Goal: Information Seeking & Learning: Learn about a topic

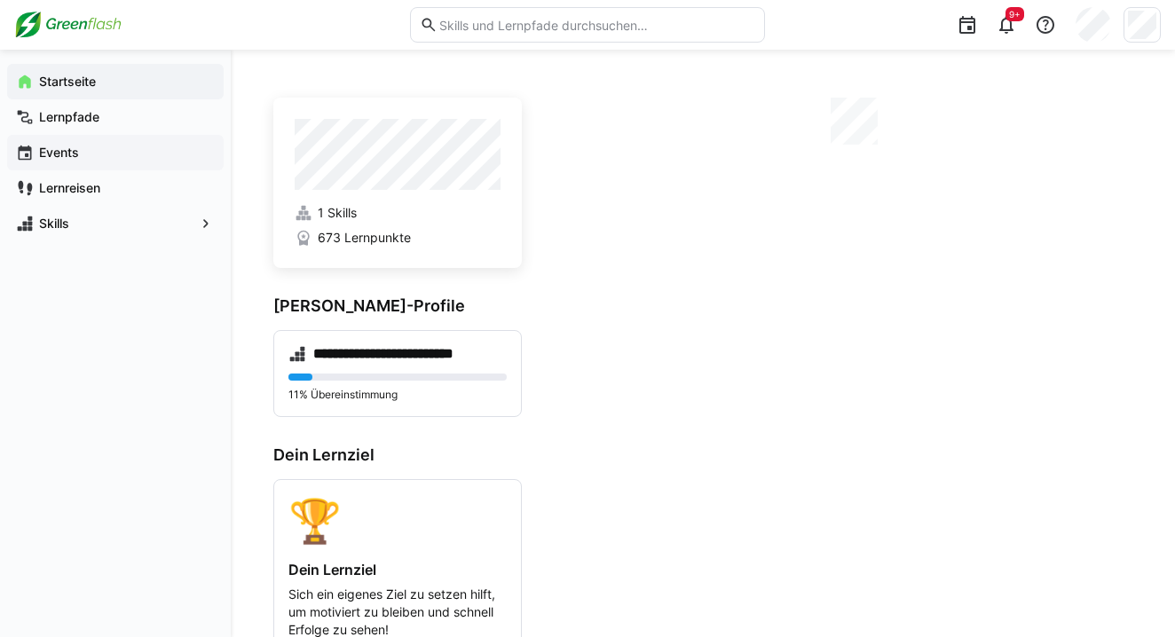
drag, startPoint x: 99, startPoint y: 221, endPoint x: 99, endPoint y: 170, distance: 51.5
click at [98, 221] on span "Skills" at bounding box center [115, 224] width 158 height 18
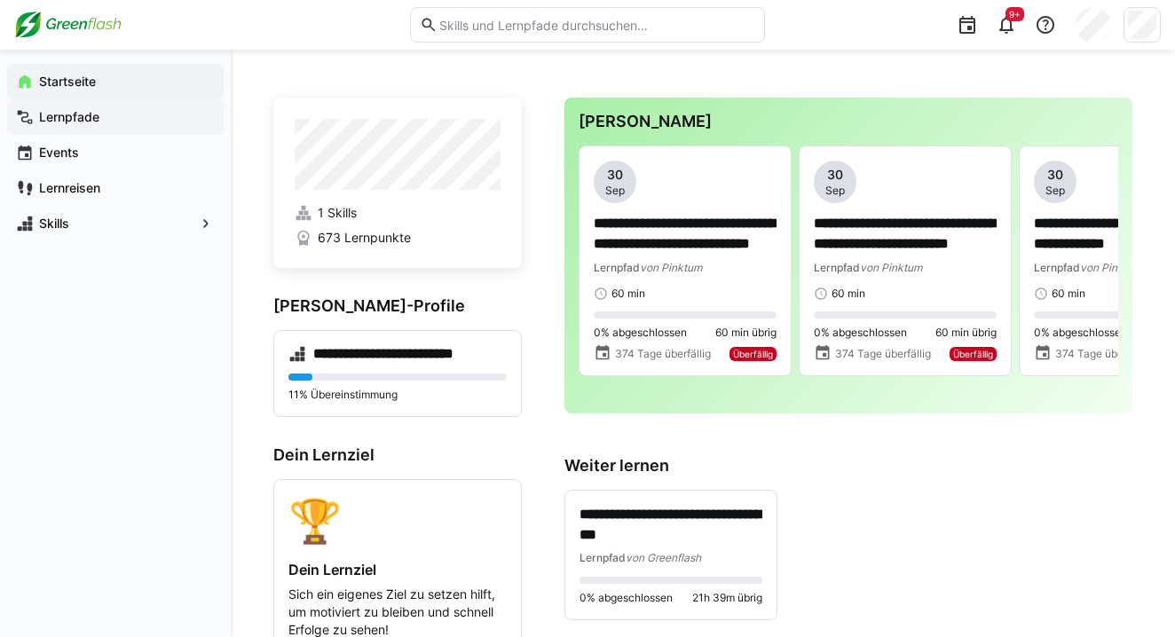
click at [0, 0] on app-navigation-label "Lernpfade" at bounding box center [0, 0] width 0 height 0
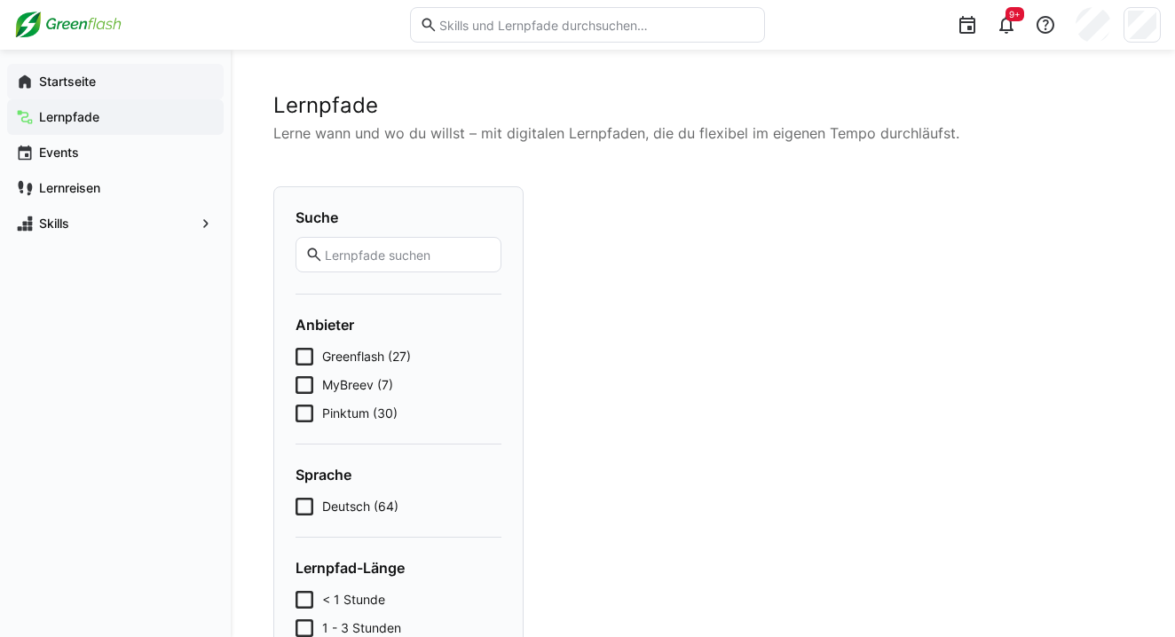
click at [98, 97] on div "Startseite" at bounding box center [115, 82] width 217 height 36
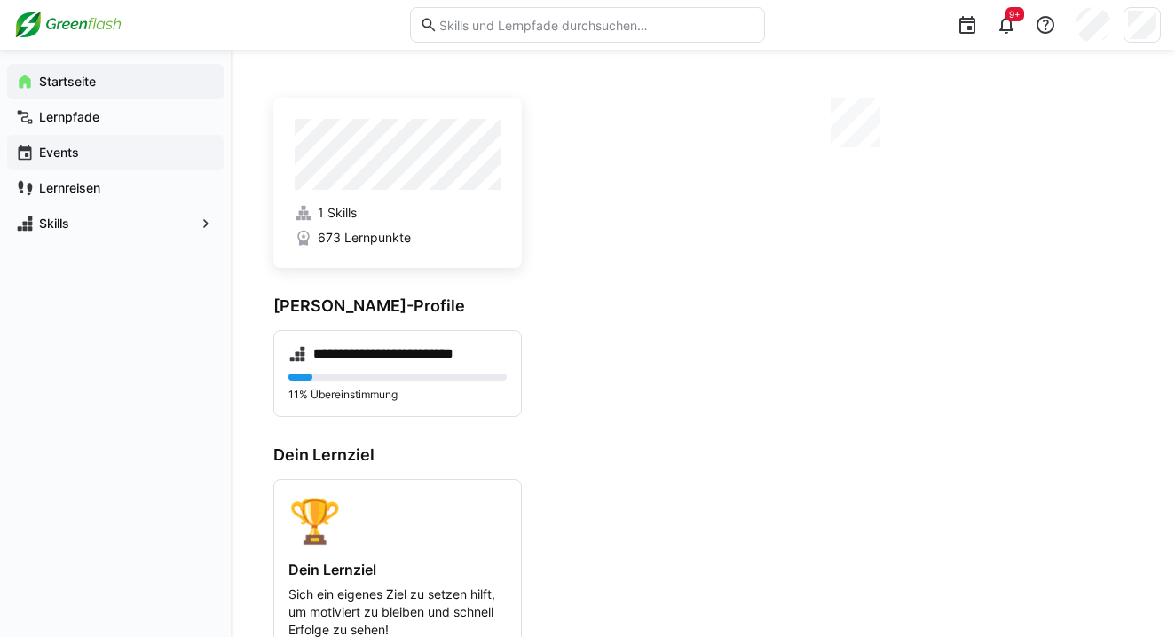
click at [86, 154] on span "Events" at bounding box center [125, 153] width 178 height 18
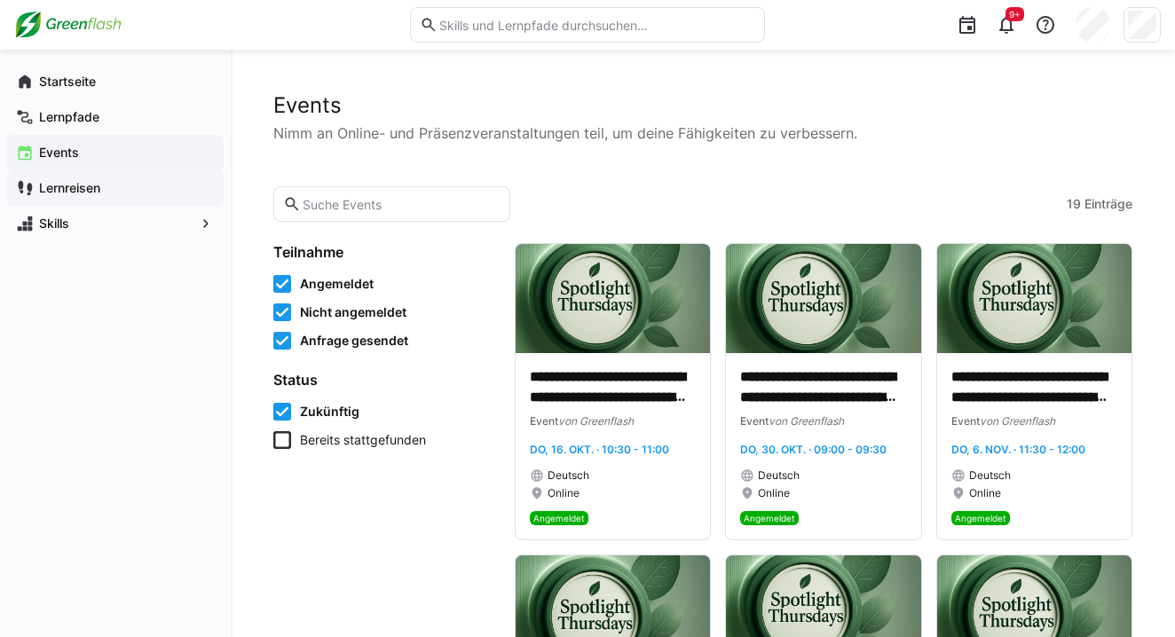
click at [0, 0] on app-navigation-label "Lernreisen" at bounding box center [0, 0] width 0 height 0
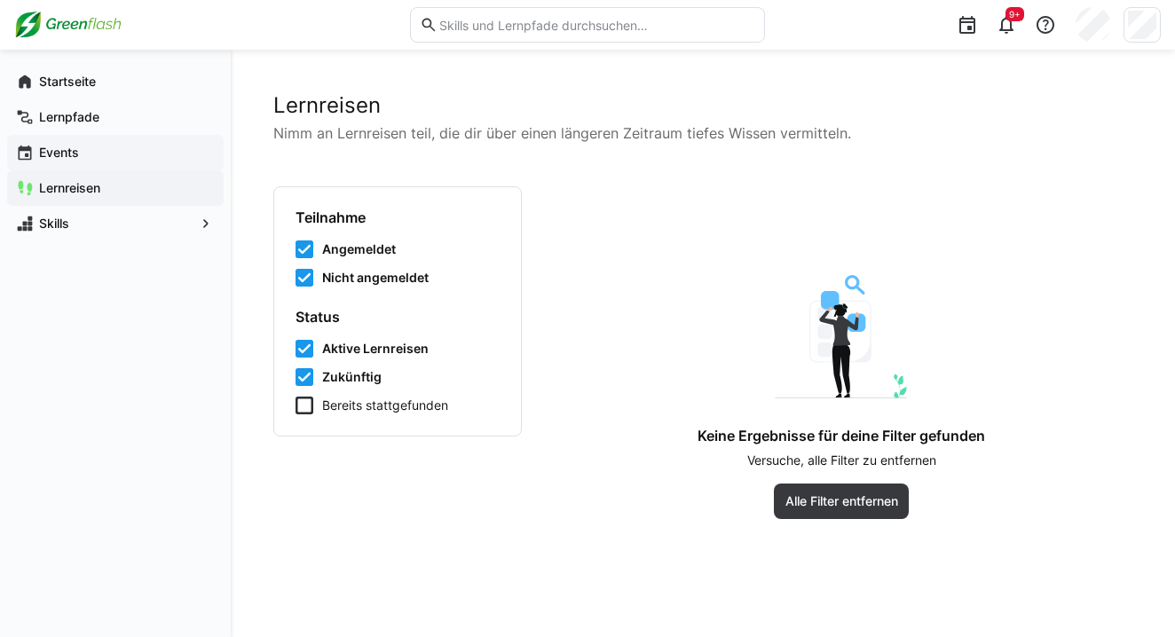
click at [83, 167] on div "Events" at bounding box center [115, 153] width 217 height 36
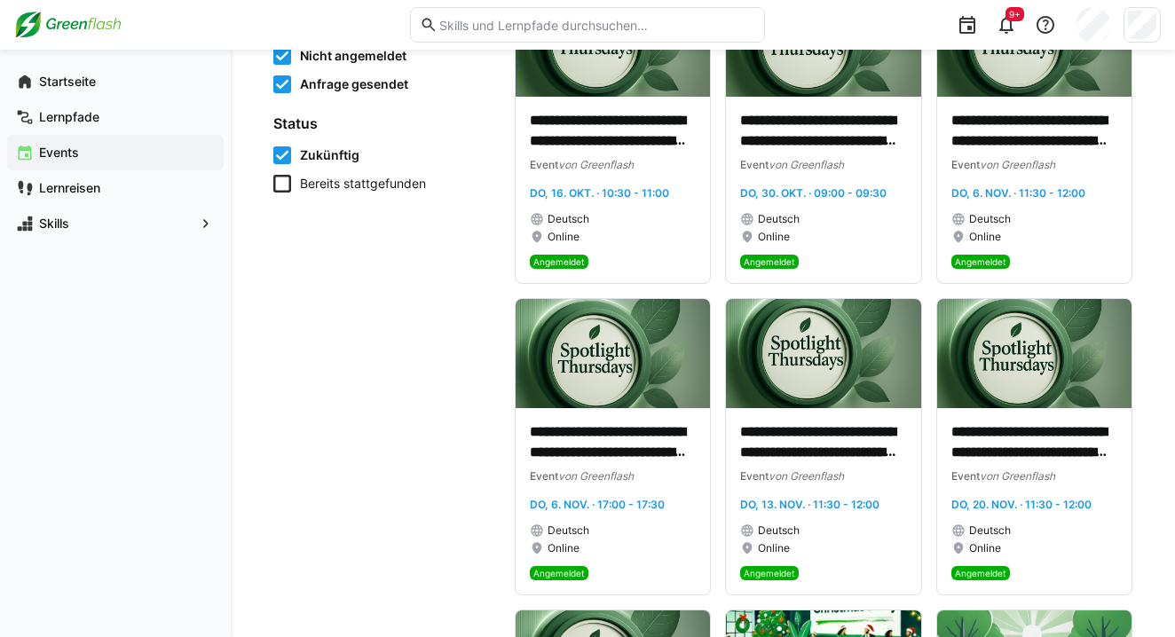
scroll to position [266, 0]
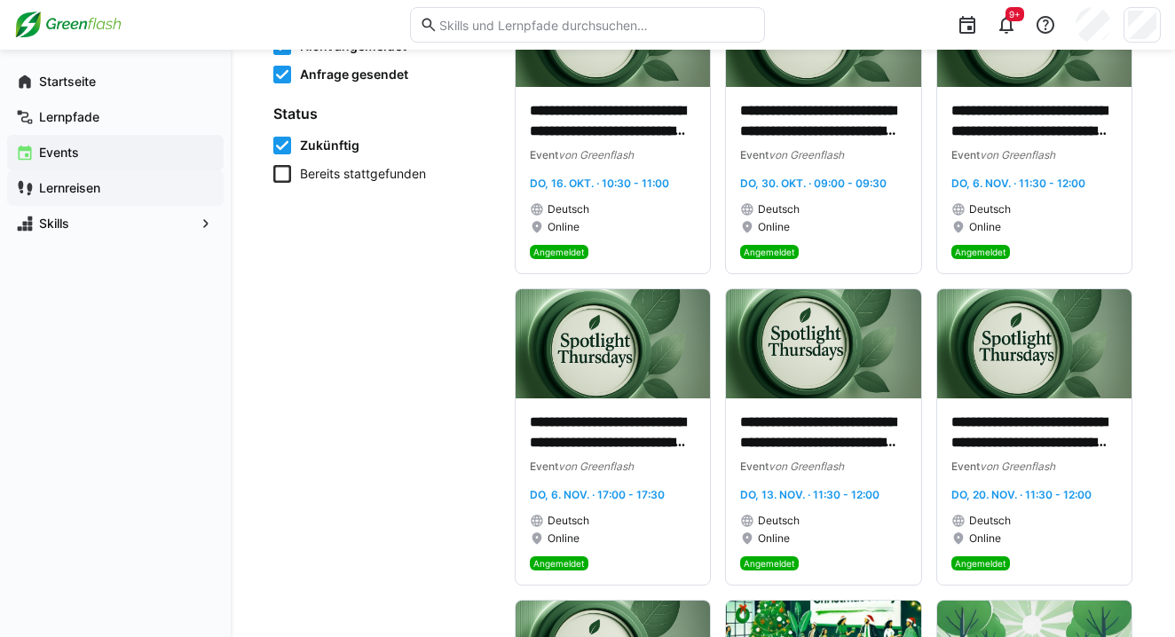
click at [131, 182] on div "Lernreisen" at bounding box center [115, 188] width 217 height 36
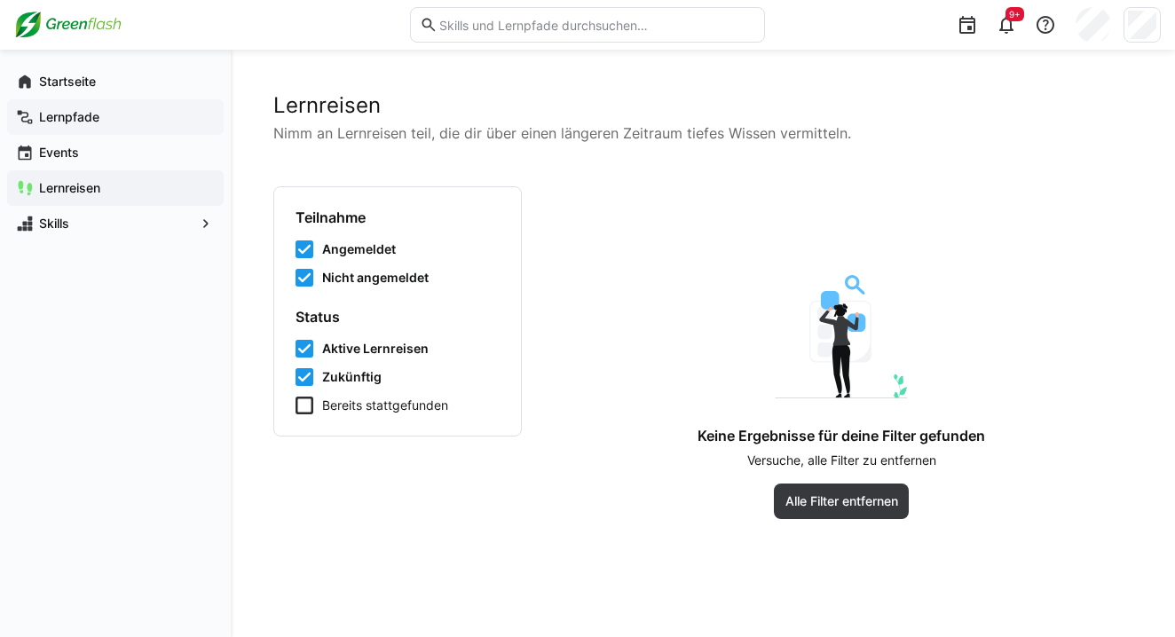
click at [50, 127] on div "Lernpfade" at bounding box center [115, 117] width 217 height 36
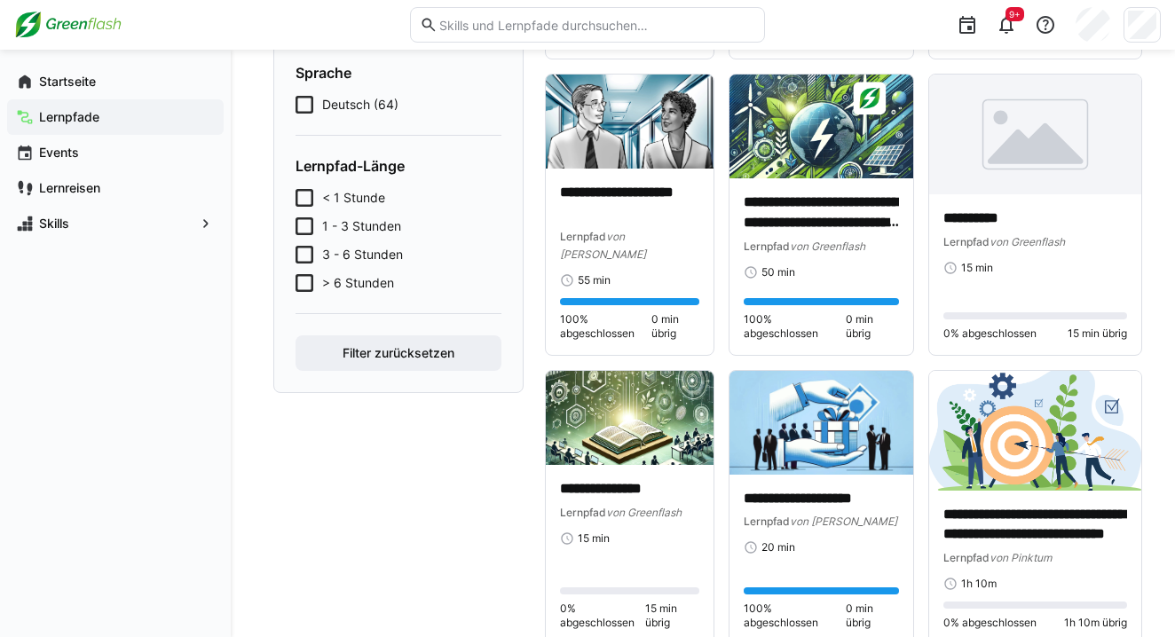
scroll to position [444, 0]
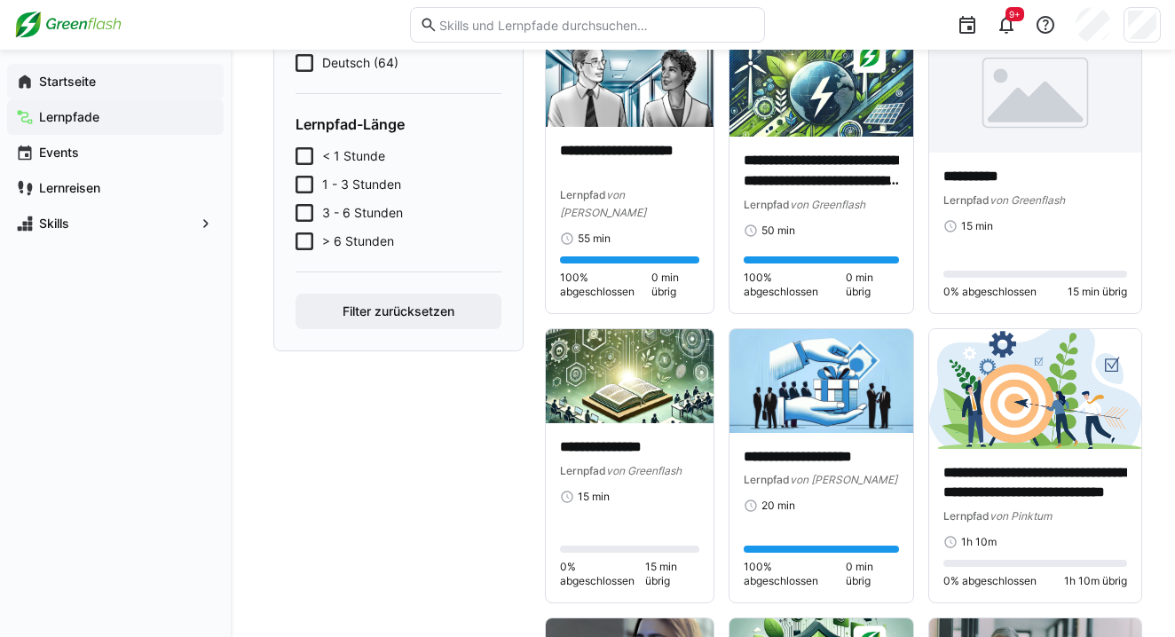
click at [114, 84] on span "Startseite" at bounding box center [125, 82] width 178 height 18
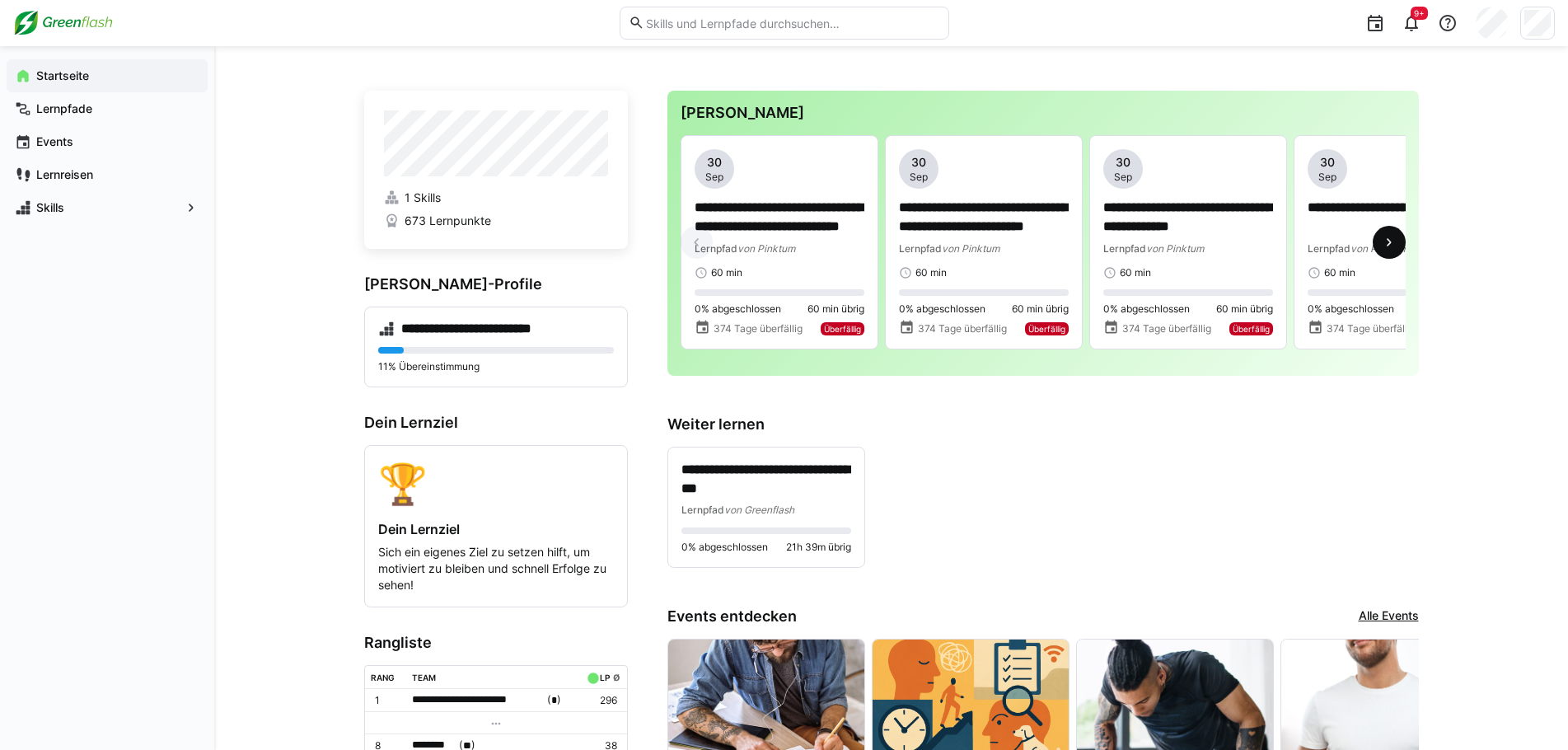
click at [1103, 241] on eds-icon at bounding box center [1390, 242] width 17 height 17
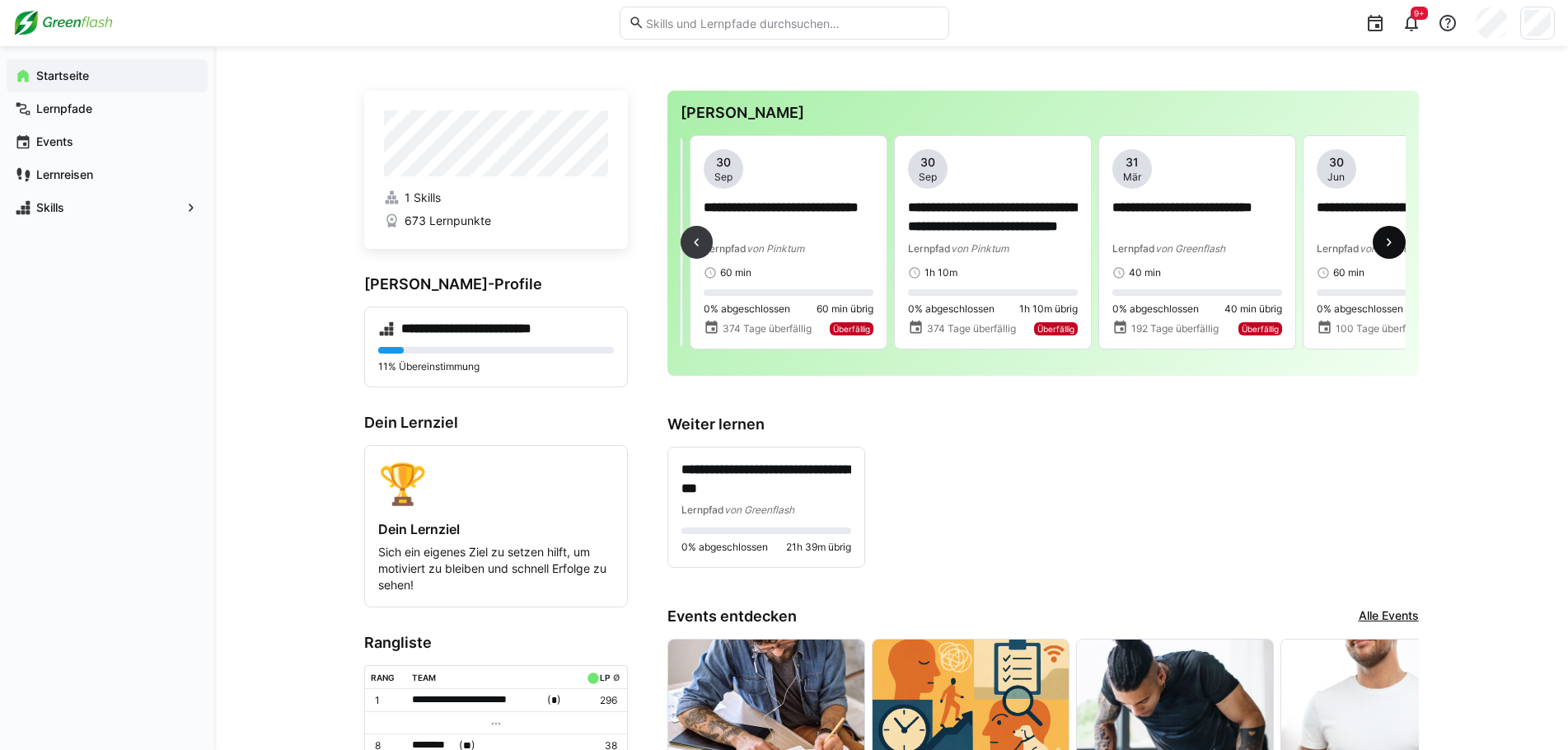
click at [1103, 241] on eds-icon at bounding box center [1390, 242] width 17 height 17
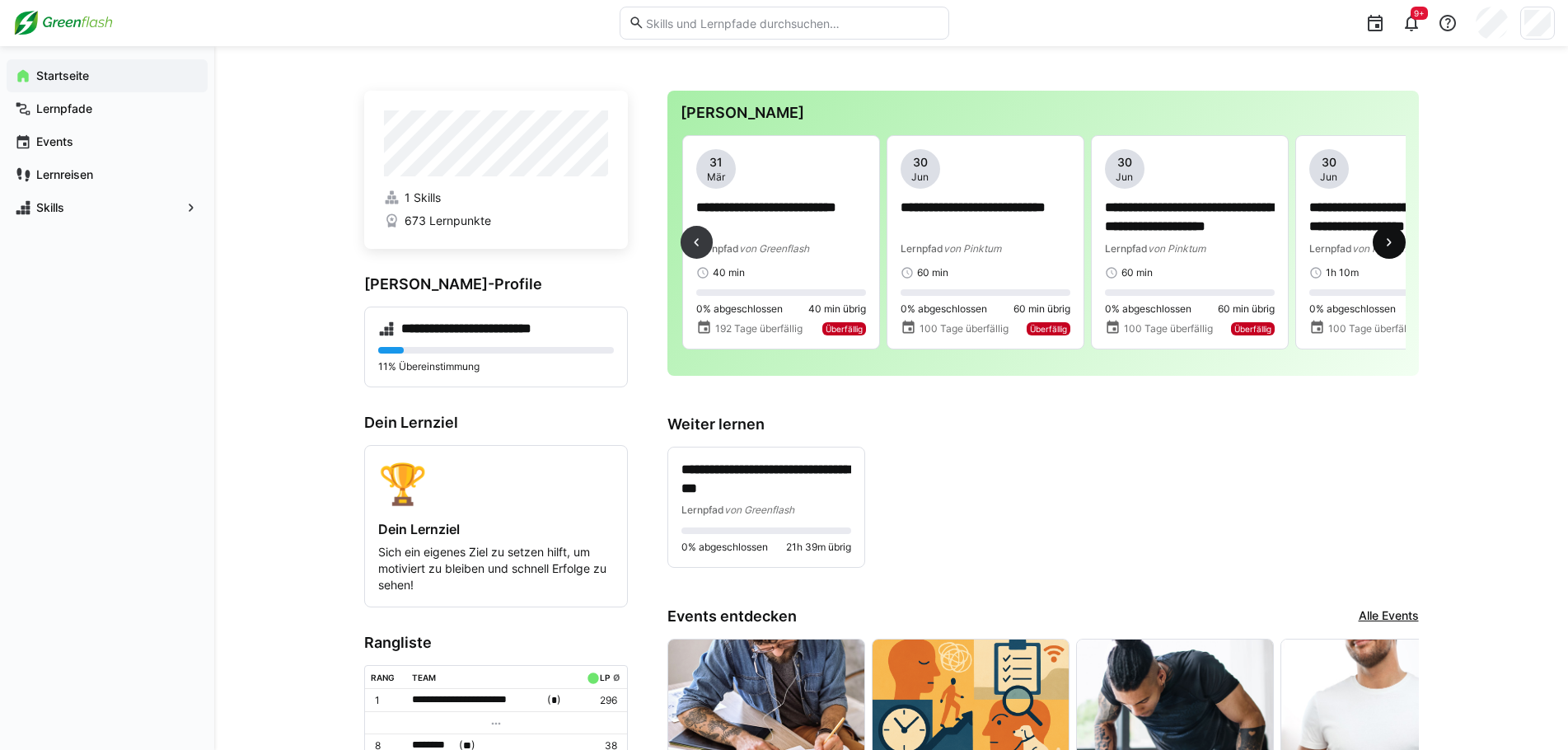
click at [1103, 241] on eds-icon at bounding box center [1390, 242] width 17 height 17
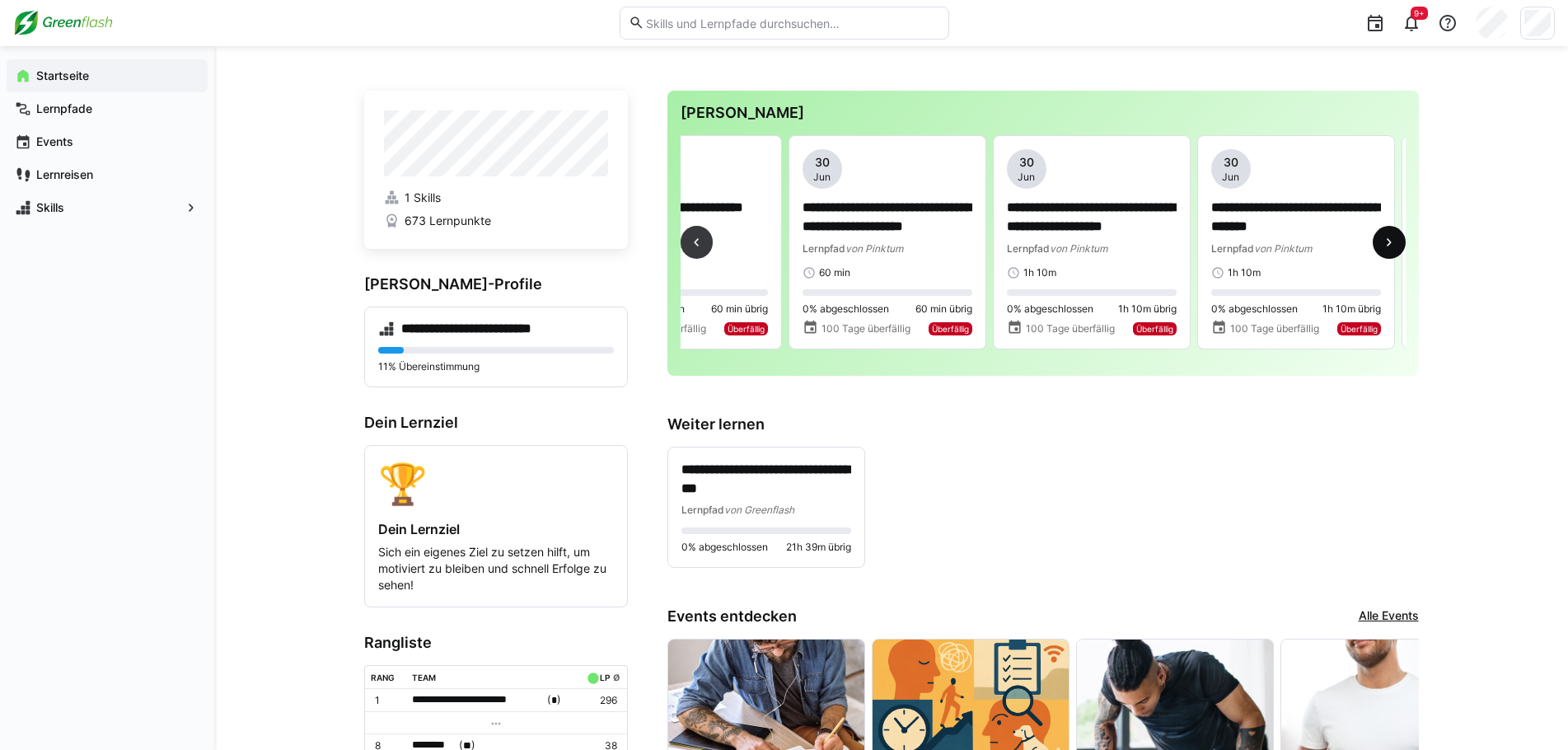
click at [1103, 241] on eds-icon at bounding box center [1390, 242] width 17 height 17
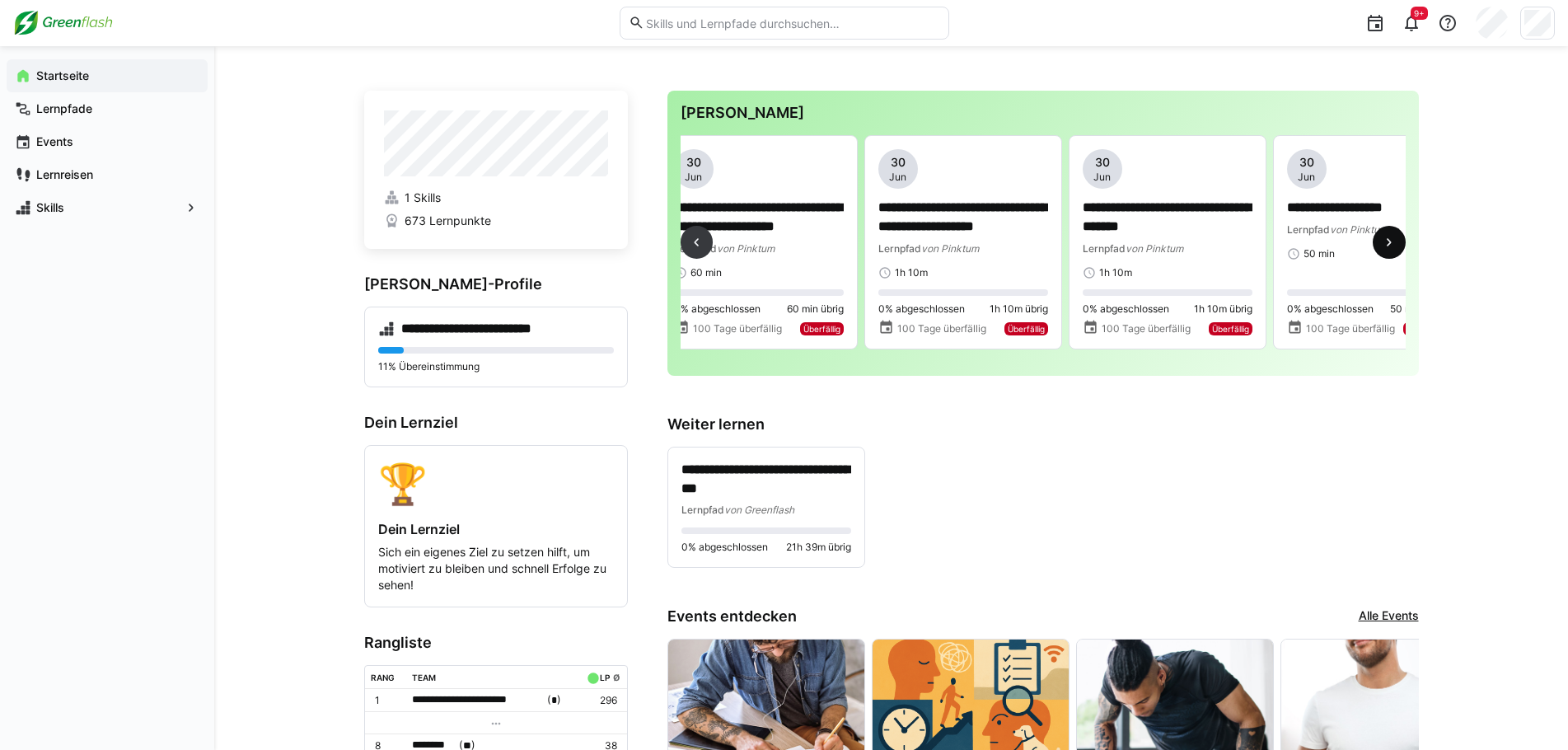
click at [1103, 241] on eds-icon at bounding box center [1390, 242] width 17 height 17
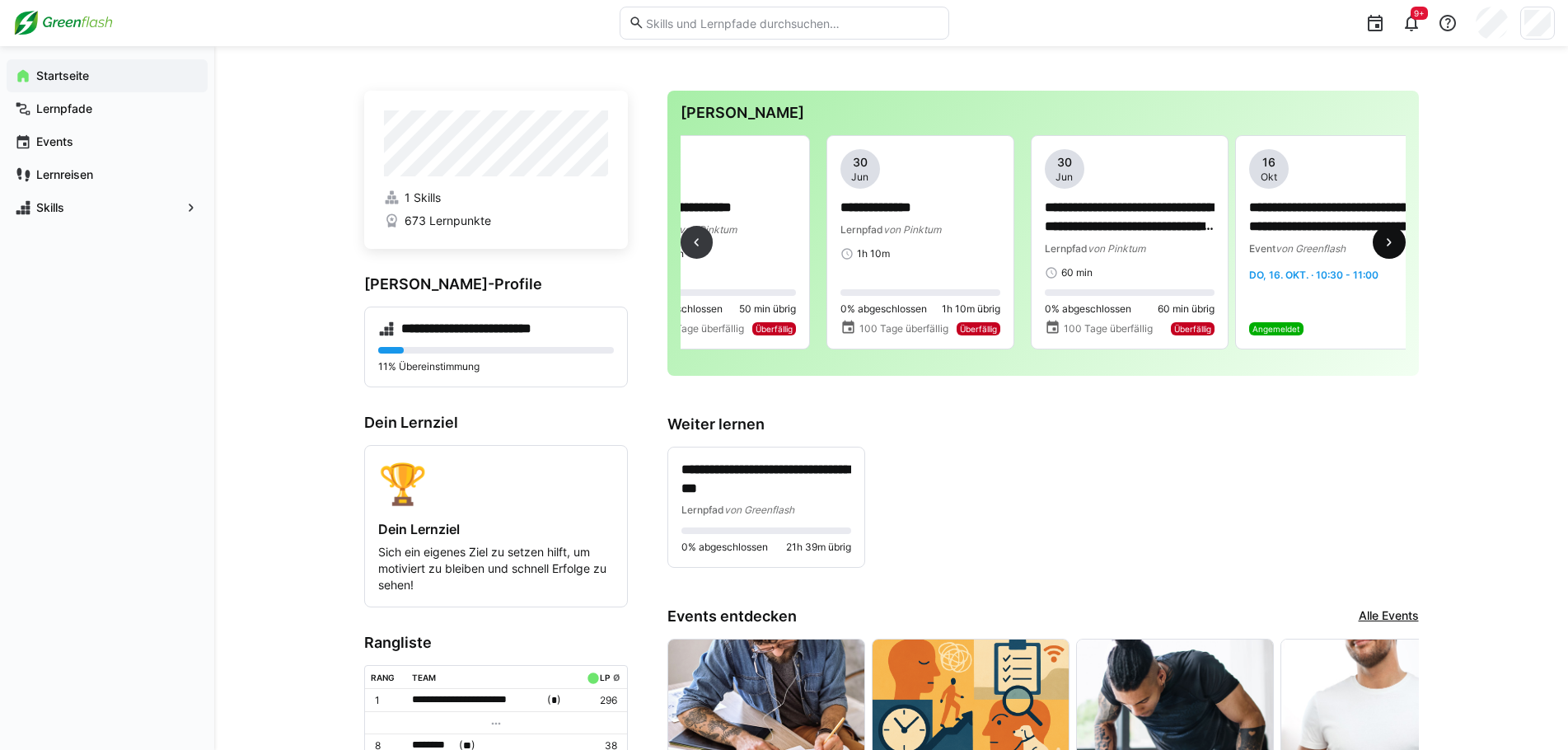
click at [1103, 241] on eds-icon at bounding box center [1390, 242] width 17 height 17
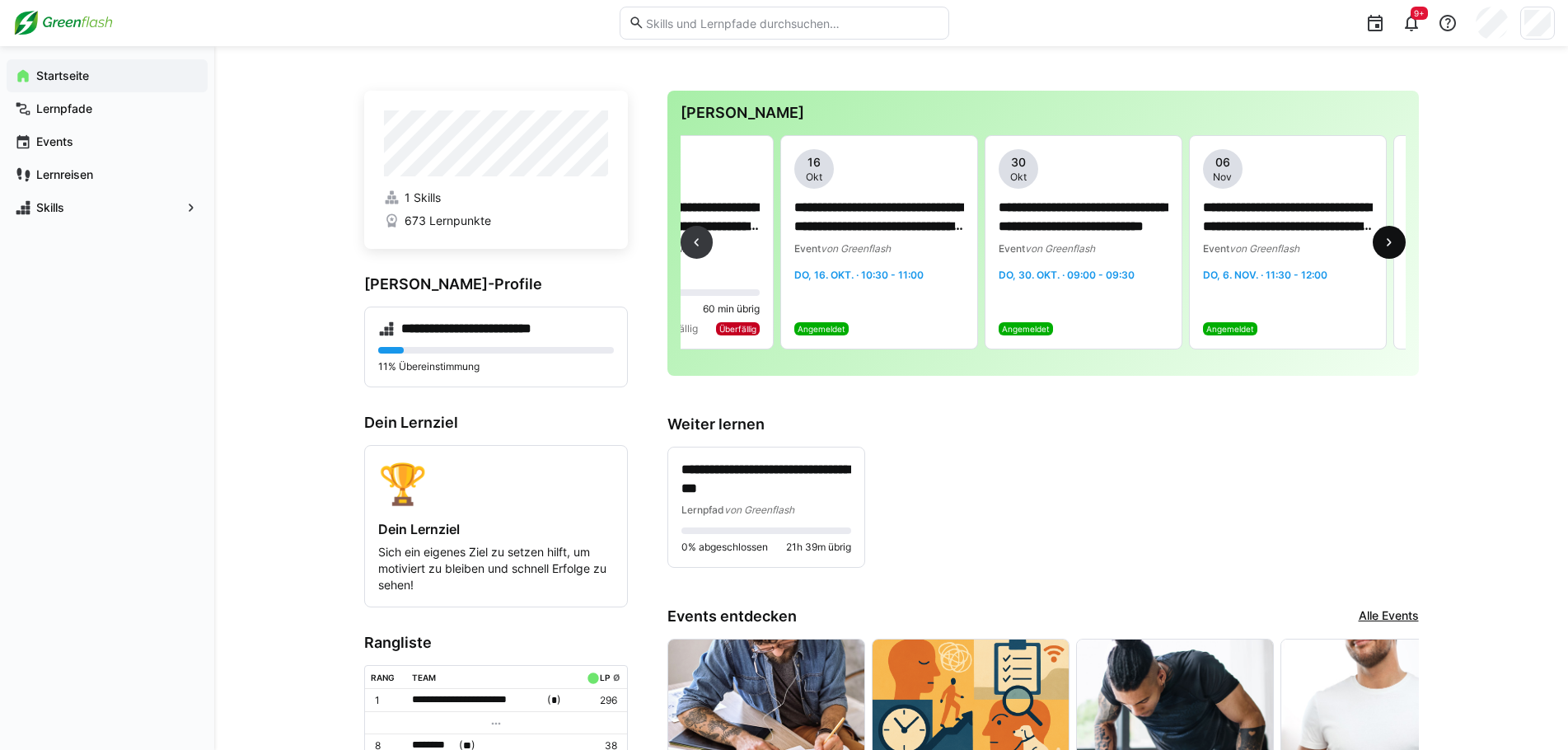
click at [1103, 241] on eds-icon at bounding box center [1390, 242] width 17 height 17
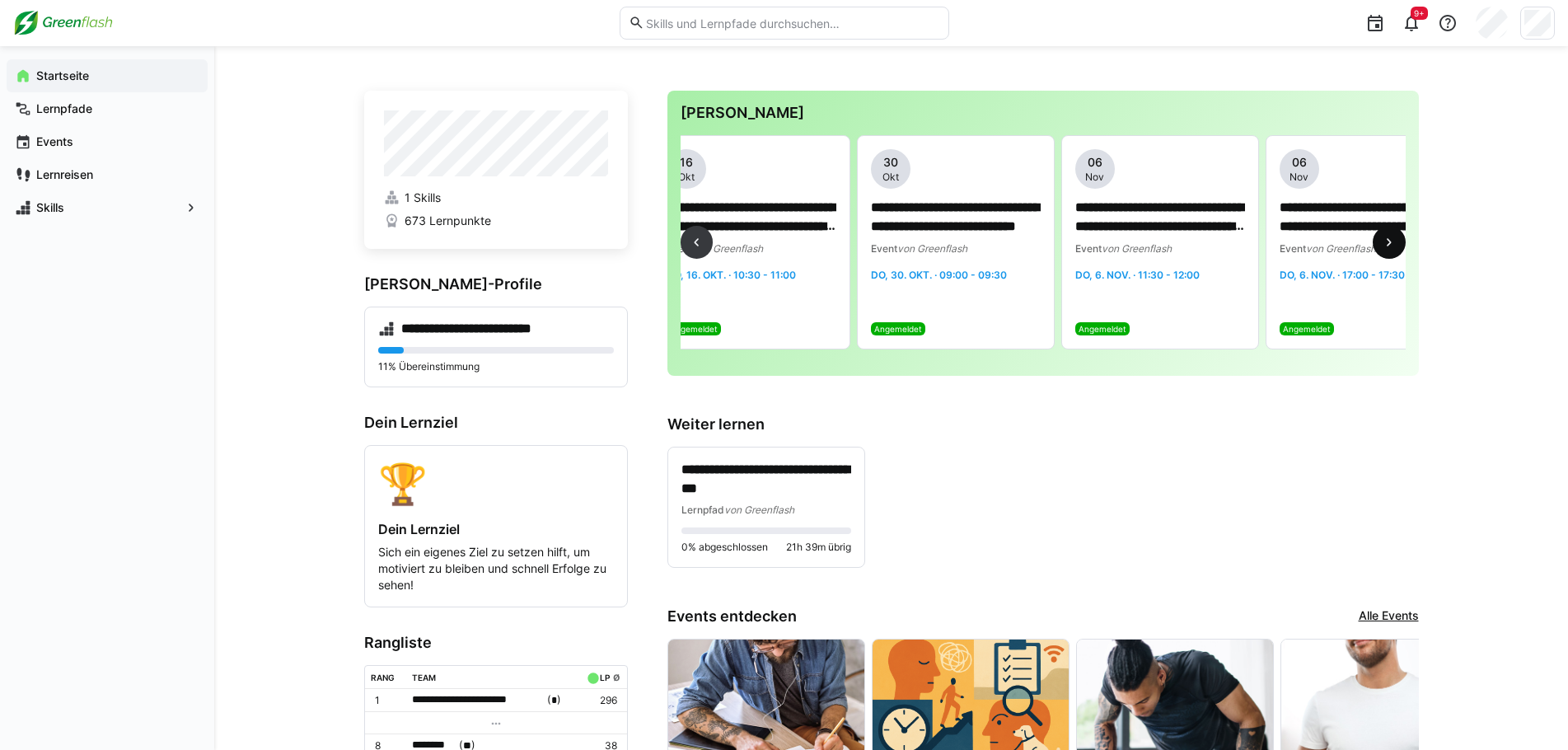
click at [1103, 241] on eds-icon at bounding box center [1390, 242] width 17 height 17
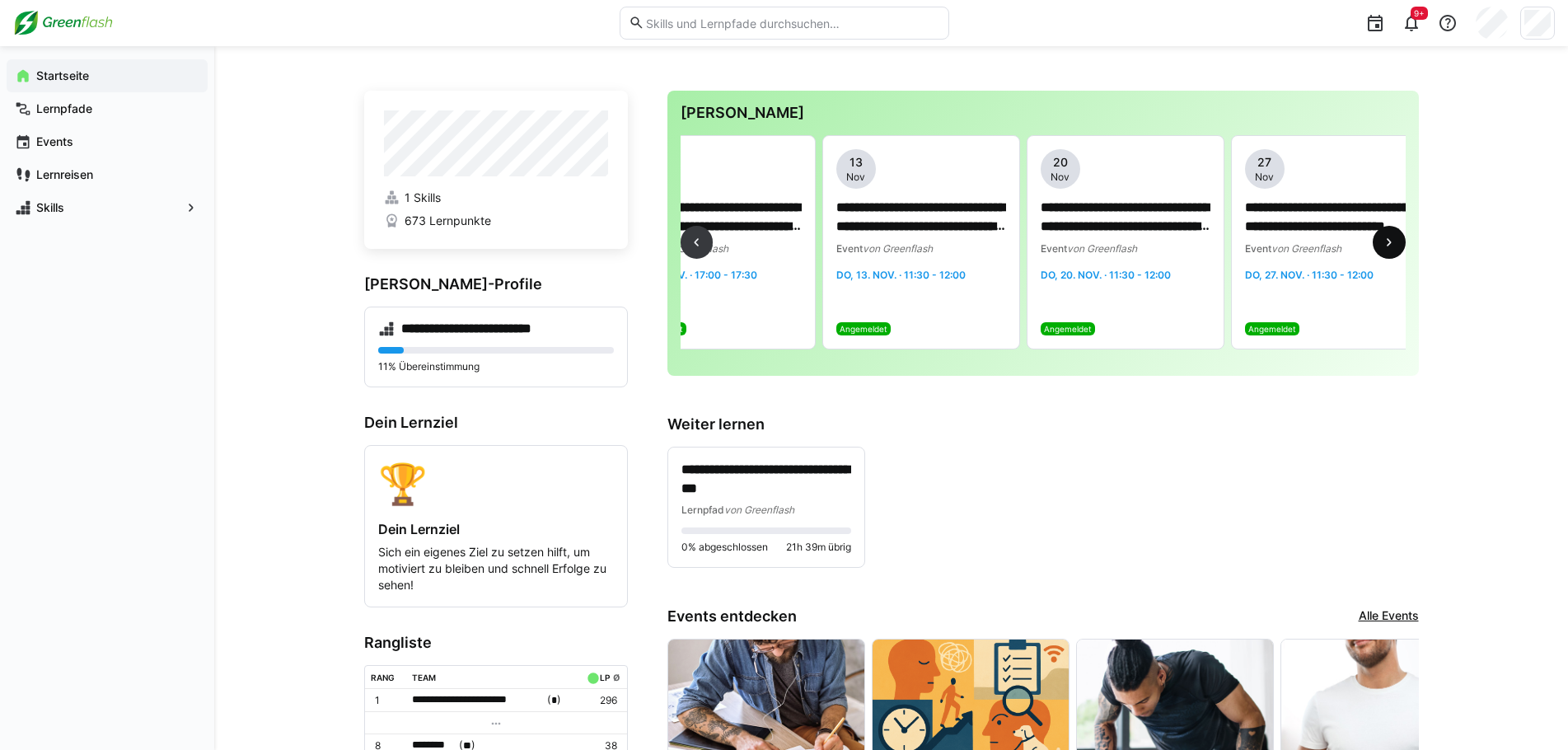
click at [1103, 241] on eds-icon at bounding box center [1390, 242] width 17 height 17
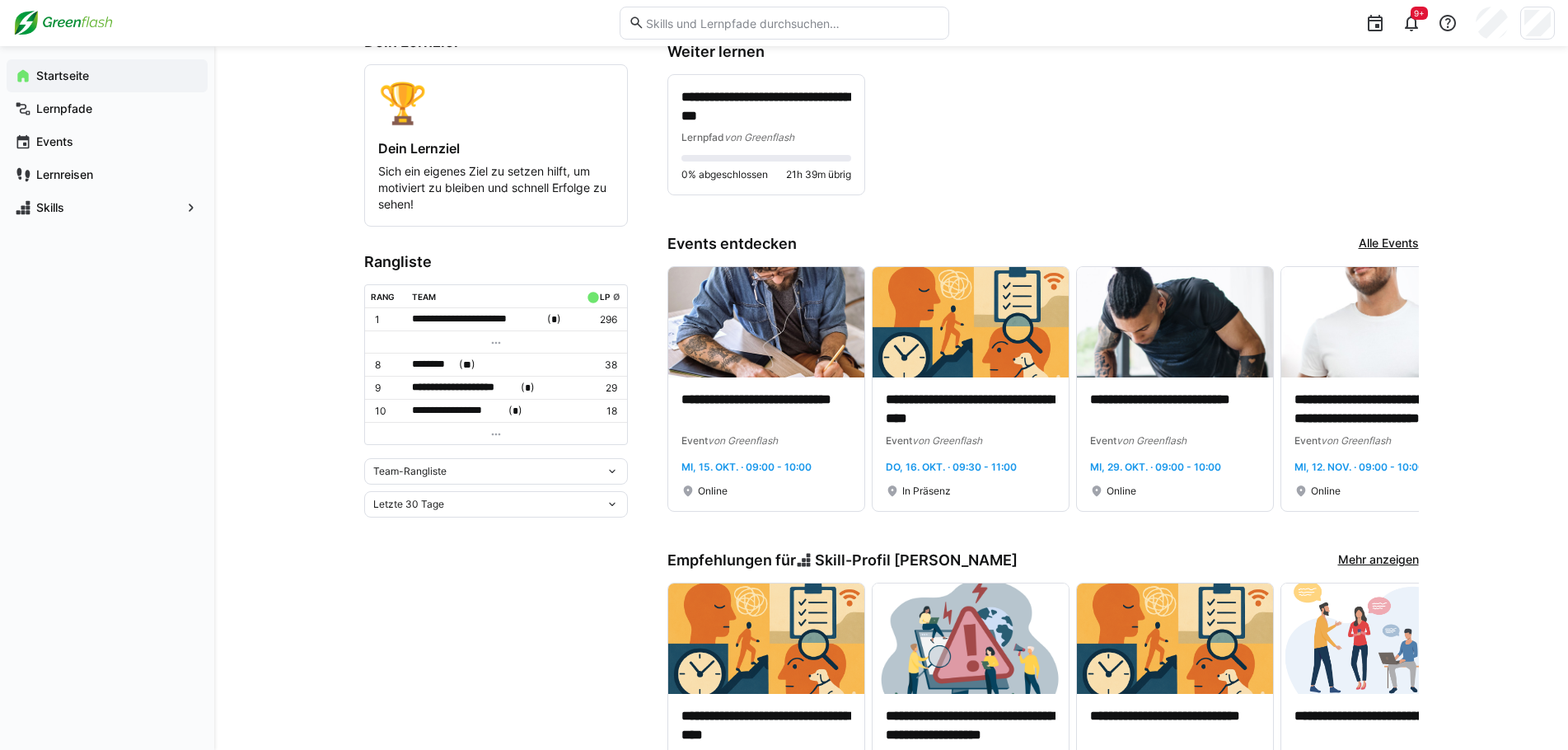
scroll to position [495, 0]
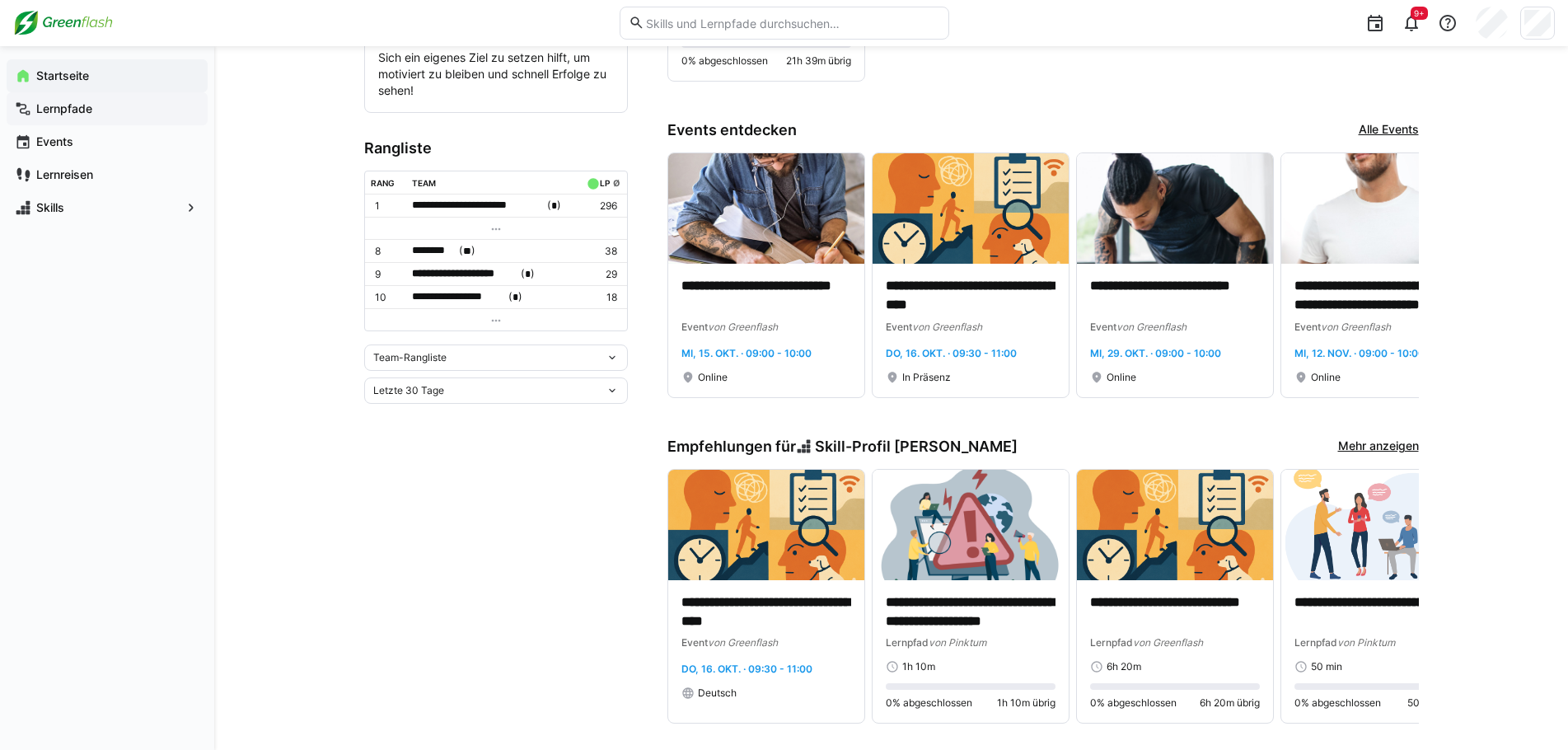
click at [35, 108] on span "Lernpfade" at bounding box center [116, 109] width 165 height 17
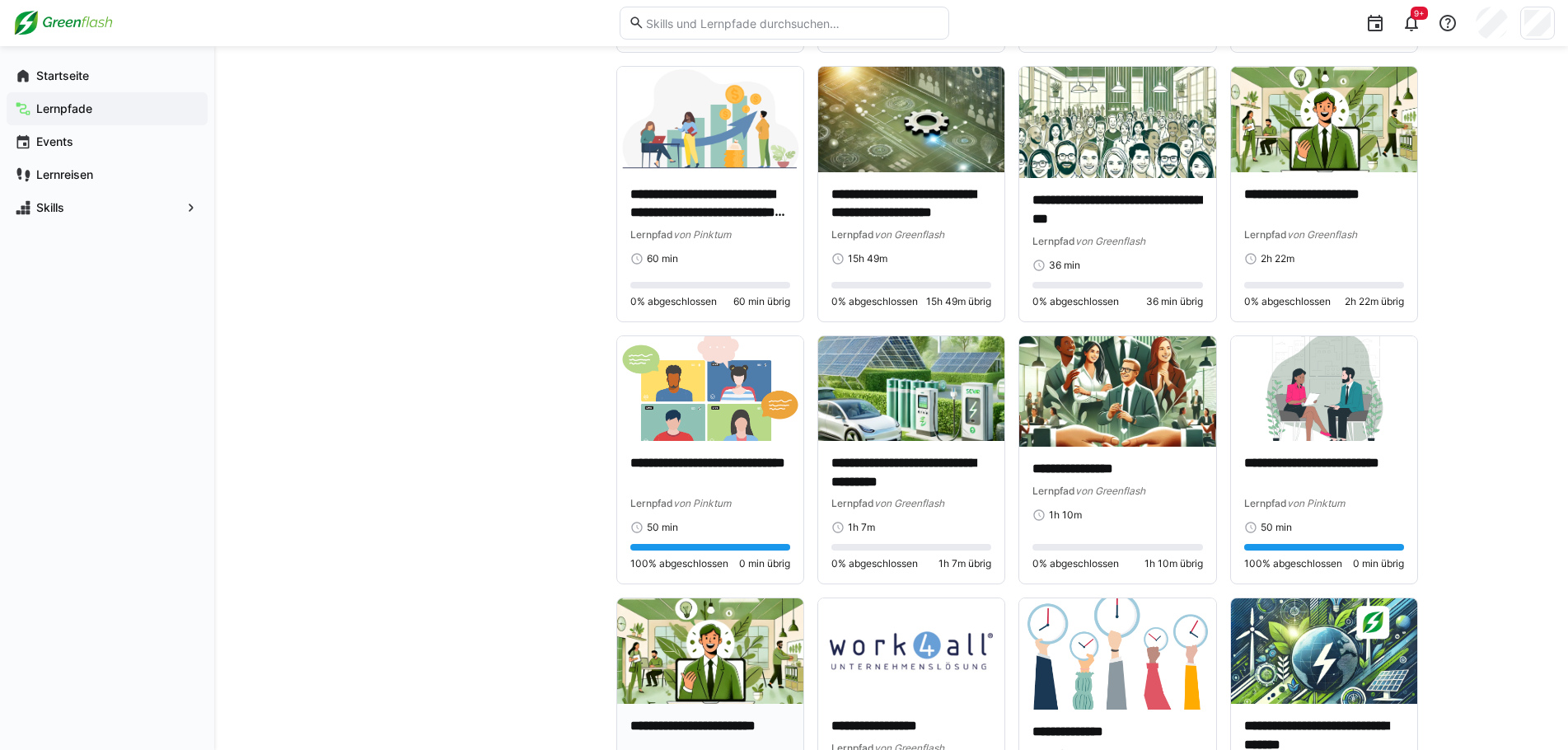
scroll to position [3563, 0]
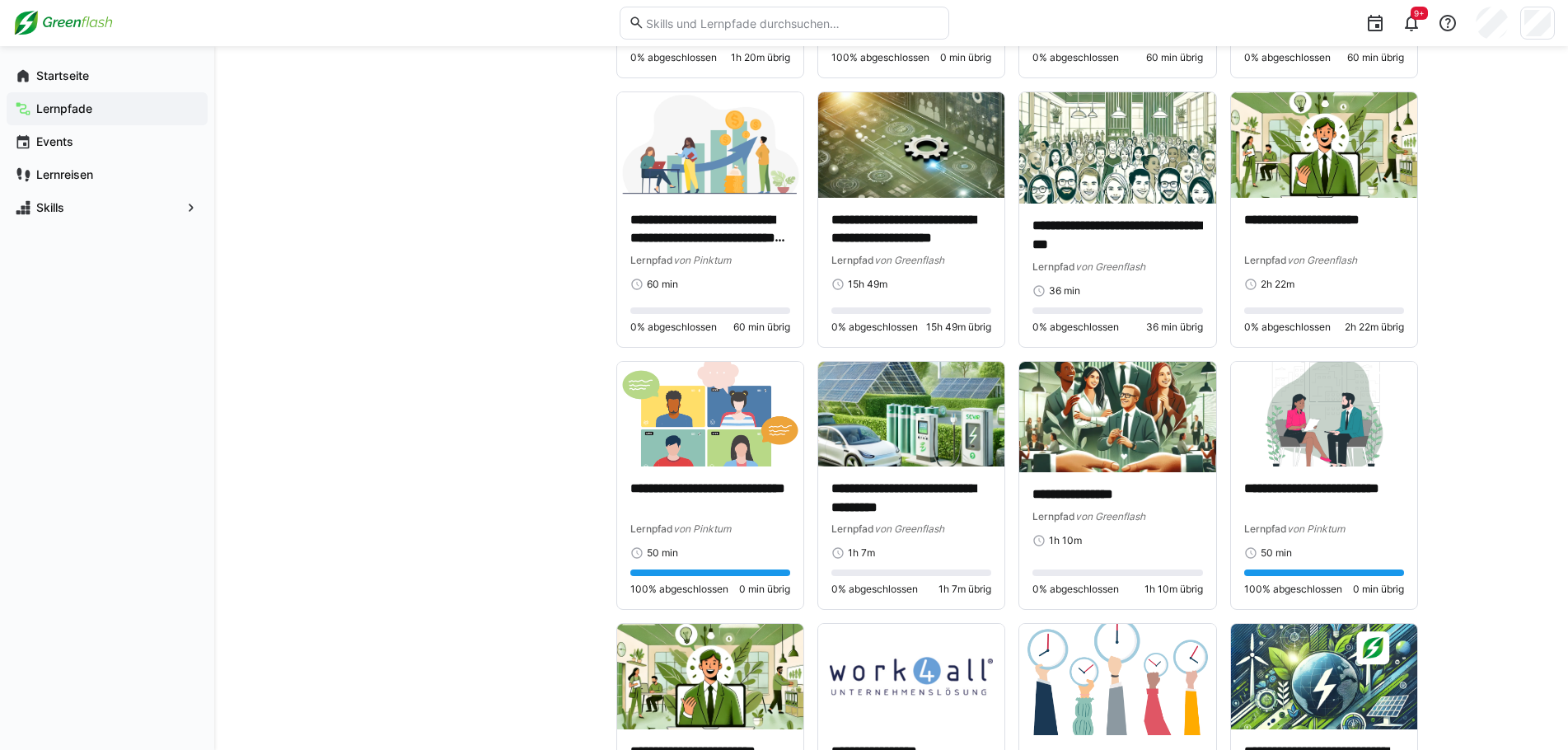
click at [363, 16] on div at bounding box center [310, 23] width 595 height 26
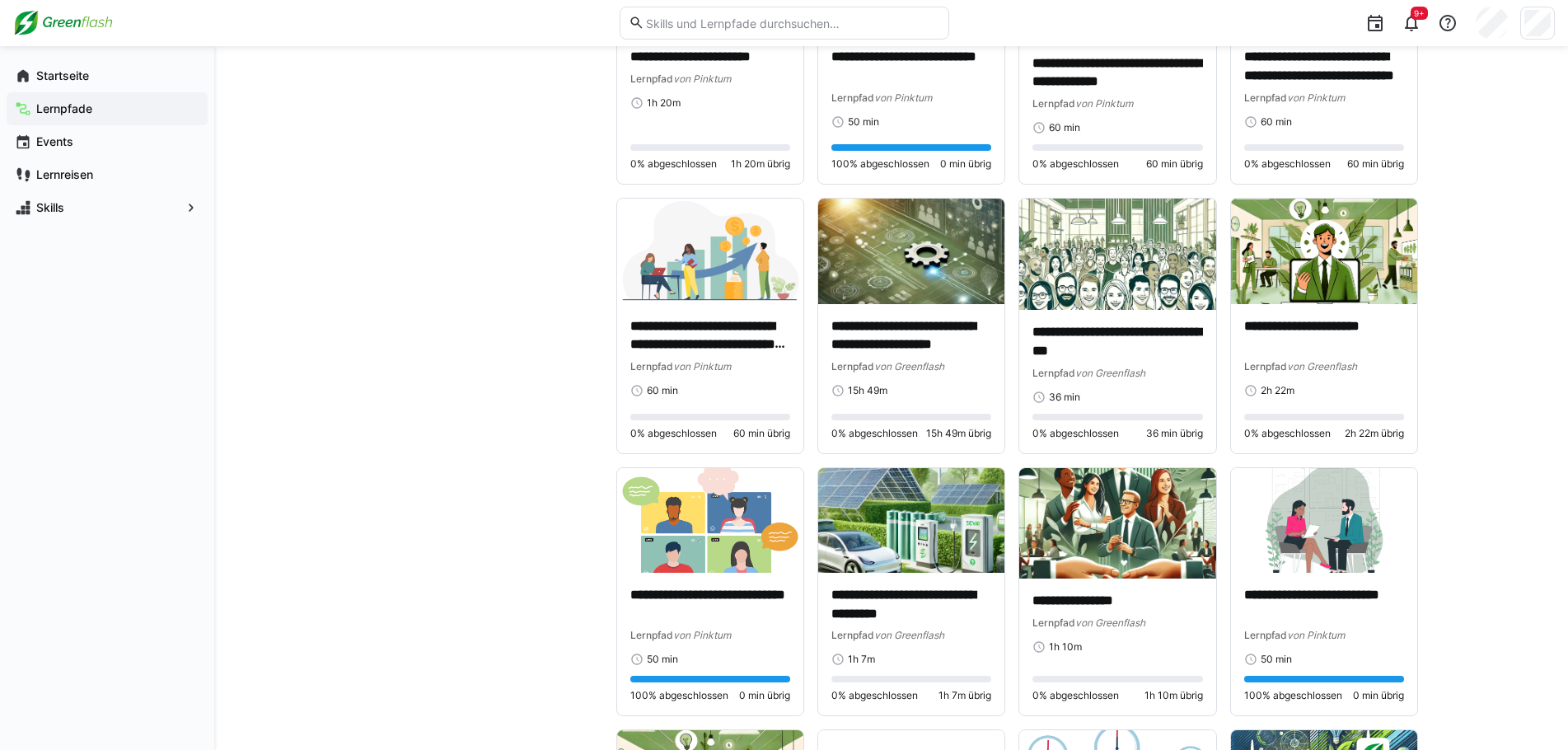
scroll to position [3152, 0]
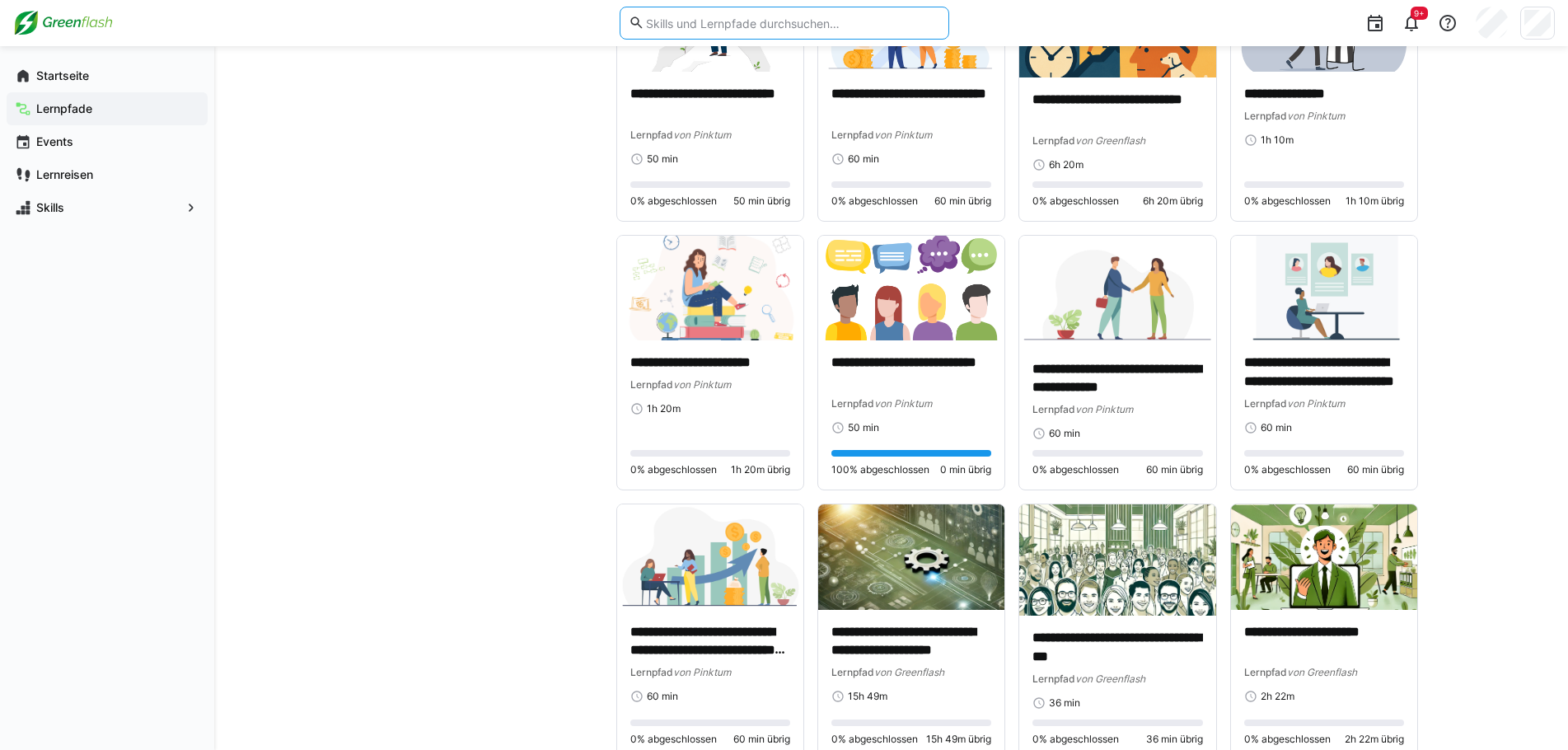
click at [757, 22] on input "text" at bounding box center [792, 23] width 295 height 15
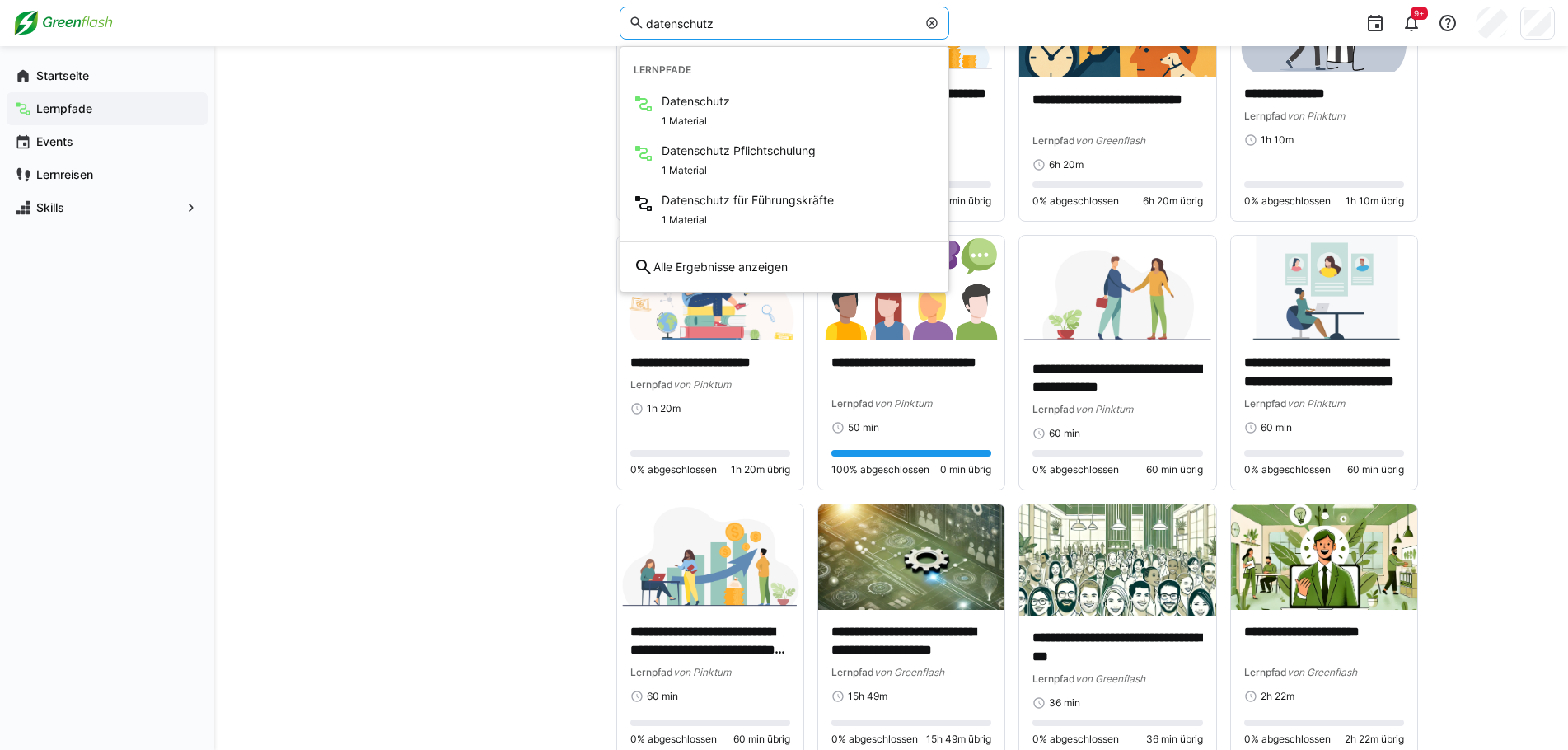
type input "datenschutz"
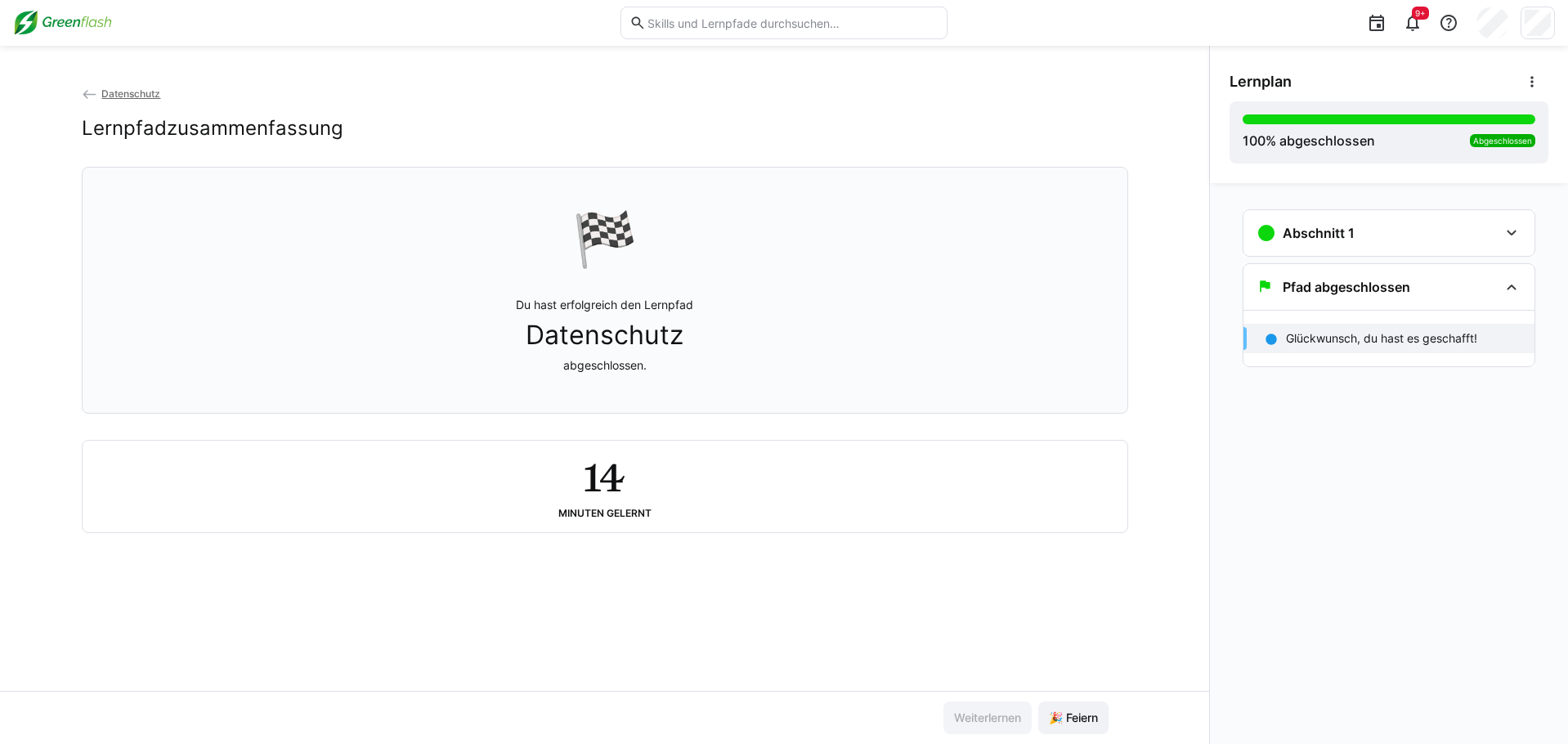
click at [83, 93] on eds-icon at bounding box center [90, 95] width 17 height 17
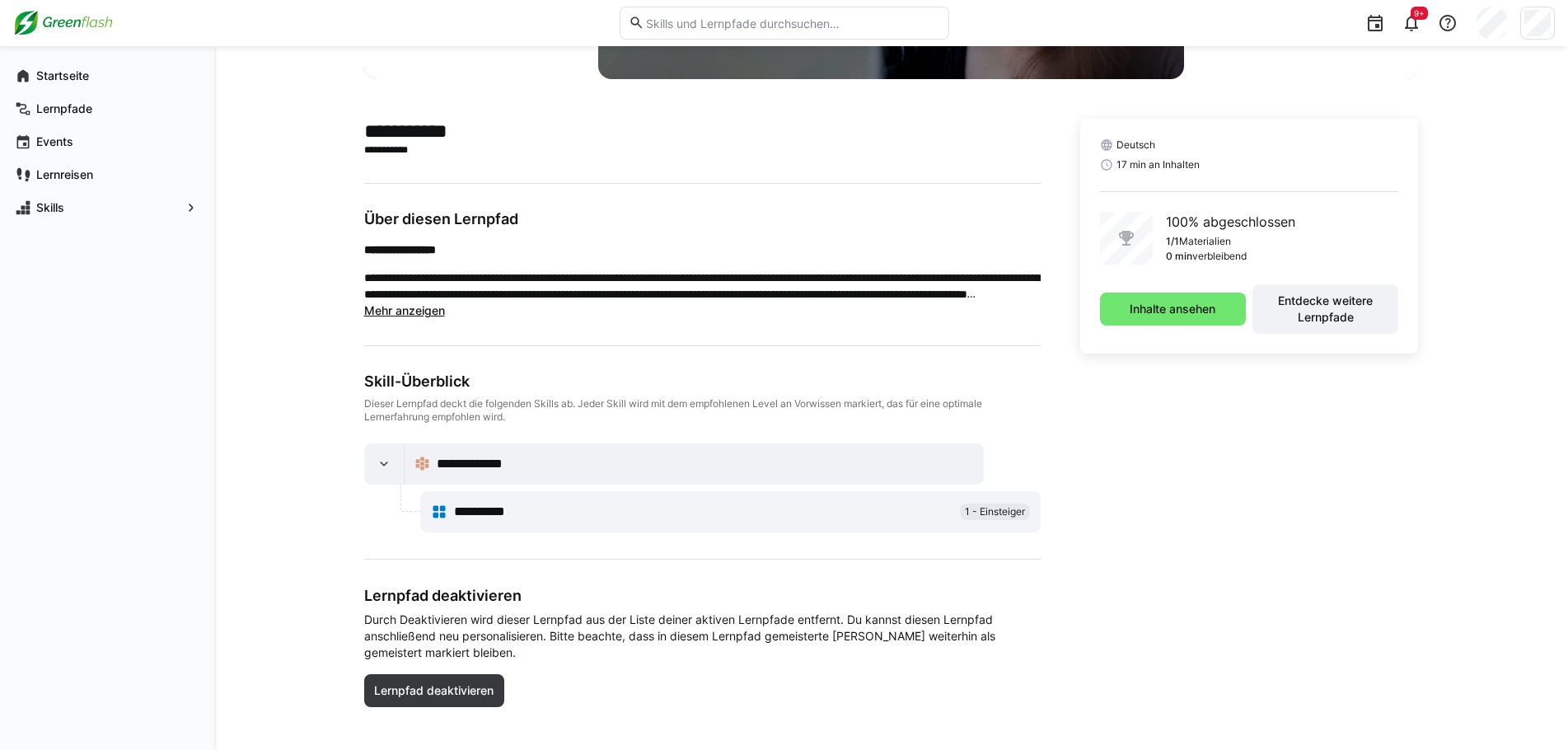
scroll to position [353, 0]
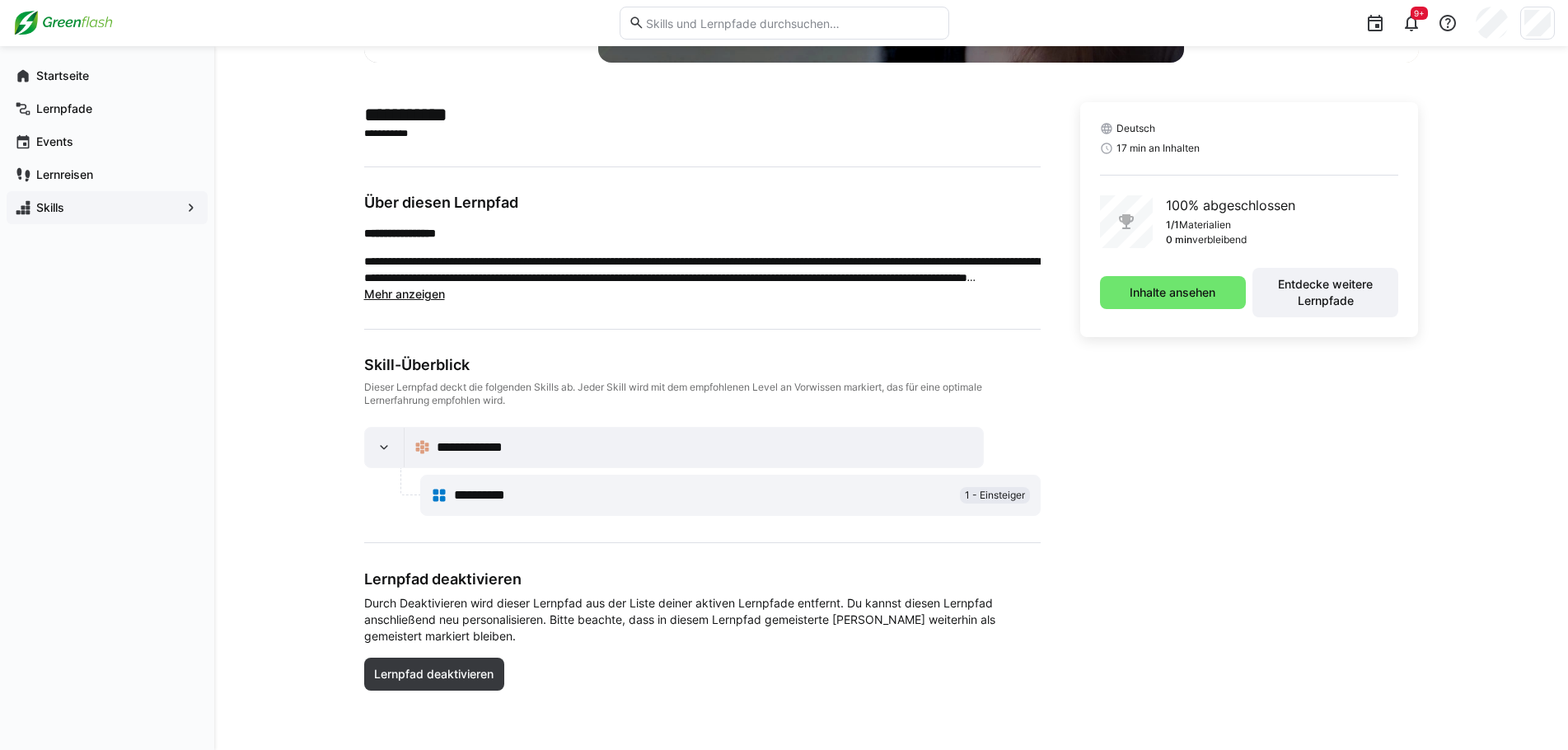
click at [0, 0] on app-navigation-label "Skills" at bounding box center [0, 0] width 0 height 0
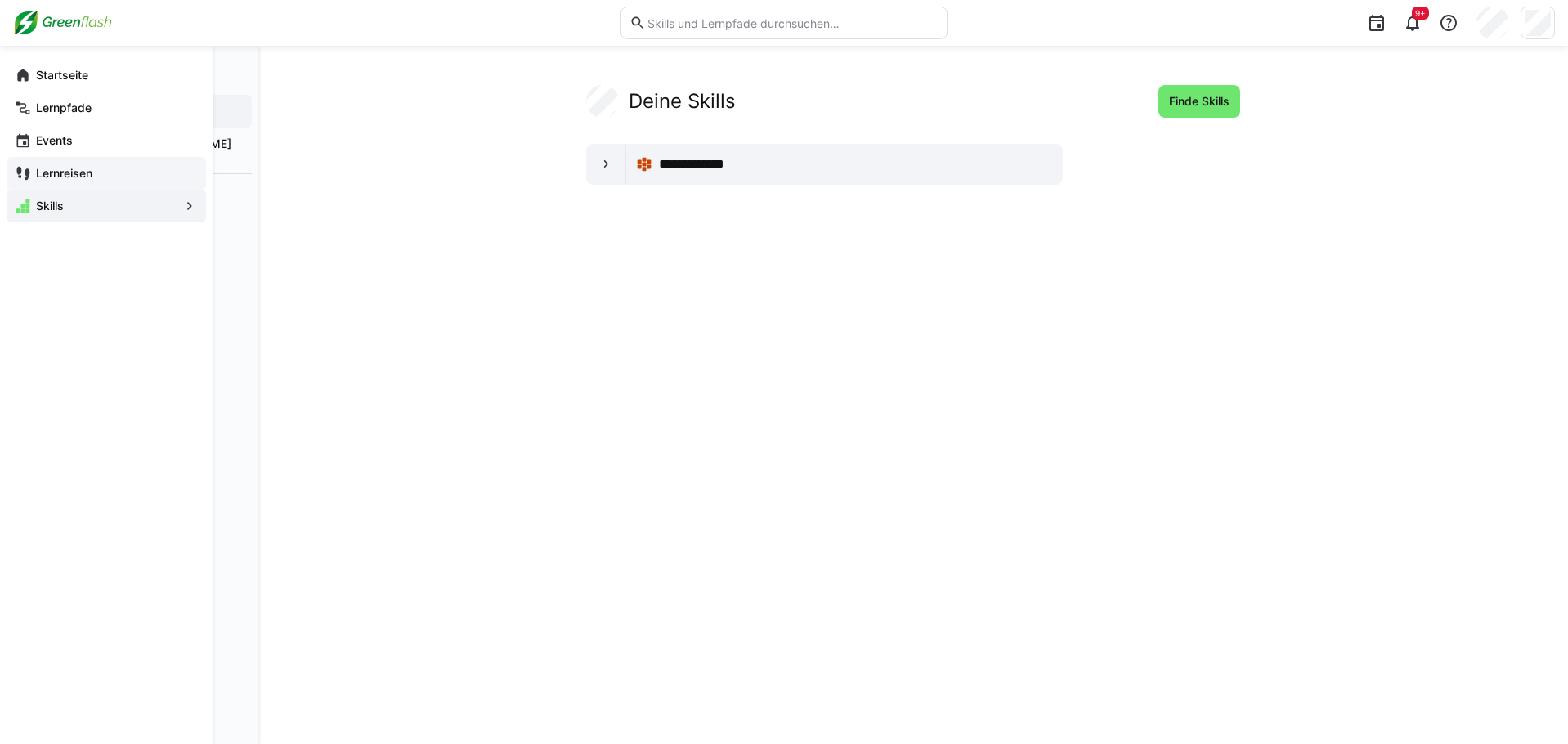
click at [0, 0] on app-navigation-label "Lernreisen" at bounding box center [0, 0] width 0 height 0
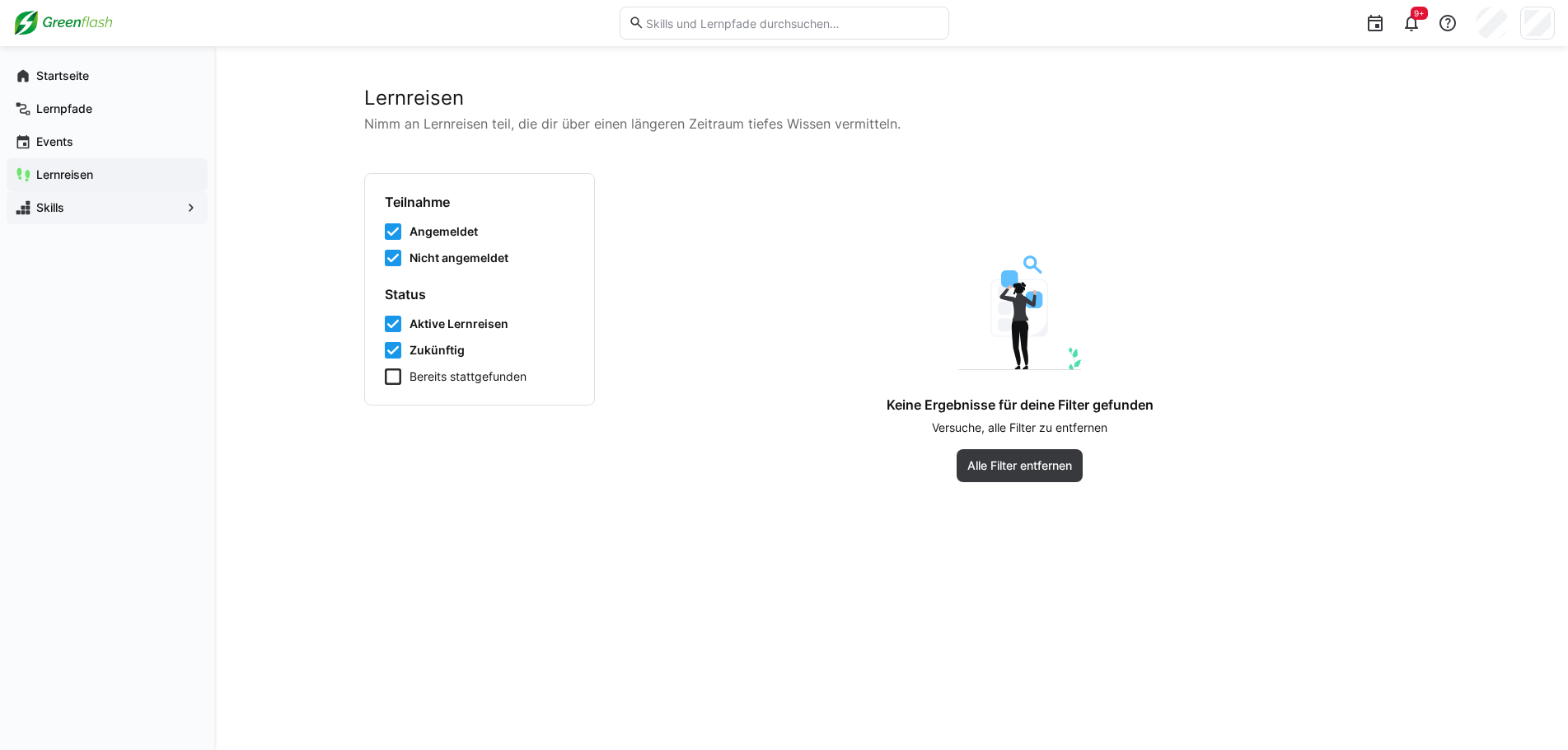
click at [68, 204] on span "Skills" at bounding box center [107, 208] width 147 height 17
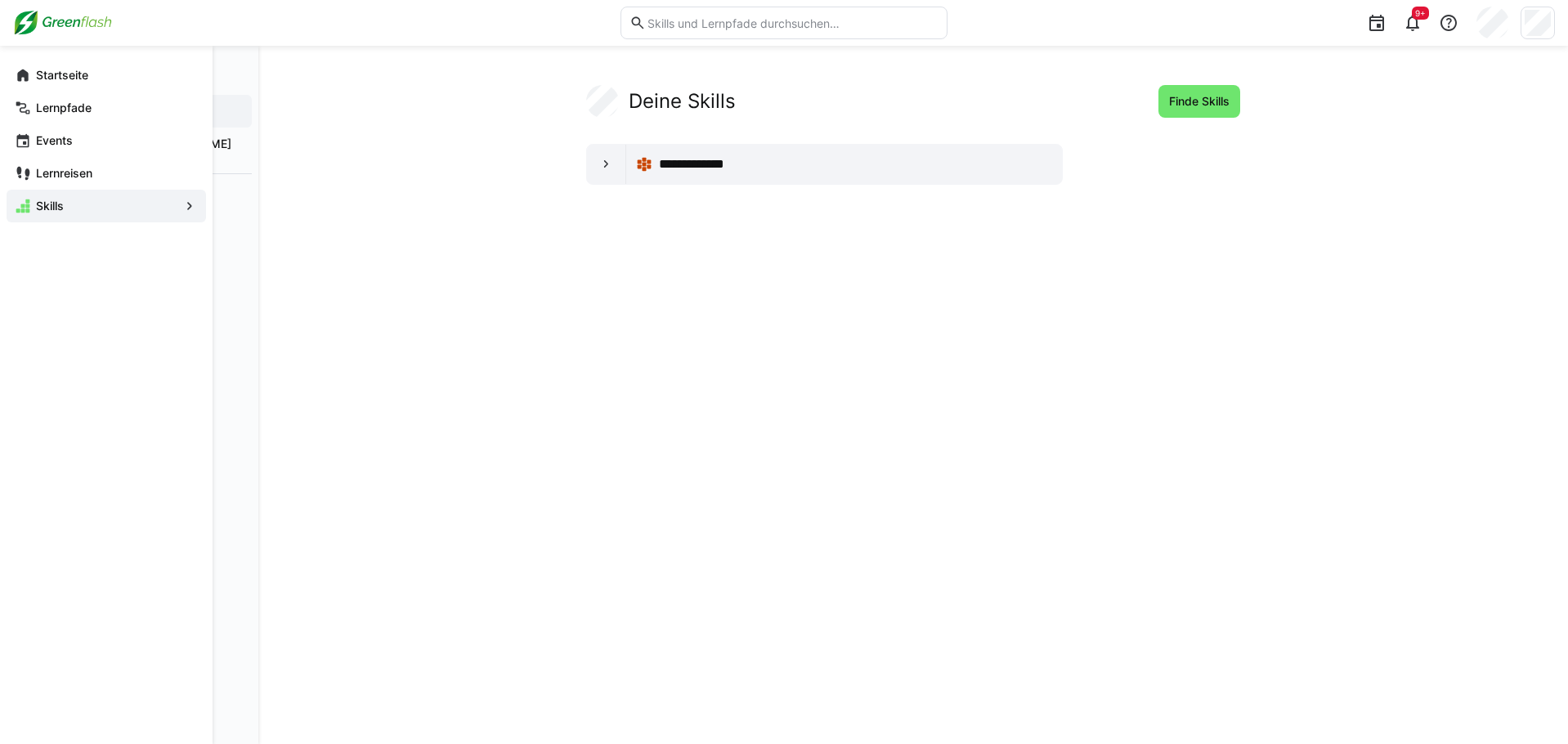
click at [184, 203] on eds-icon at bounding box center [190, 206] width 17 height 17
click at [185, 210] on eds-icon at bounding box center [190, 206] width 17 height 17
click at [186, 208] on eds-icon at bounding box center [190, 206] width 17 height 17
click at [0, 0] on app-navigation-label "Startseite" at bounding box center [0, 0] width 0 height 0
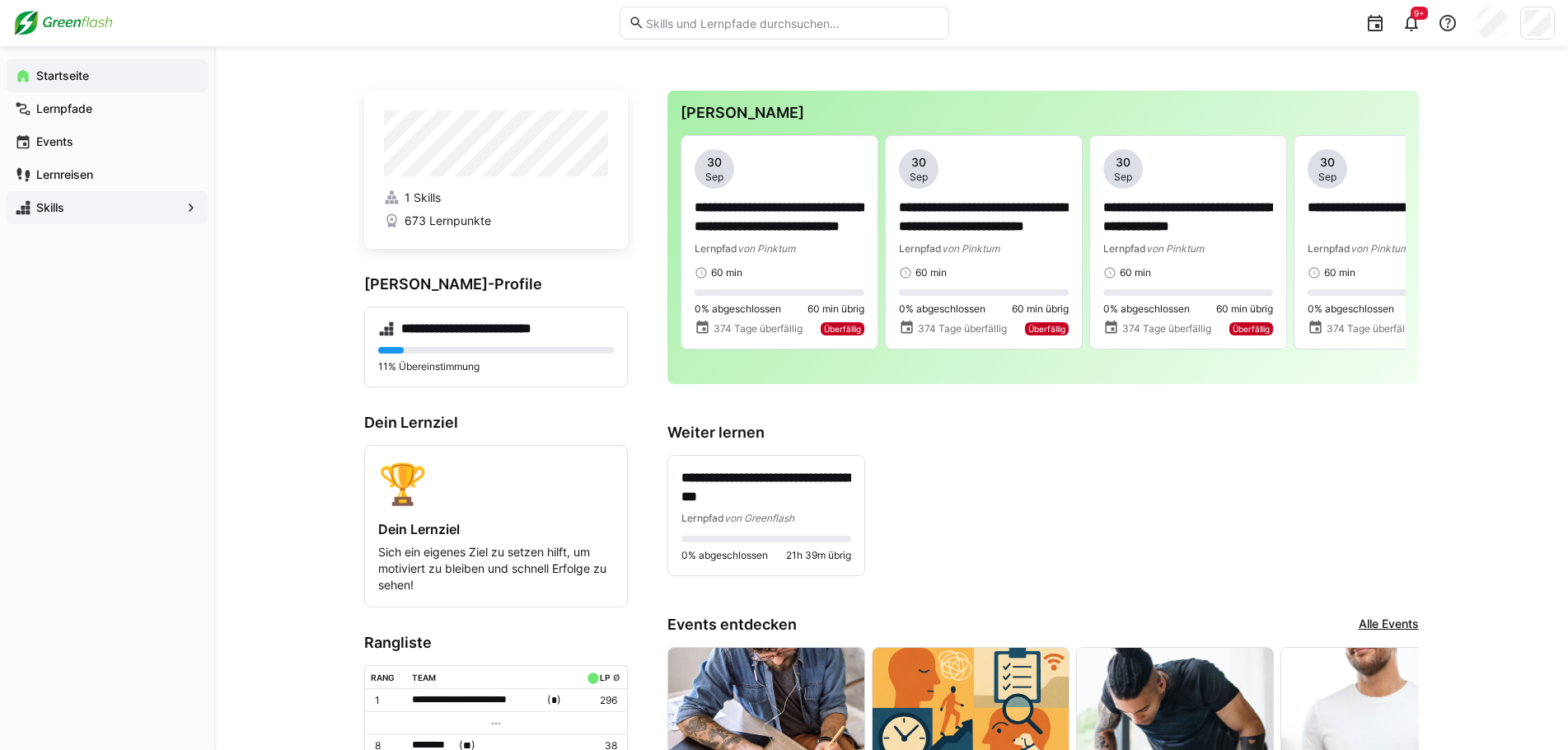
click at [189, 205] on eds-icon at bounding box center [191, 208] width 17 height 17
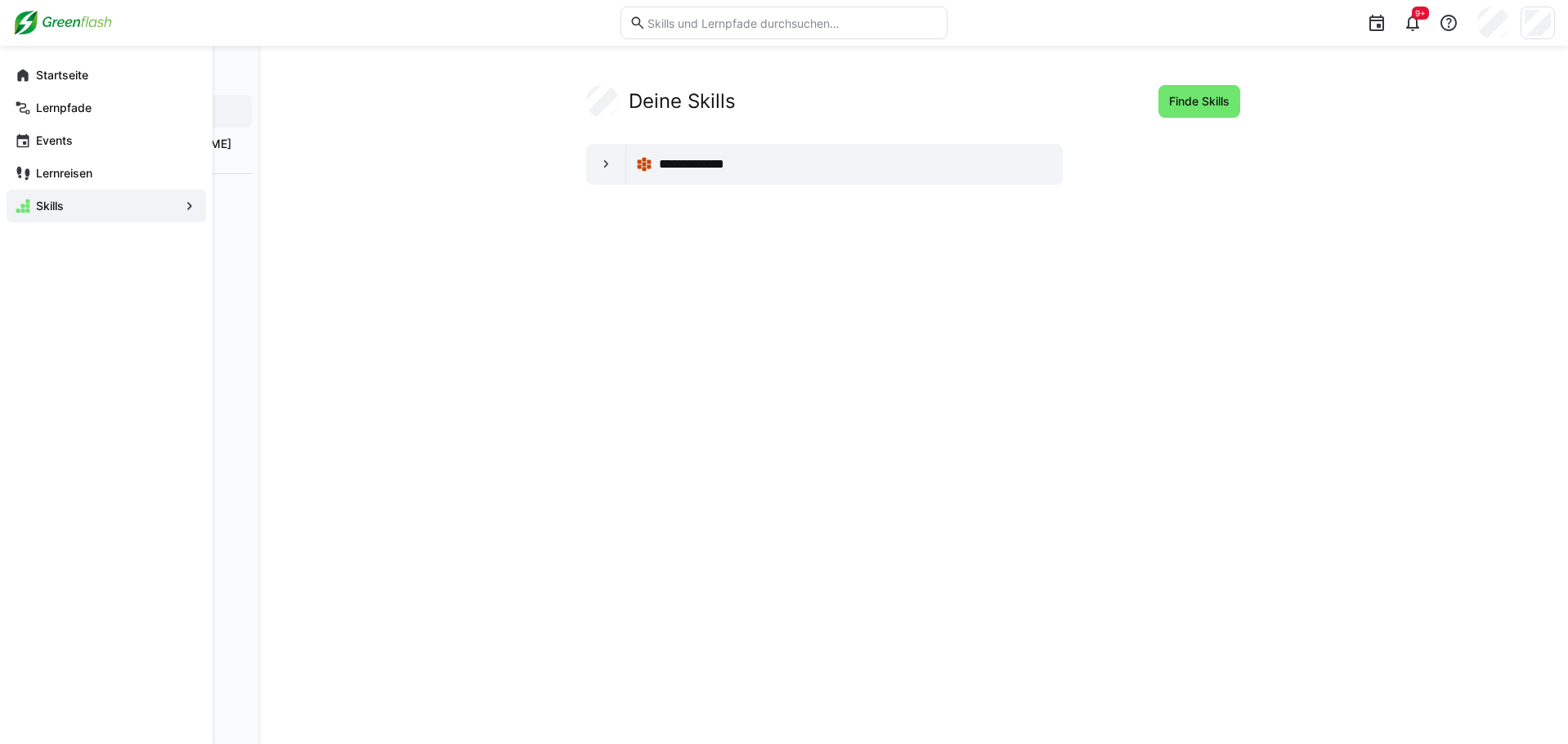
click at [188, 203] on eds-icon at bounding box center [190, 206] width 17 height 17
click at [187, 203] on eds-icon at bounding box center [190, 206] width 17 height 17
click at [648, 91] on h2 "Deine Skills" at bounding box center [682, 101] width 107 height 25
click at [597, 150] on div at bounding box center [606, 164] width 40 height 40
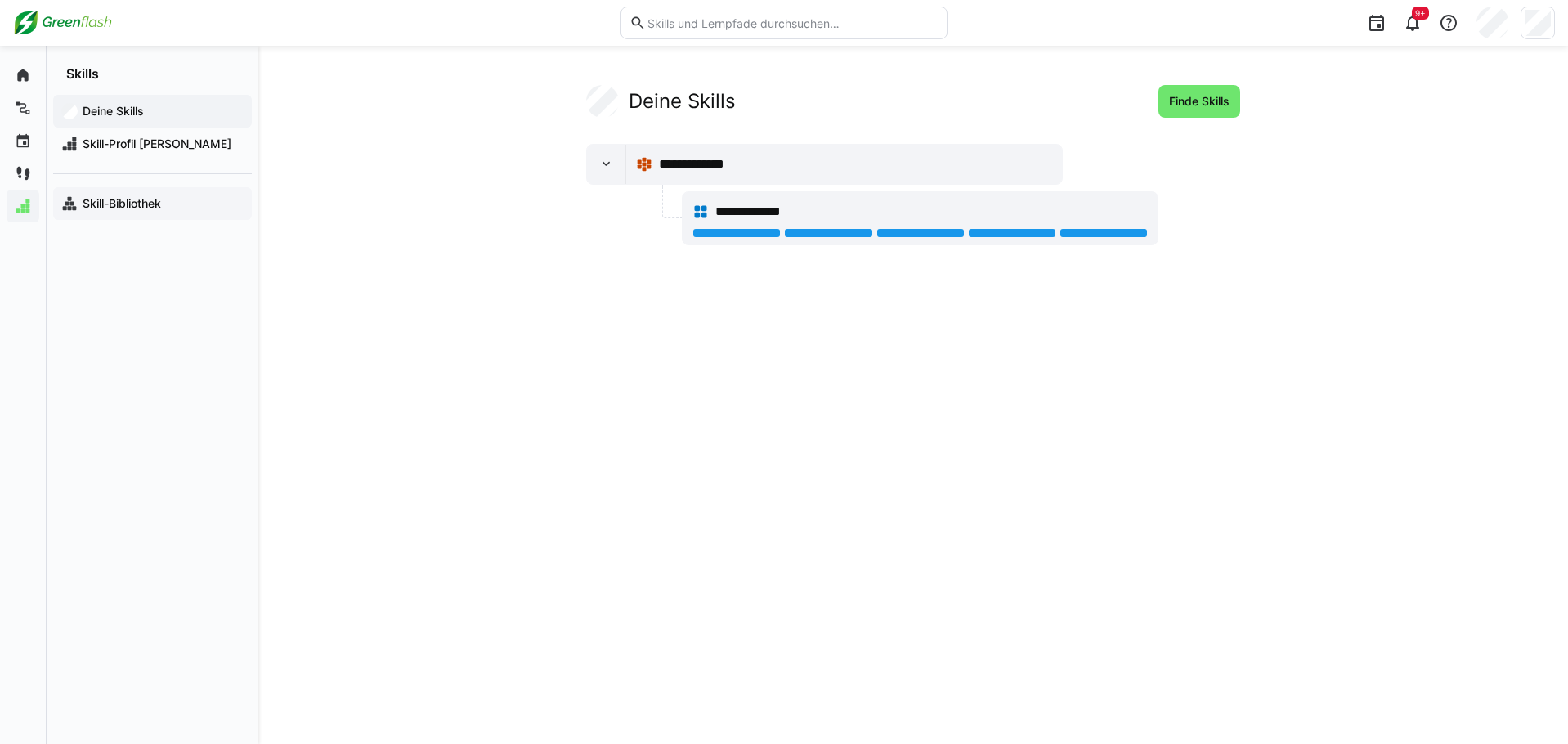
click at [0, 0] on app-navigation-label "Skill-Bibliothek" at bounding box center [0, 0] width 0 height 0
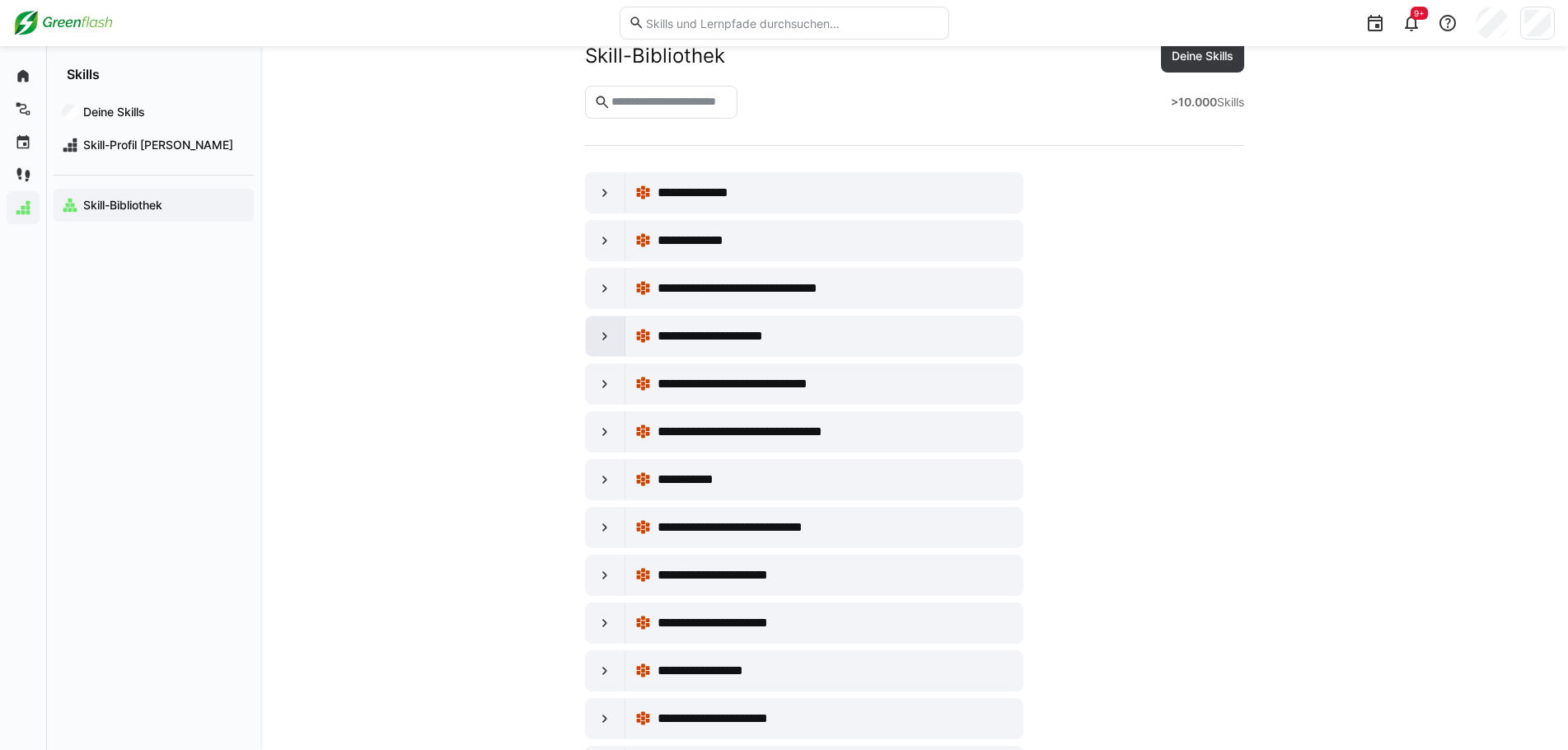
scroll to position [83, 0]
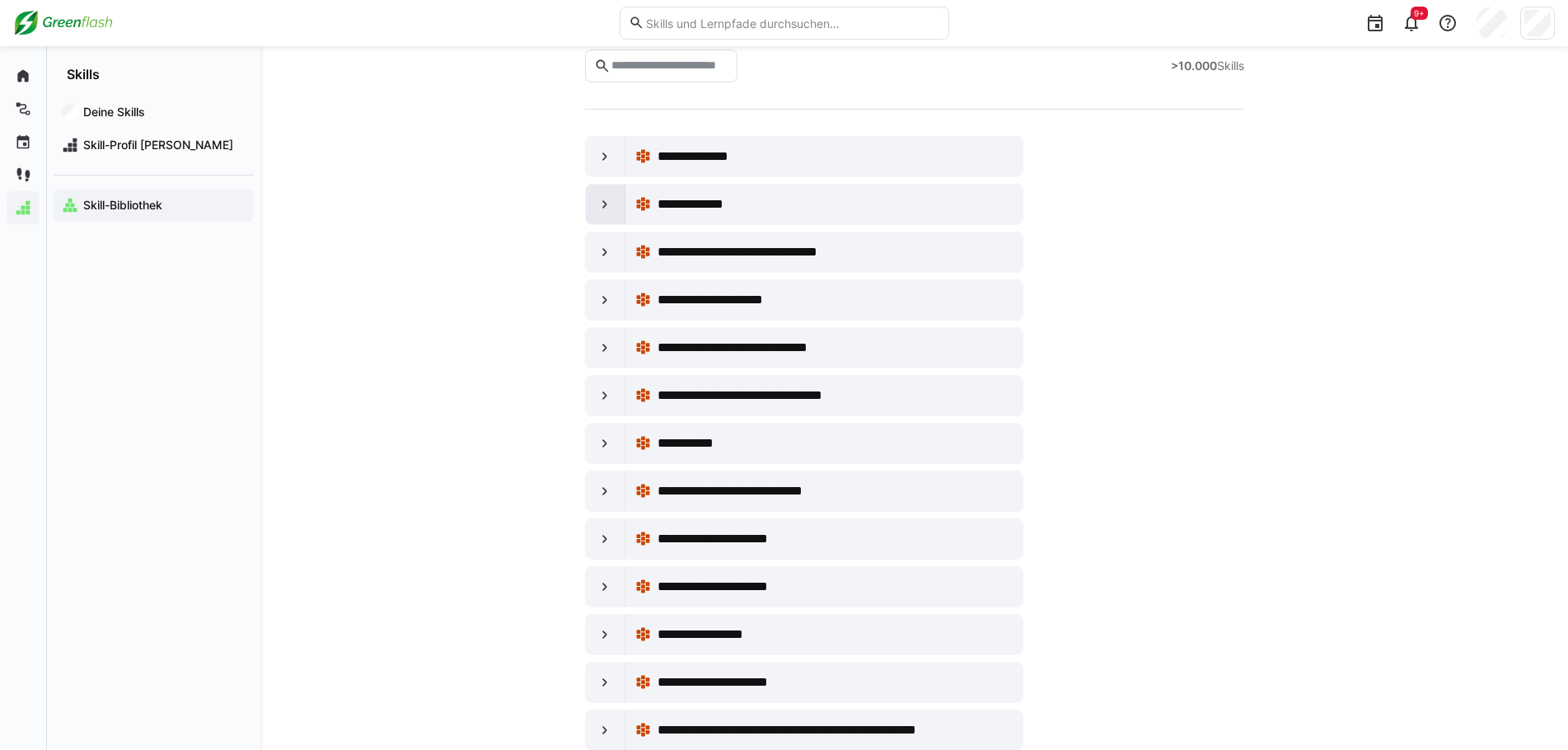
click at [602, 209] on eds-icon at bounding box center [605, 204] width 17 height 17
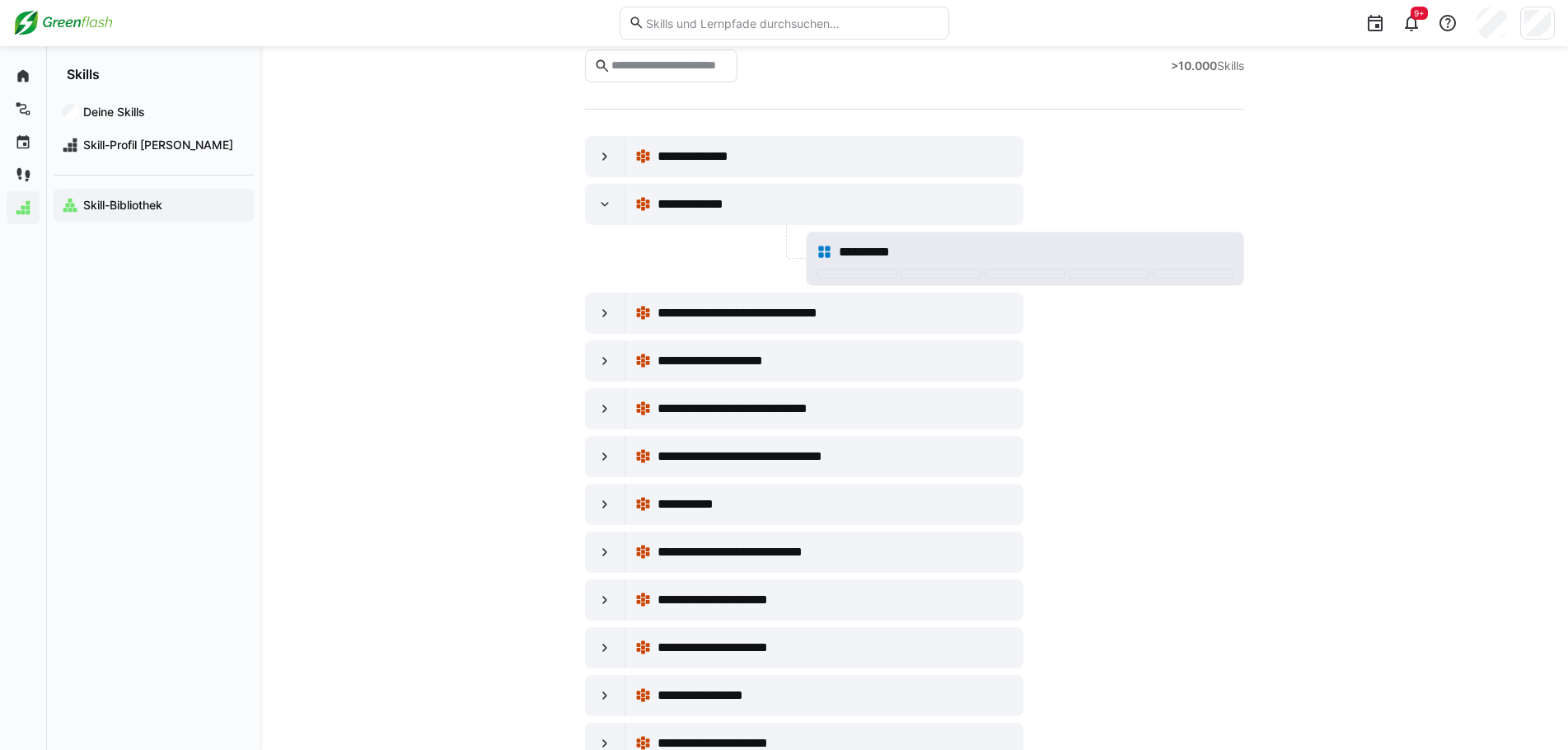
click at [920, 257] on div "**********" at bounding box center [1036, 252] width 394 height 19
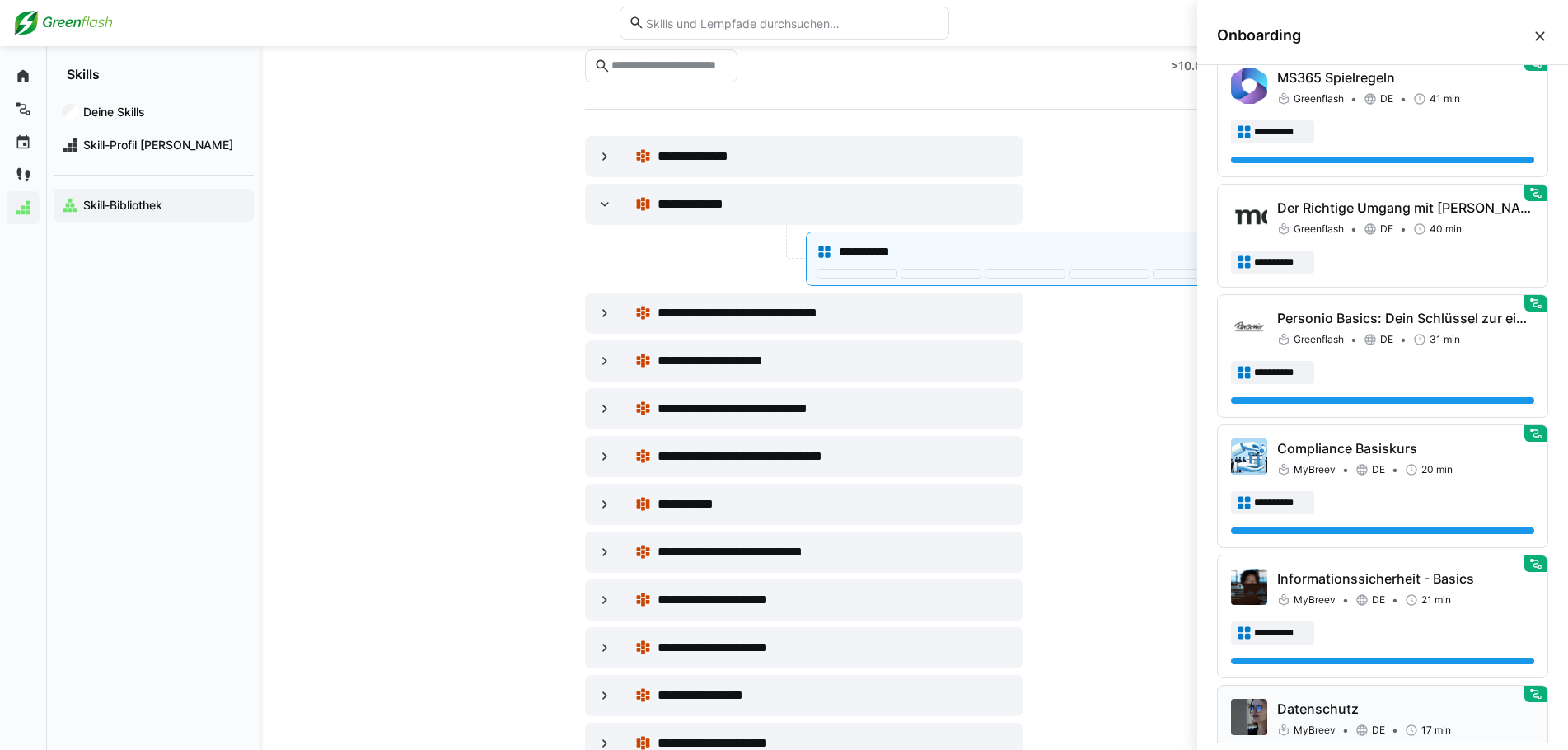
scroll to position [771, 0]
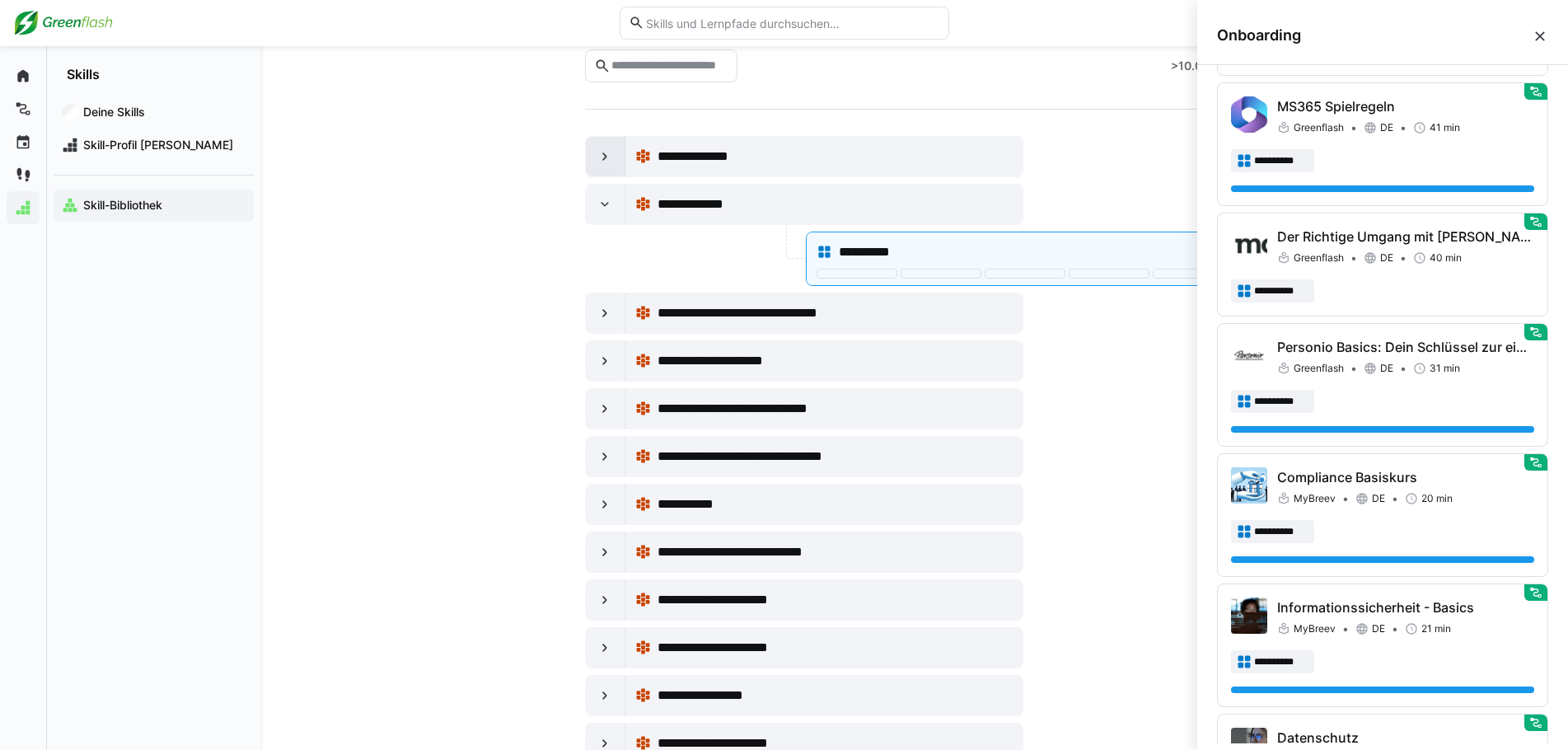
click at [604, 159] on eds-icon at bounding box center [605, 157] width 17 height 17
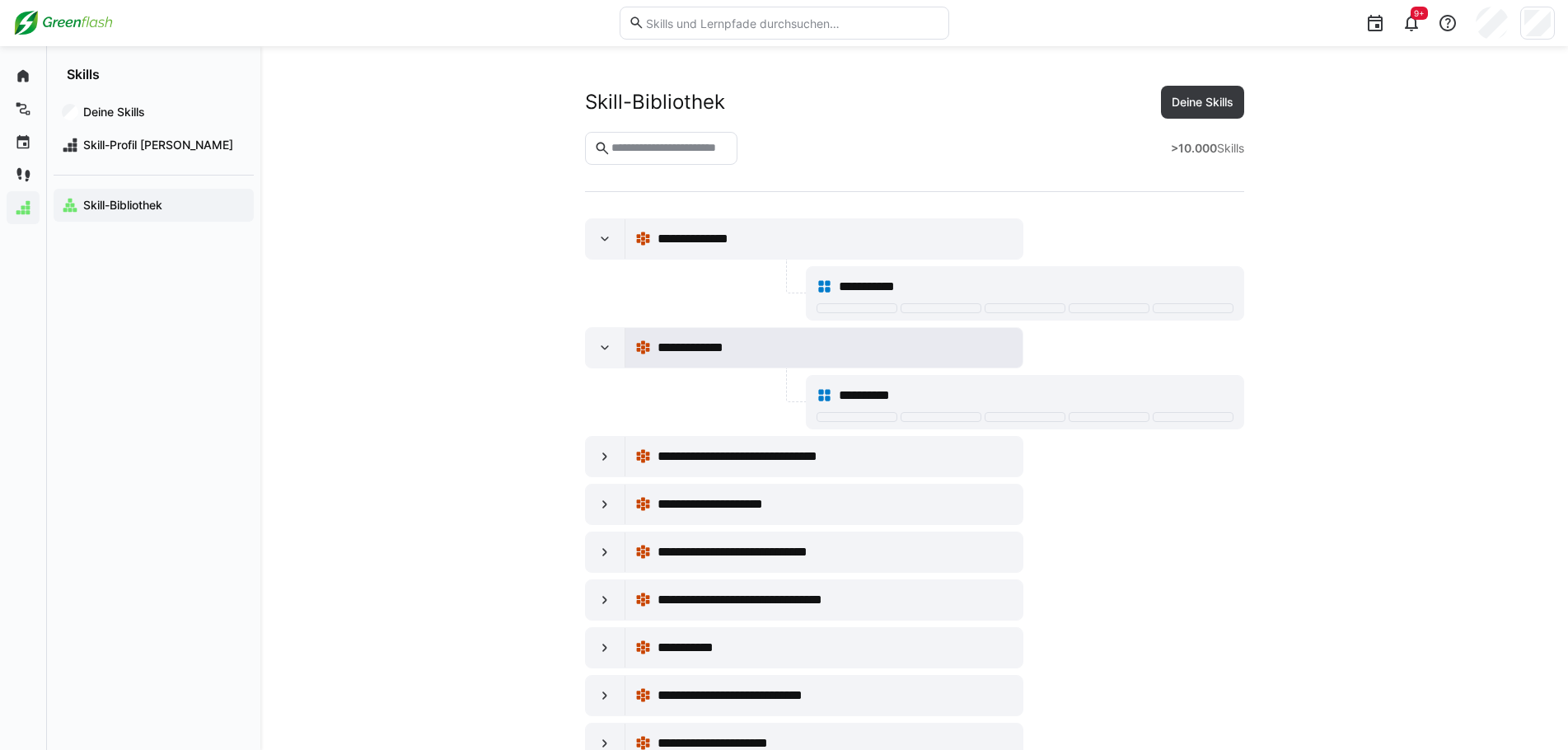
scroll to position [83, 0]
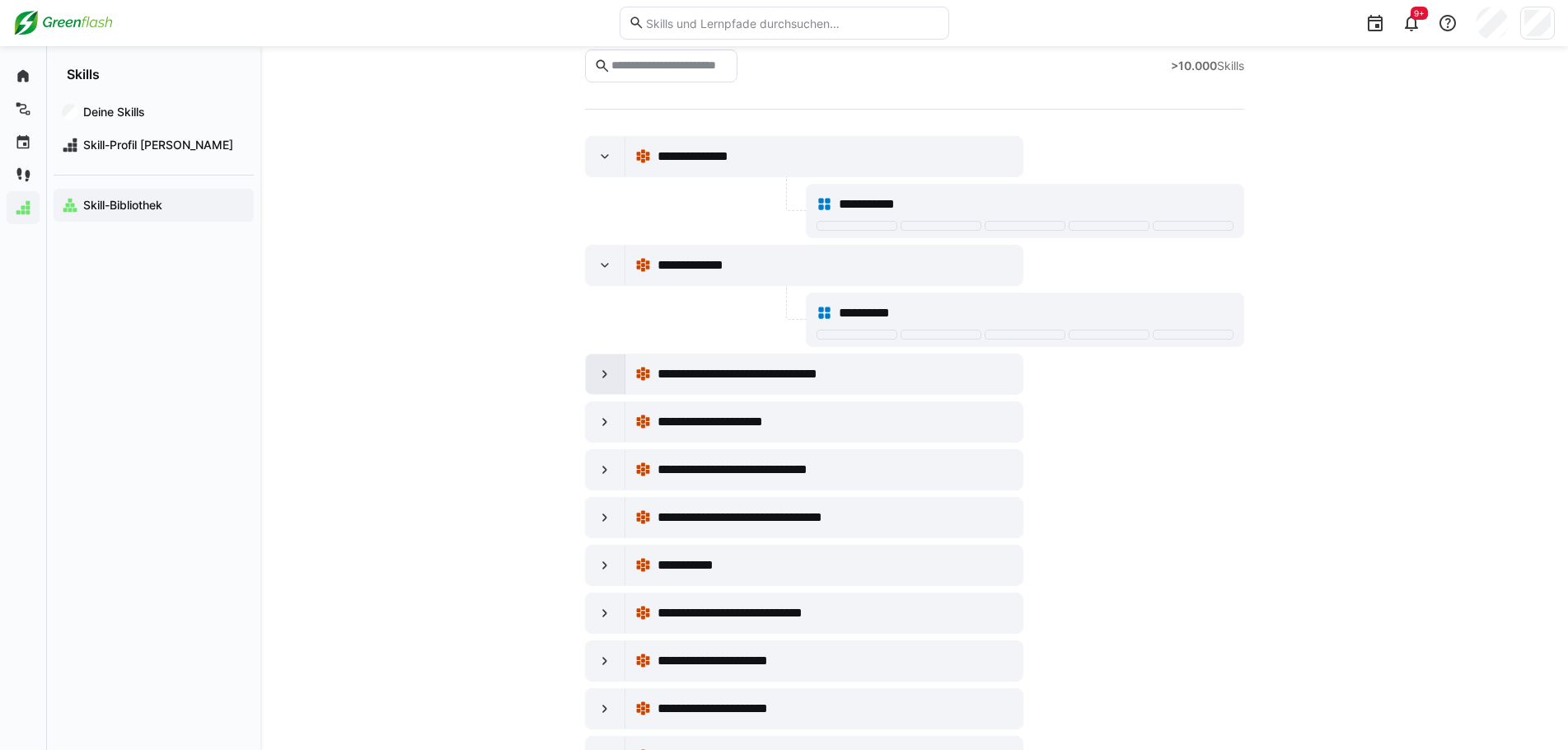
click at [598, 373] on eds-icon at bounding box center [605, 374] width 17 height 17
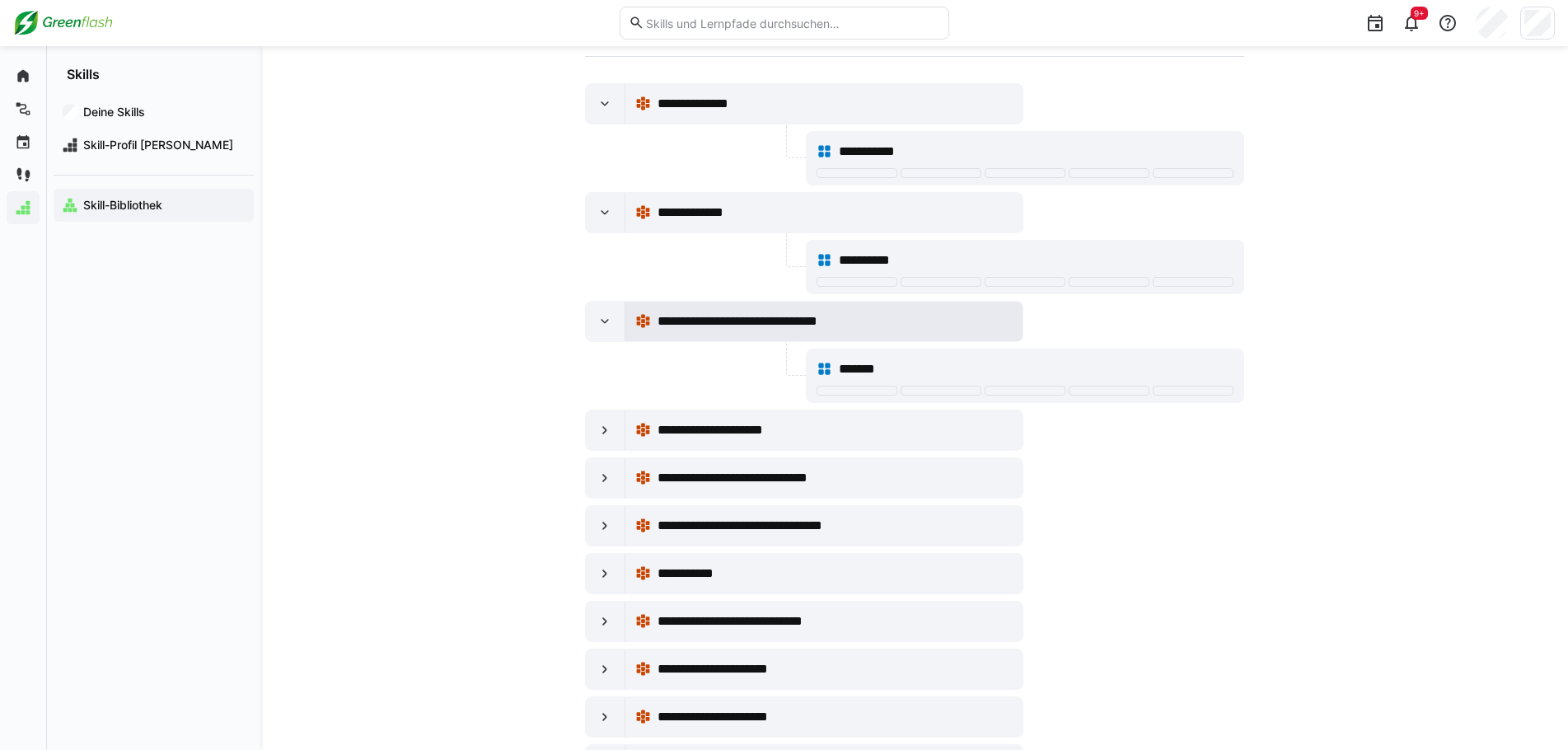
scroll to position [165, 0]
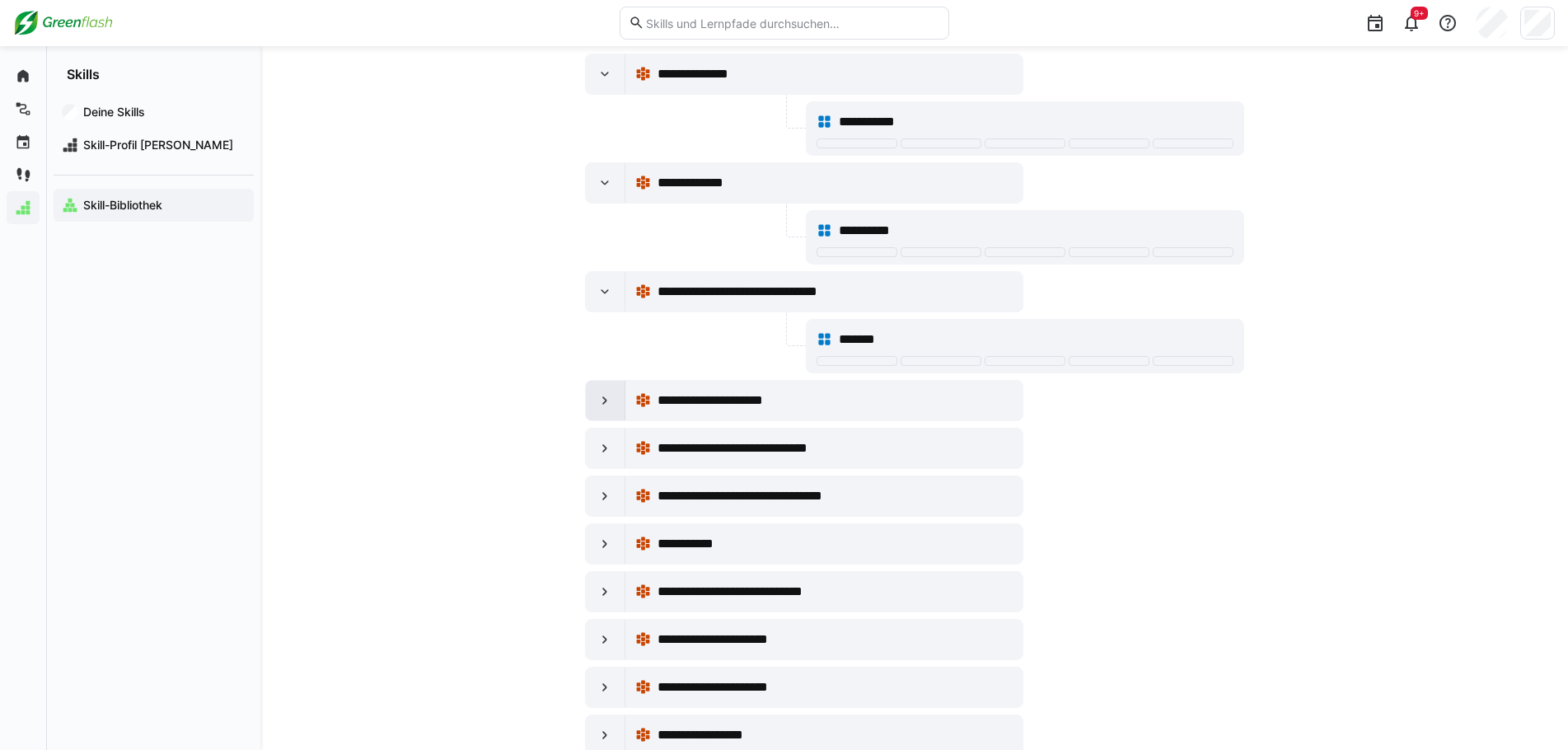
click at [612, 403] on eds-icon at bounding box center [605, 401] width 17 height 17
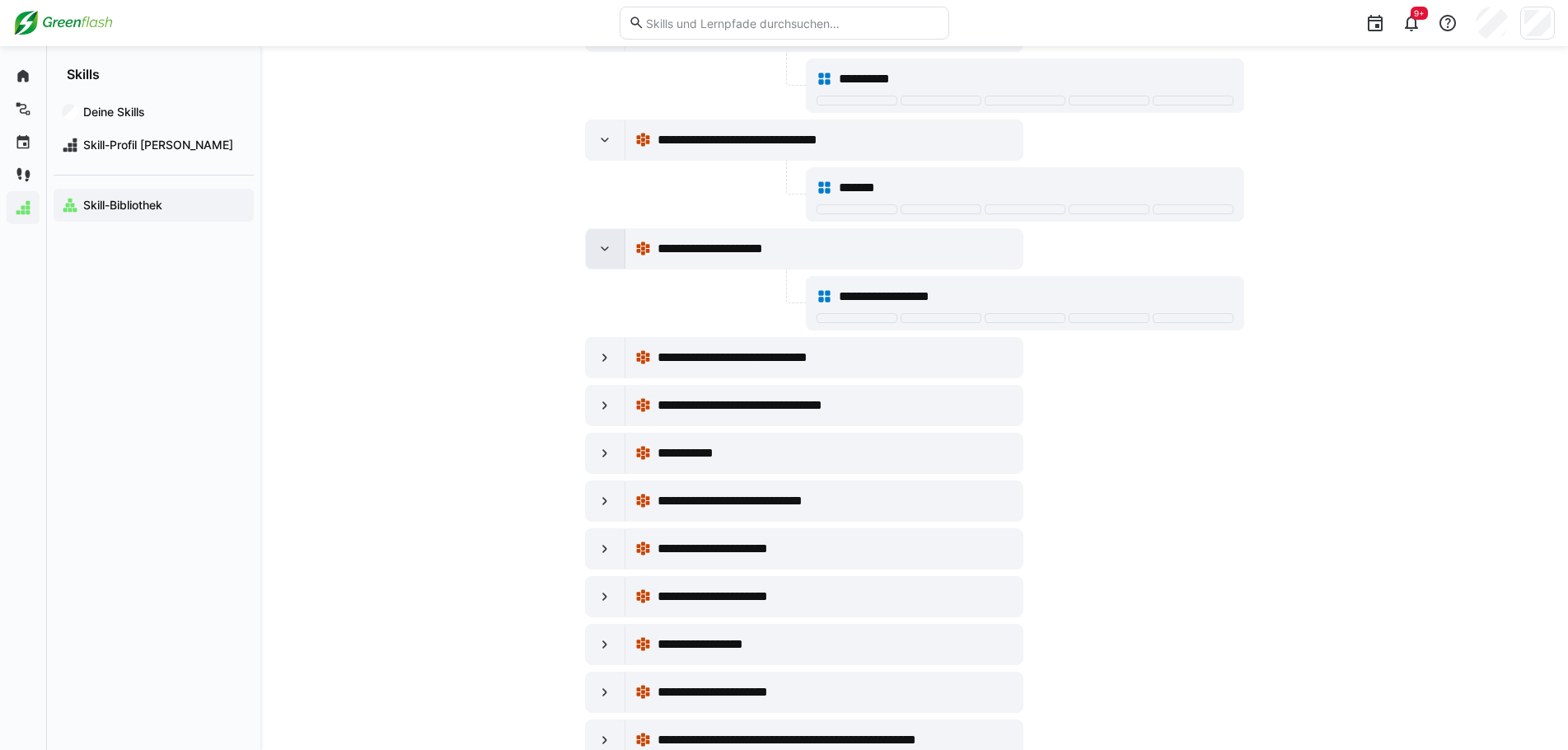
scroll to position [330, 0]
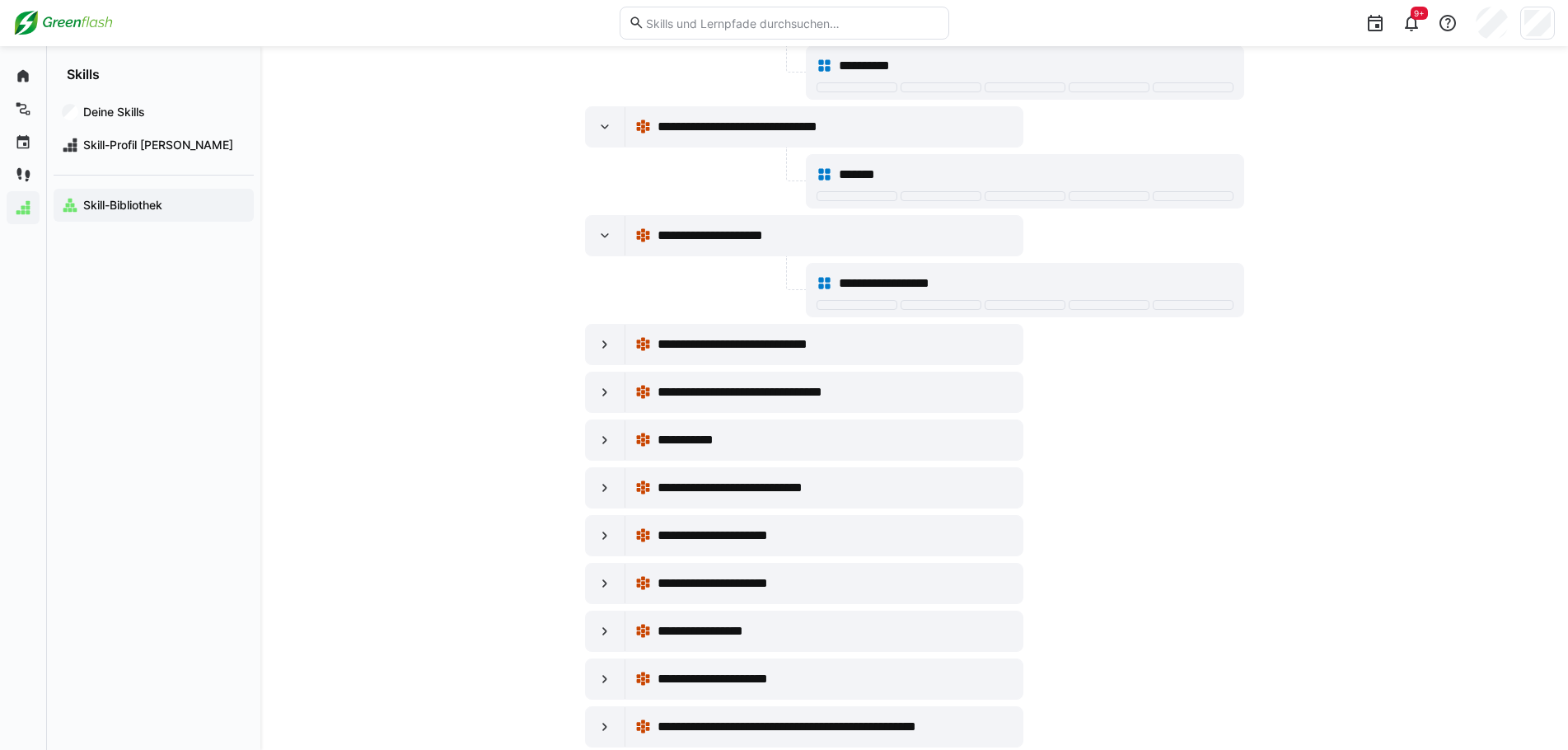
click at [610, 347] on eds-icon at bounding box center [605, 344] width 17 height 17
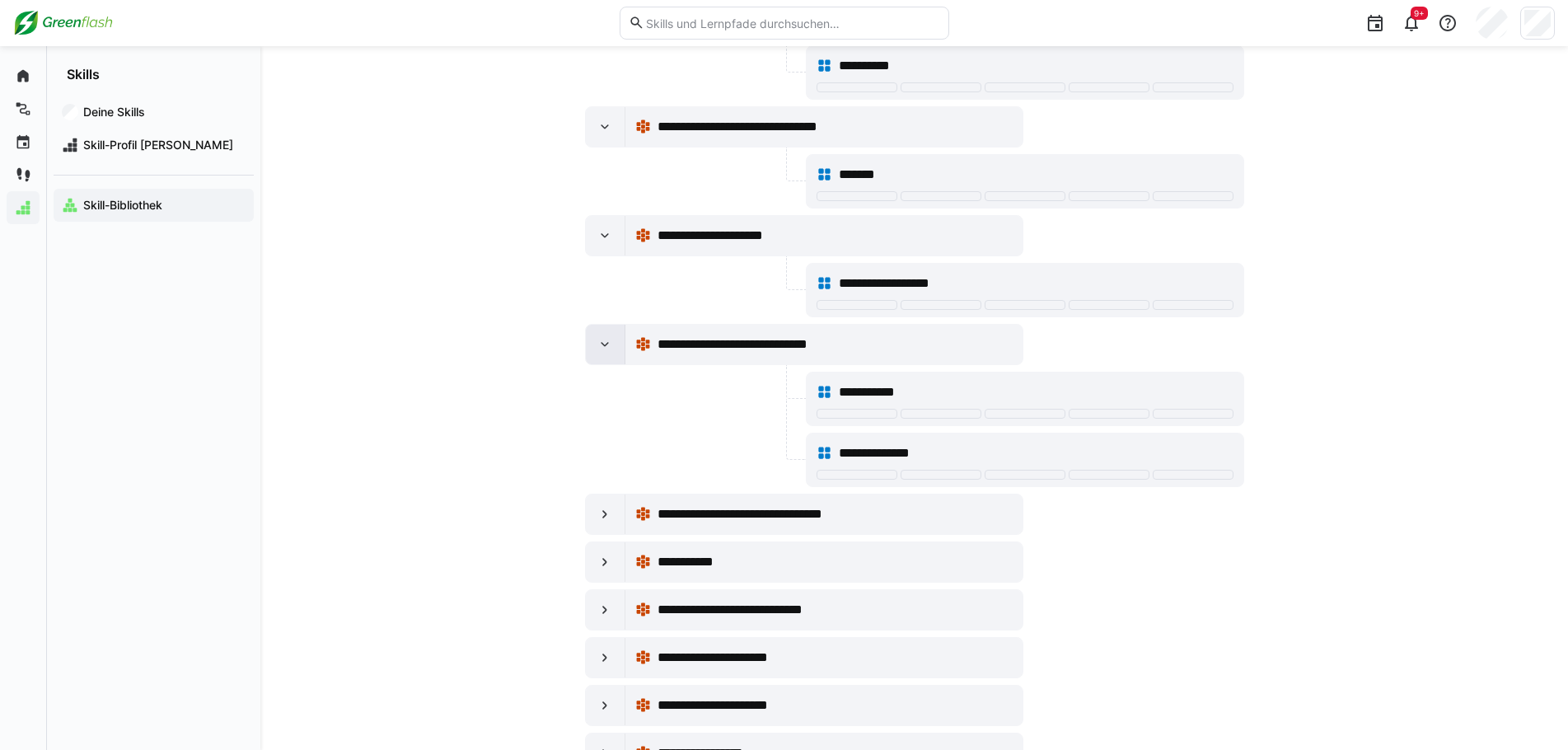
click at [609, 348] on eds-icon at bounding box center [605, 344] width 17 height 17
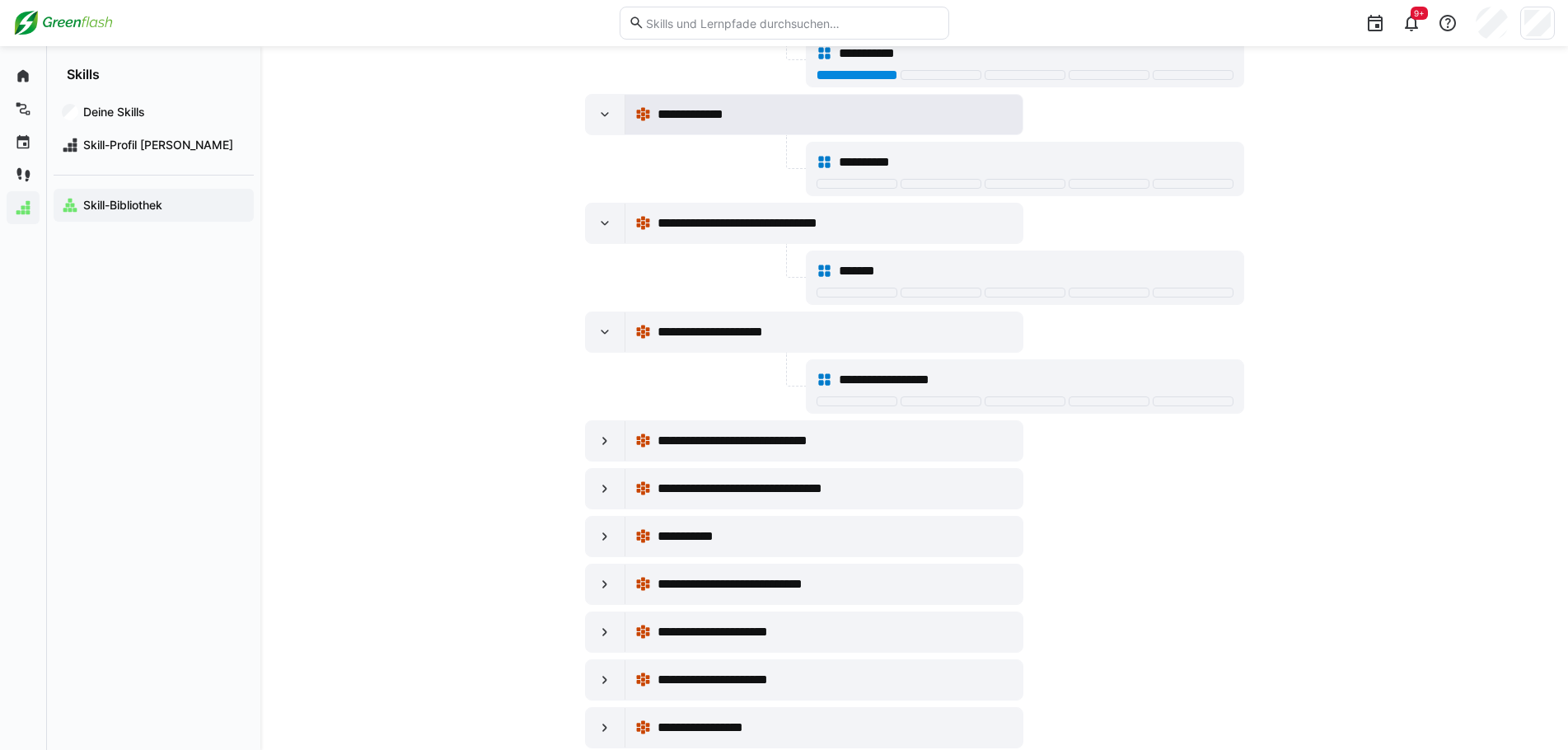
scroll to position [83, 0]
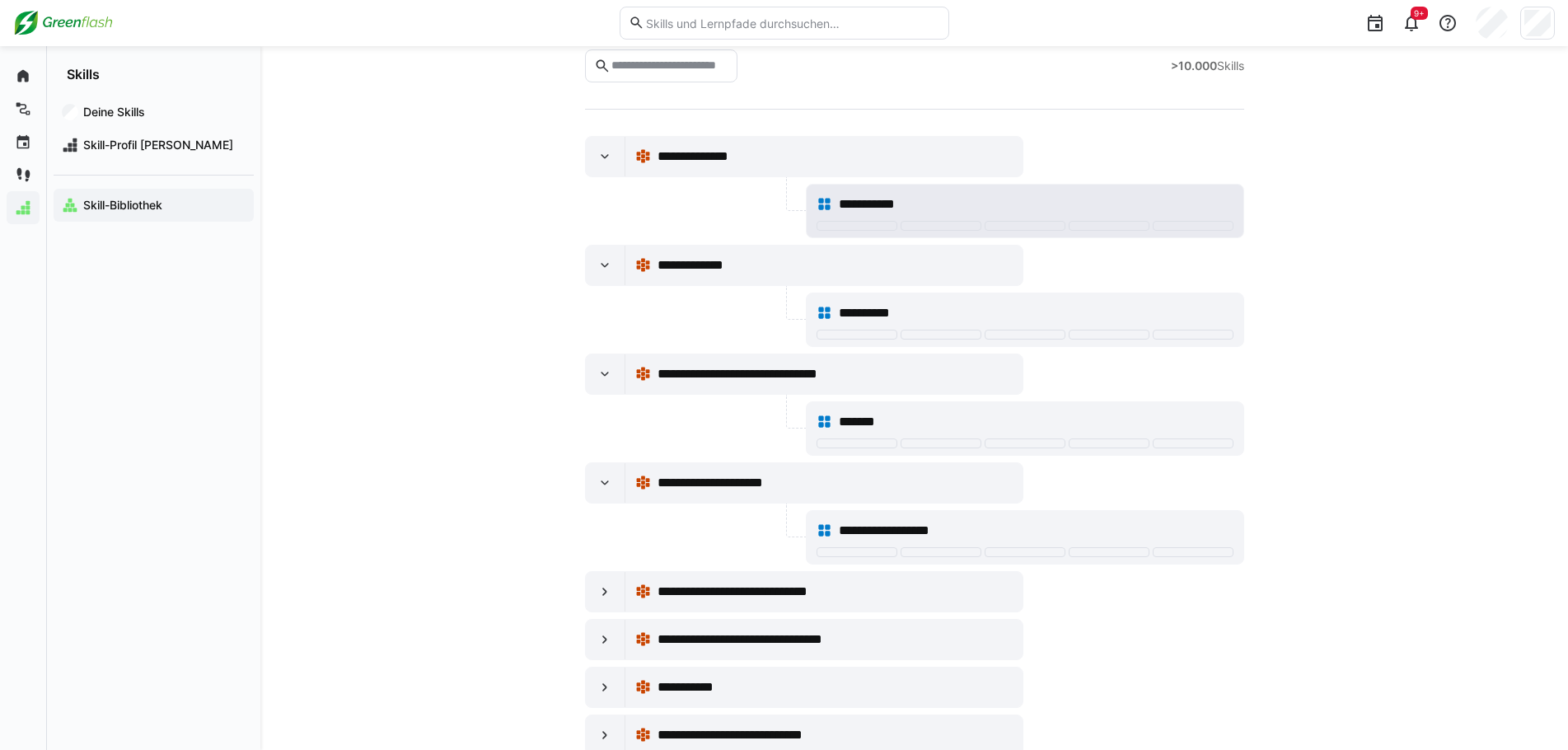
click at [955, 206] on div "**********" at bounding box center [1036, 204] width 394 height 19
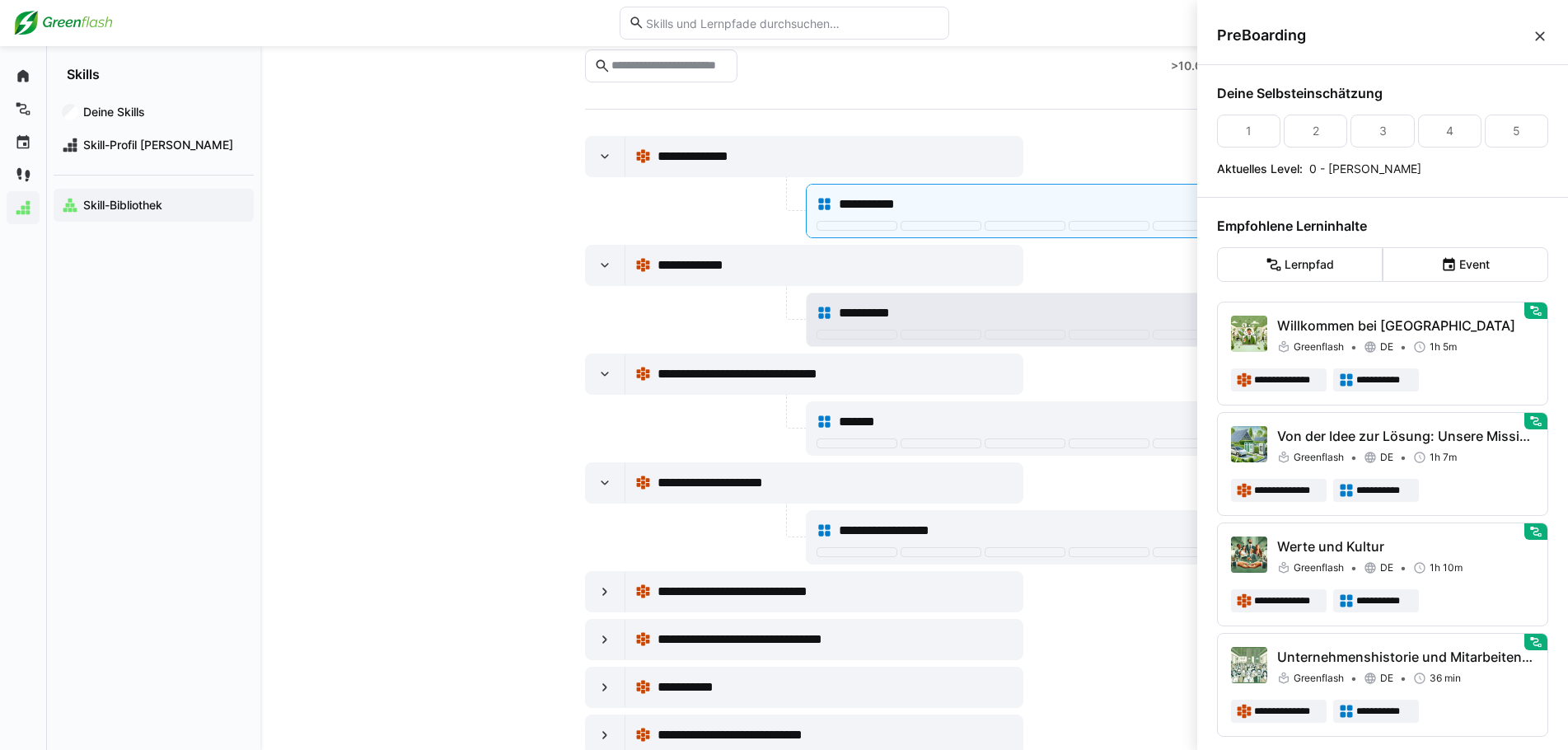
click at [993, 299] on div "**********" at bounding box center [1025, 314] width 417 height 33
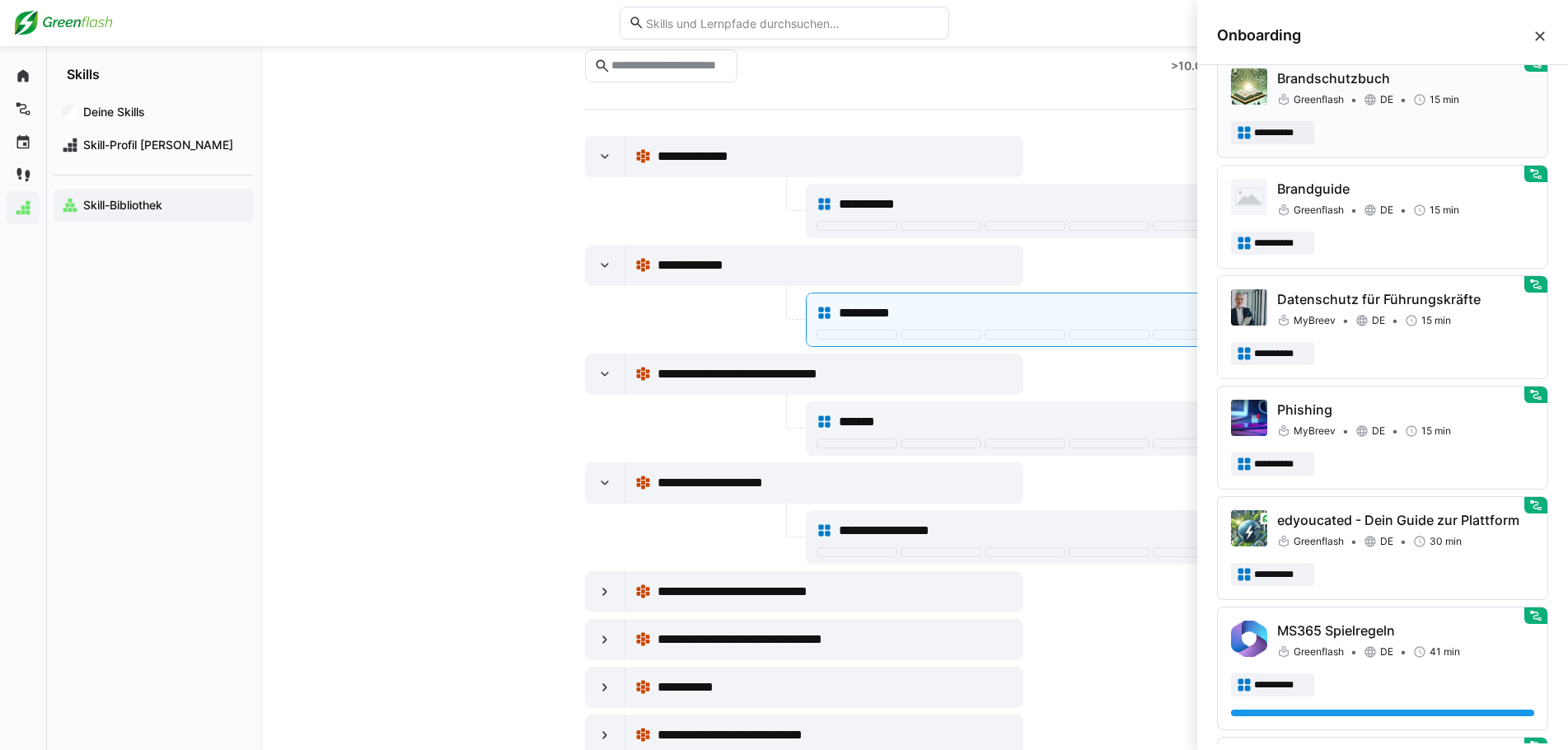
scroll to position [330, 0]
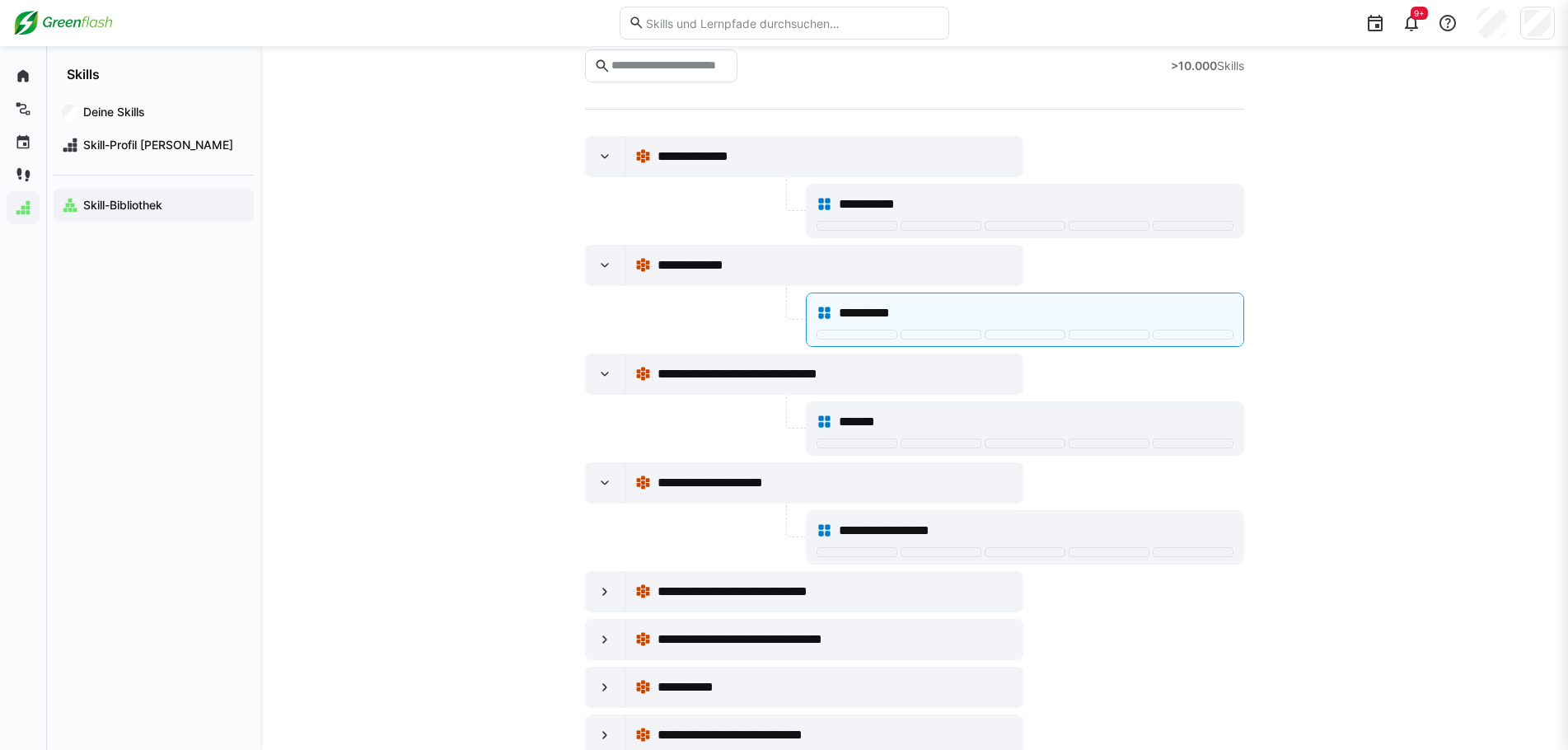
scroll to position [83, 0]
drag, startPoint x: 533, startPoint y: 171, endPoint x: 1338, endPoint y: 495, distance: 867.8
drag, startPoint x: 621, startPoint y: 158, endPoint x: 632, endPoint y: 174, distance: 19.4
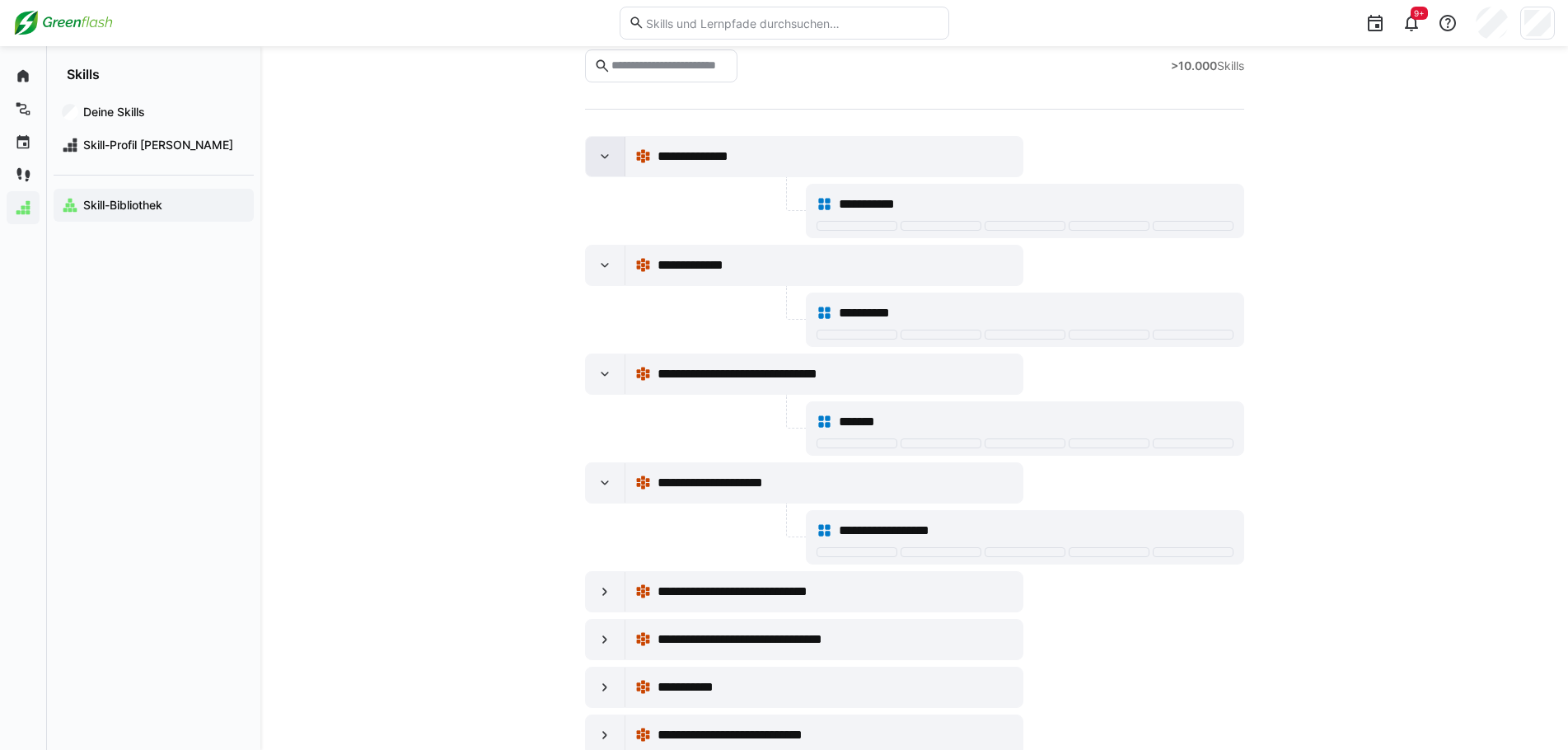
click at [620, 168] on div at bounding box center [605, 156] width 40 height 40
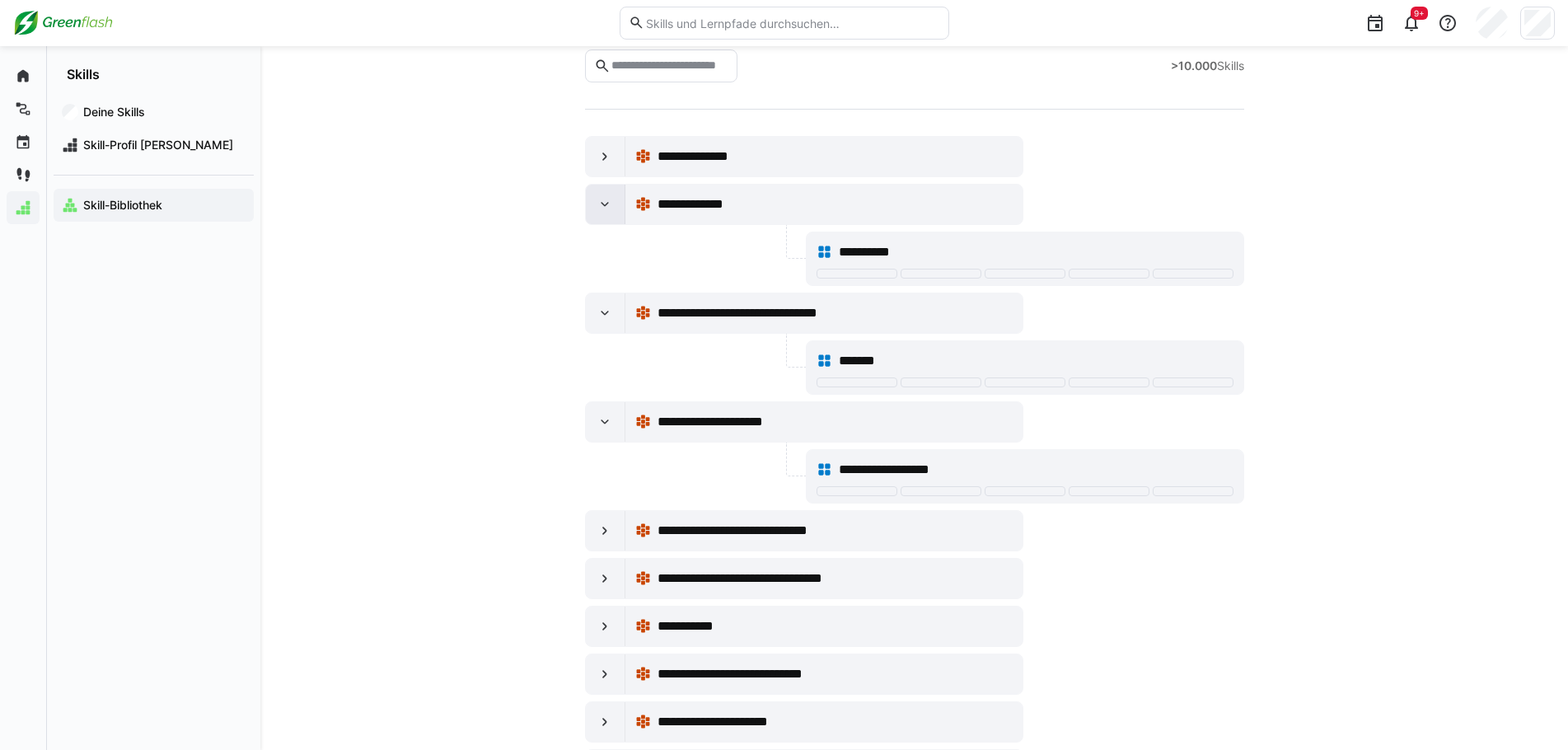
click at [608, 199] on eds-icon at bounding box center [605, 204] width 17 height 17
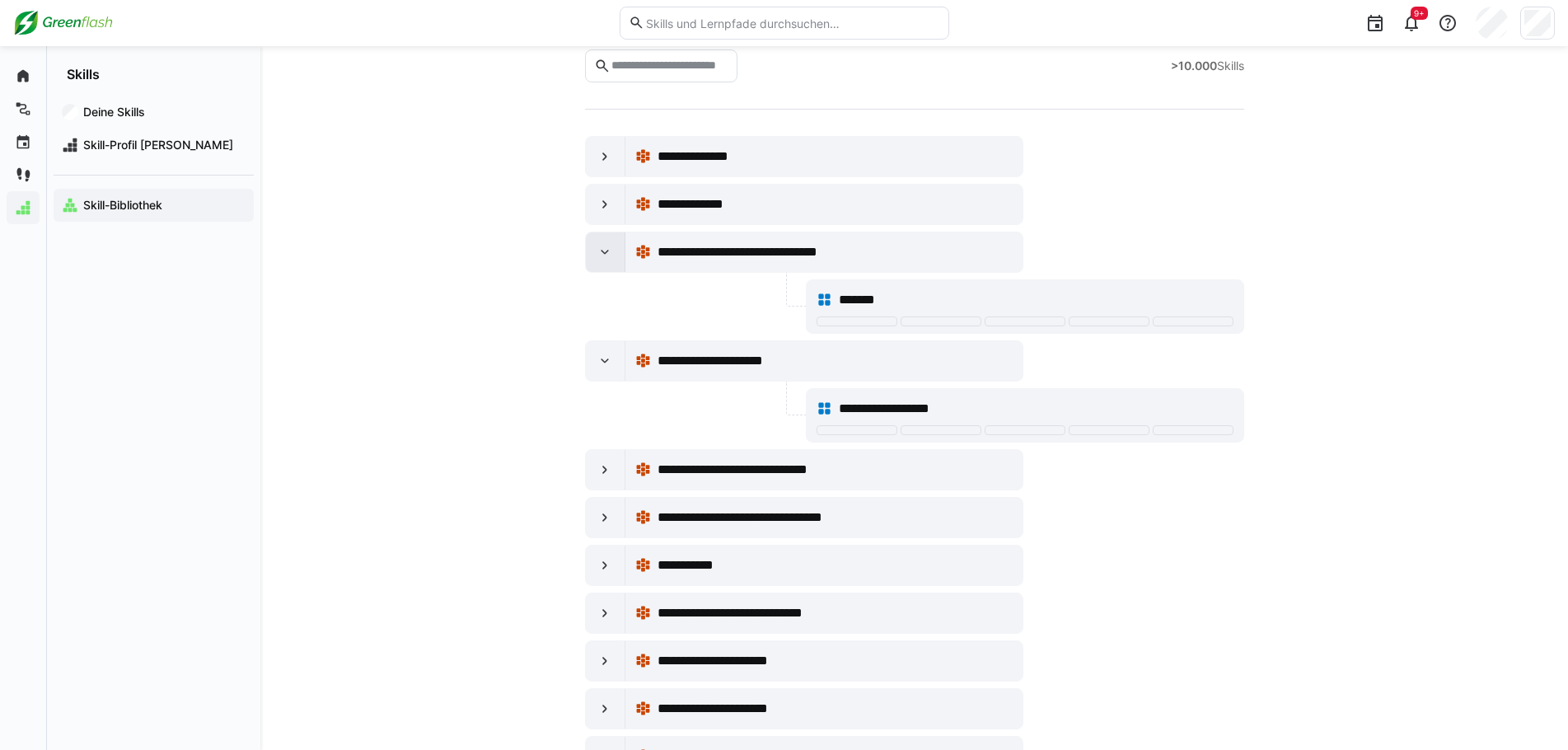
click at [601, 261] on div at bounding box center [605, 252] width 40 height 40
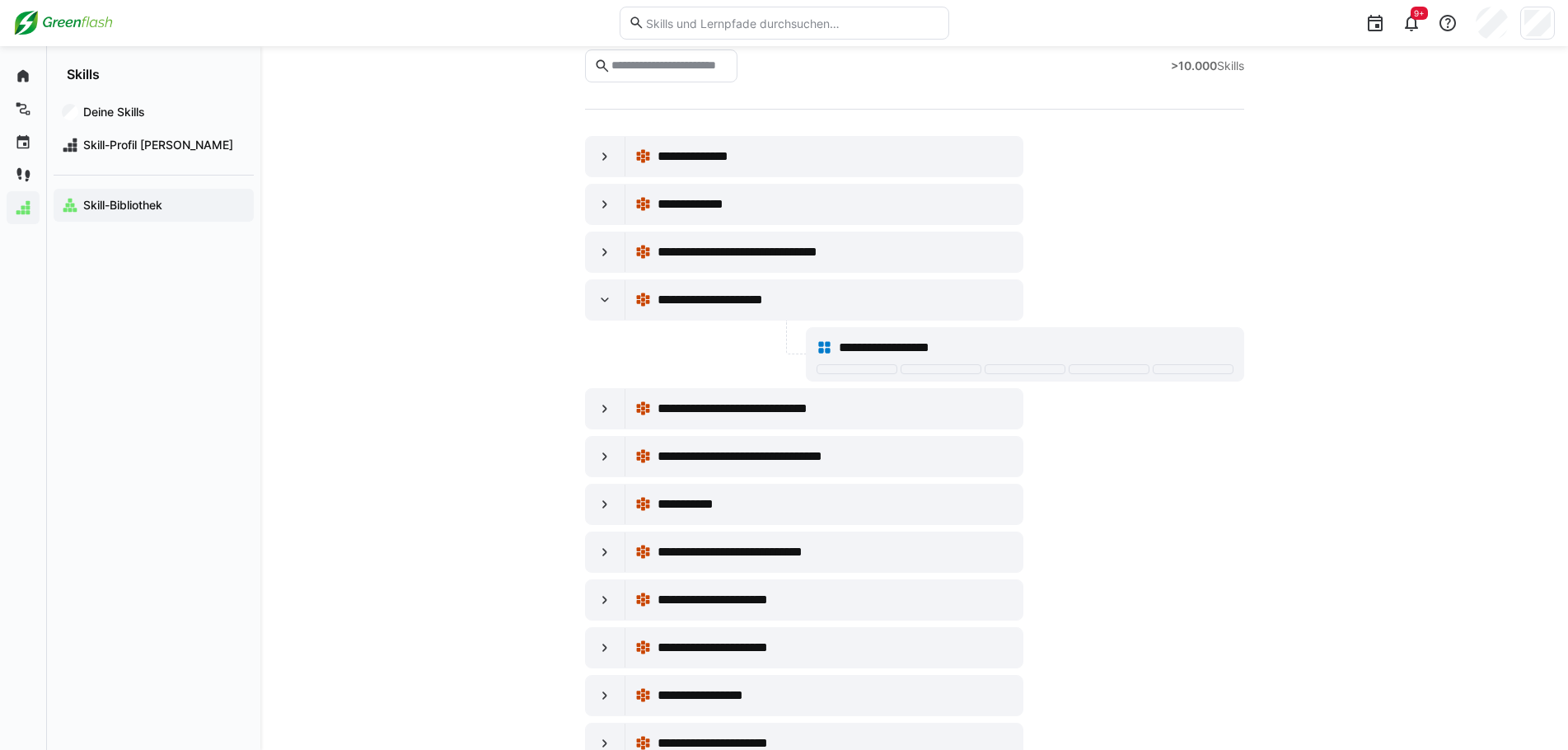
click at [607, 350] on div at bounding box center [693, 354] width 217 height 55
click at [605, 307] on eds-icon at bounding box center [605, 300] width 17 height 17
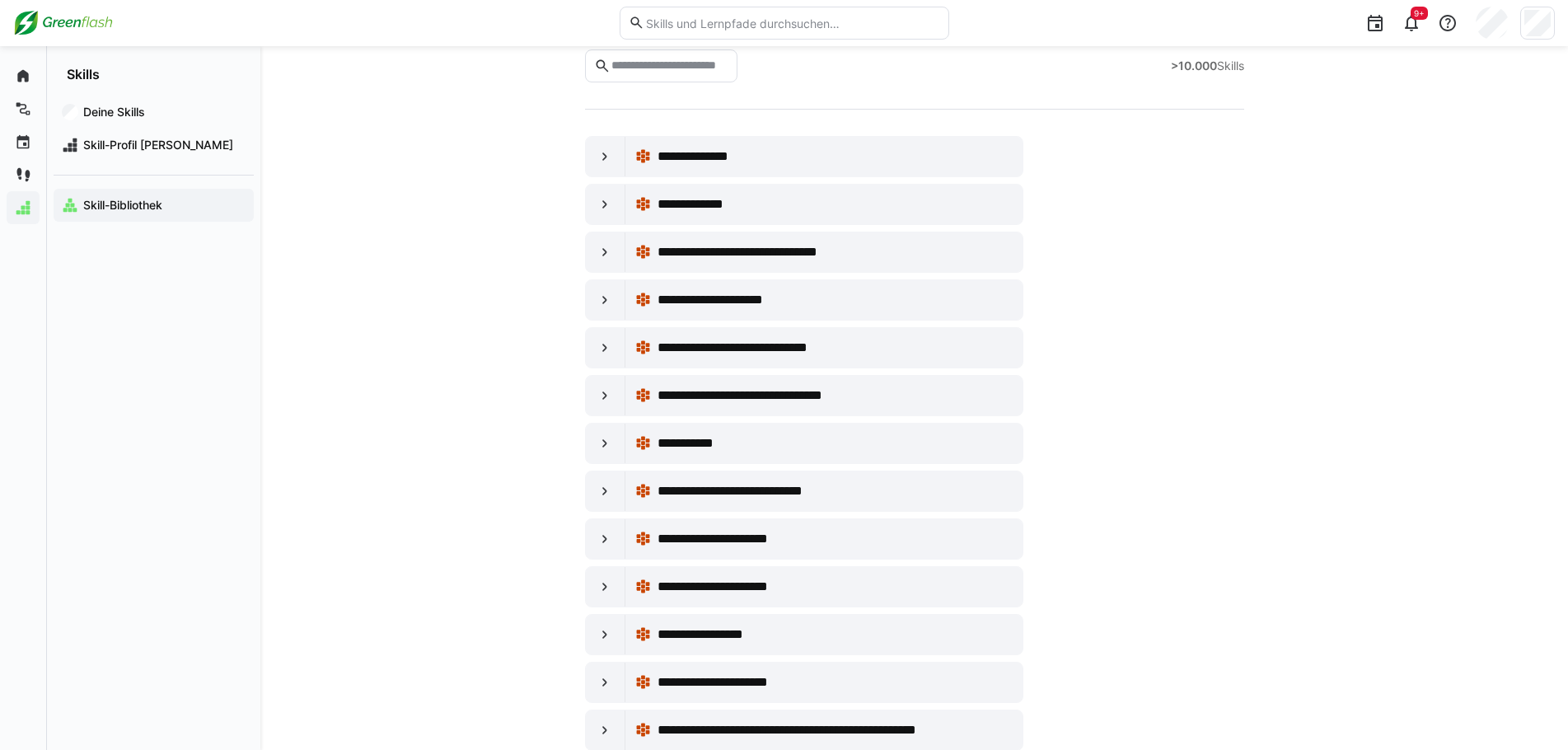
drag, startPoint x: 1028, startPoint y: 281, endPoint x: 574, endPoint y: 174, distance: 466.4
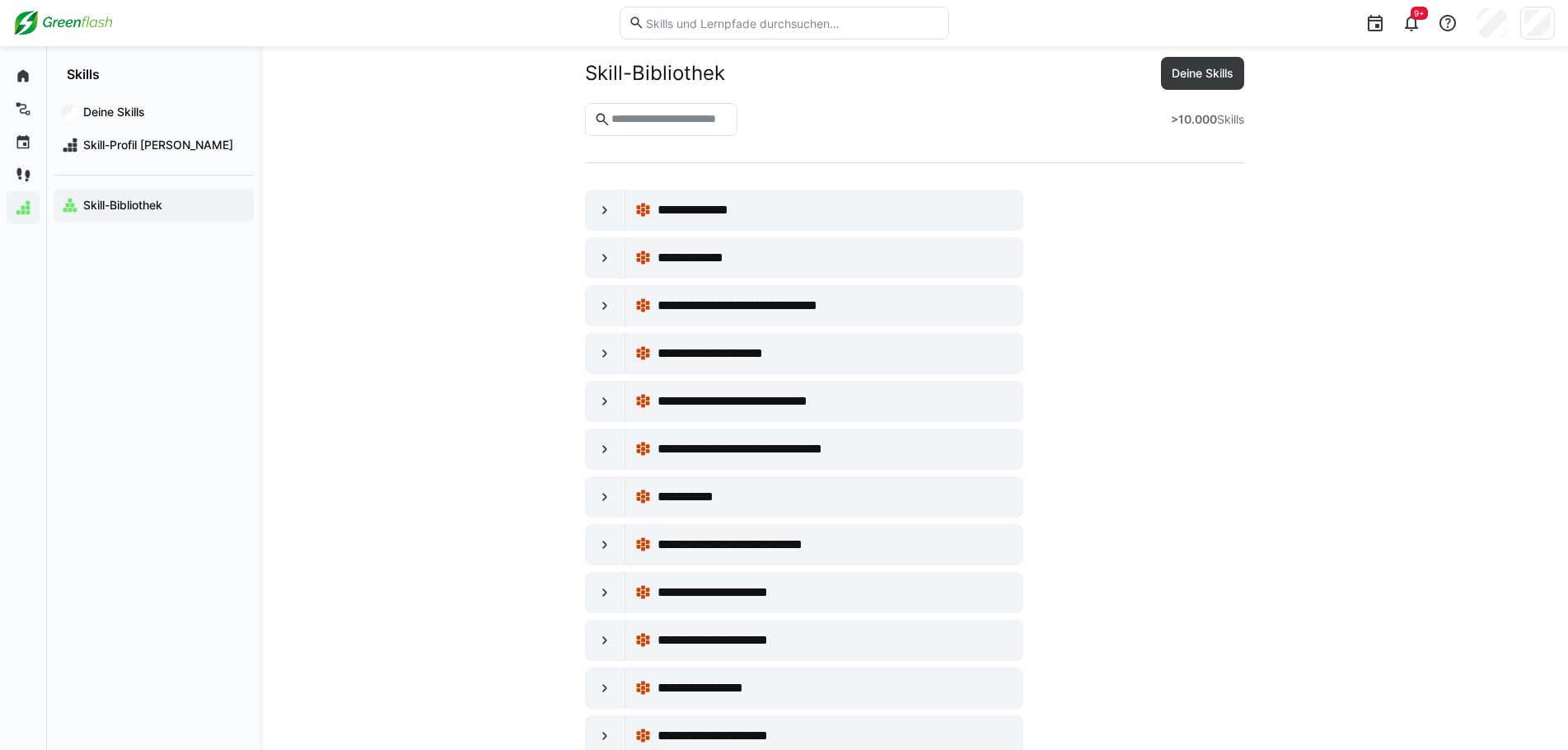
scroll to position [0, 0]
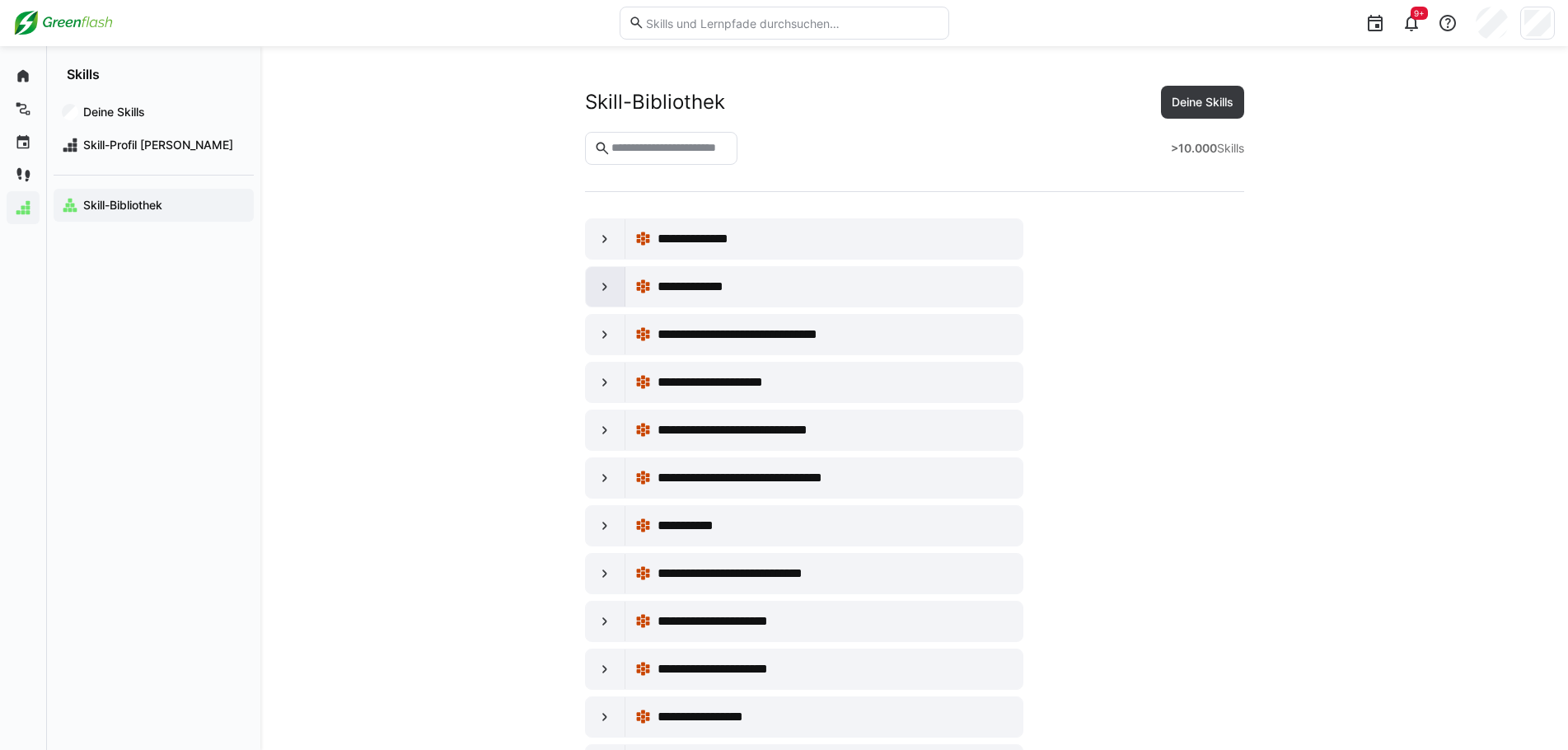
click at [607, 286] on eds-icon at bounding box center [605, 287] width 17 height 17
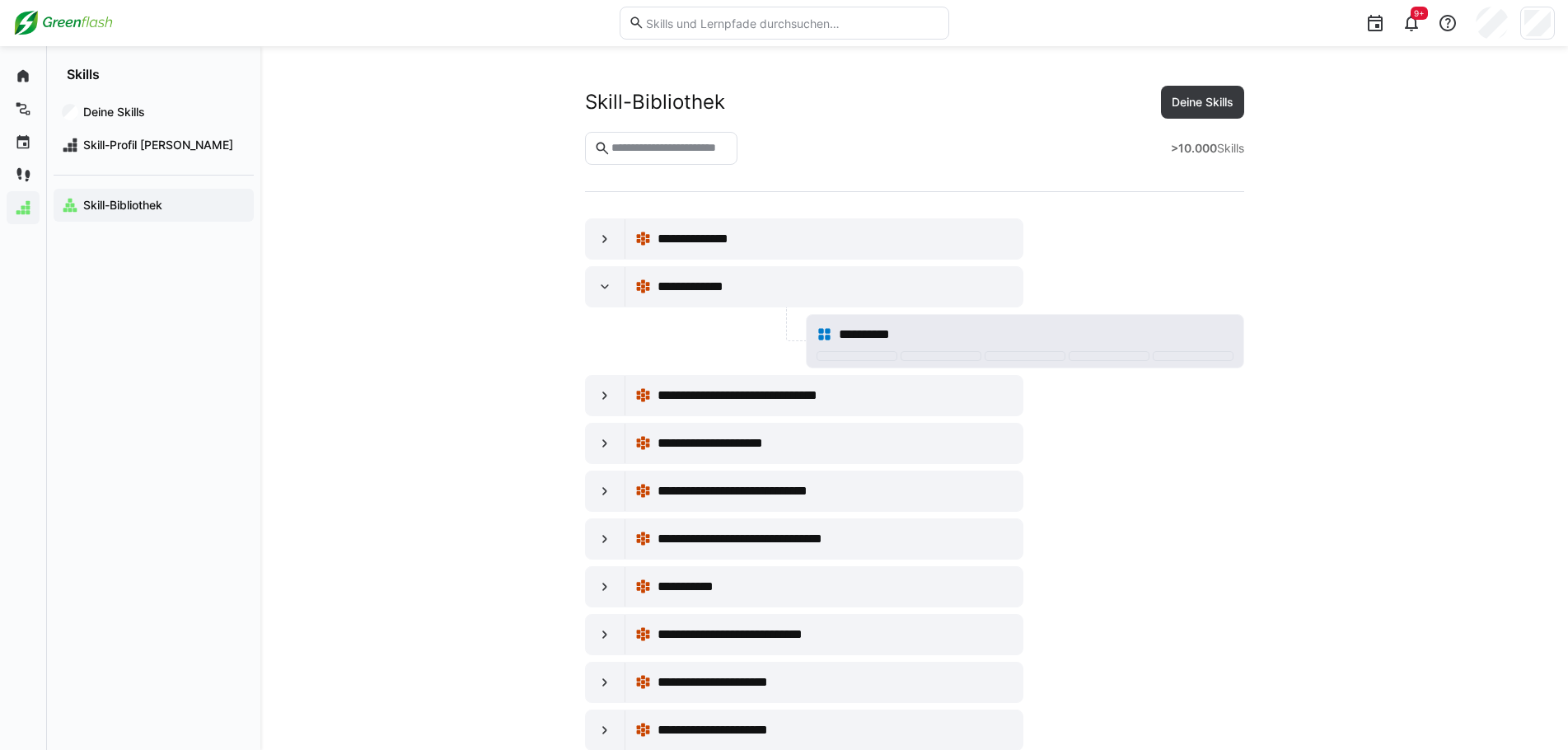
click at [933, 326] on div "**********" at bounding box center [1036, 334] width 394 height 19
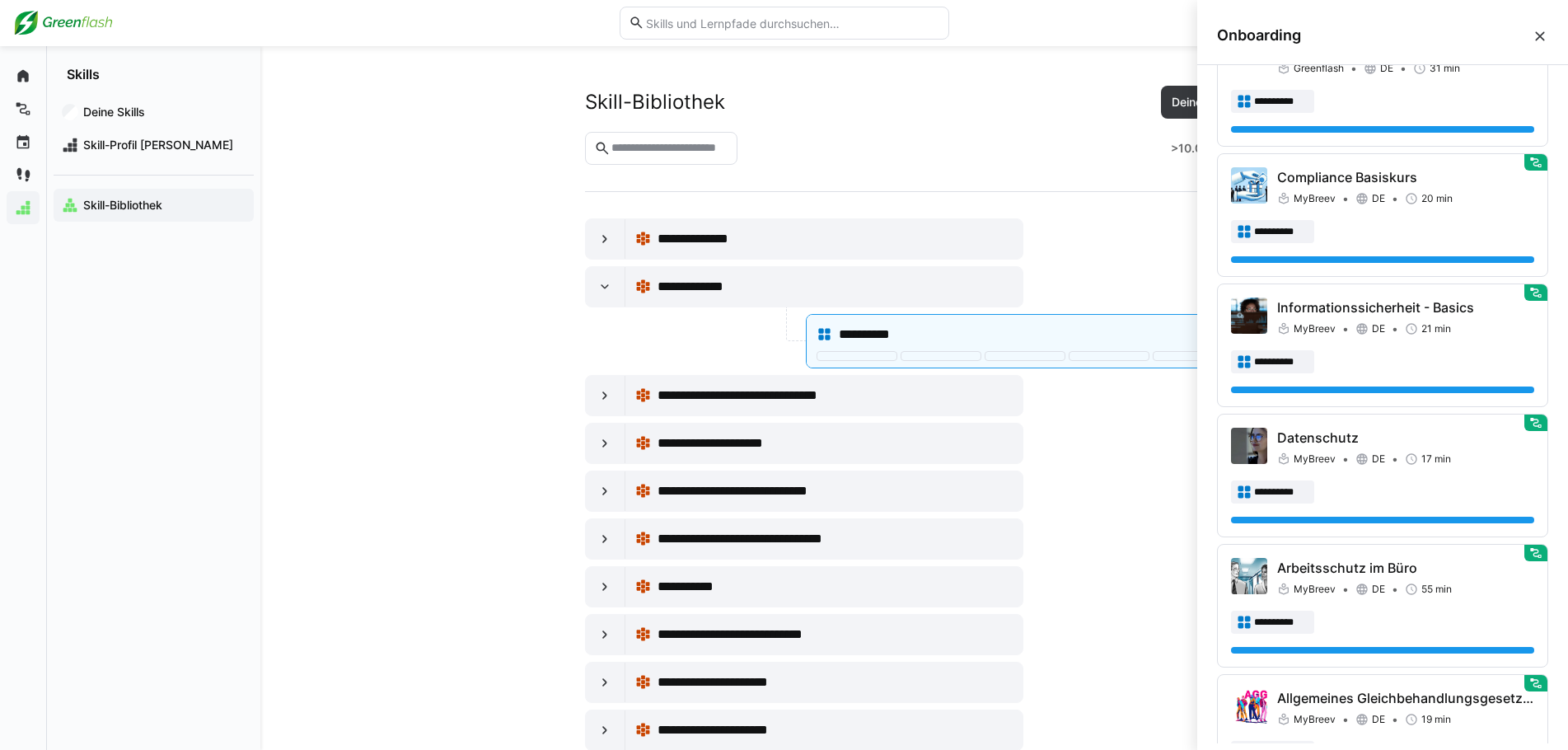
scroll to position [1348, 0]
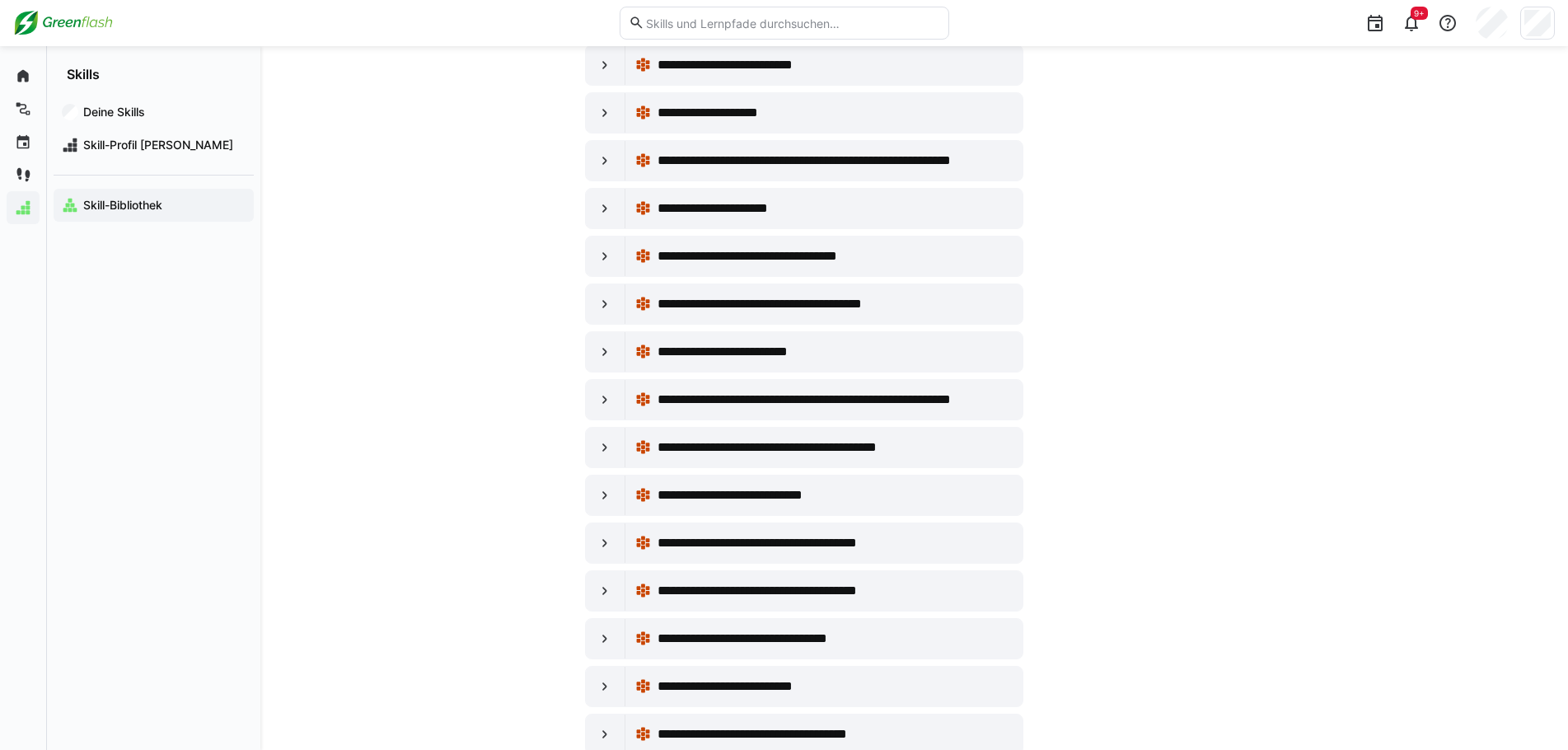
scroll to position [141, 0]
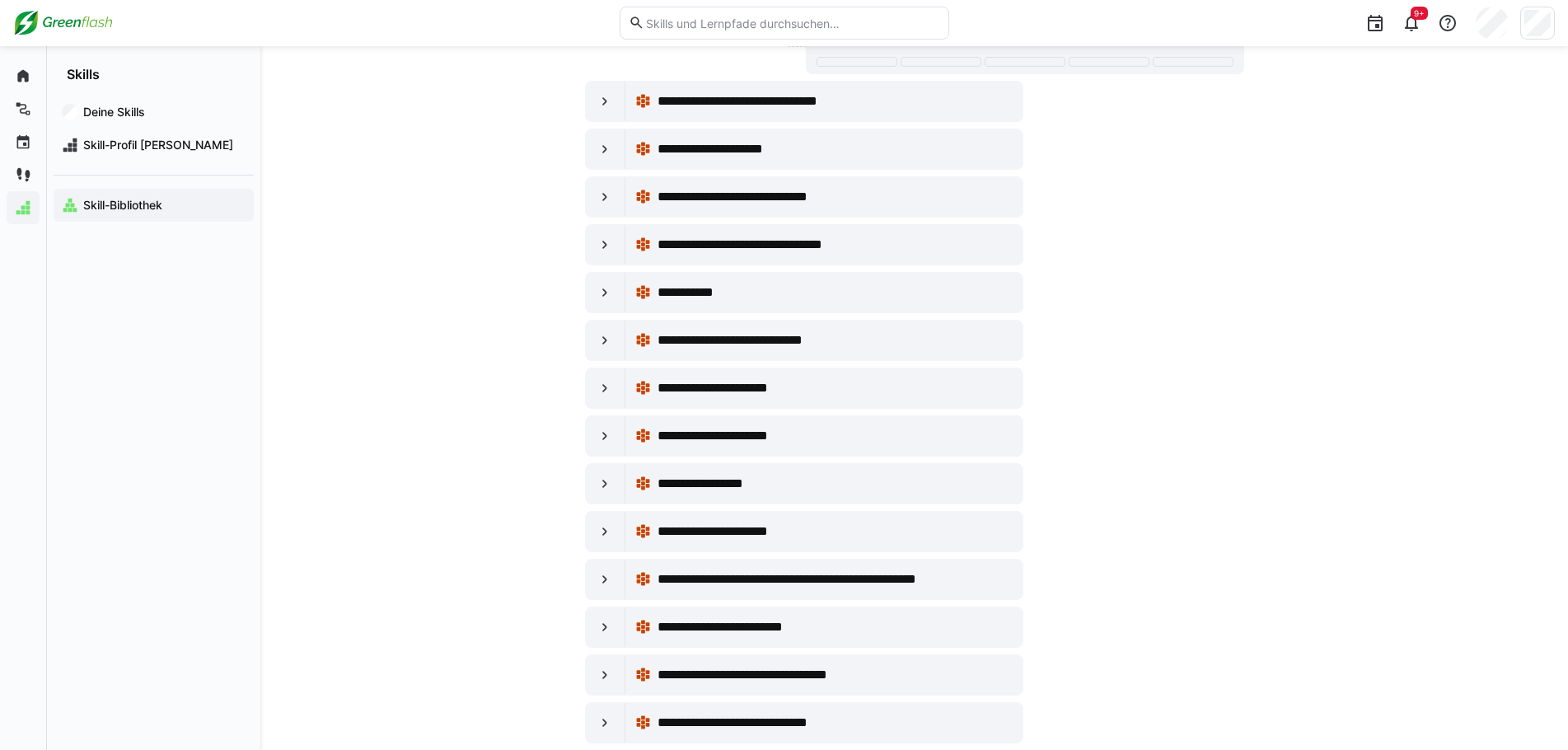
scroll to position [305, 0]
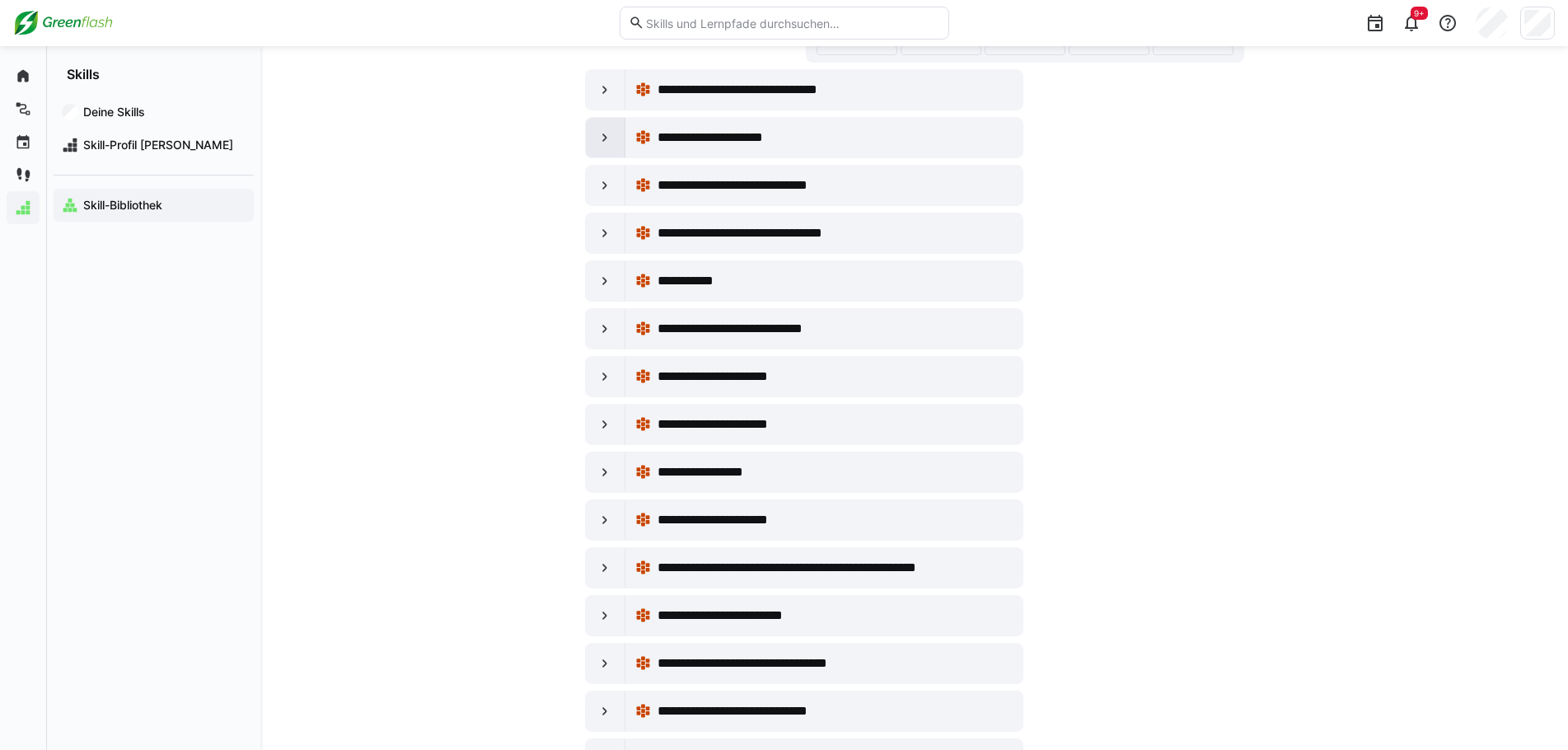
click at [597, 139] on eds-icon at bounding box center [605, 137] width 17 height 17
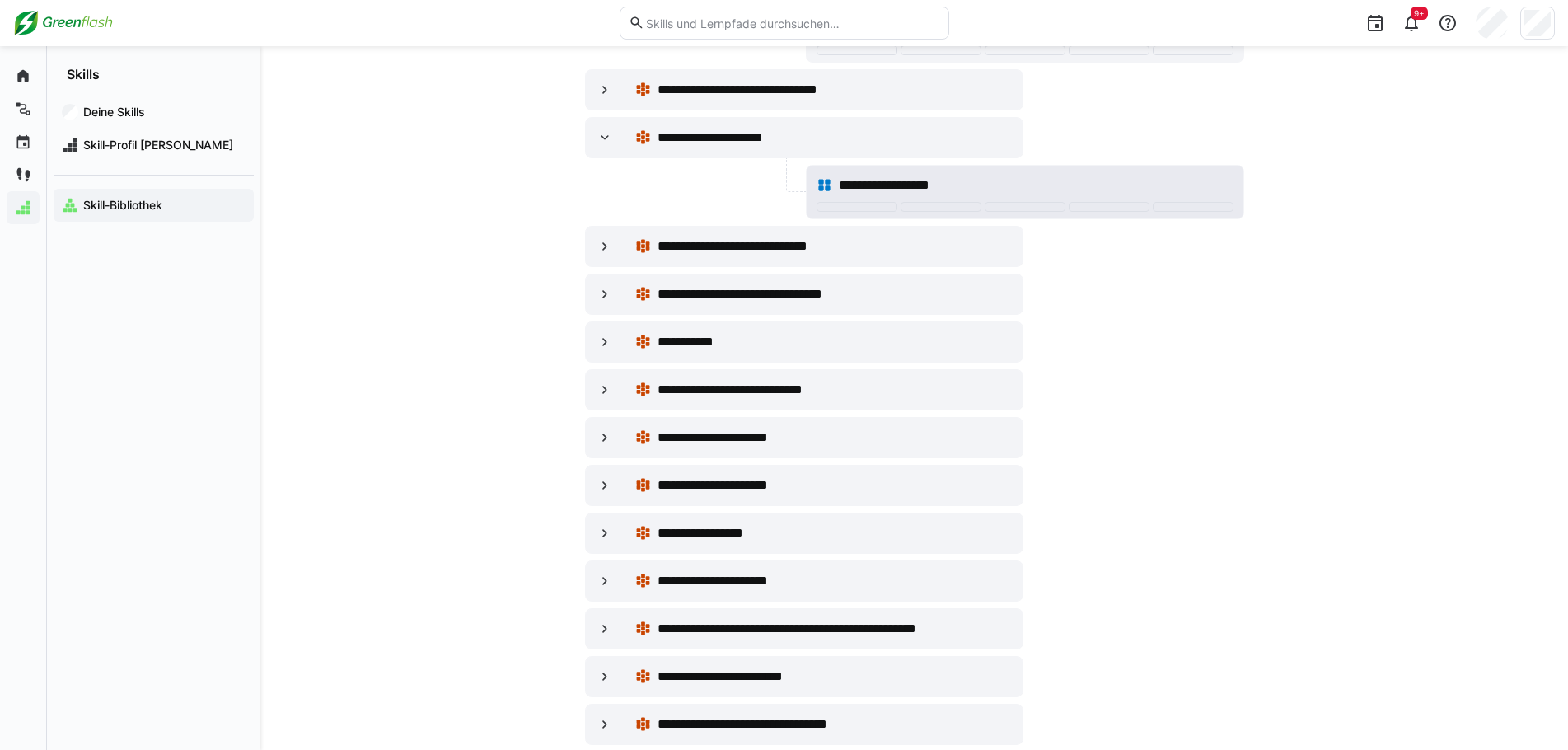
click at [900, 174] on div "**********" at bounding box center [1025, 186] width 417 height 33
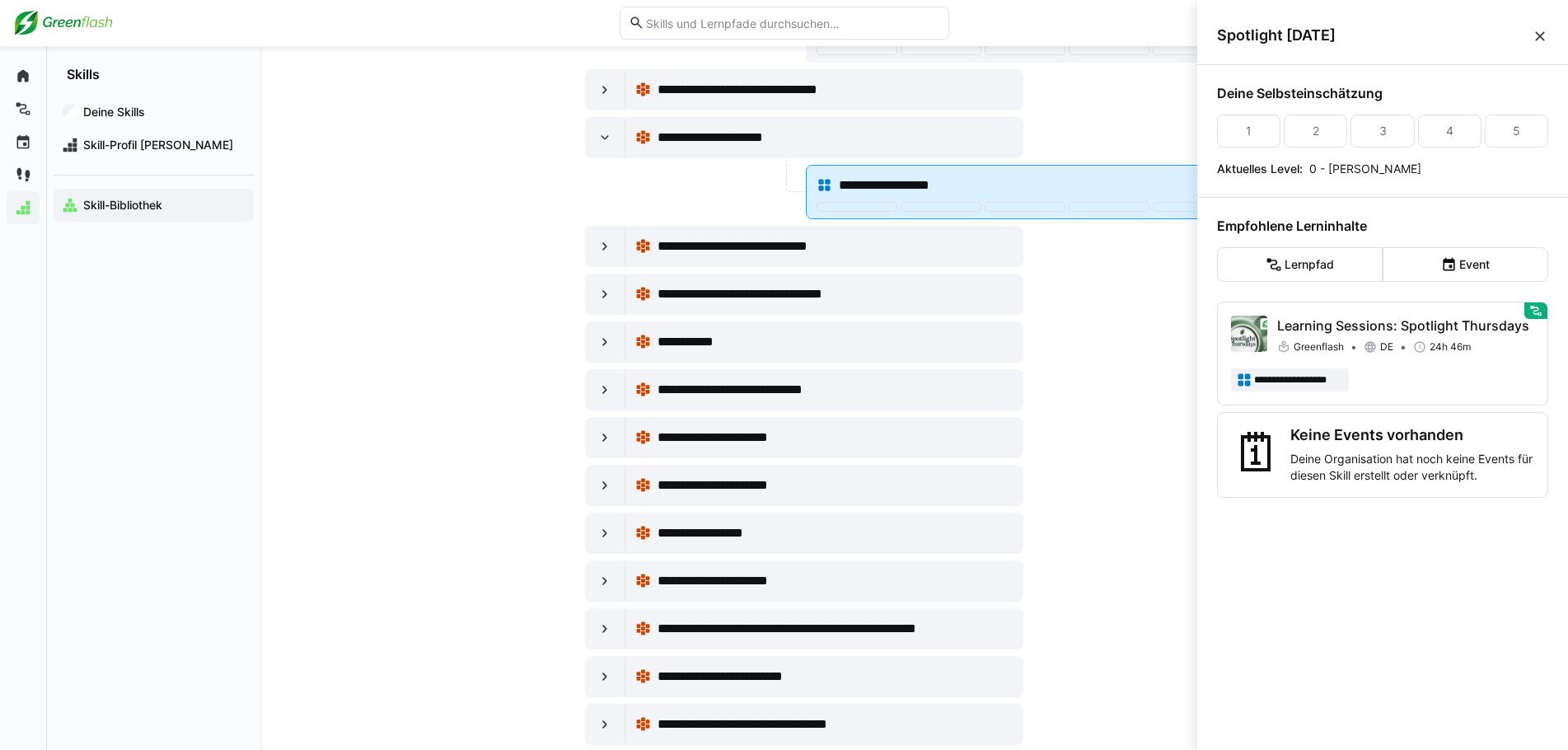
click at [884, 188] on span "**********" at bounding box center [900, 185] width 121 height 19
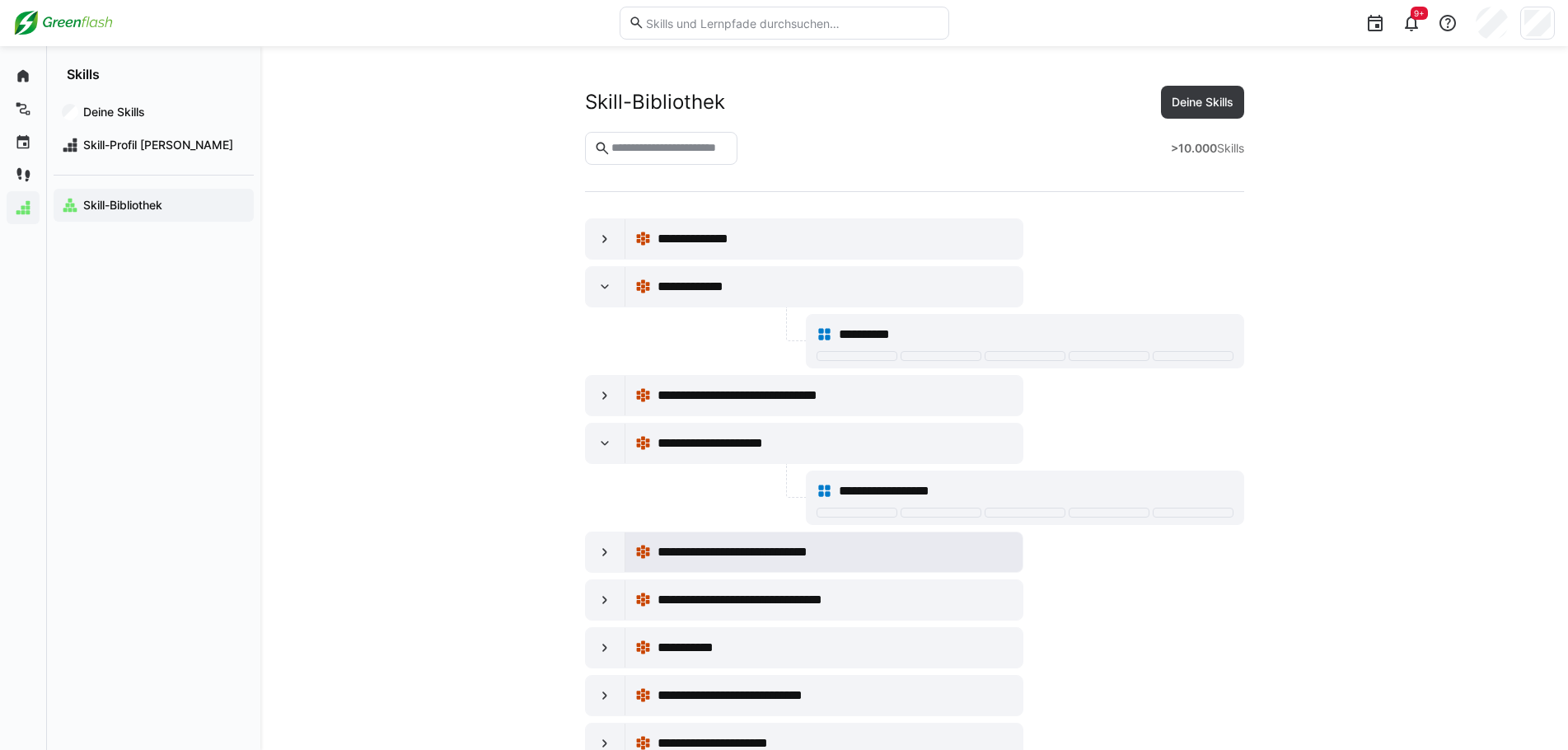
scroll to position [305, 0]
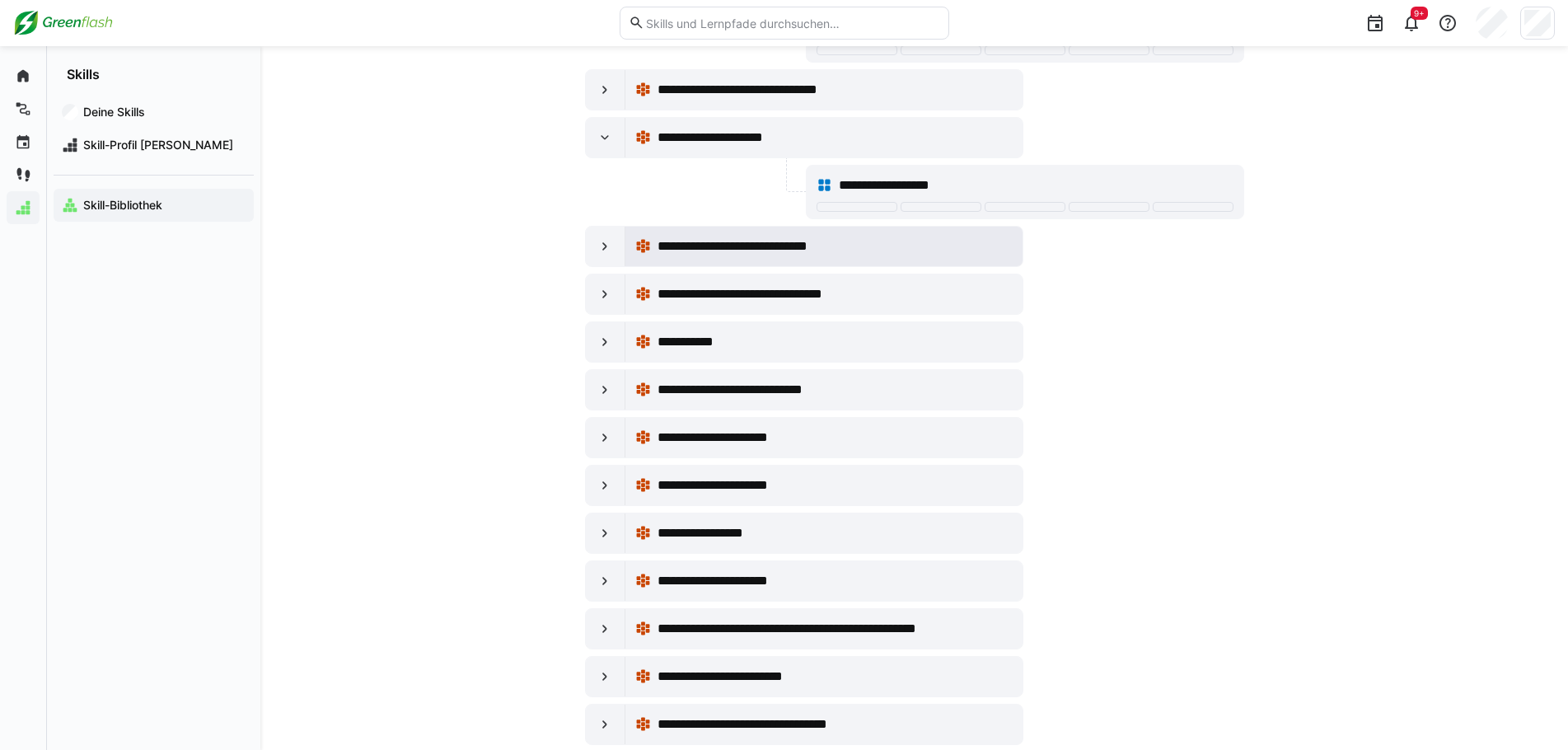
click at [706, 262] on div "**********" at bounding box center [823, 247] width 378 height 33
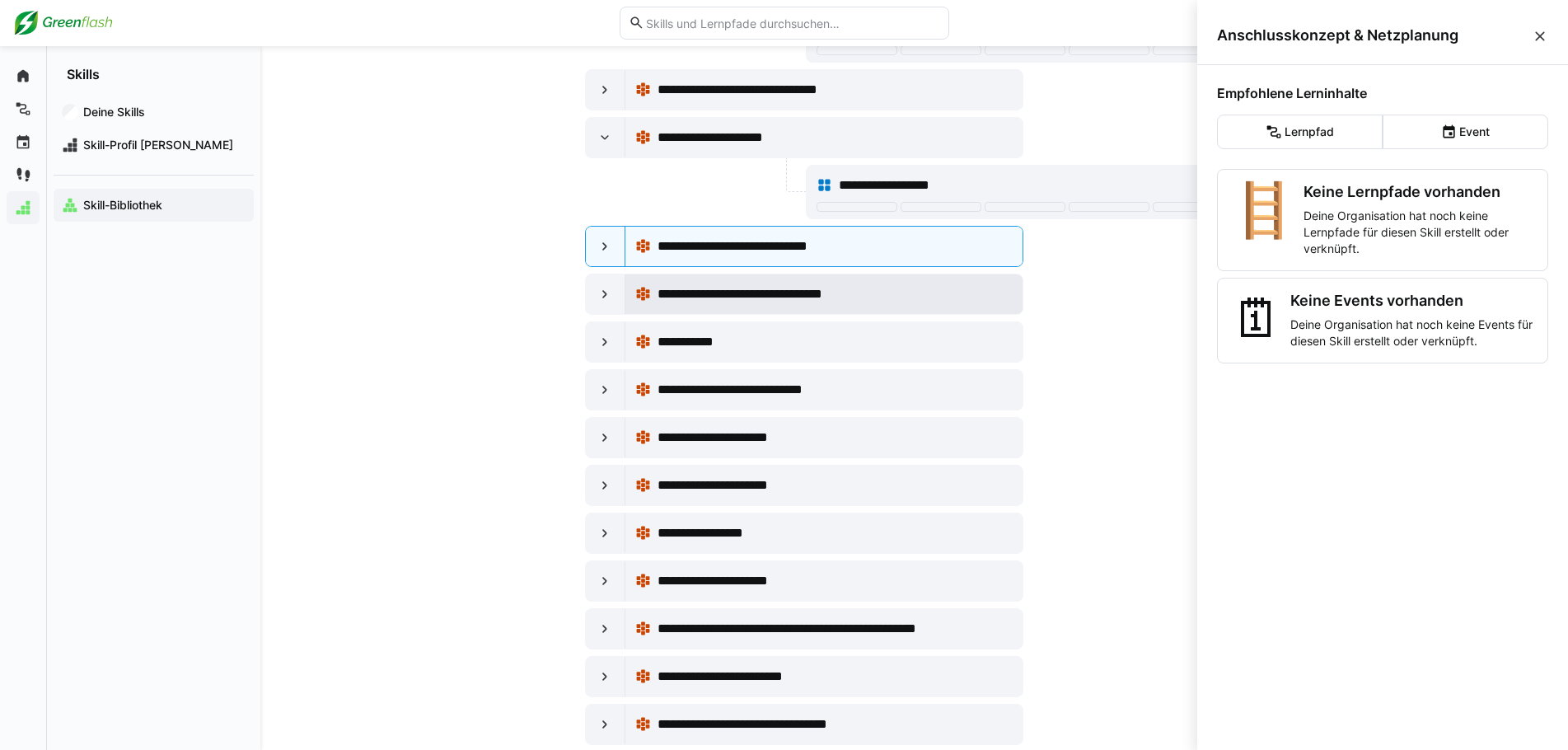
click at [775, 298] on span "**********" at bounding box center [765, 293] width 216 height 19
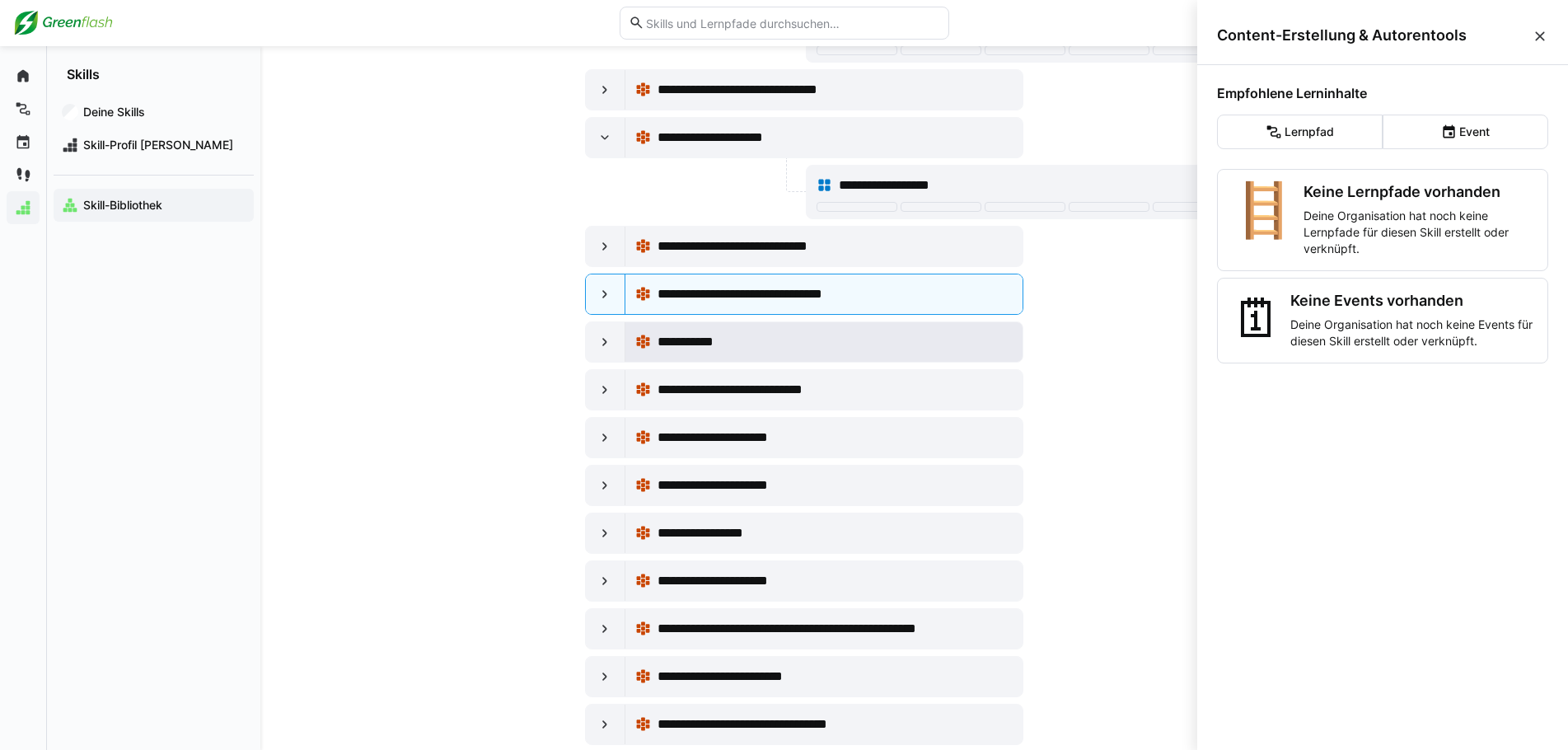
click at [793, 341] on div "**********" at bounding box center [835, 342] width 355 height 19
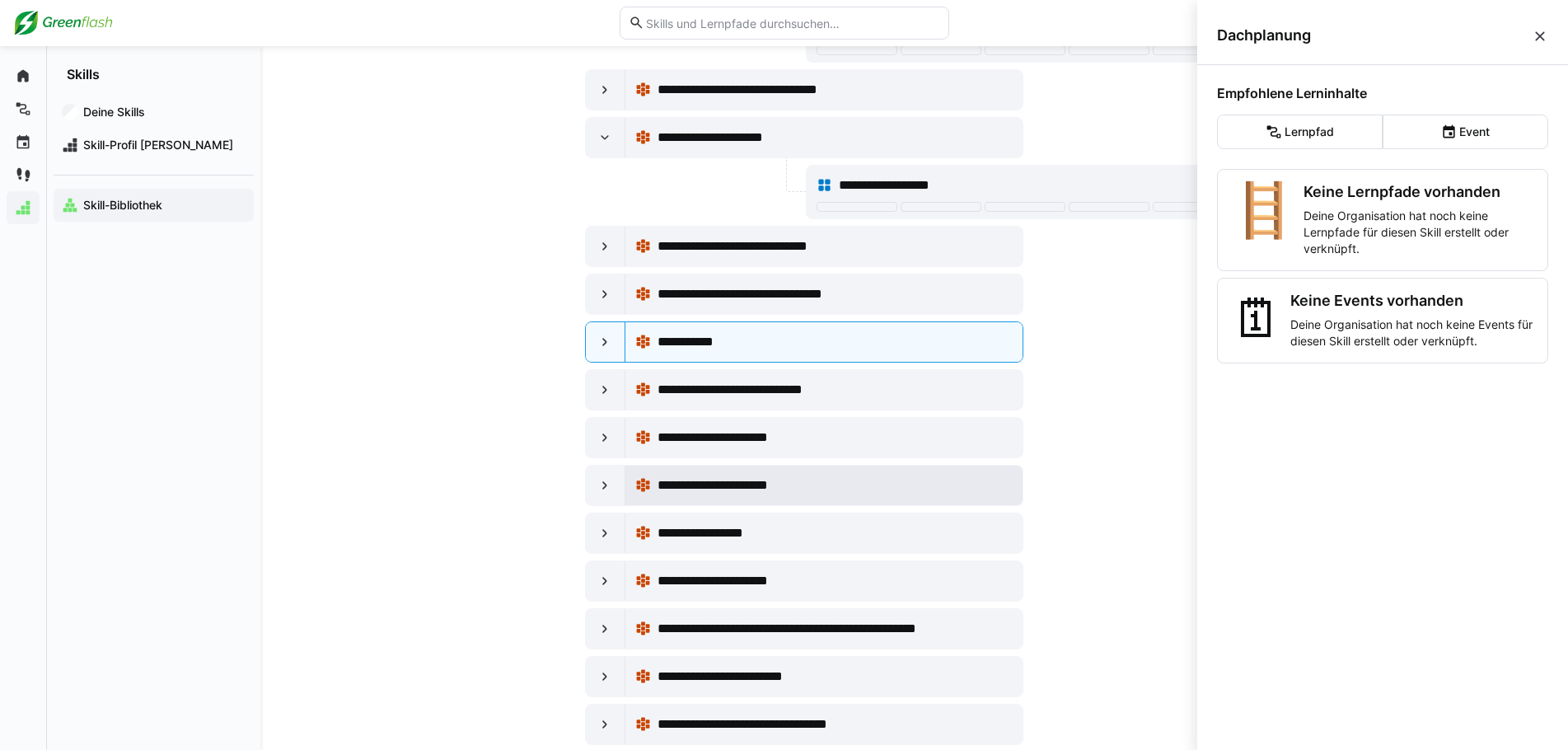
click at [792, 470] on div "**********" at bounding box center [823, 485] width 378 height 33
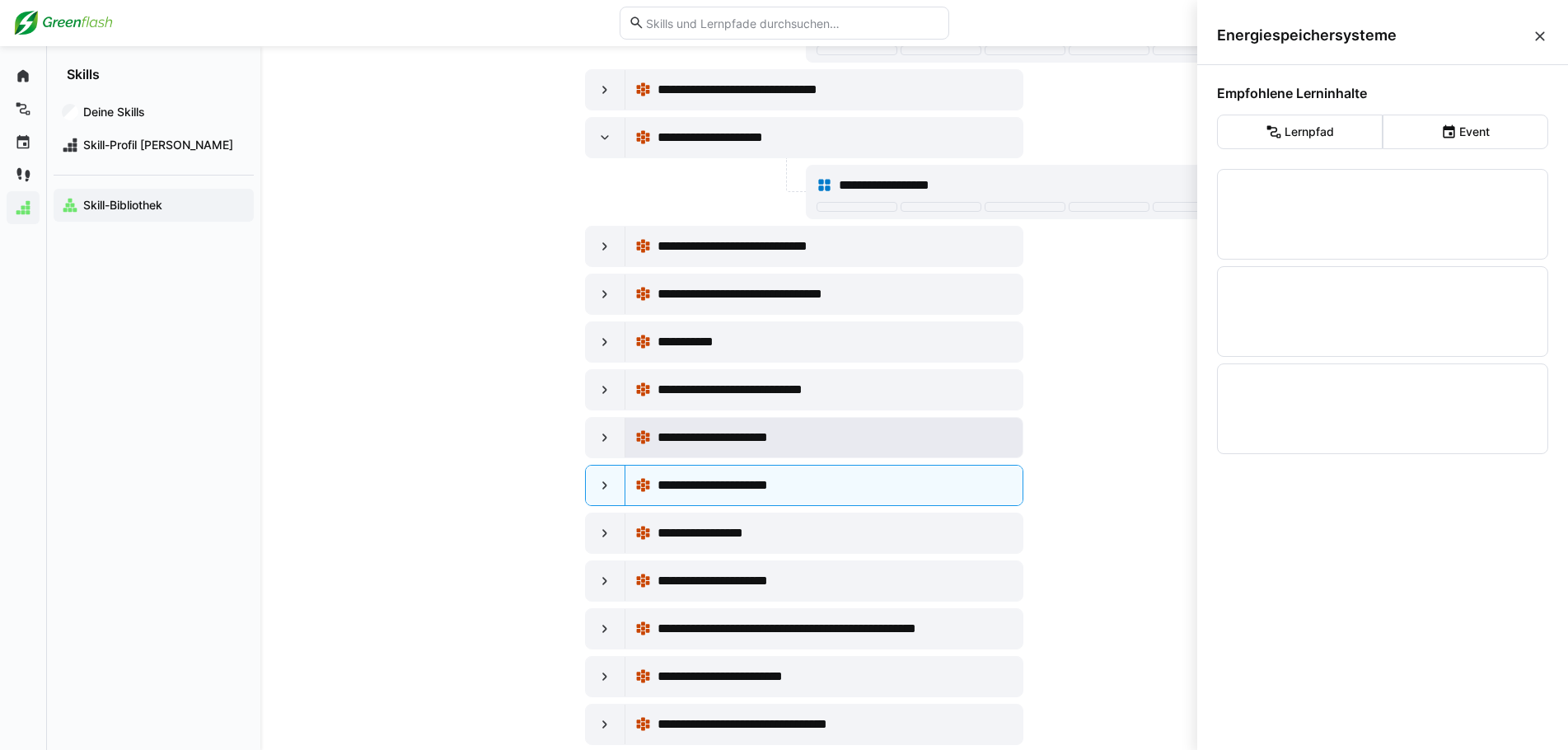
click at [841, 441] on div "**********" at bounding box center [835, 437] width 355 height 19
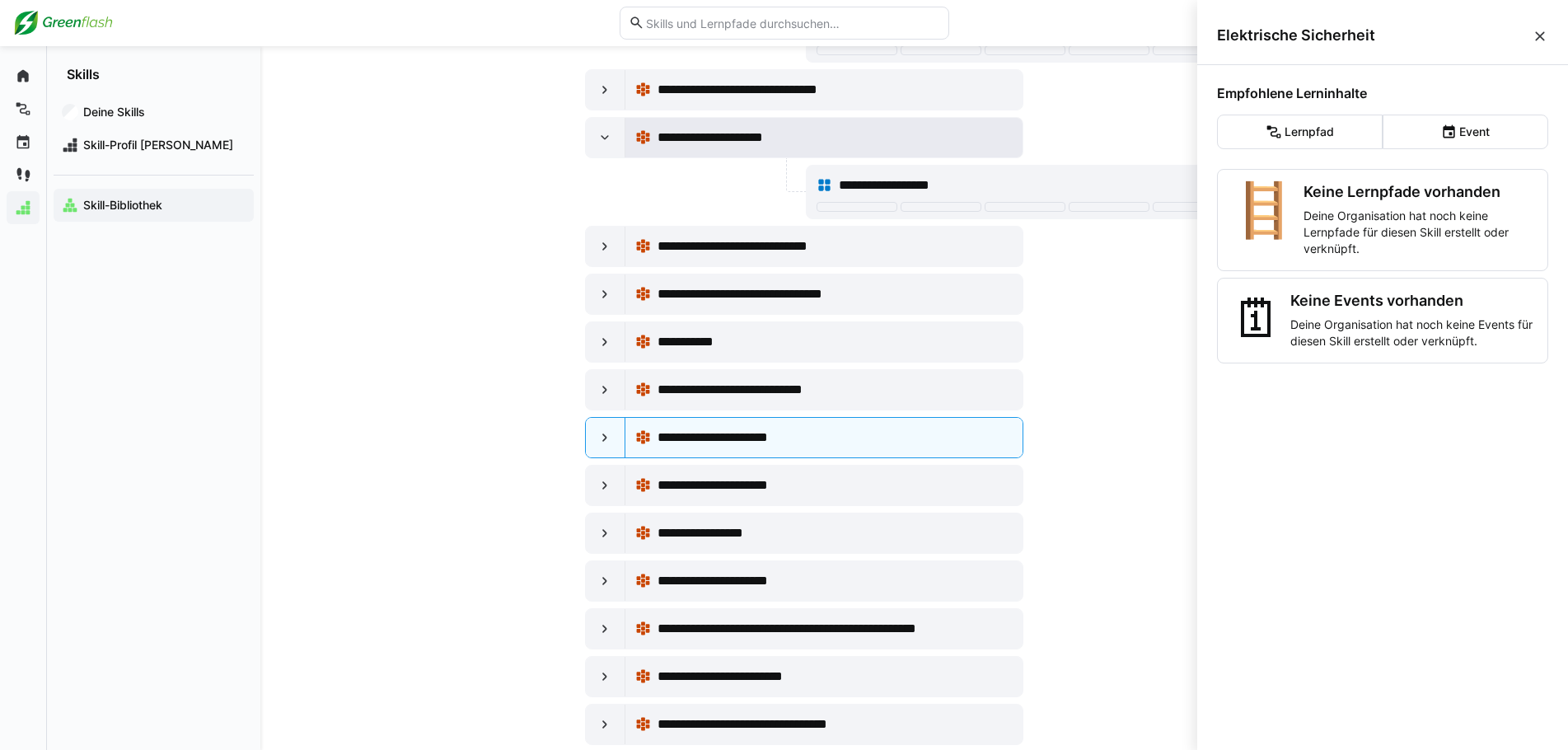
click at [869, 119] on div "**********" at bounding box center [824, 137] width 397 height 40
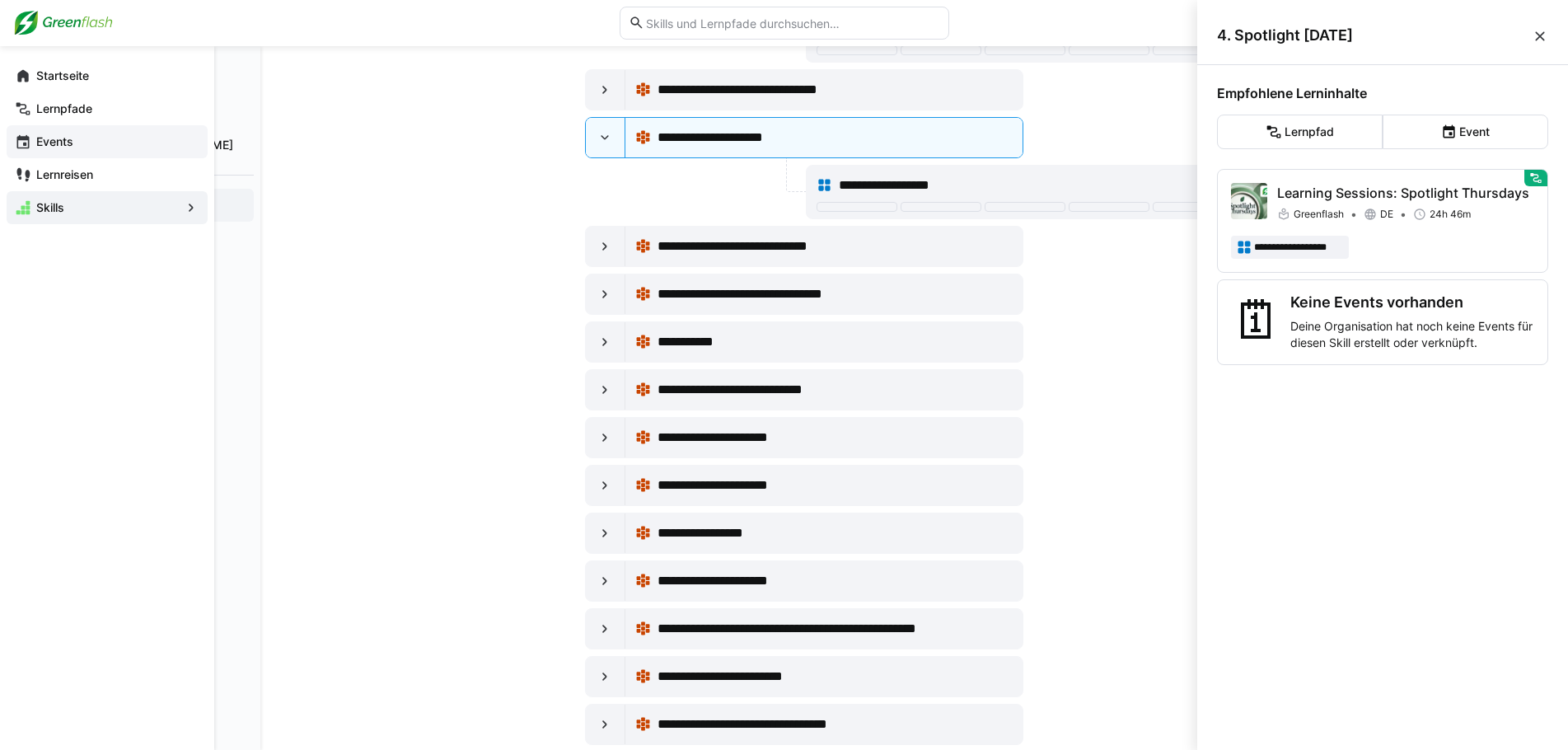
click at [33, 147] on span "Events" at bounding box center [116, 142] width 165 height 17
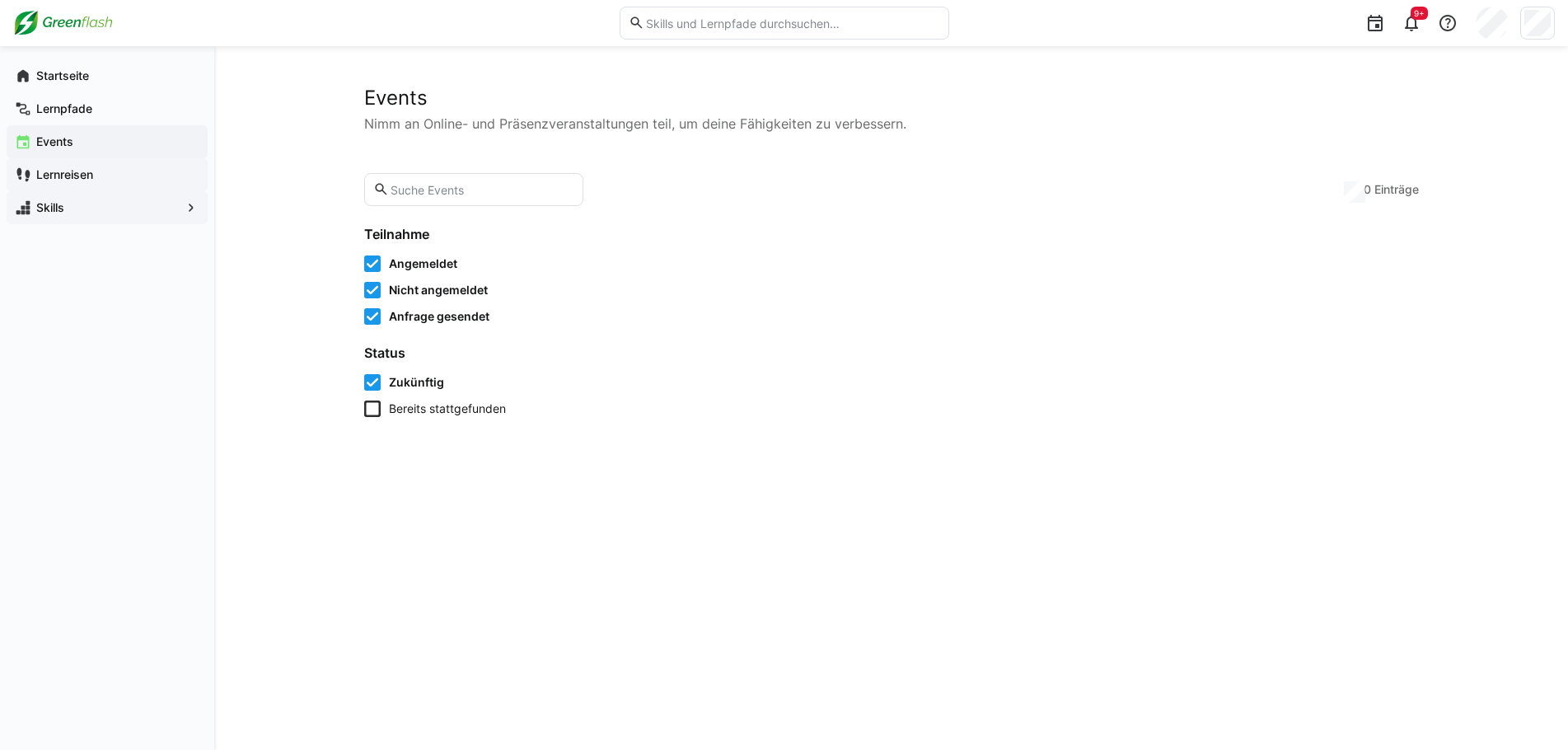
click at [0, 0] on app-navigation-label "Lernreisen" at bounding box center [0, 0] width 0 height 0
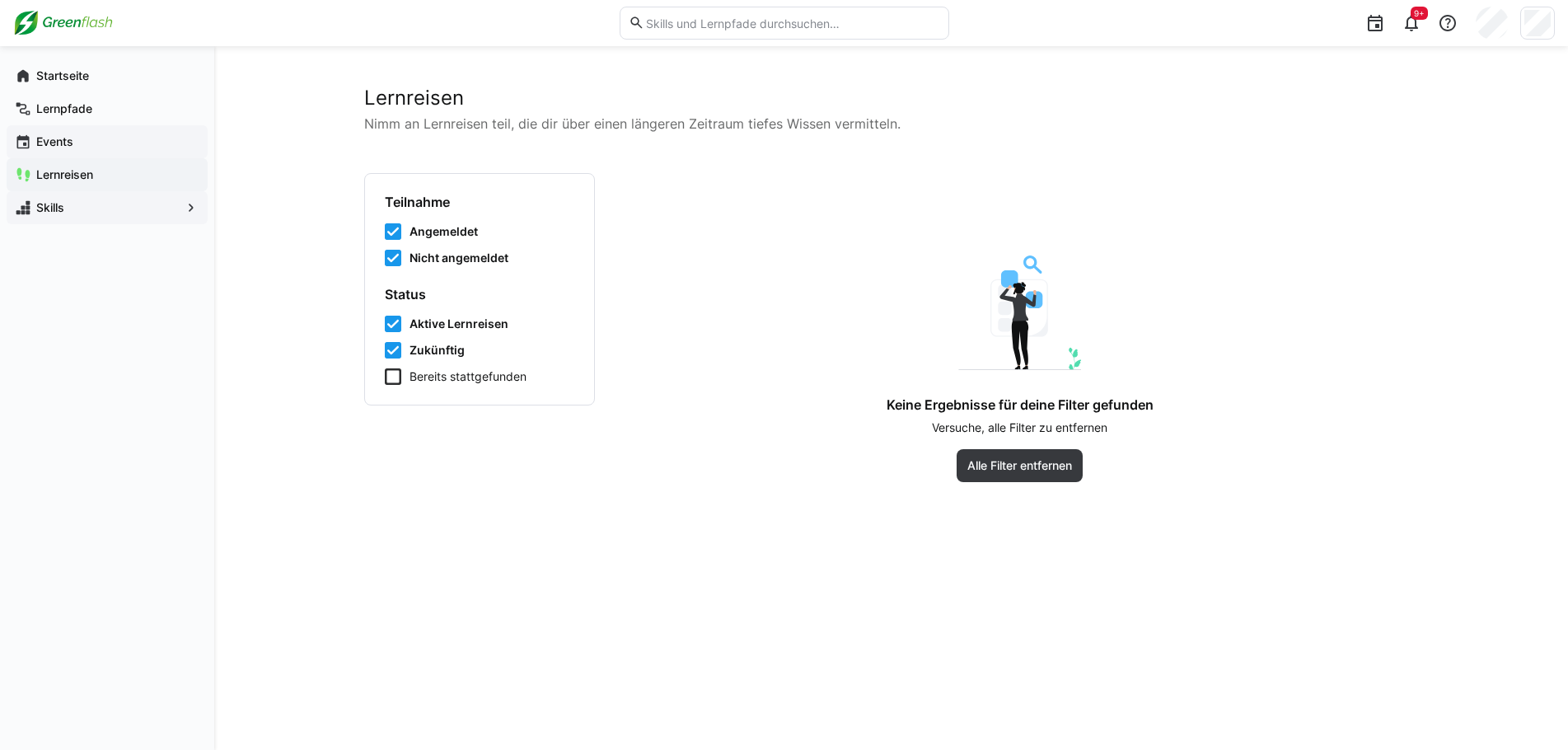
click at [96, 136] on span "Events" at bounding box center [116, 142] width 165 height 17
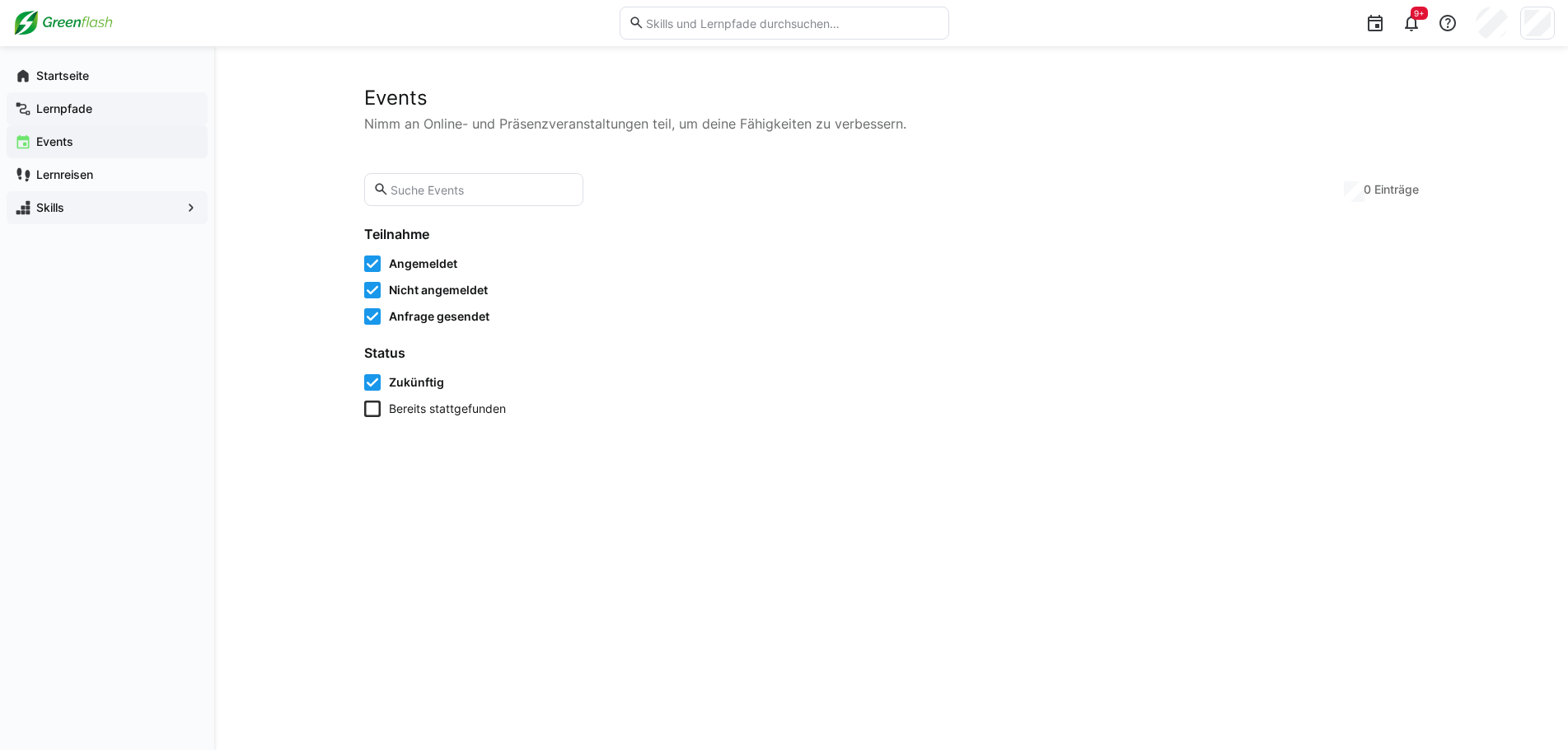
click at [93, 99] on div "Lernpfade" at bounding box center [107, 109] width 201 height 33
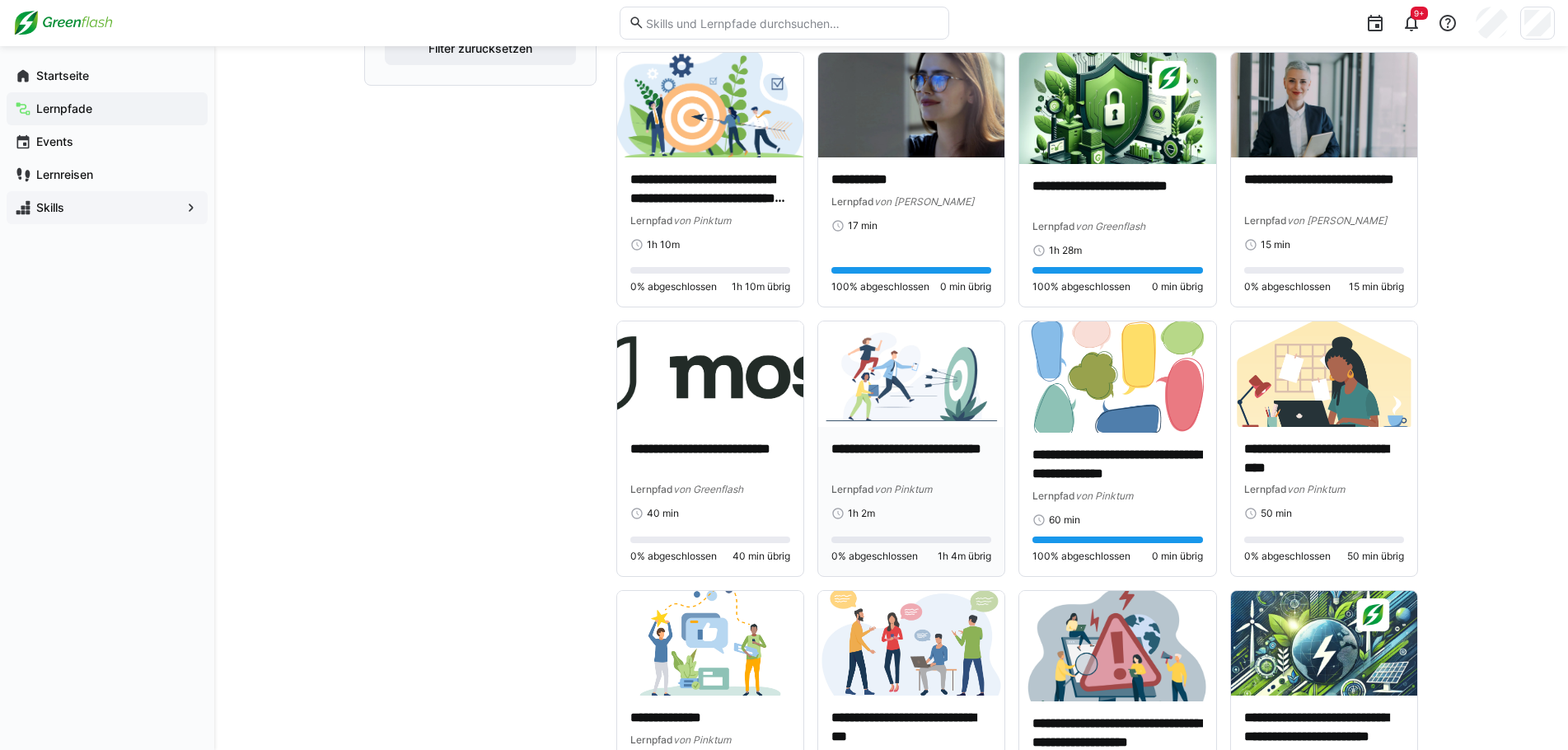
scroll to position [852, 0]
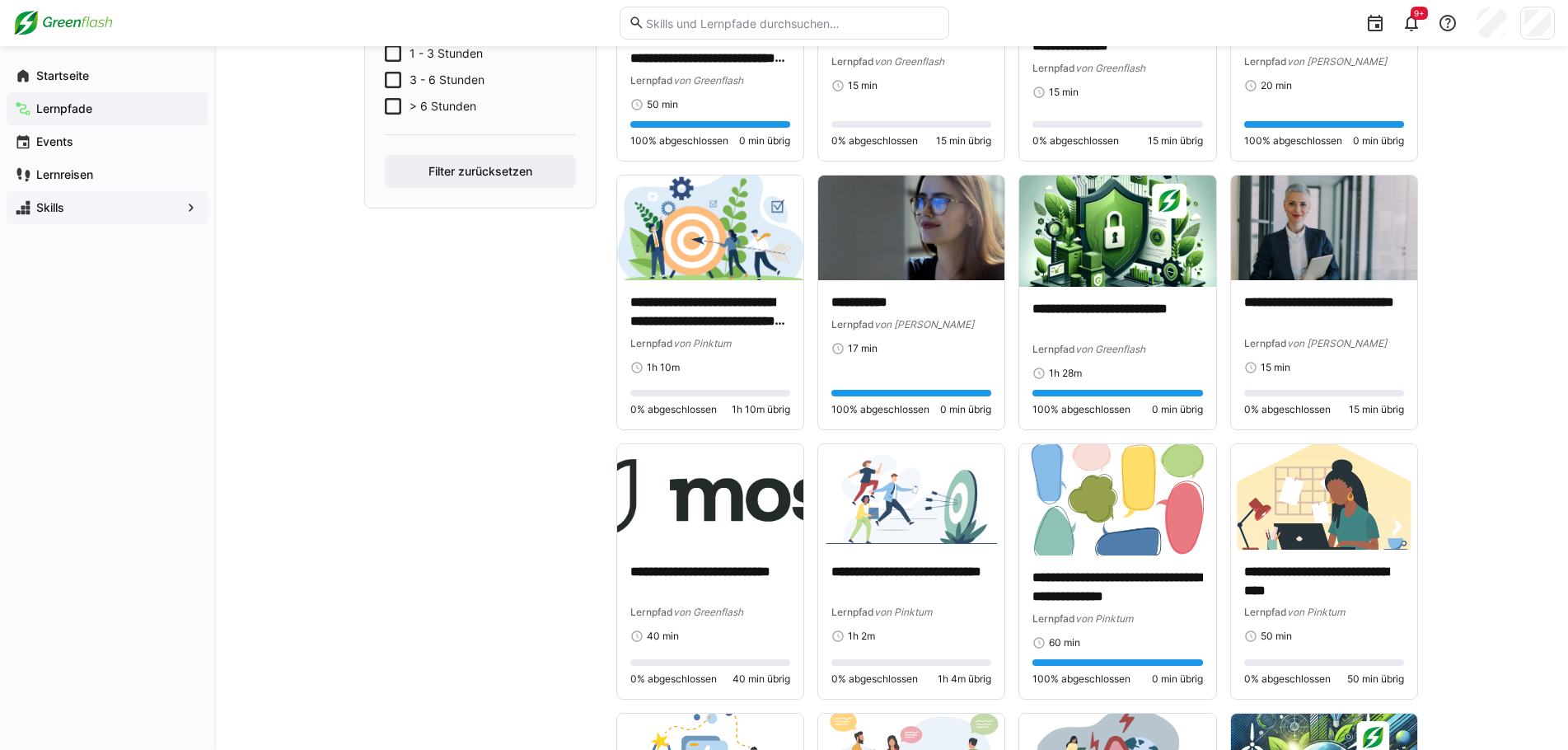
scroll to position [0, 0]
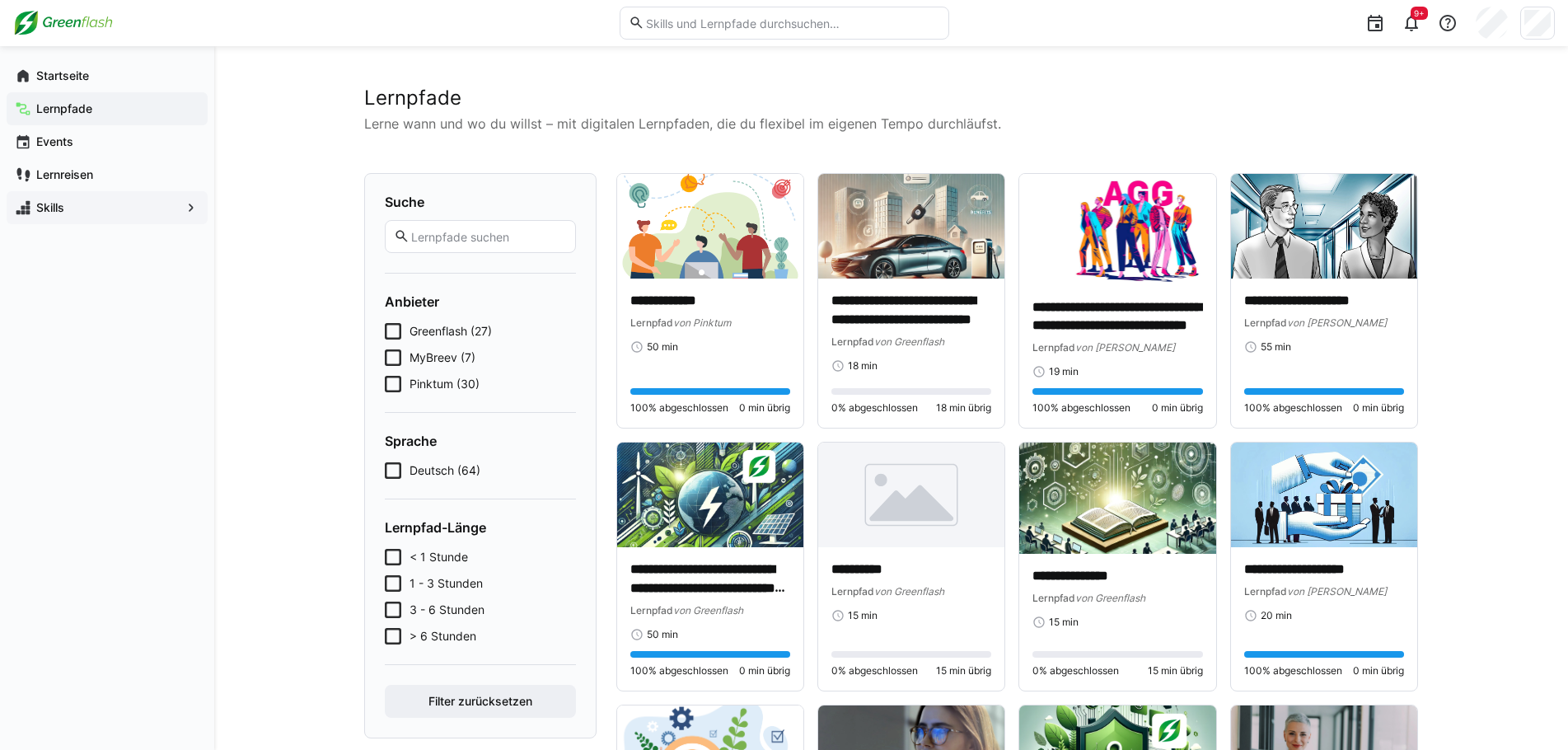
click at [721, 33] on eds-input at bounding box center [784, 23] width 330 height 33
type input "G"
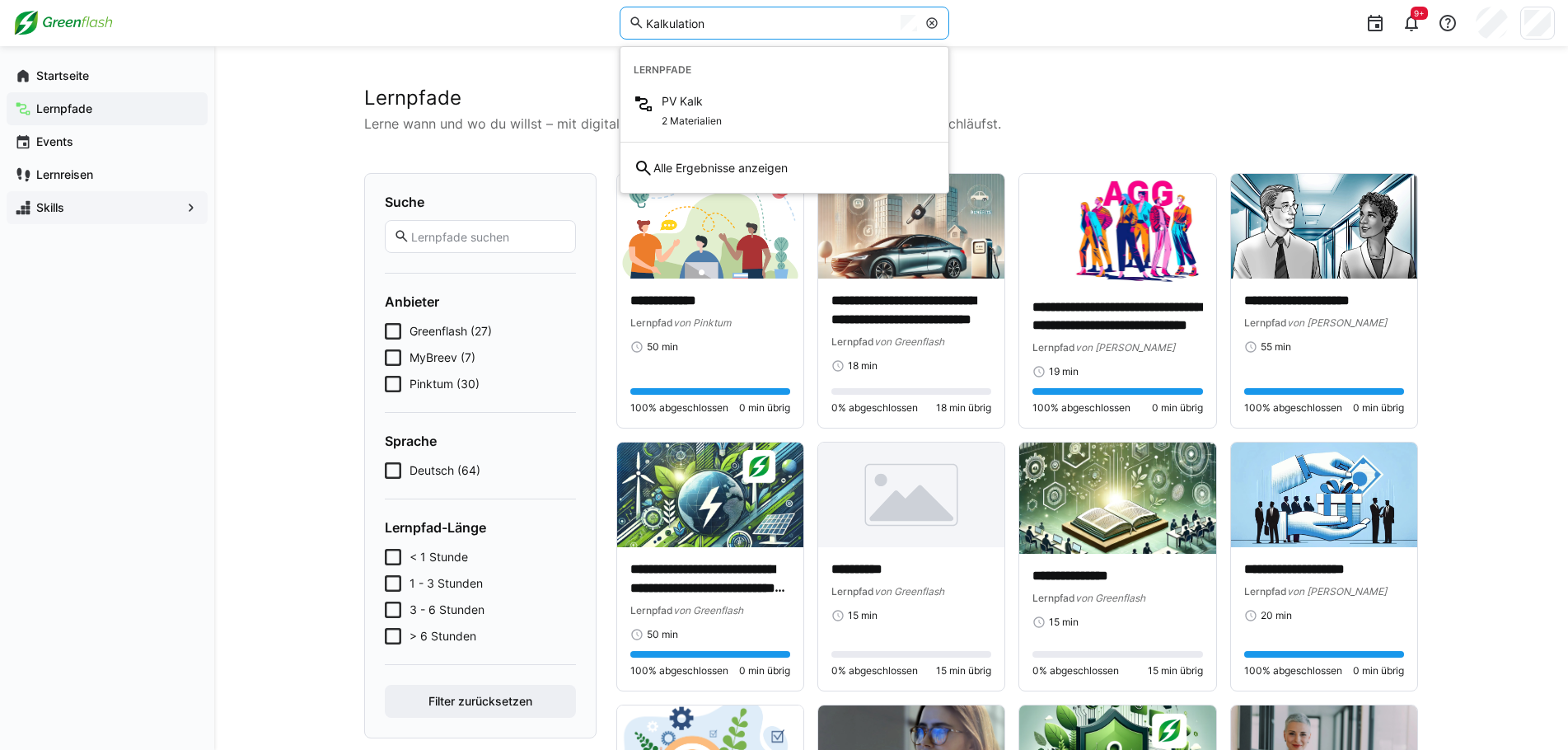
type input "Kalkulation"
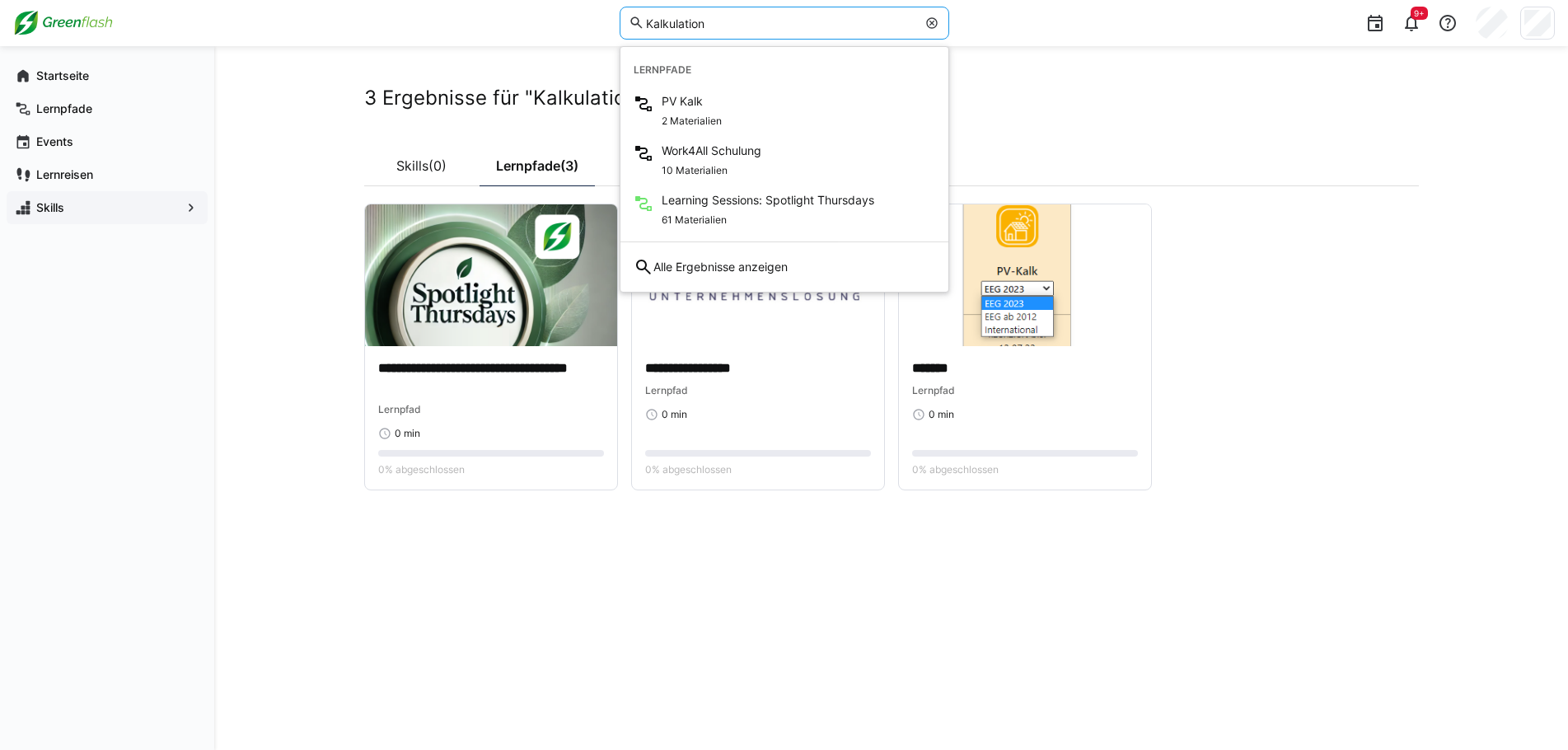
click at [241, 323] on div "**********" at bounding box center [891, 398] width 1354 height 704
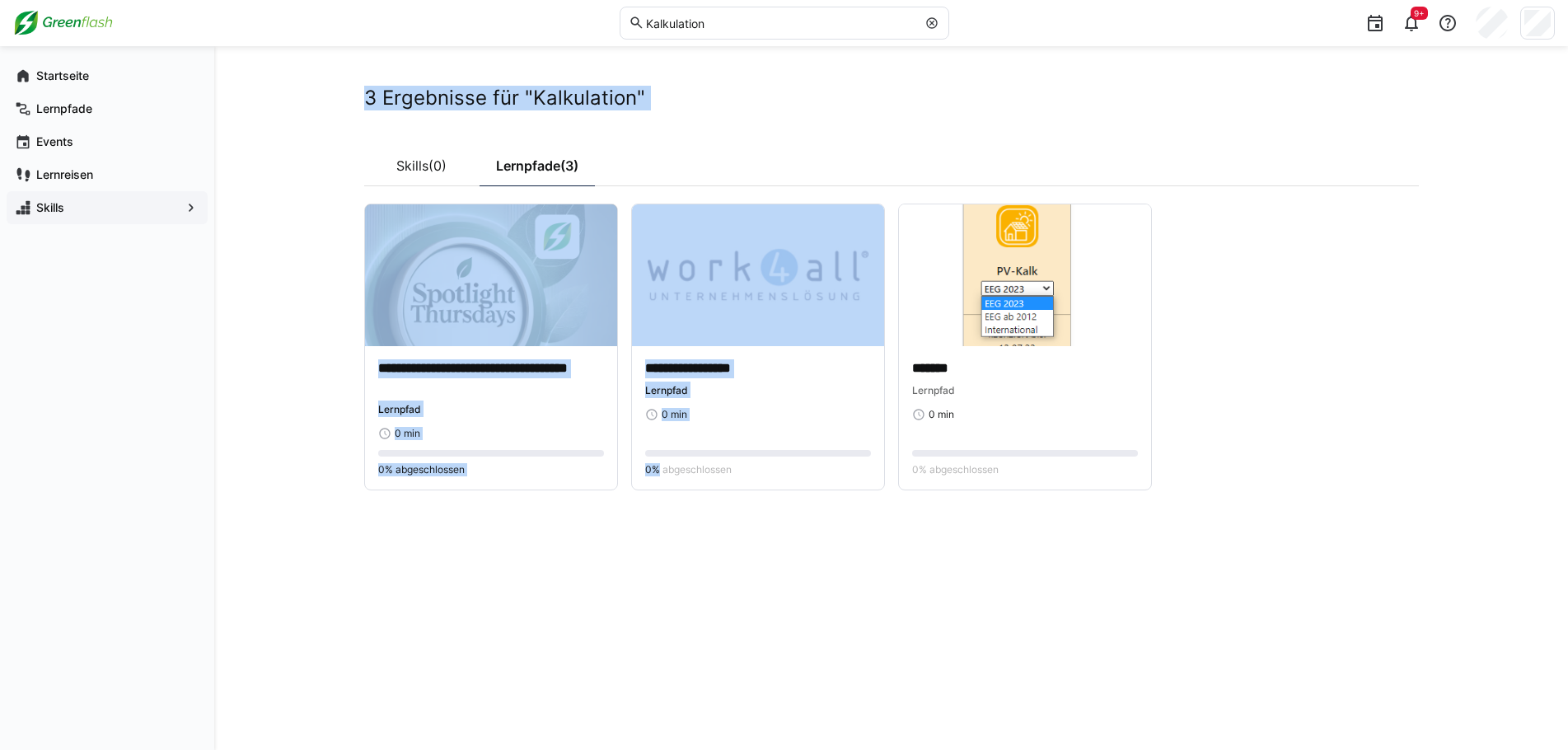
drag, startPoint x: 277, startPoint y: 271, endPoint x: 657, endPoint y: 524, distance: 456.5
click at [651, 523] on div "**********" at bounding box center [891, 398] width 1354 height 704
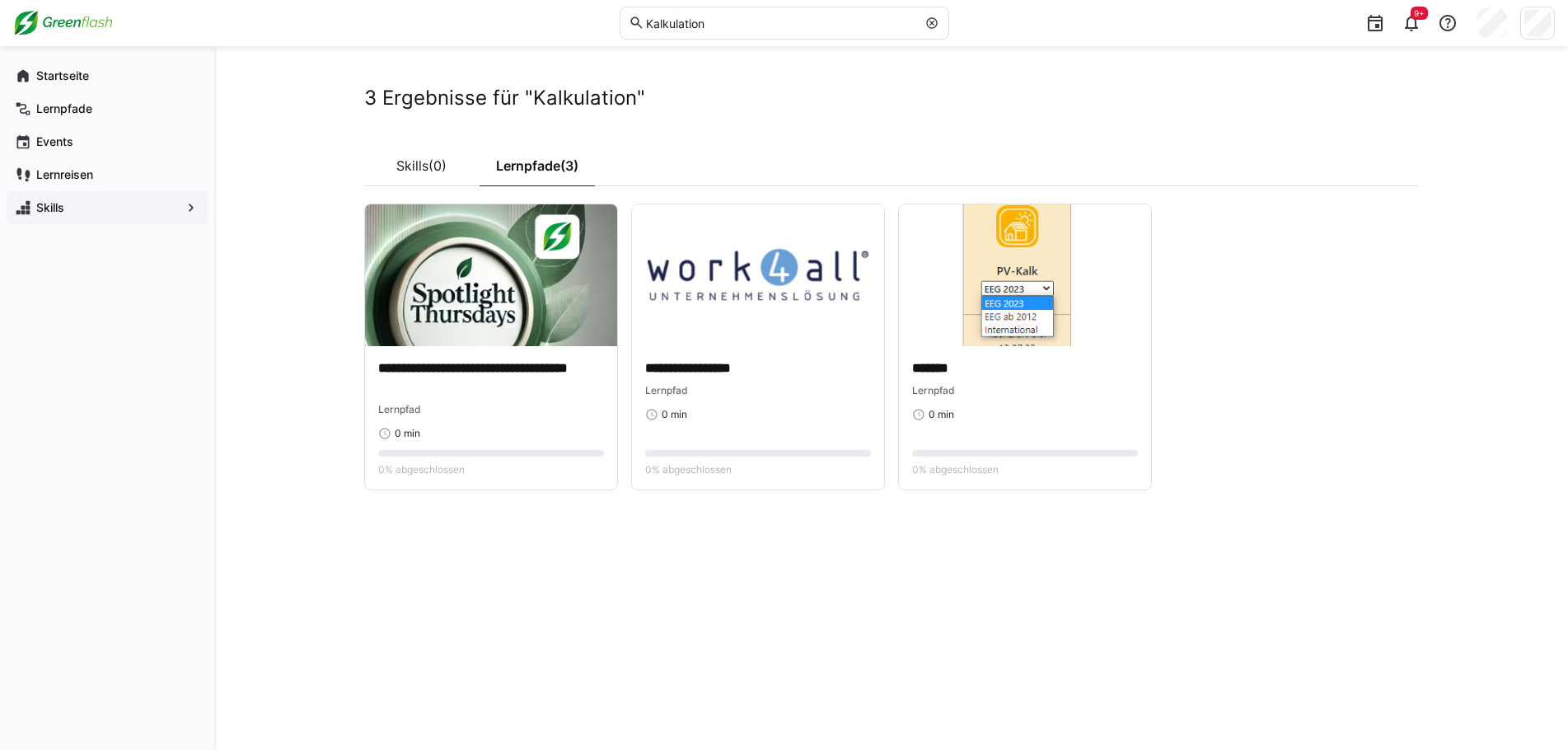
click at [657, 524] on div "**********" at bounding box center [891, 397] width 1055 height 625
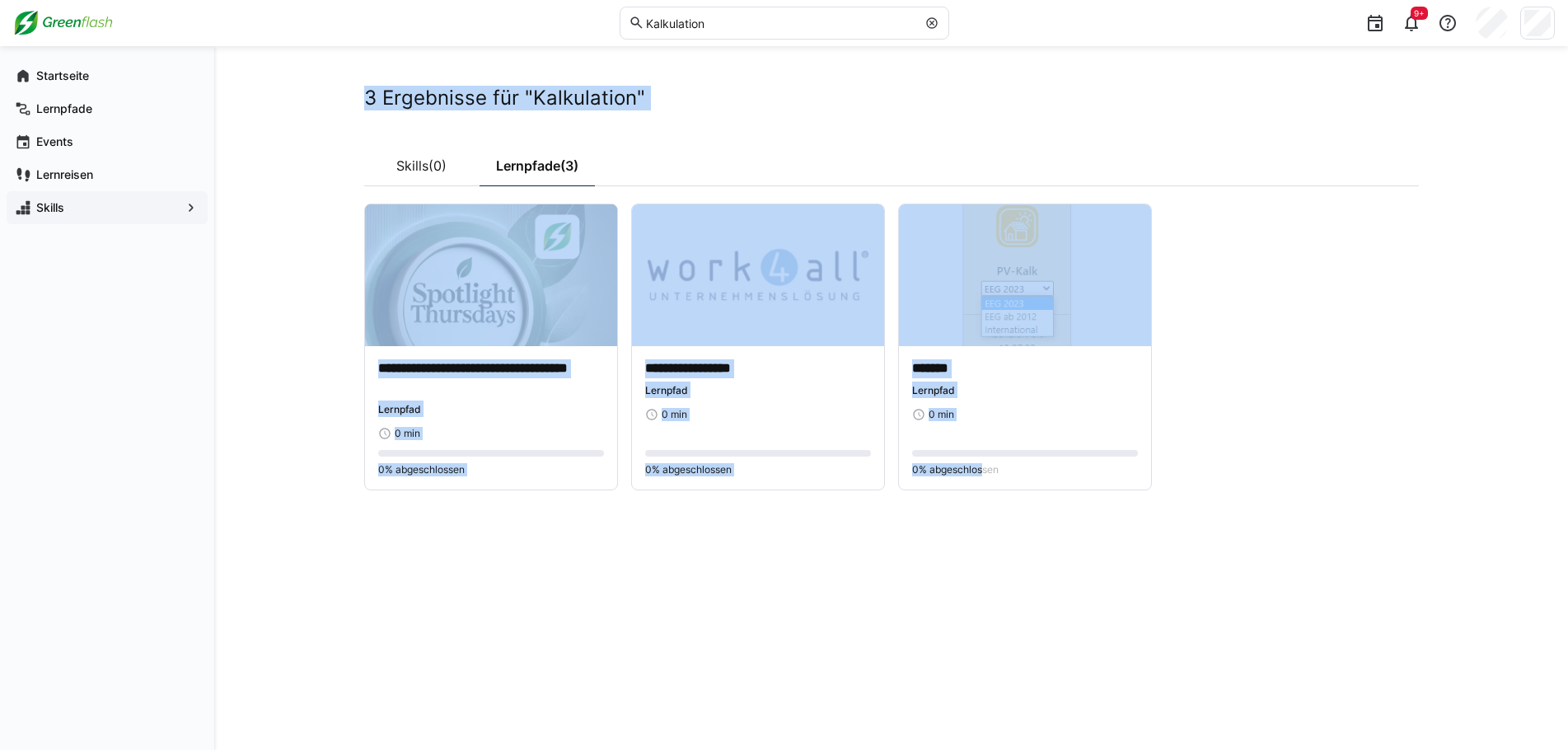
drag, startPoint x: 979, startPoint y: 550, endPoint x: 255, endPoint y: 343, distance: 753.0
click at [255, 343] on div "**********" at bounding box center [891, 398] width 1354 height 704
click at [789, 590] on div "**********" at bounding box center [891, 397] width 1055 height 625
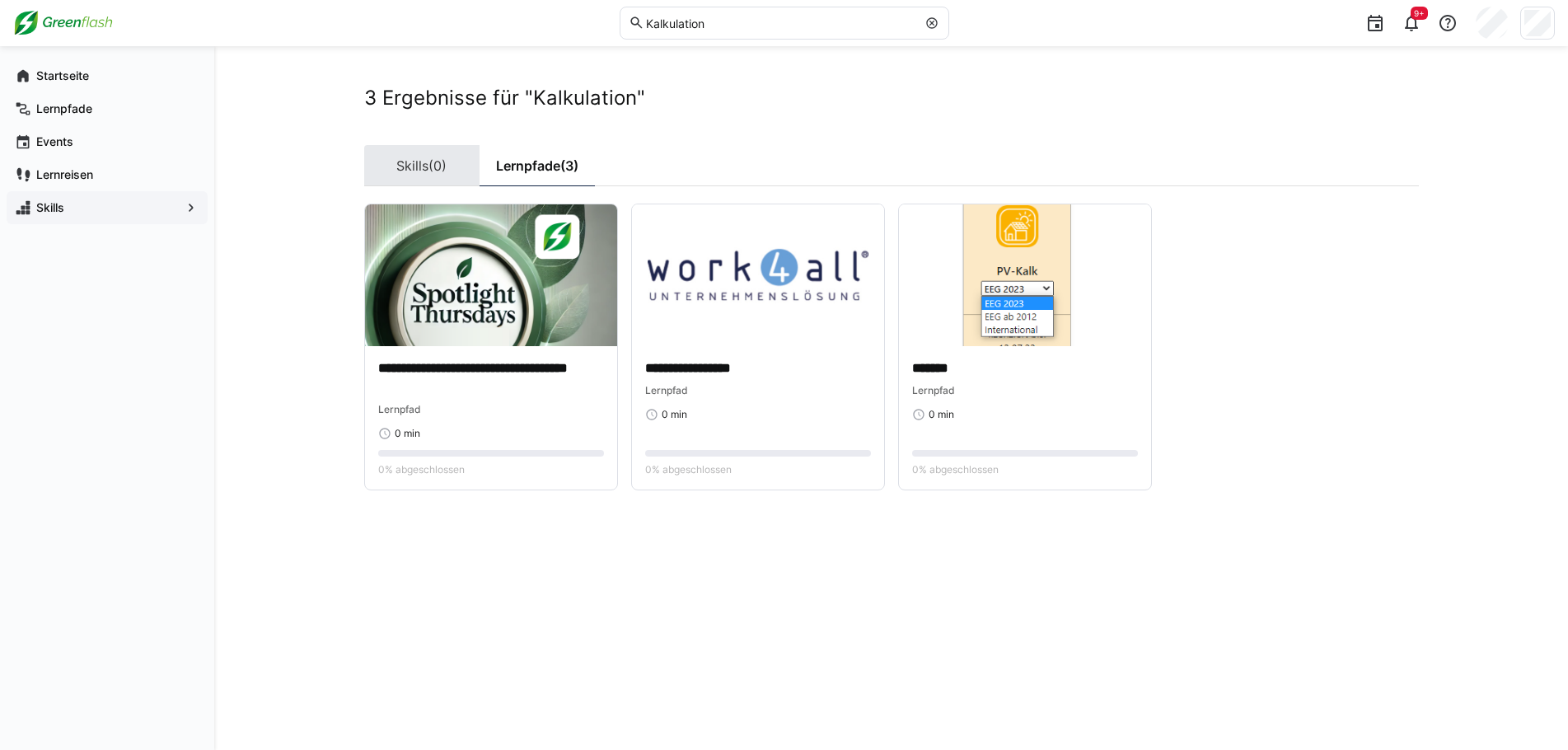
click at [414, 173] on link "Skills (0)" at bounding box center [421, 165] width 115 height 41
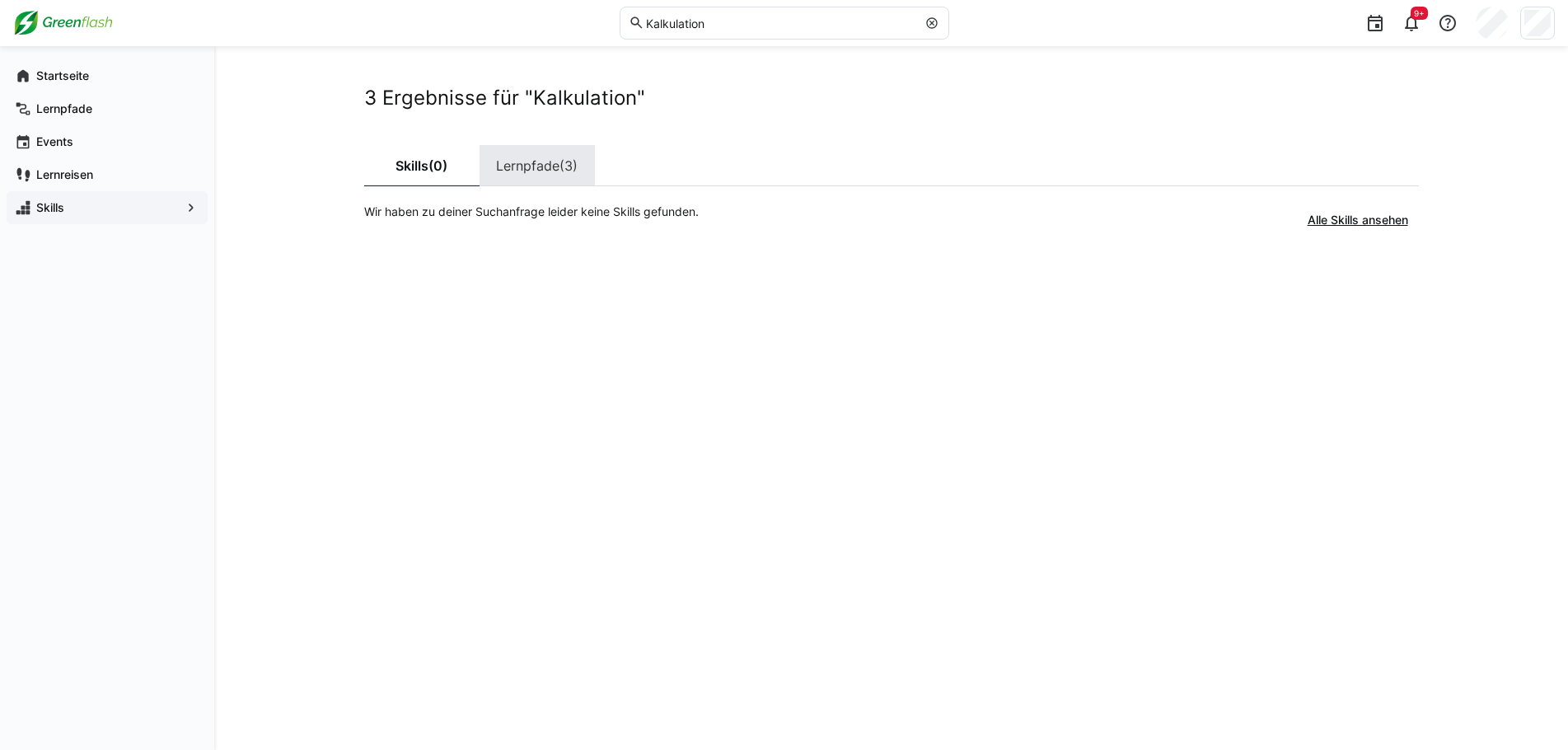
click at [546, 171] on link "Lernpfade (3)" at bounding box center [538, 165] width 115 height 41
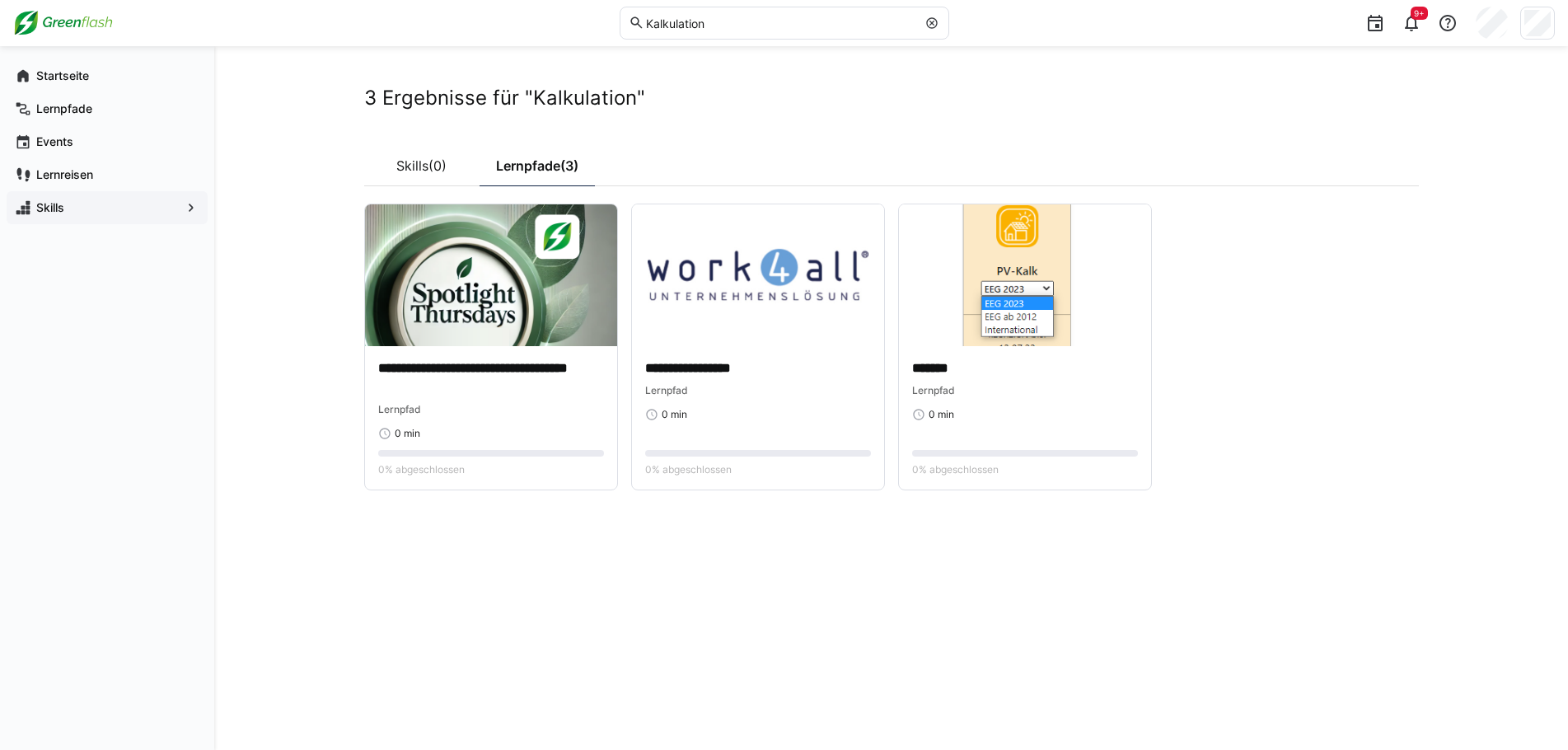
click at [753, 17] on input "Kalkulation" at bounding box center [780, 23] width 272 height 15
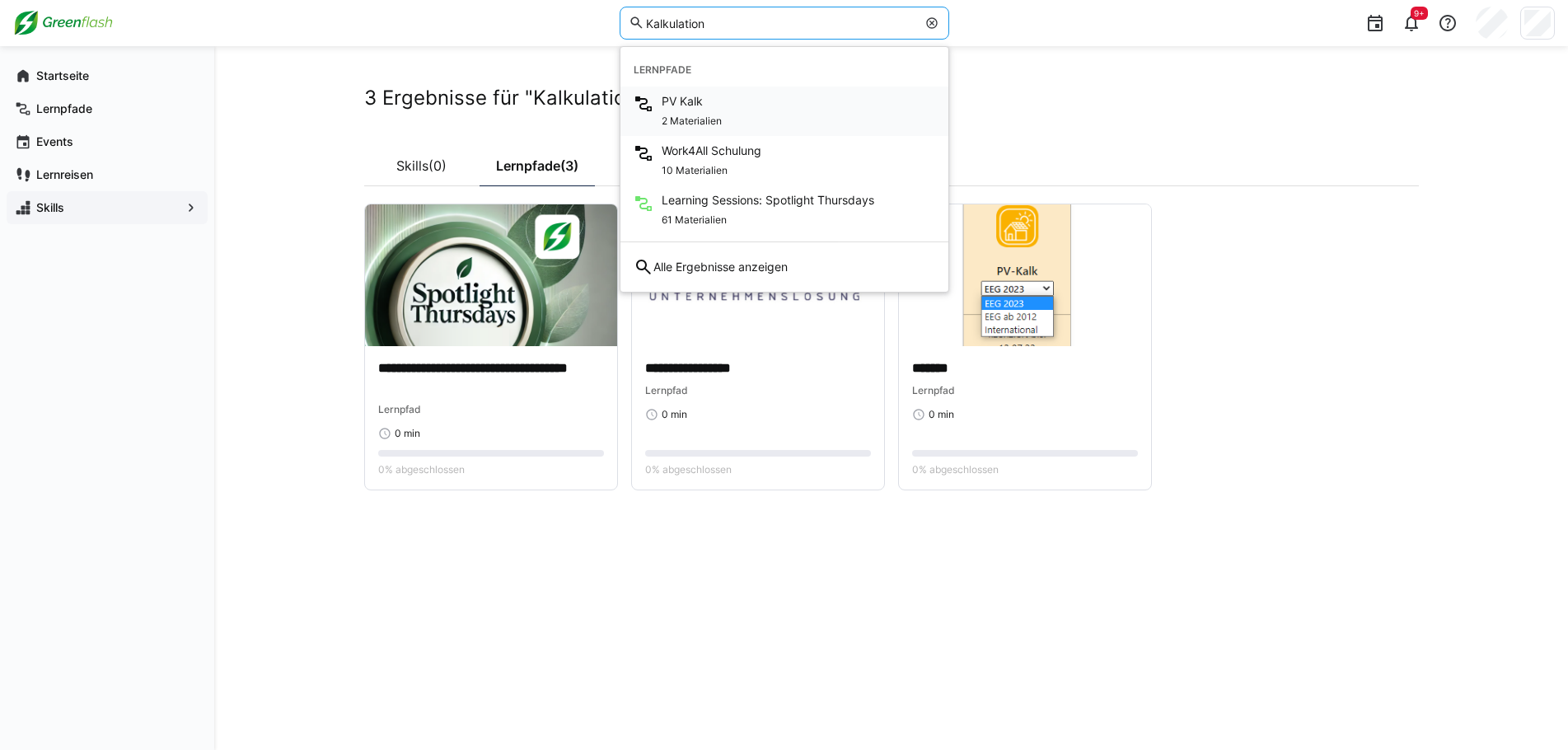
click at [765, 117] on div "PV Kalk 2 Materialien" at bounding box center [784, 110] width 328 height 49
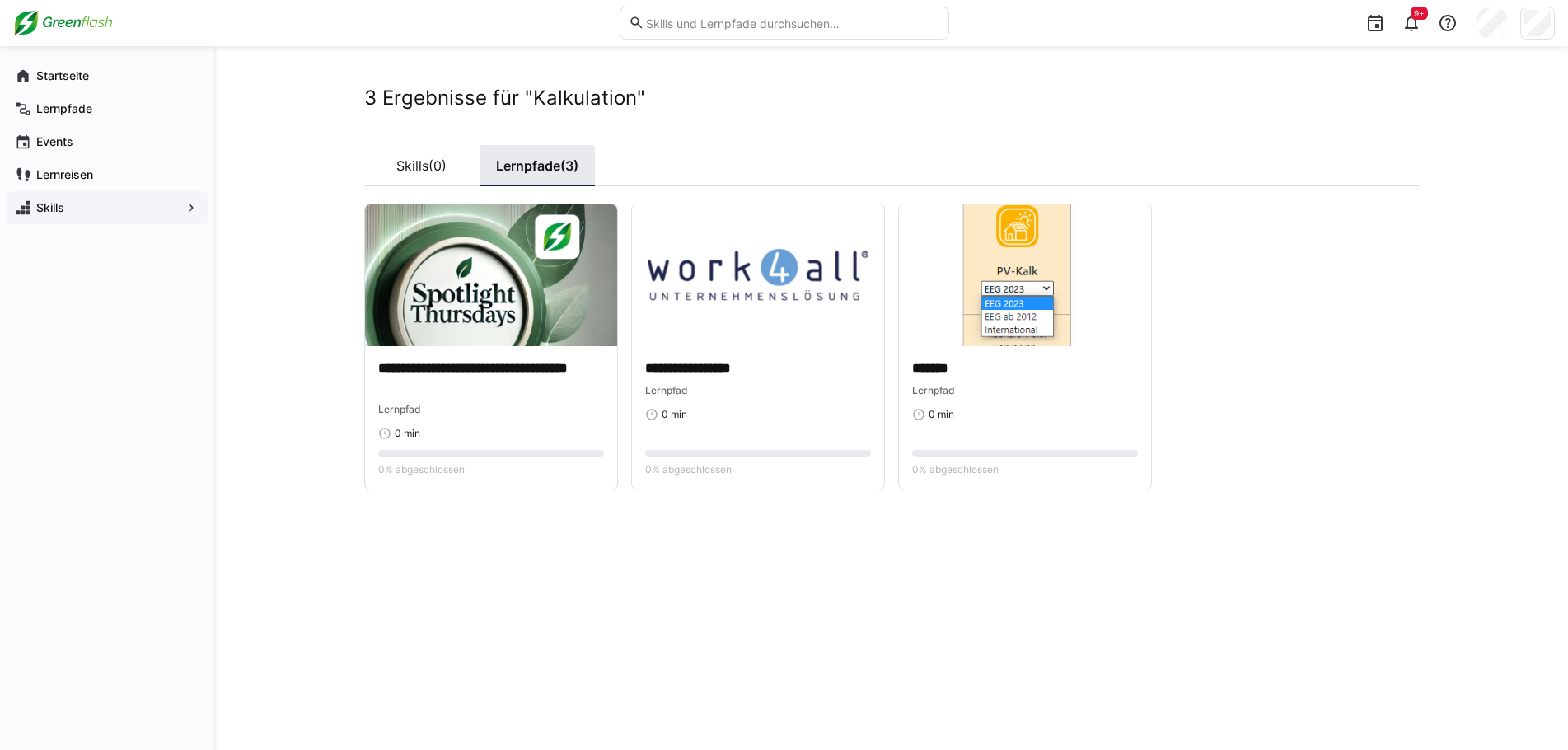
click at [549, 172] on link "Lernpfade (3)" at bounding box center [538, 165] width 115 height 41
click at [774, 17] on input "text" at bounding box center [792, 23] width 295 height 15
click at [772, 20] on input "text" at bounding box center [792, 23] width 295 height 15
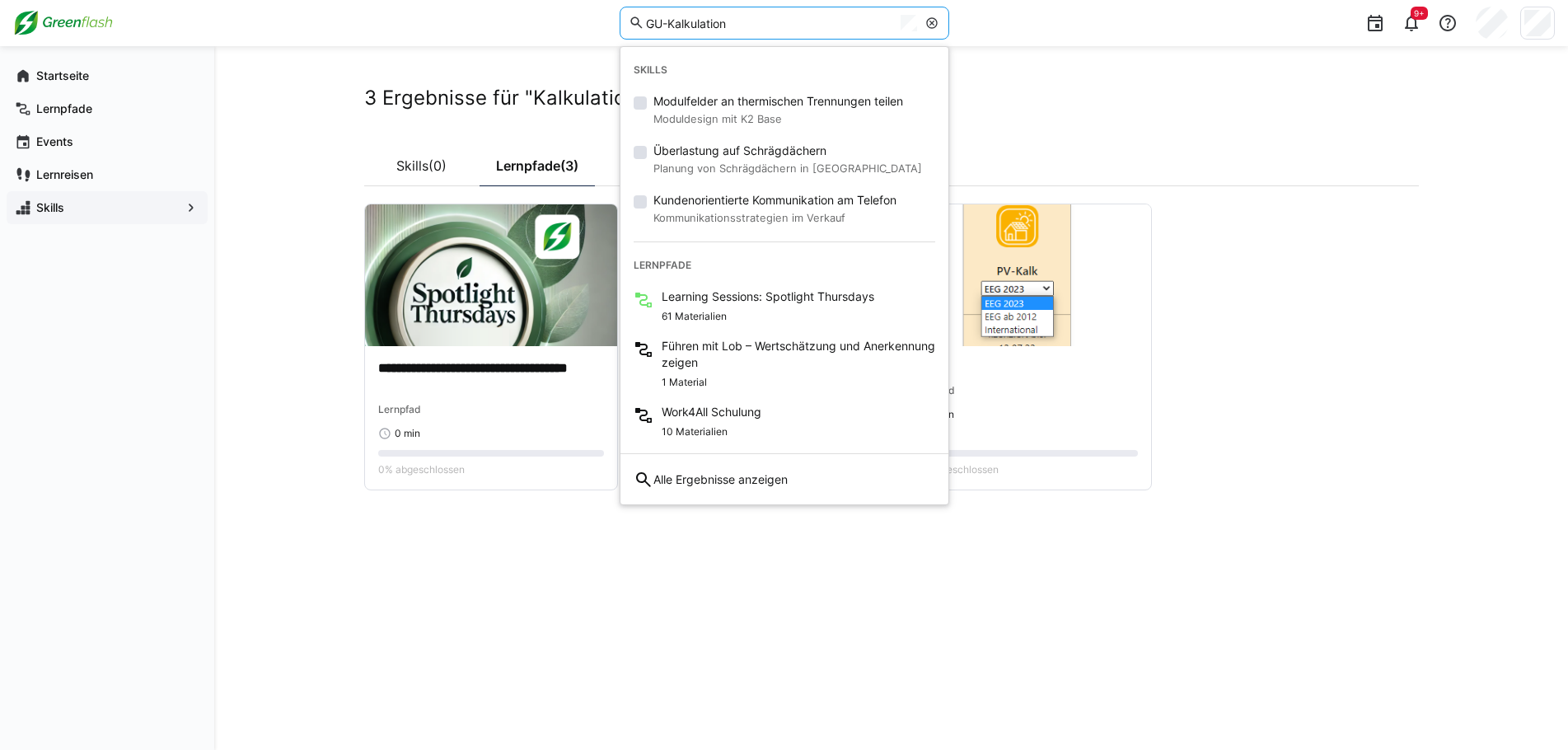
type input "GU-Kalkulation"
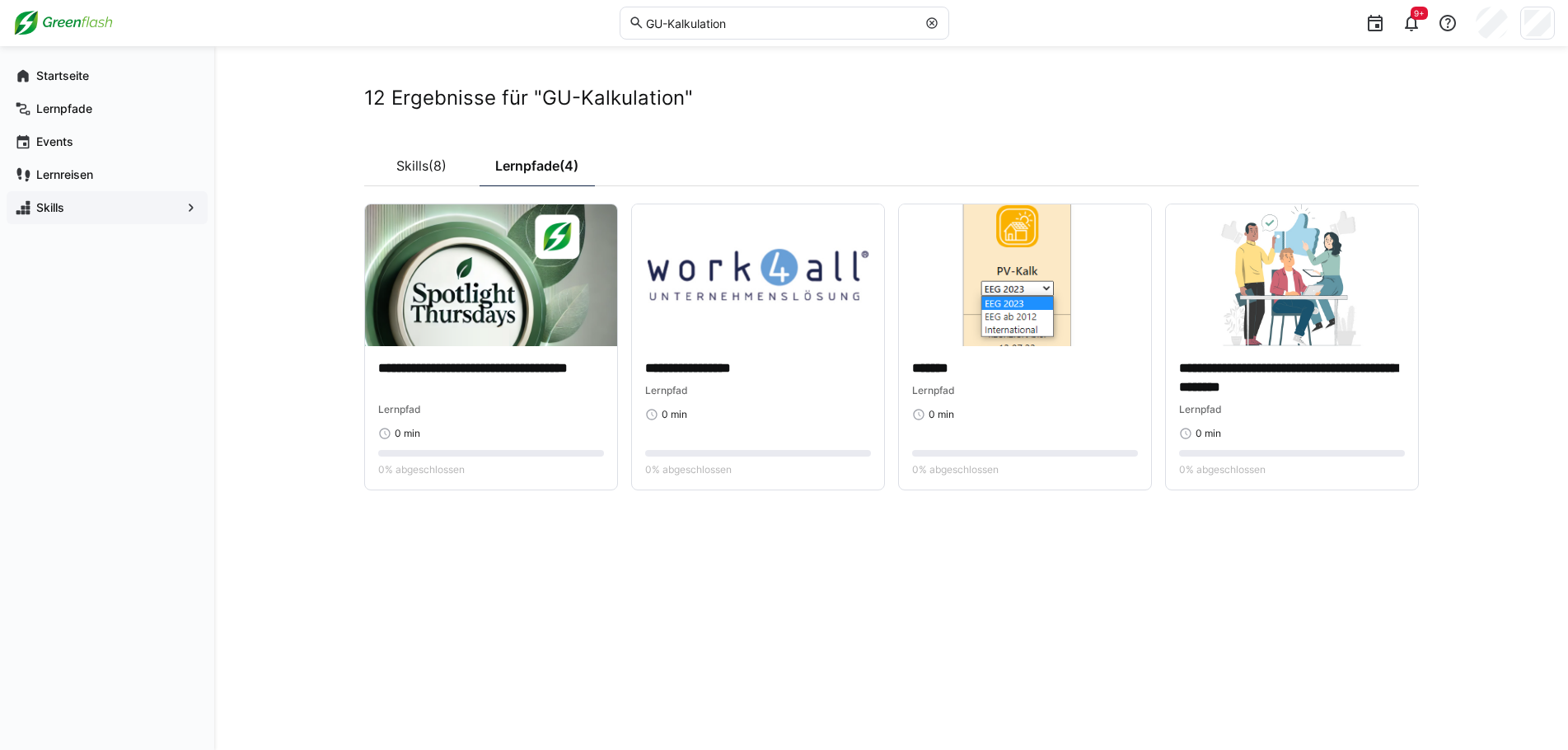
click at [331, 129] on div "**********" at bounding box center [891, 398] width 1354 height 704
click at [444, 104] on h2 "12 Ergebnisse für "GU-Kalkulation"" at bounding box center [891, 97] width 1055 height 25
click at [512, 304] on img at bounding box center [491, 275] width 253 height 142
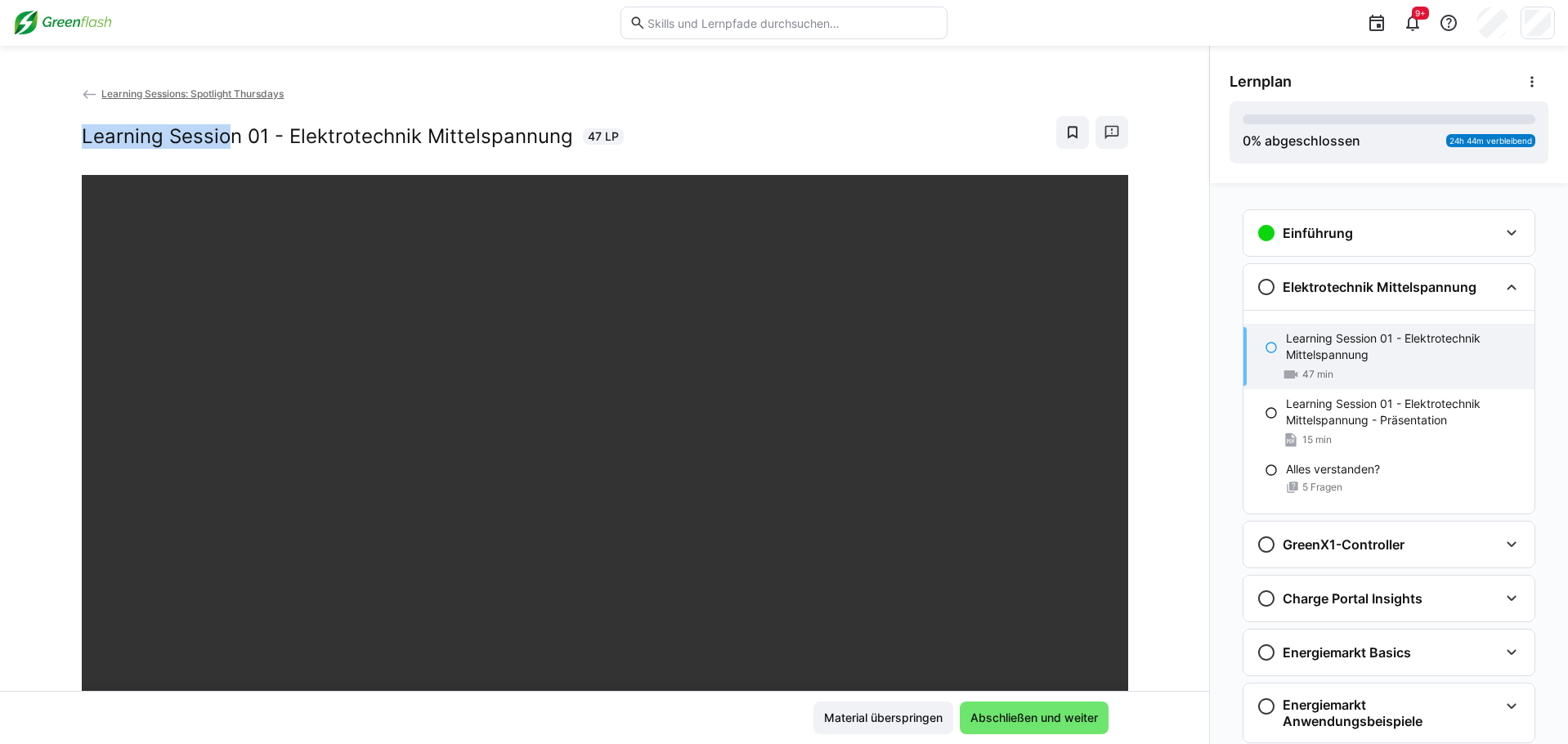
drag, startPoint x: 139, startPoint y: 131, endPoint x: 215, endPoint y: 131, distance: 76.0
click at [215, 131] on h2 "Learning Session 01 - Elektrotechnik Mittelspannung" at bounding box center [328, 136] width 492 height 25
click at [82, 90] on eds-icon at bounding box center [90, 95] width 17 height 17
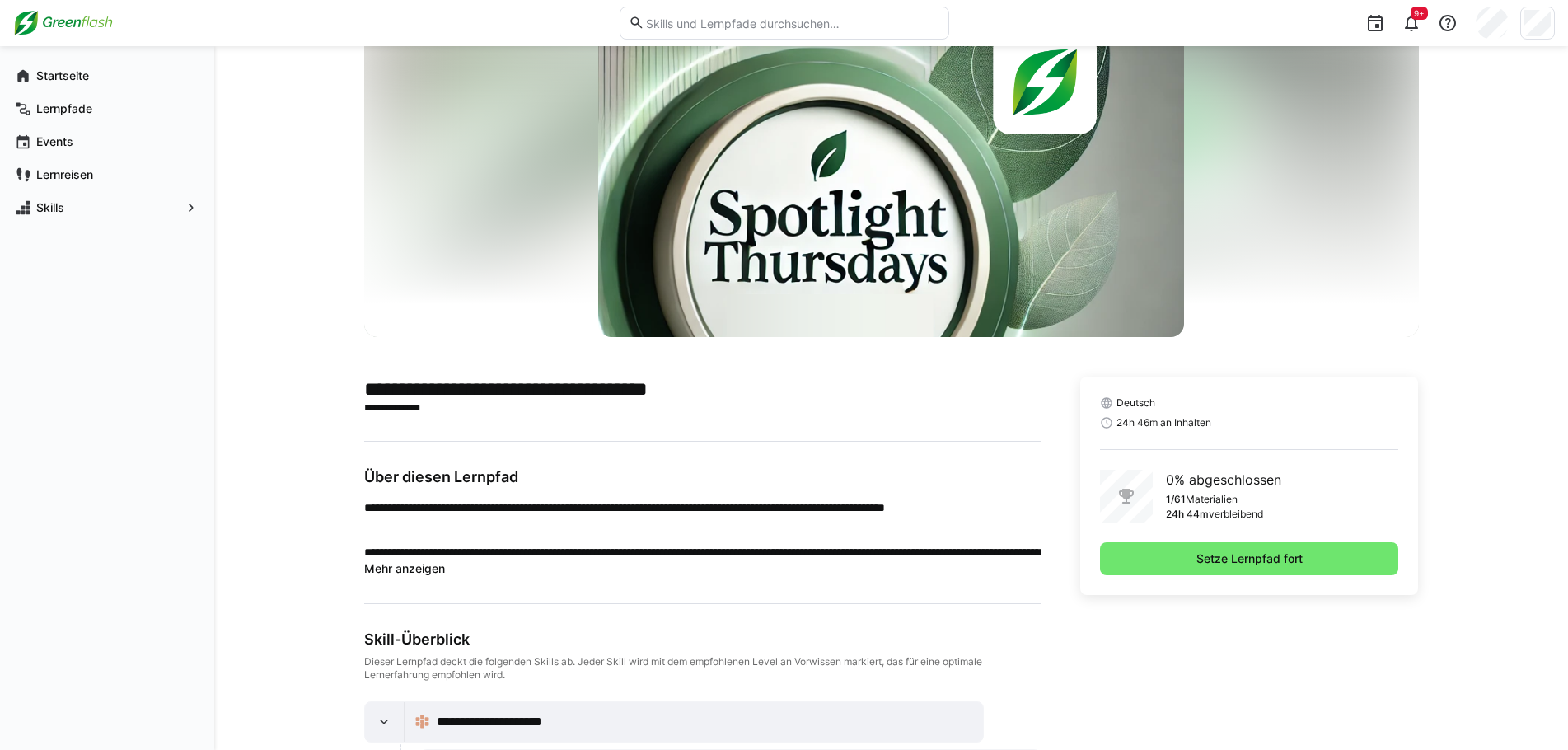
scroll to position [165, 0]
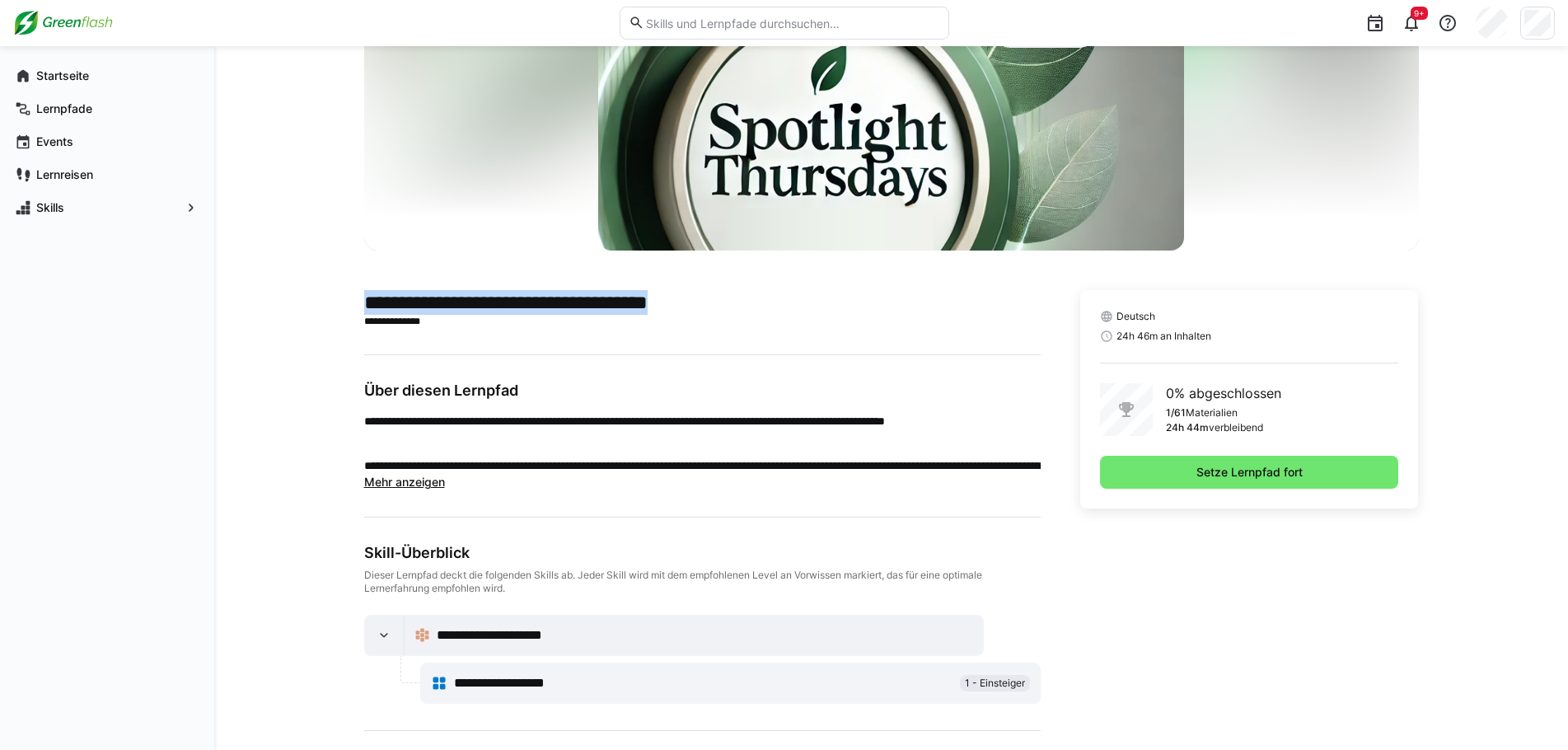
drag, startPoint x: 364, startPoint y: 298, endPoint x: 732, endPoint y: 310, distance: 368.2
click at [732, 310] on h2 "**********" at bounding box center [702, 302] width 677 height 25
click at [732, 310] on h2 "**********" at bounding box center [702, 302] width 677 height 25
drag, startPoint x: 606, startPoint y: 308, endPoint x: 381, endPoint y: 281, distance: 226.6
click at [426, 307] on h2 "**********" at bounding box center [702, 302] width 677 height 25
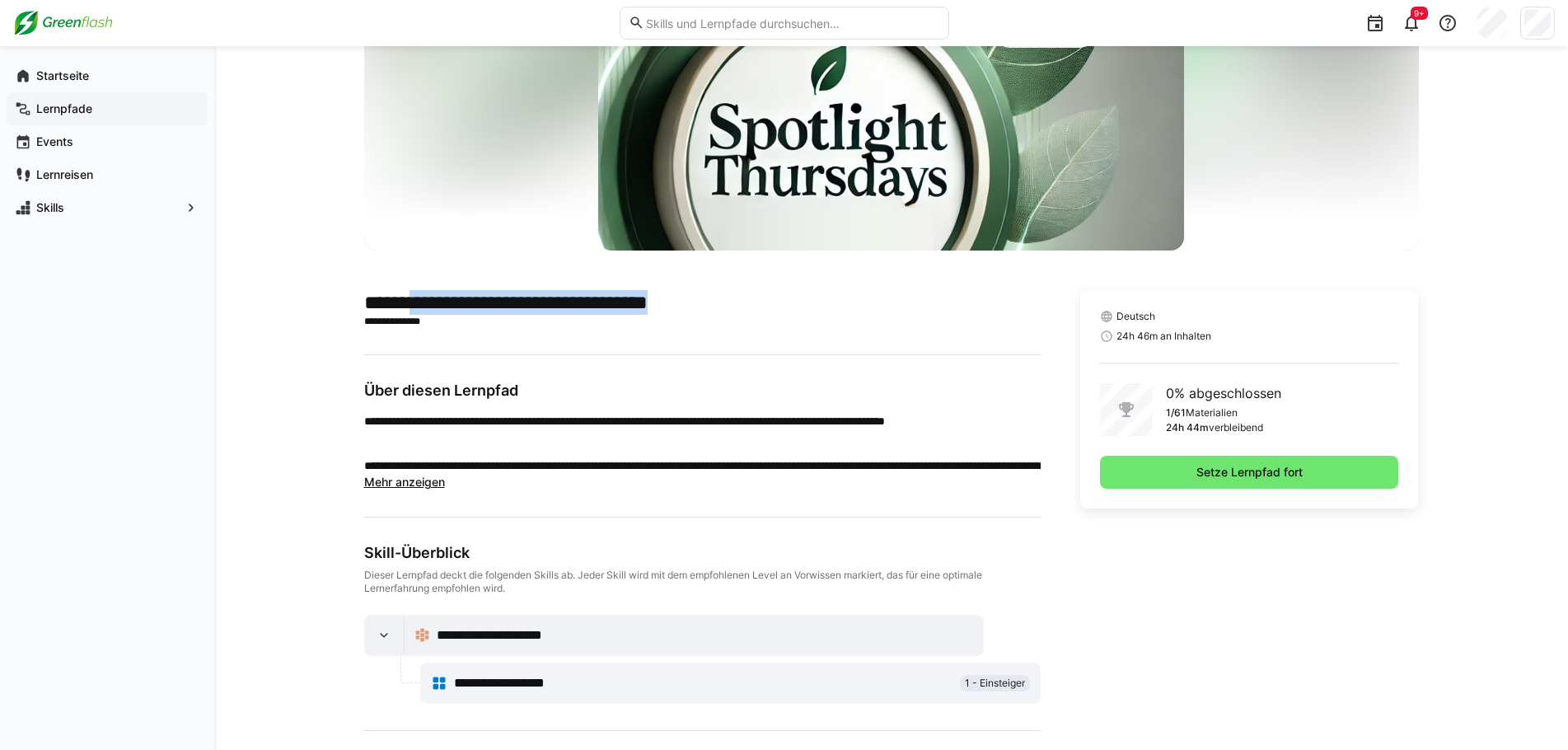
click at [0, 0] on app-navigation-label "Lernpfade" at bounding box center [0, 0] width 0 height 0
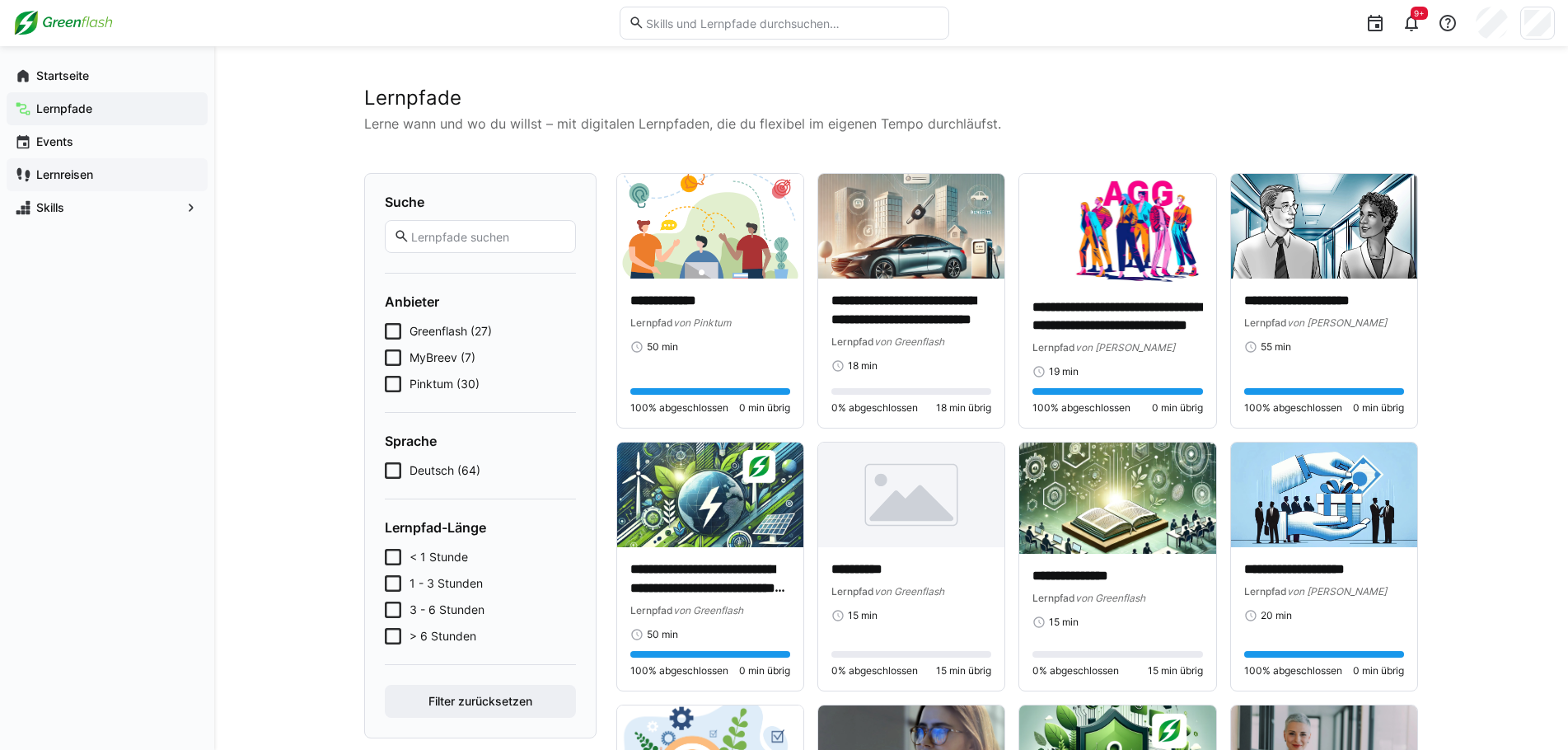
click at [0, 0] on app-navigation-label "Lernreisen" at bounding box center [0, 0] width 0 height 0
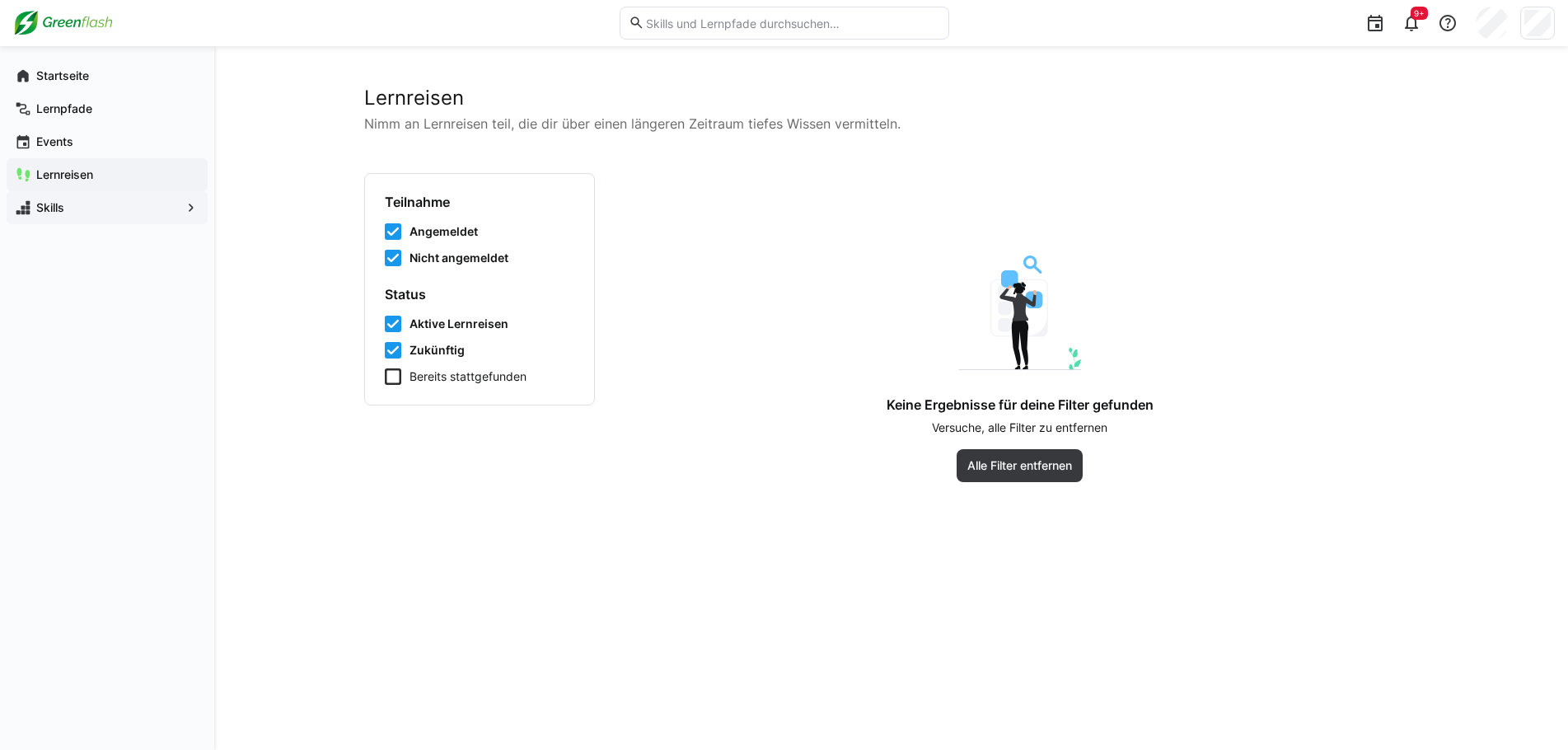
click at [71, 202] on span "Skills" at bounding box center [107, 208] width 147 height 17
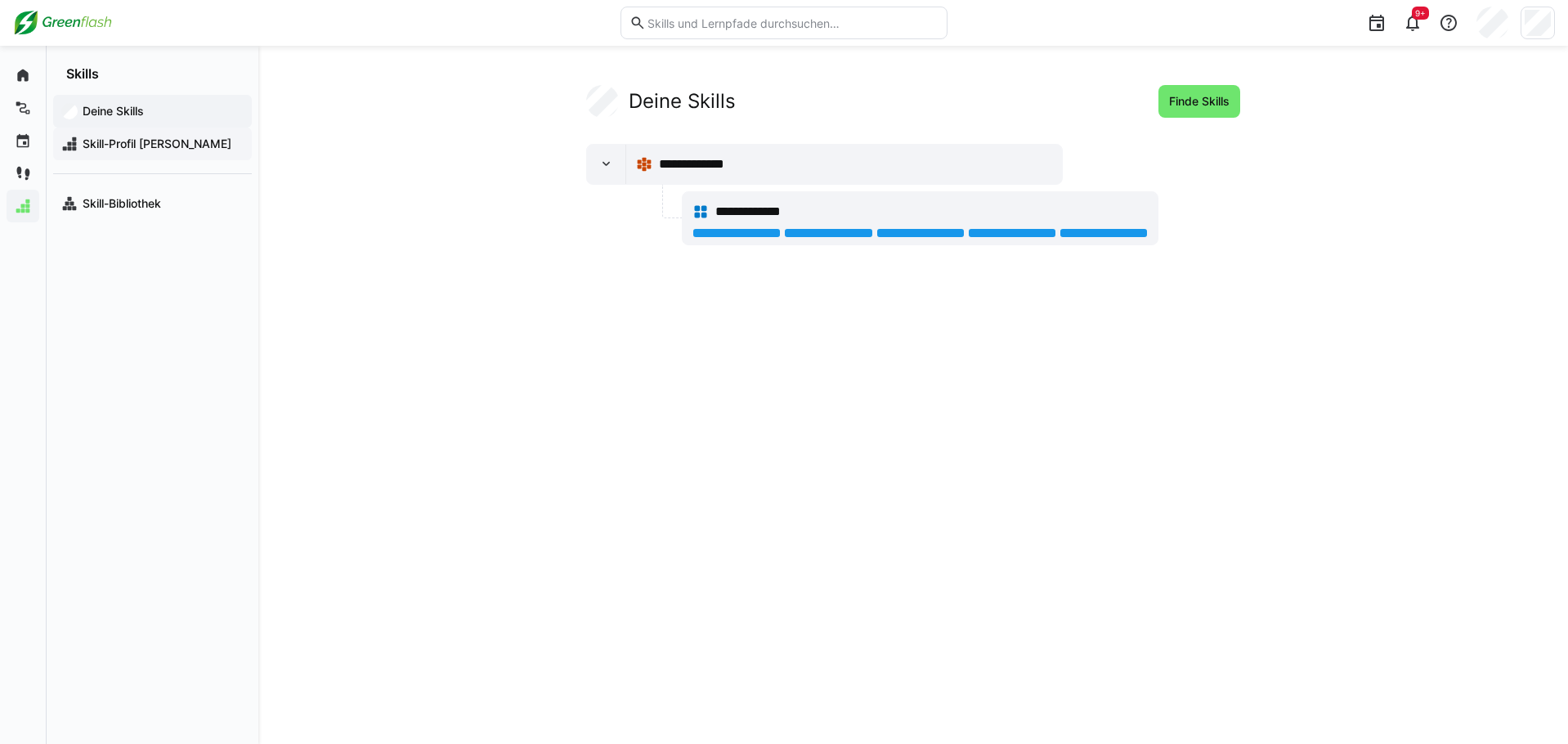
click at [158, 157] on div "Skill-Profil [PERSON_NAME]" at bounding box center [153, 144] width 199 height 33
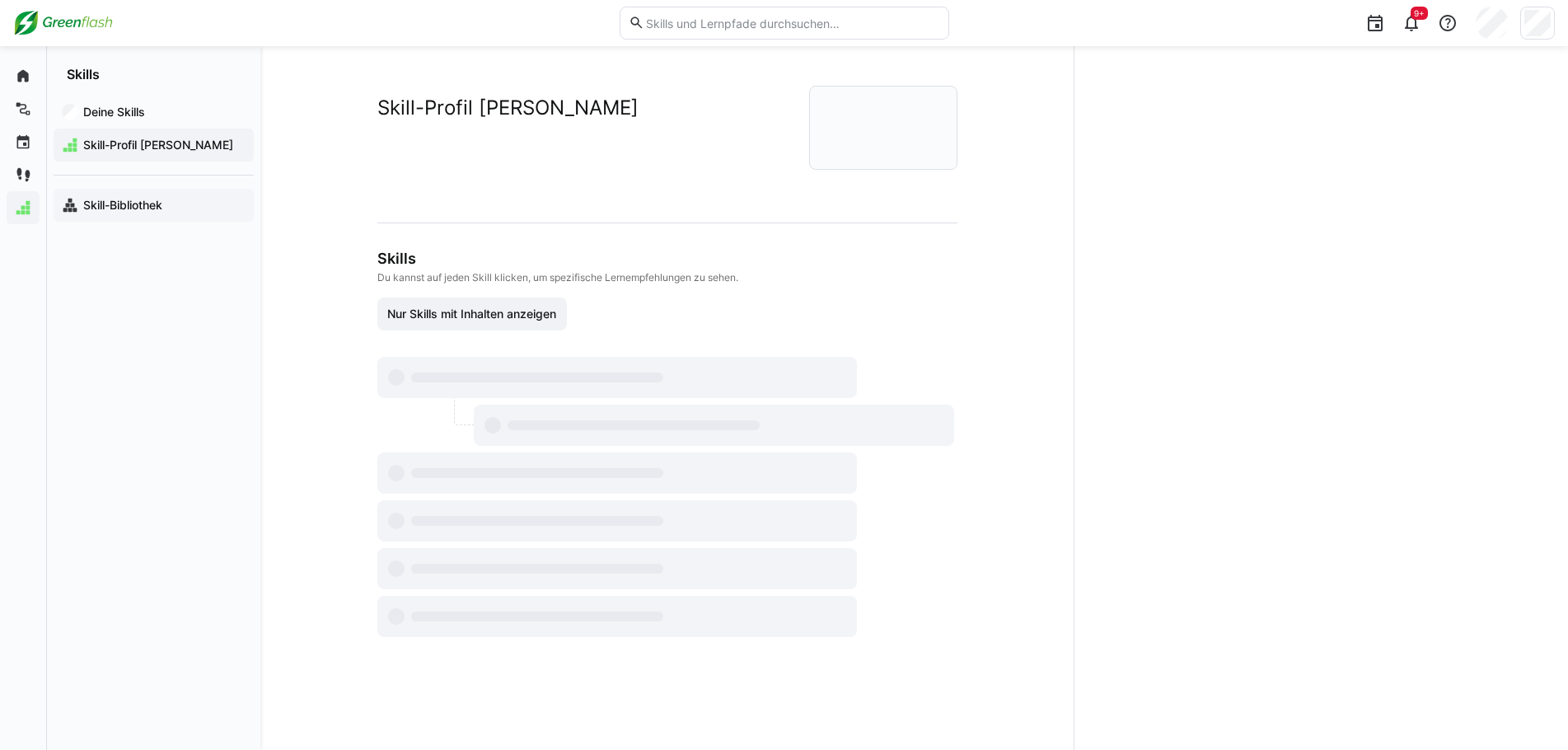
click at [0, 0] on app-navigation-label "Skill-Bibliothek" at bounding box center [0, 0] width 0 height 0
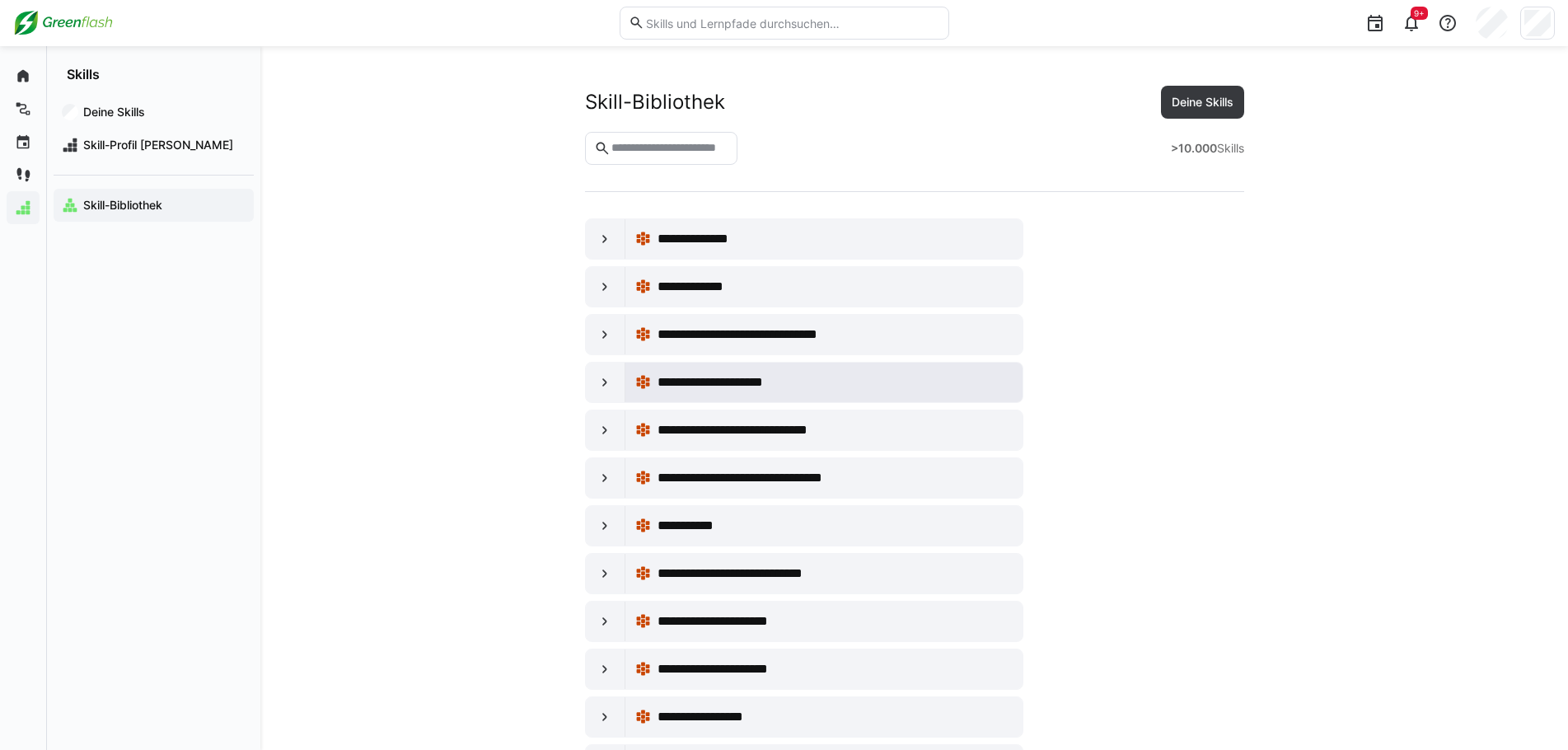
click at [650, 385] on eds-icon at bounding box center [643, 382] width 17 height 17
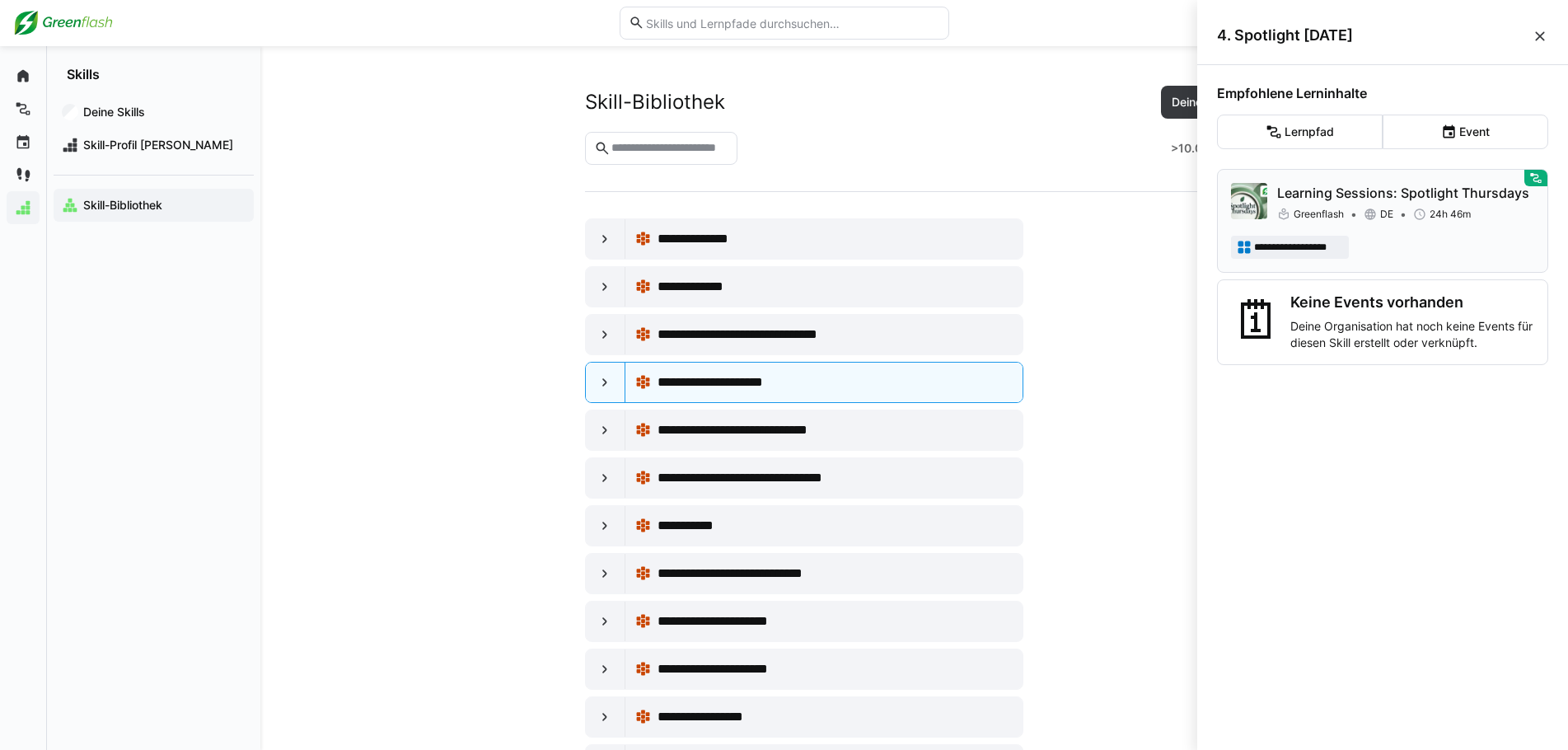
click at [1103, 193] on p "Learning Sessions: Spotlight Thursdays" at bounding box center [1406, 192] width 257 height 19
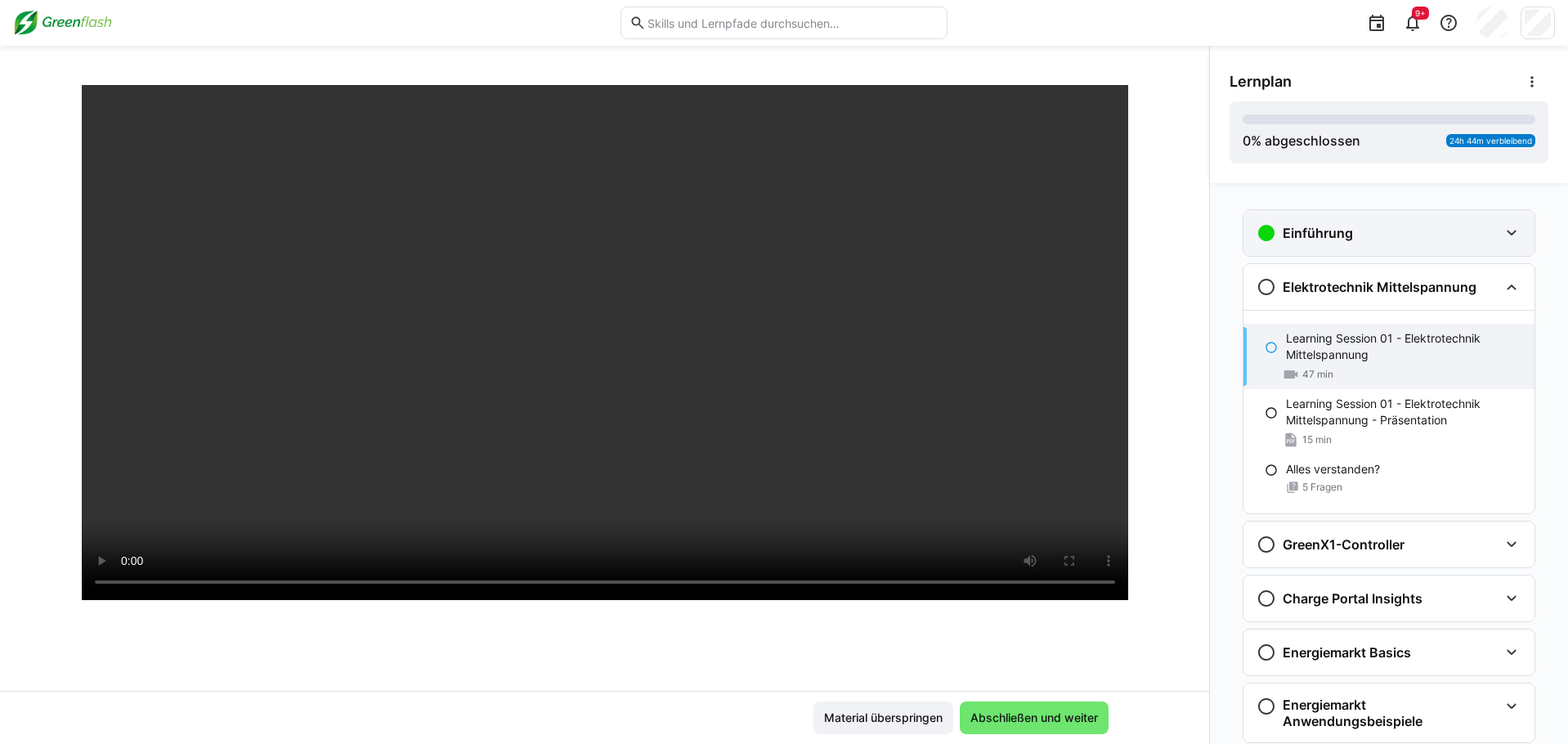
click at [1094, 241] on div "Einführung" at bounding box center [1376, 232] width 242 height 19
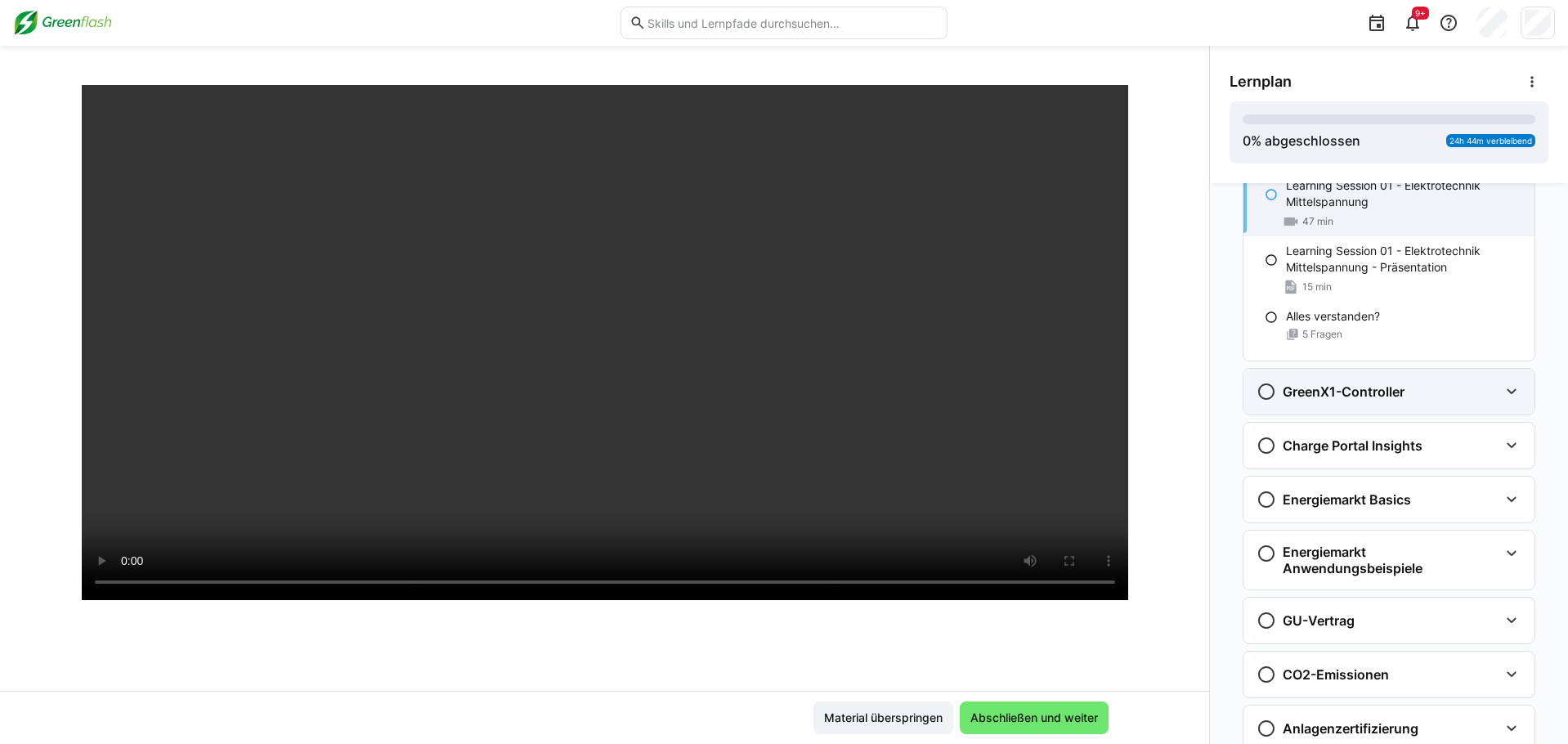
click at [1094, 397] on div "GreenX1-Controller" at bounding box center [1376, 391] width 242 height 19
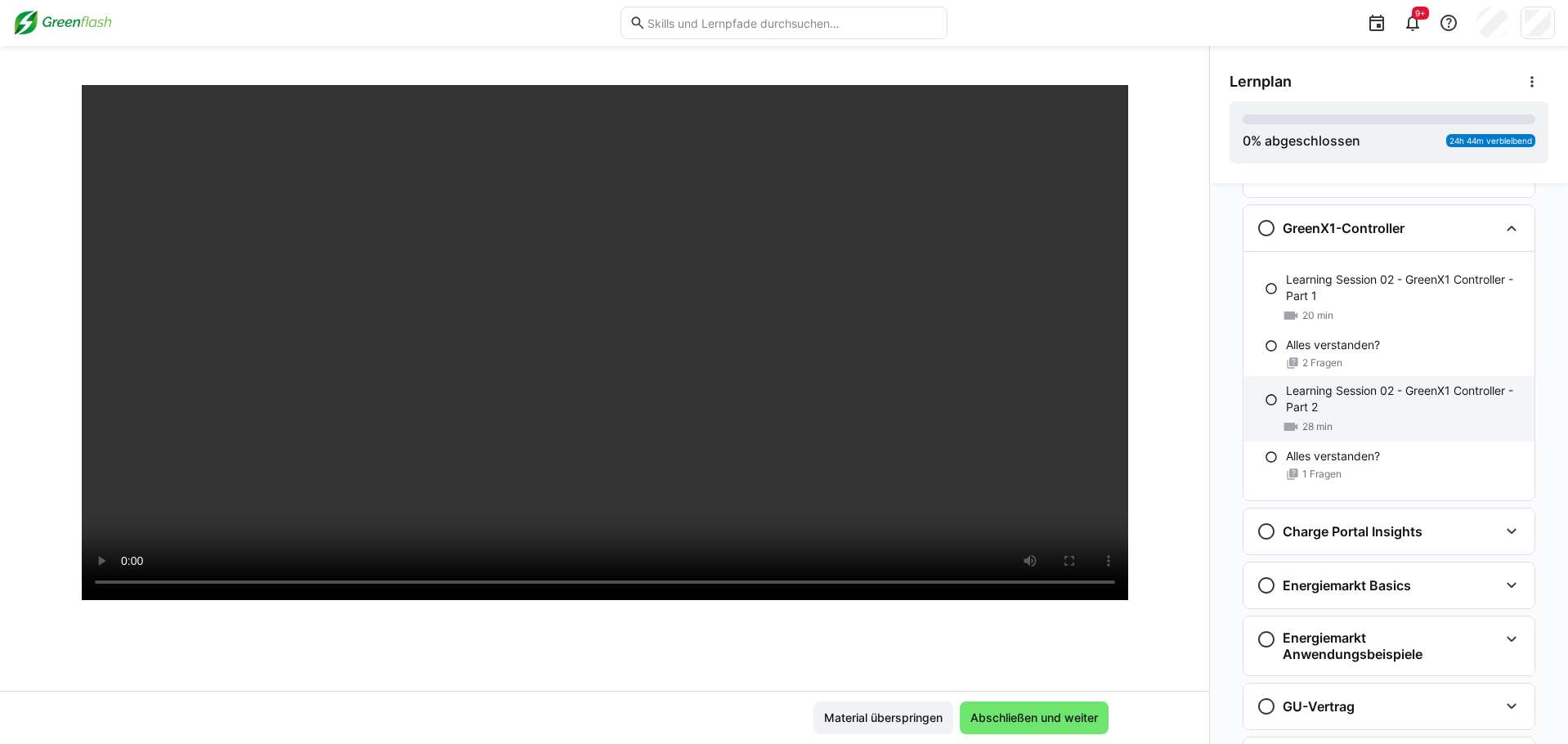
scroll to position [491, 0]
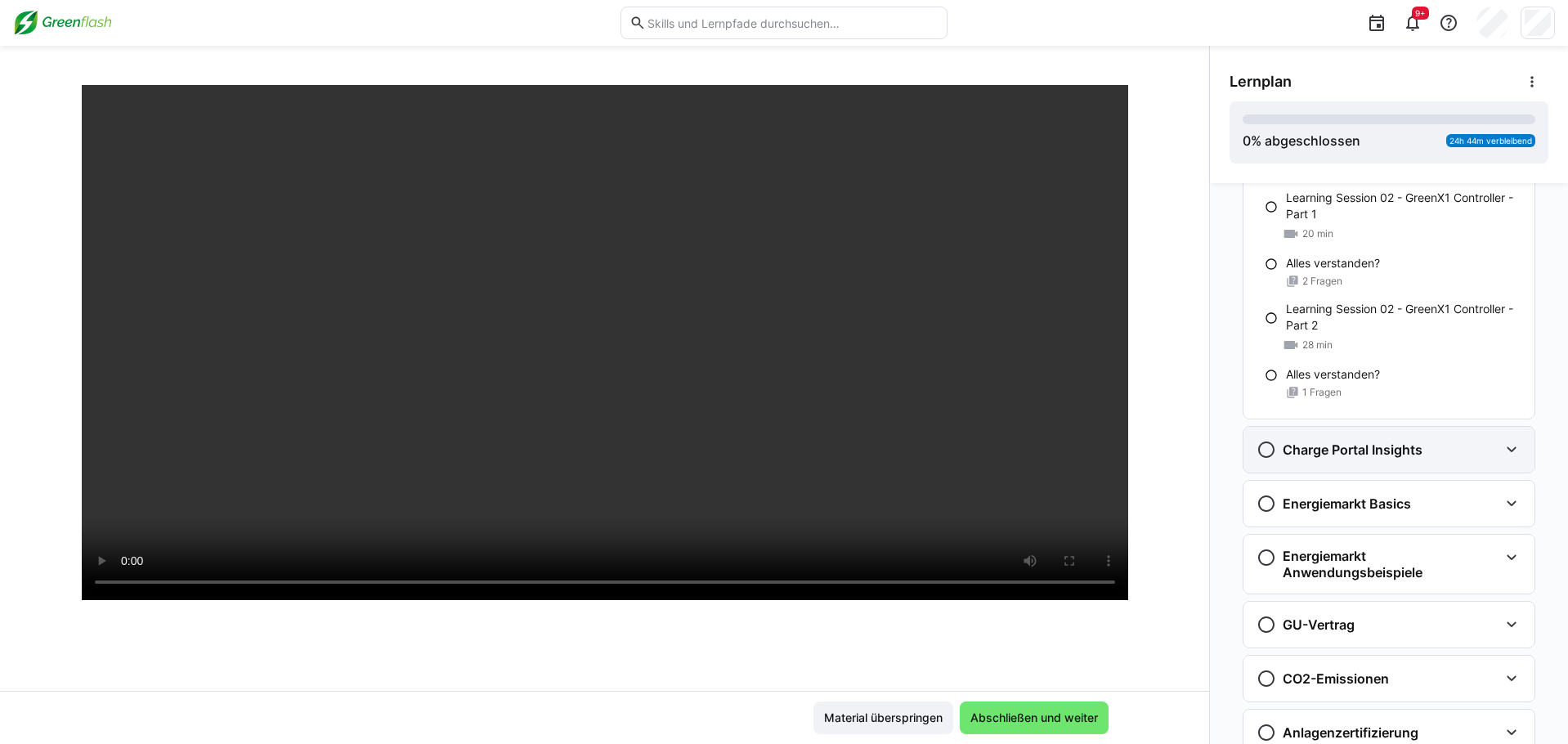
click at [1094, 445] on h3 "Charge Portal Insights" at bounding box center [1353, 449] width 140 height 17
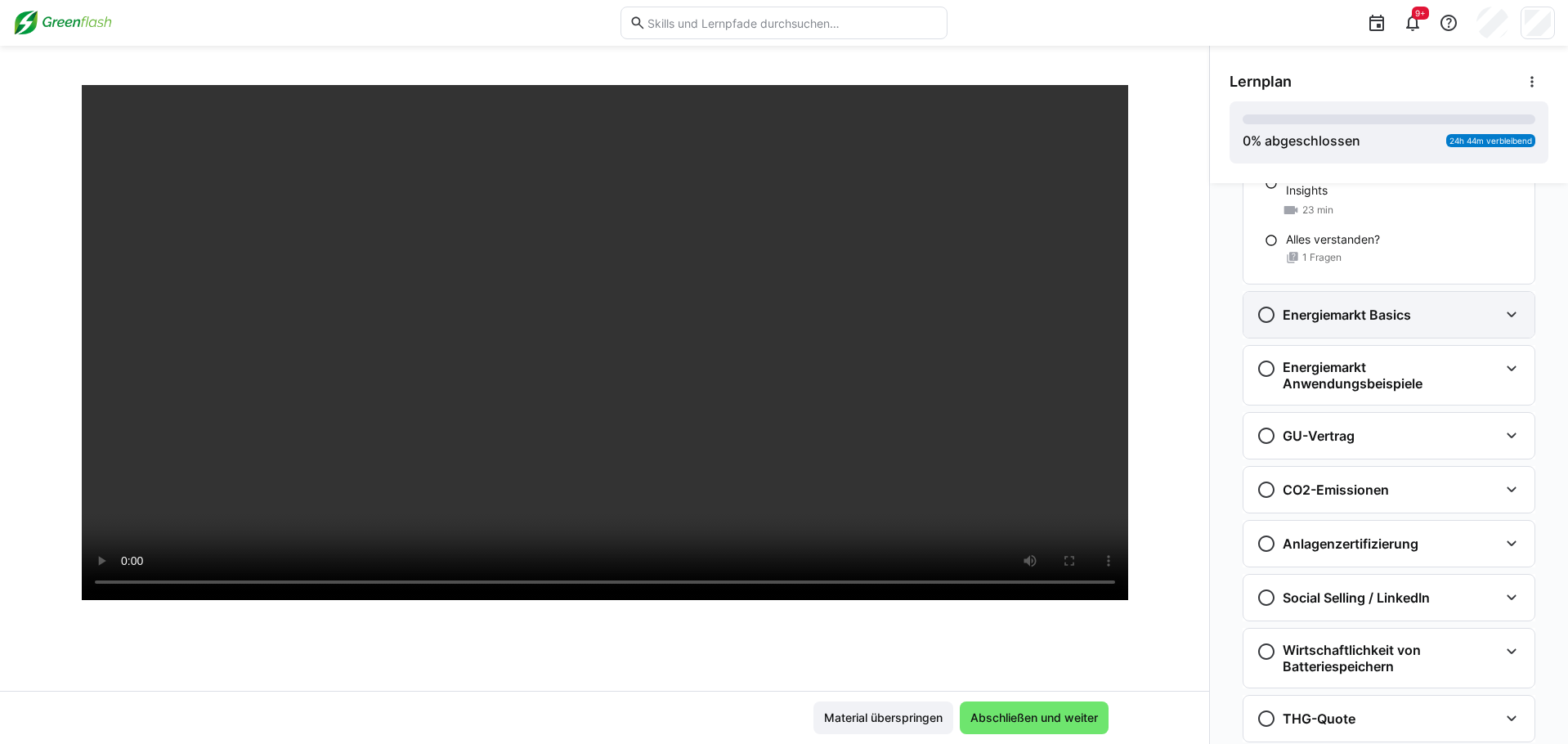
click at [1094, 323] on div "Energiemarkt Basics" at bounding box center [1333, 314] width 155 height 19
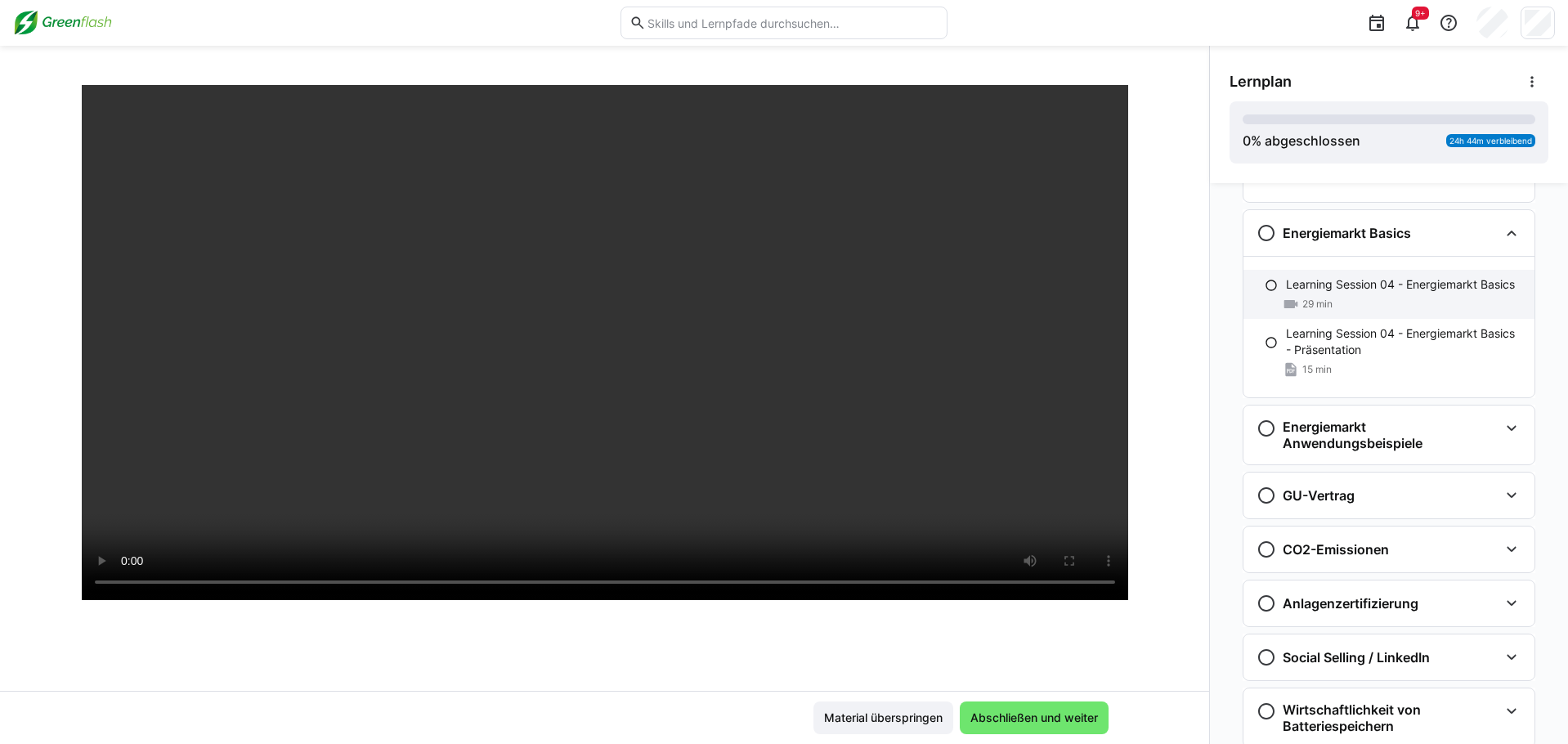
scroll to position [981, 0]
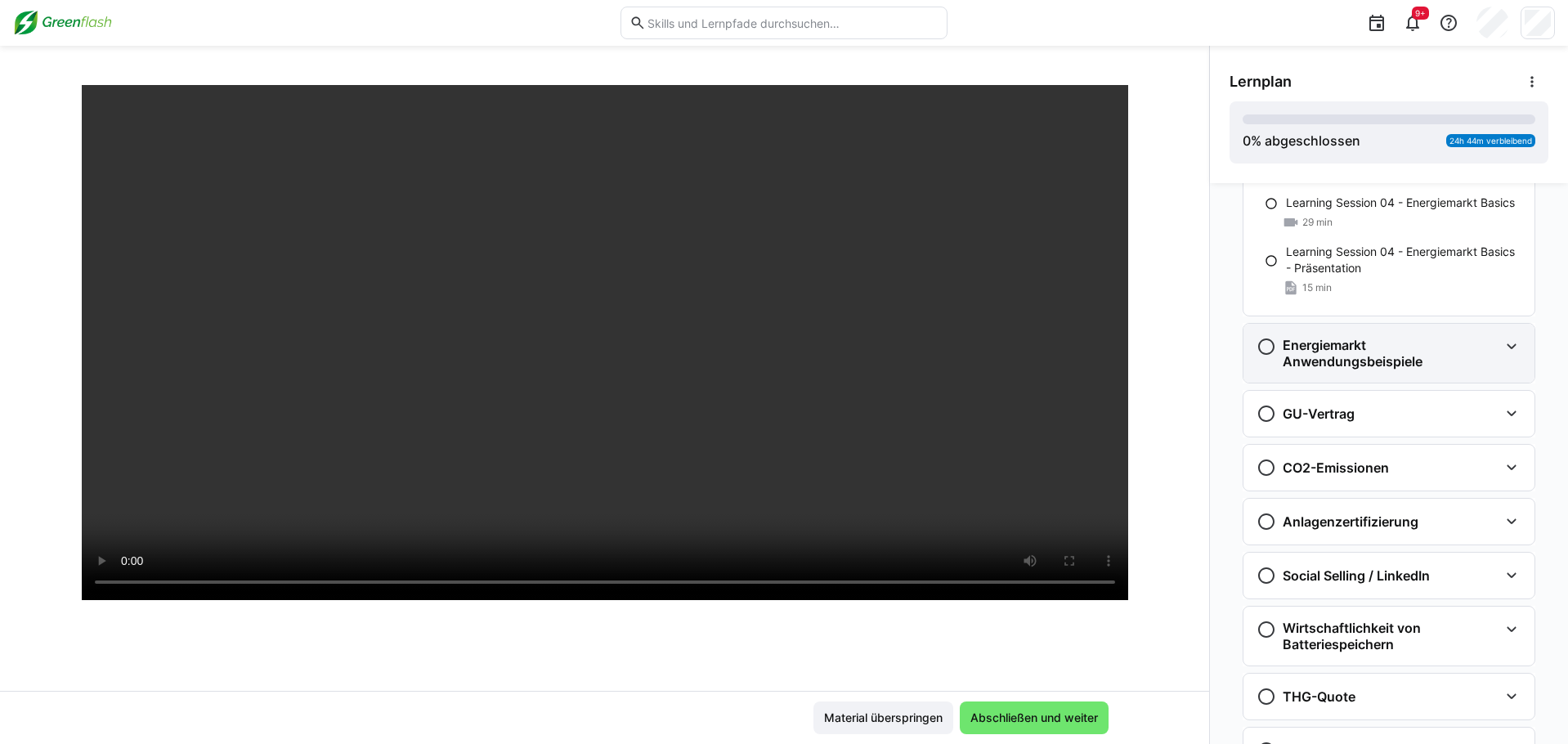
click at [1094, 342] on h3 "Energiemarkt Anwendungsbeispiele" at bounding box center [1390, 354] width 215 height 33
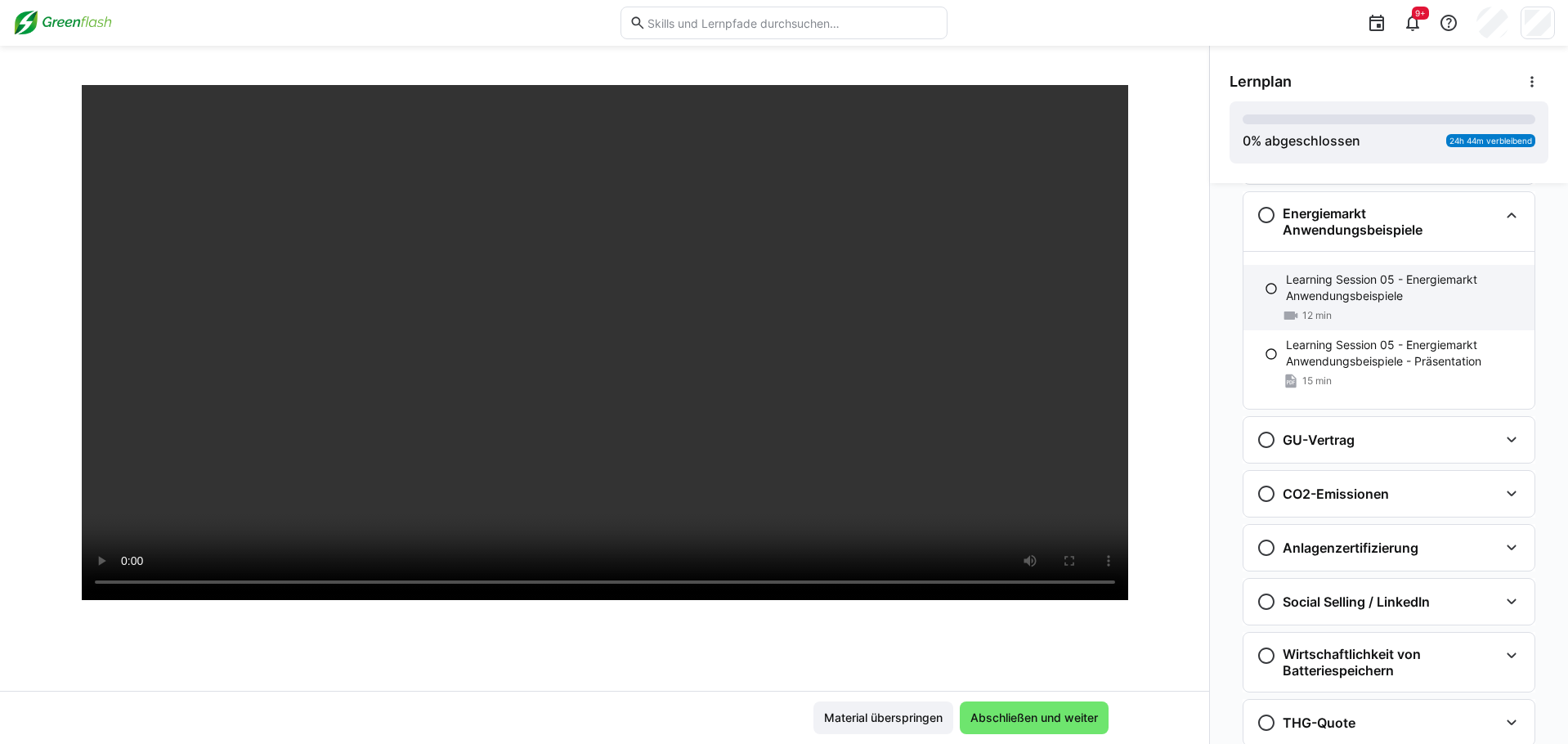
scroll to position [1145, 0]
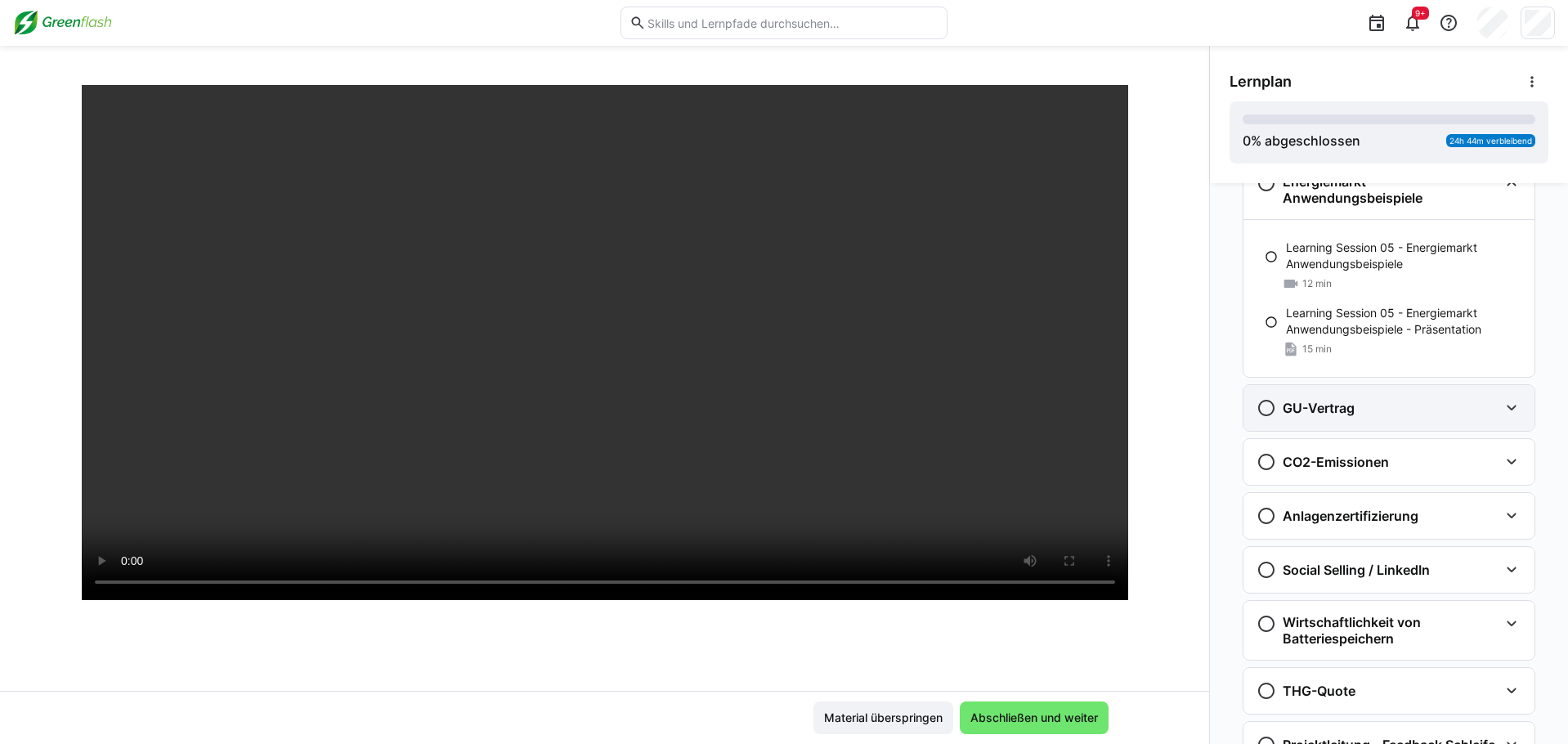
click at [1094, 415] on div "GU-Vertrag" at bounding box center [1376, 407] width 242 height 19
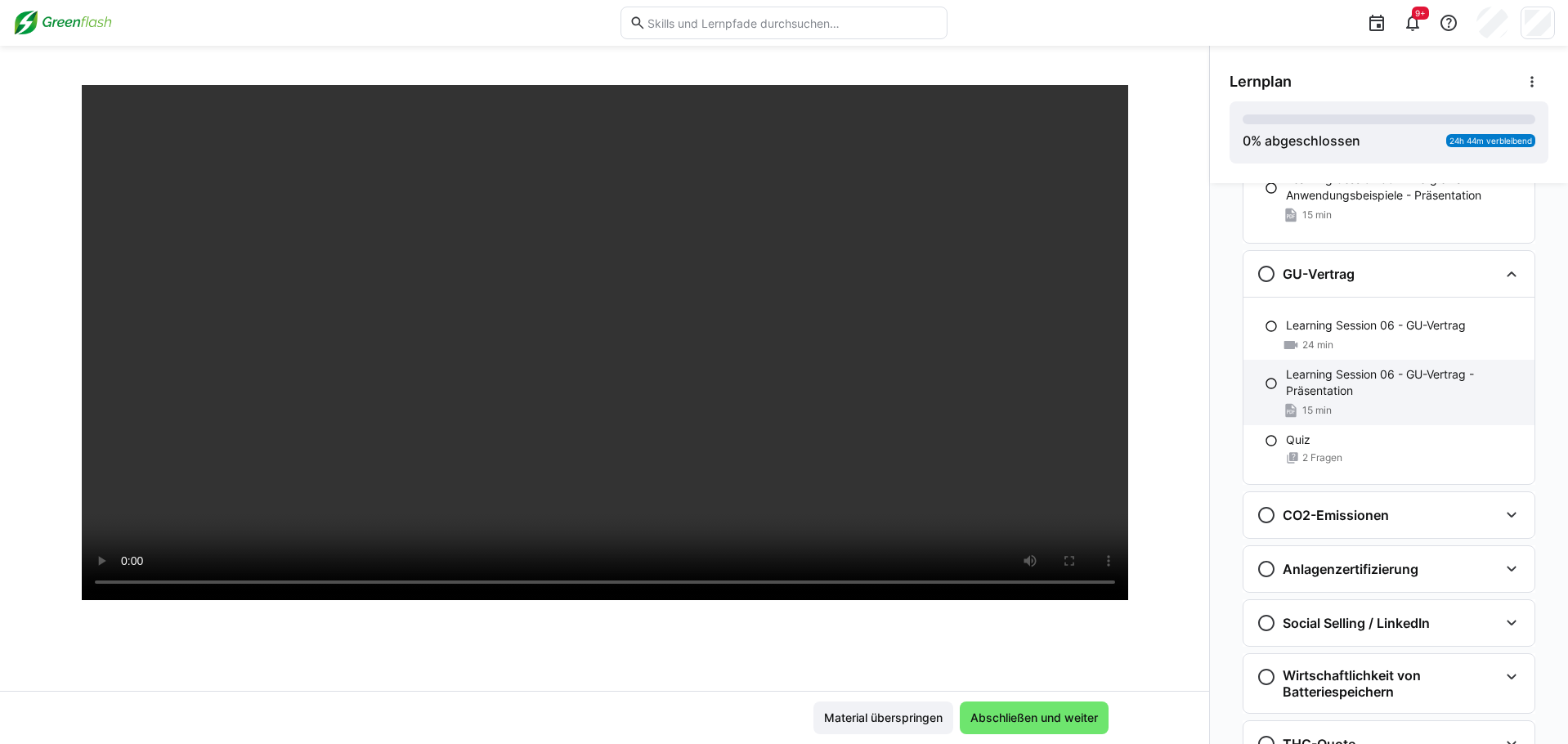
scroll to position [1308, 0]
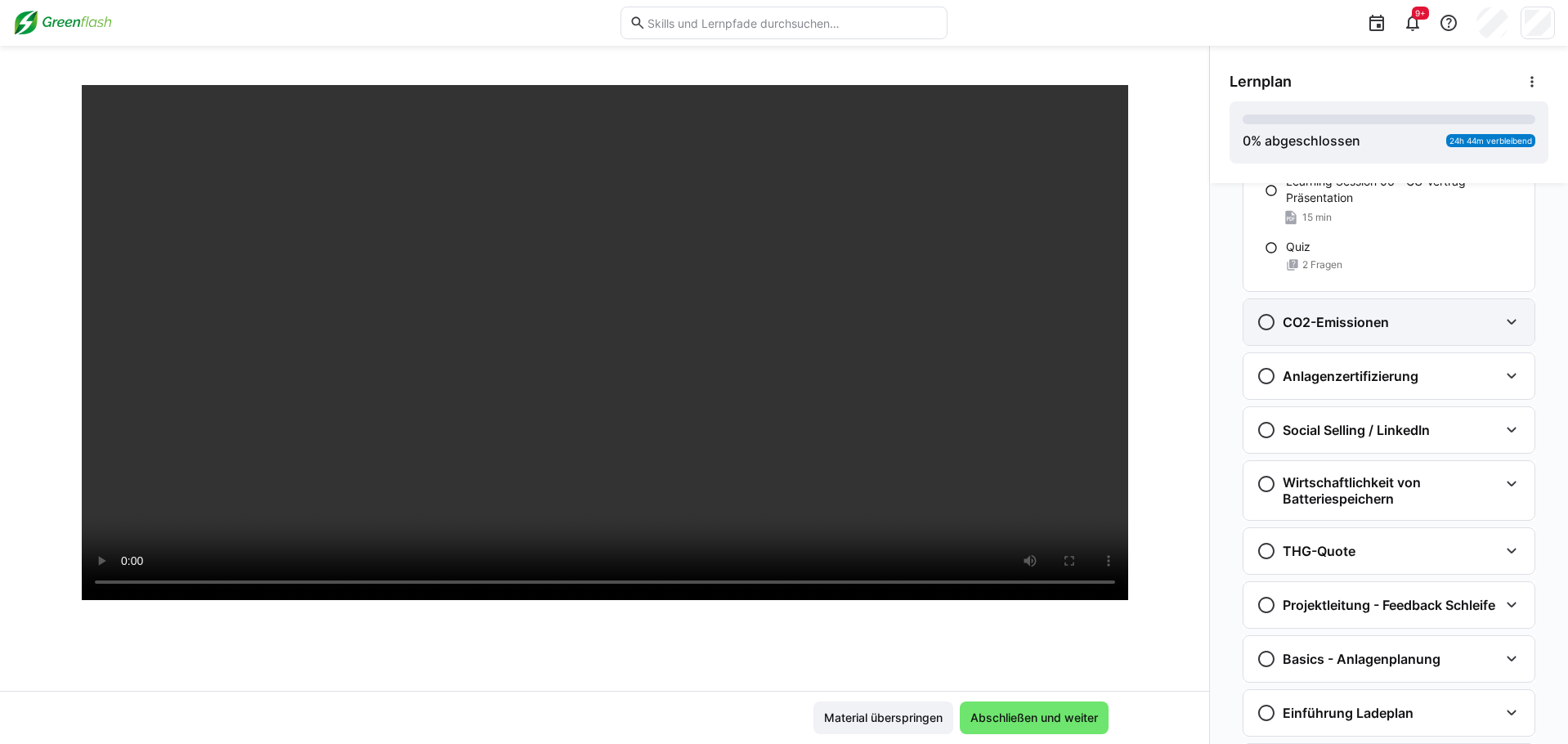
click at [1094, 321] on h3 "CO2-Emissionen" at bounding box center [1335, 322] width 106 height 17
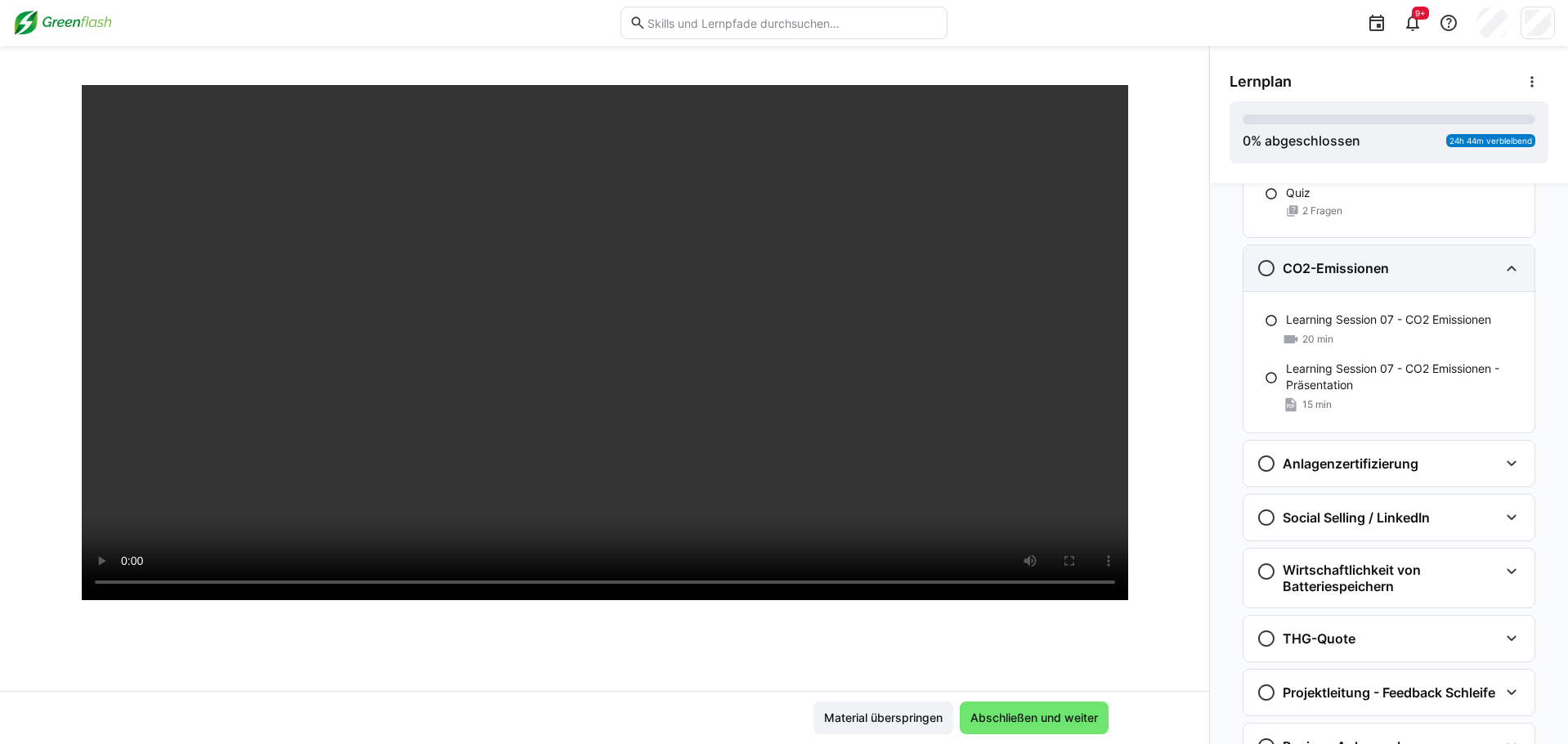
scroll to position [1553, 0]
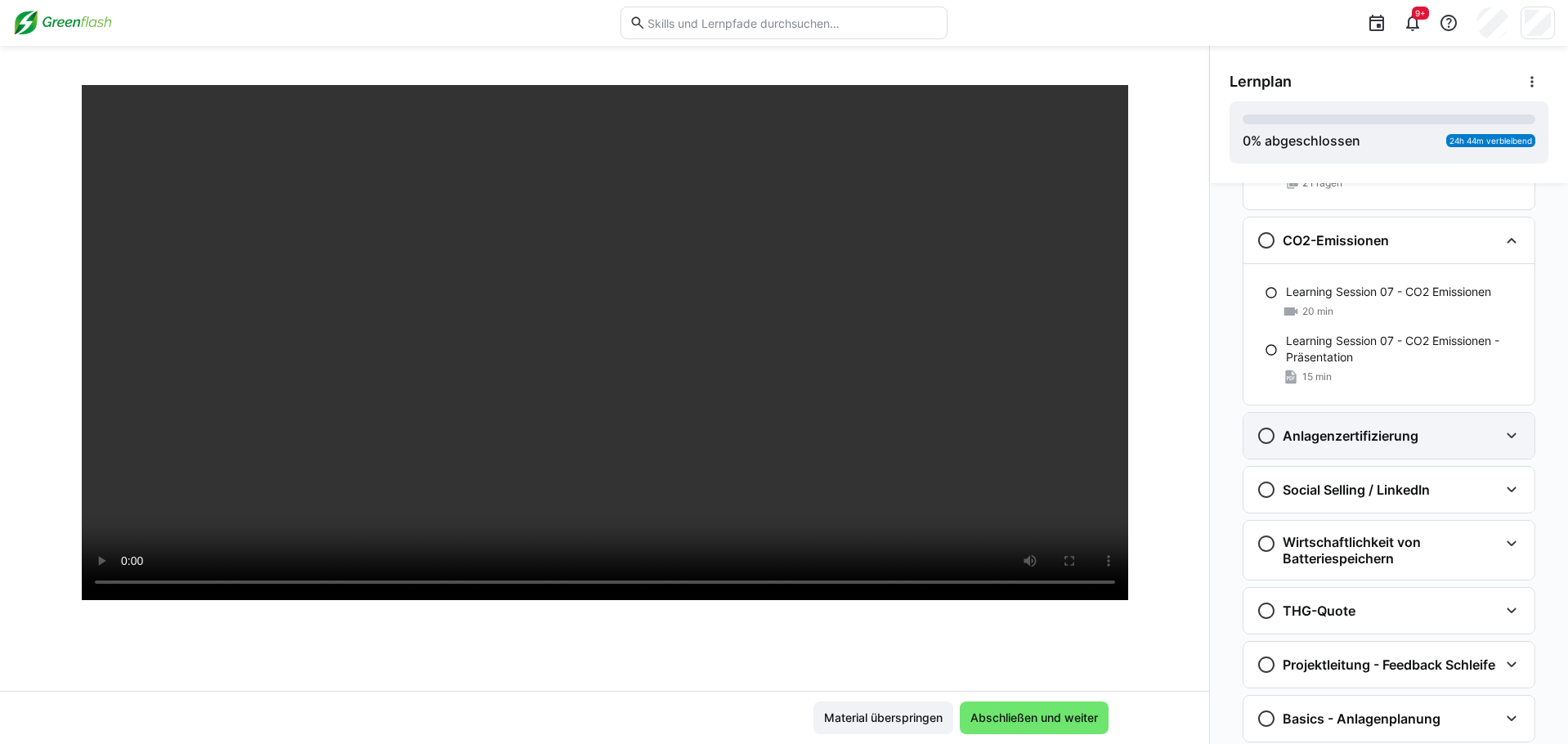
click at [1094, 443] on h3 "Anlagenzertifizierung" at bounding box center [1350, 436] width 135 height 17
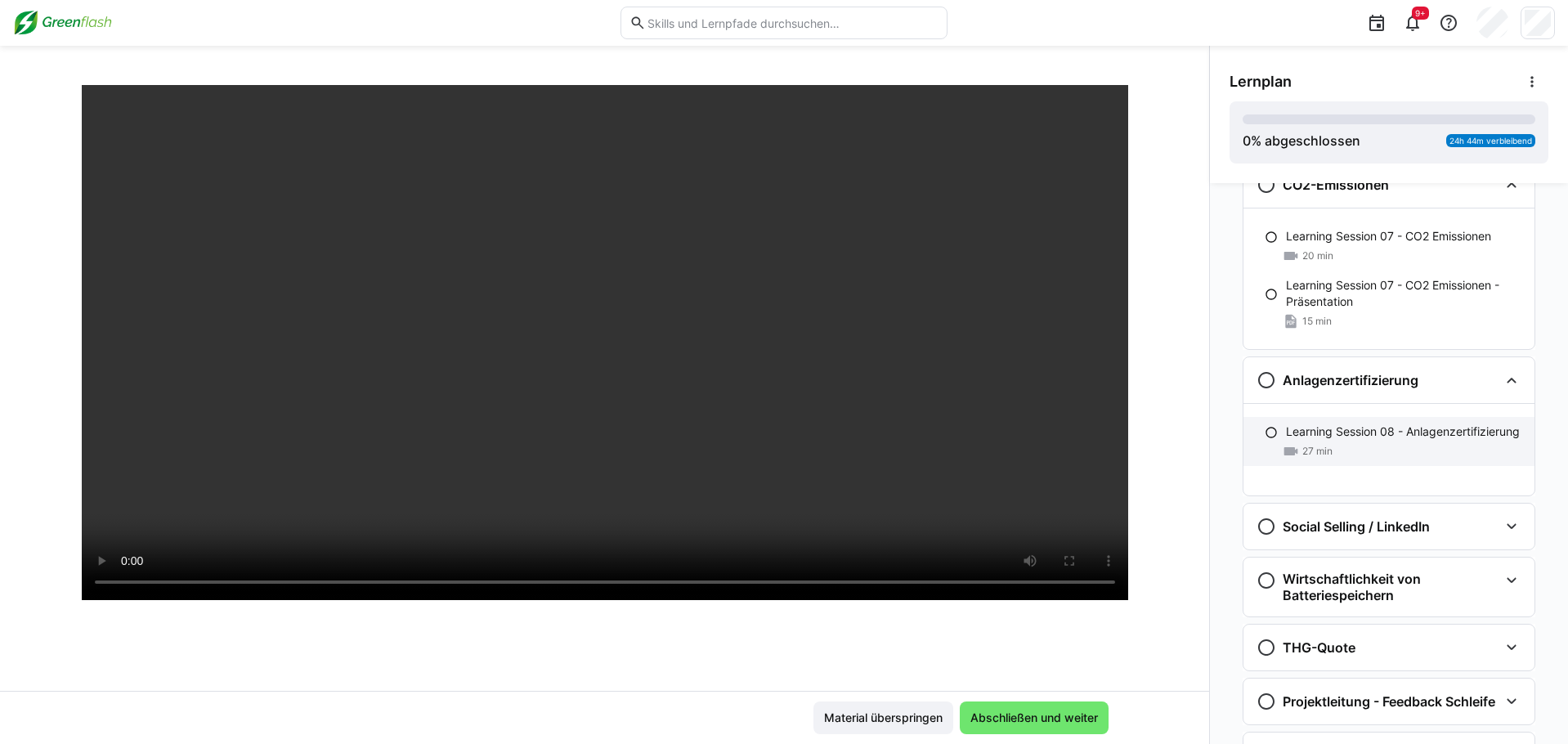
scroll to position [1634, 0]
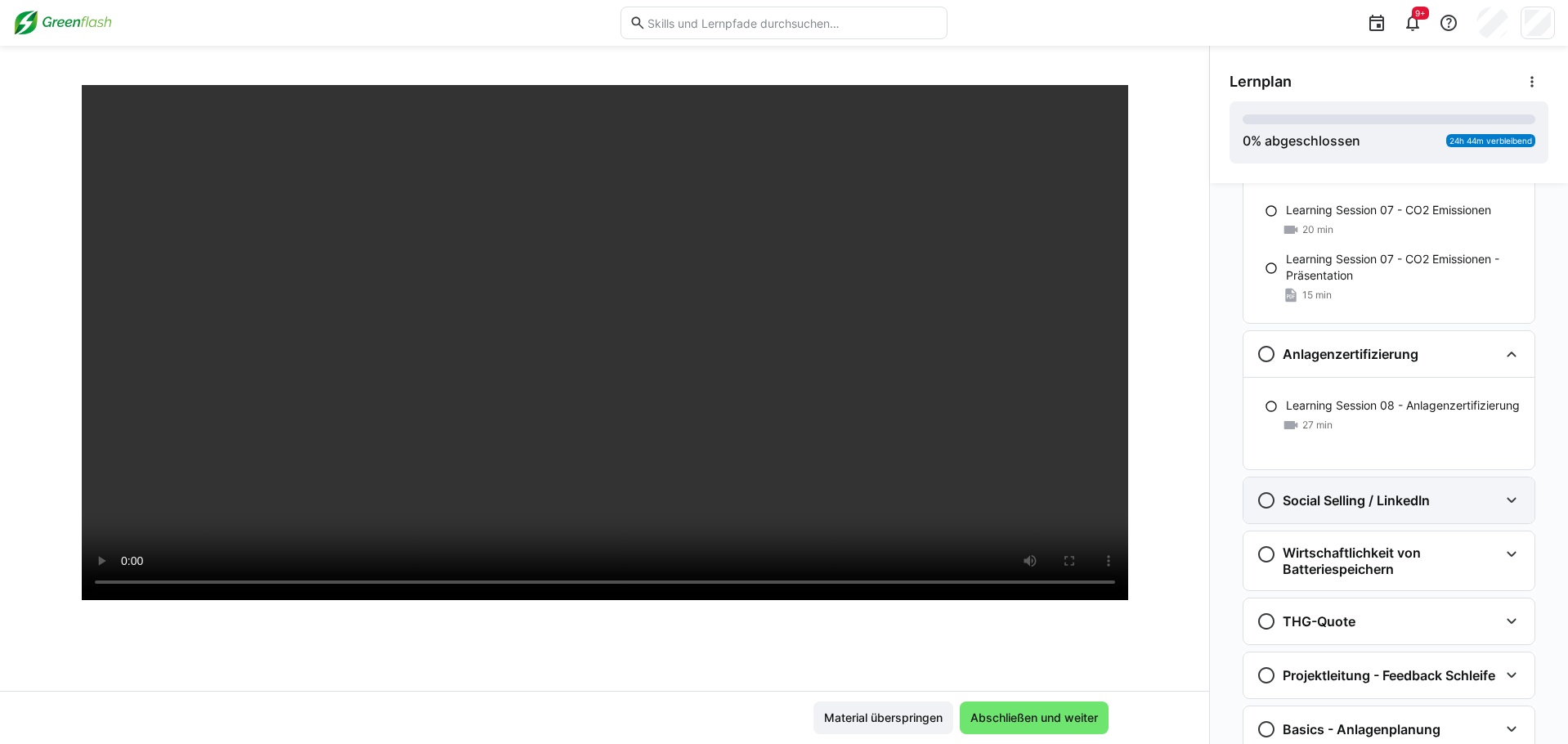
click at [1094, 507] on h3 "Social Selling / LinkedIn" at bounding box center [1356, 500] width 147 height 17
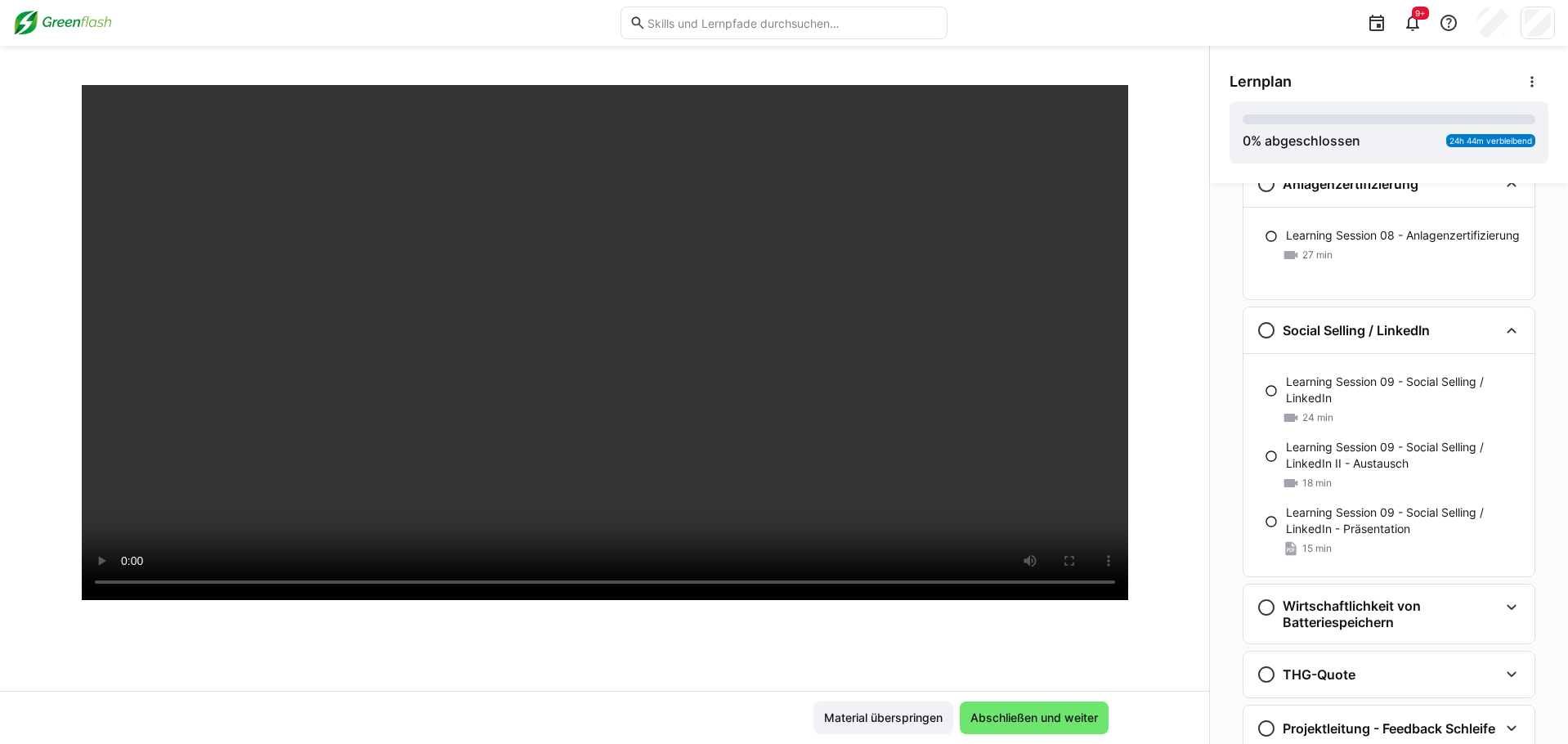
scroll to position [1798, 0]
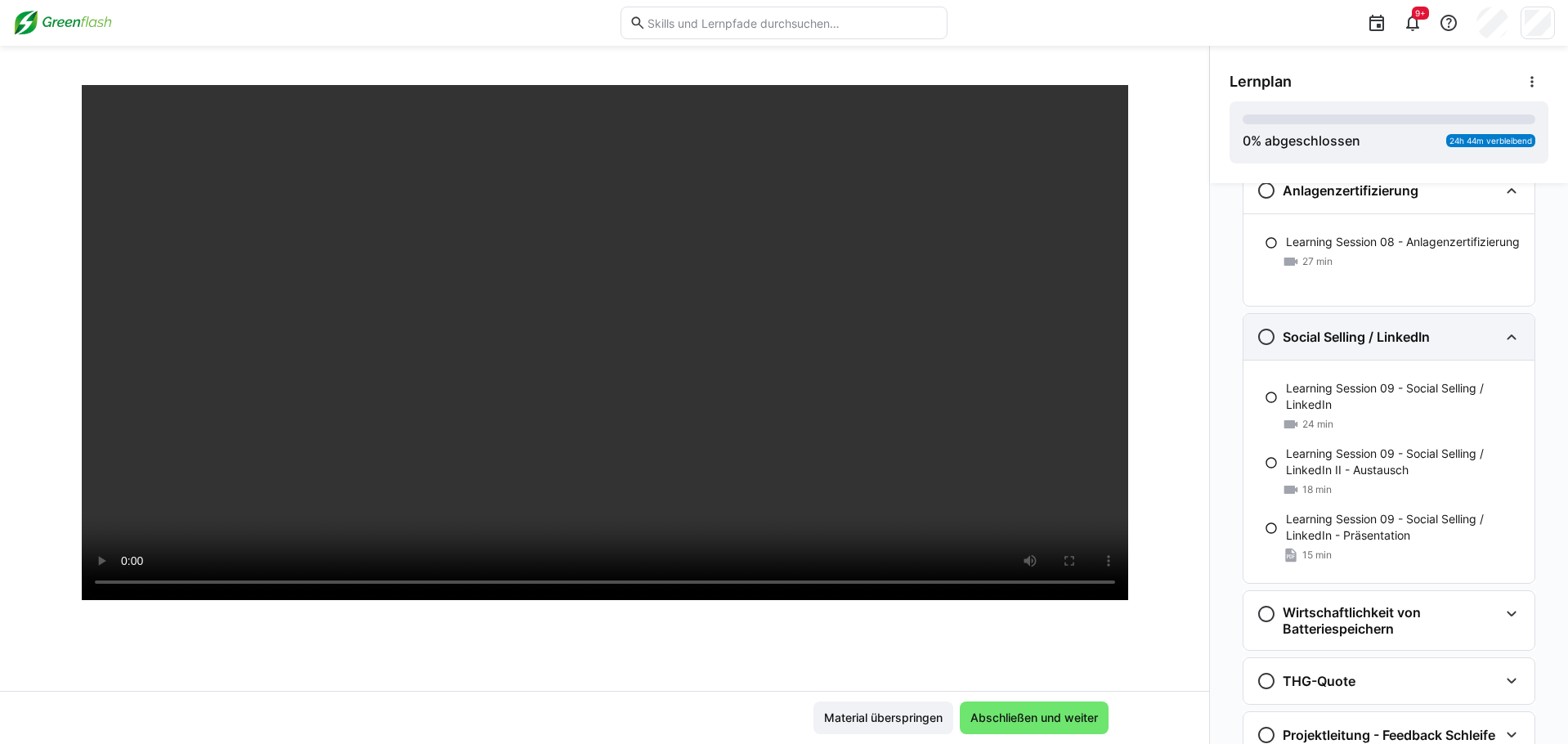
click at [1094, 331] on h3 "Social Selling / LinkedIn" at bounding box center [1356, 337] width 147 height 17
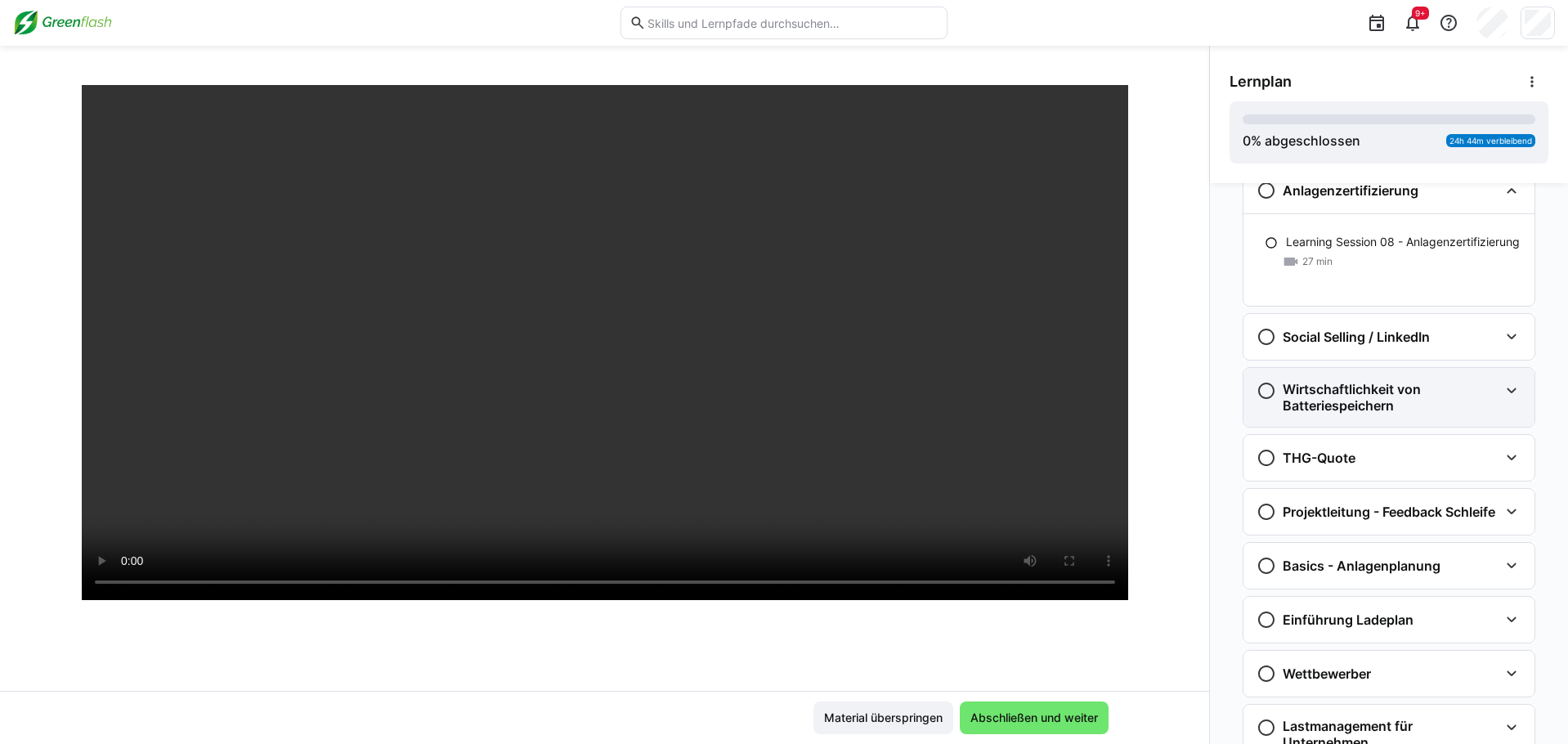
click at [1094, 417] on div "Wirtschaftlichkeit von Batteriespeichern" at bounding box center [1388, 397] width 291 height 59
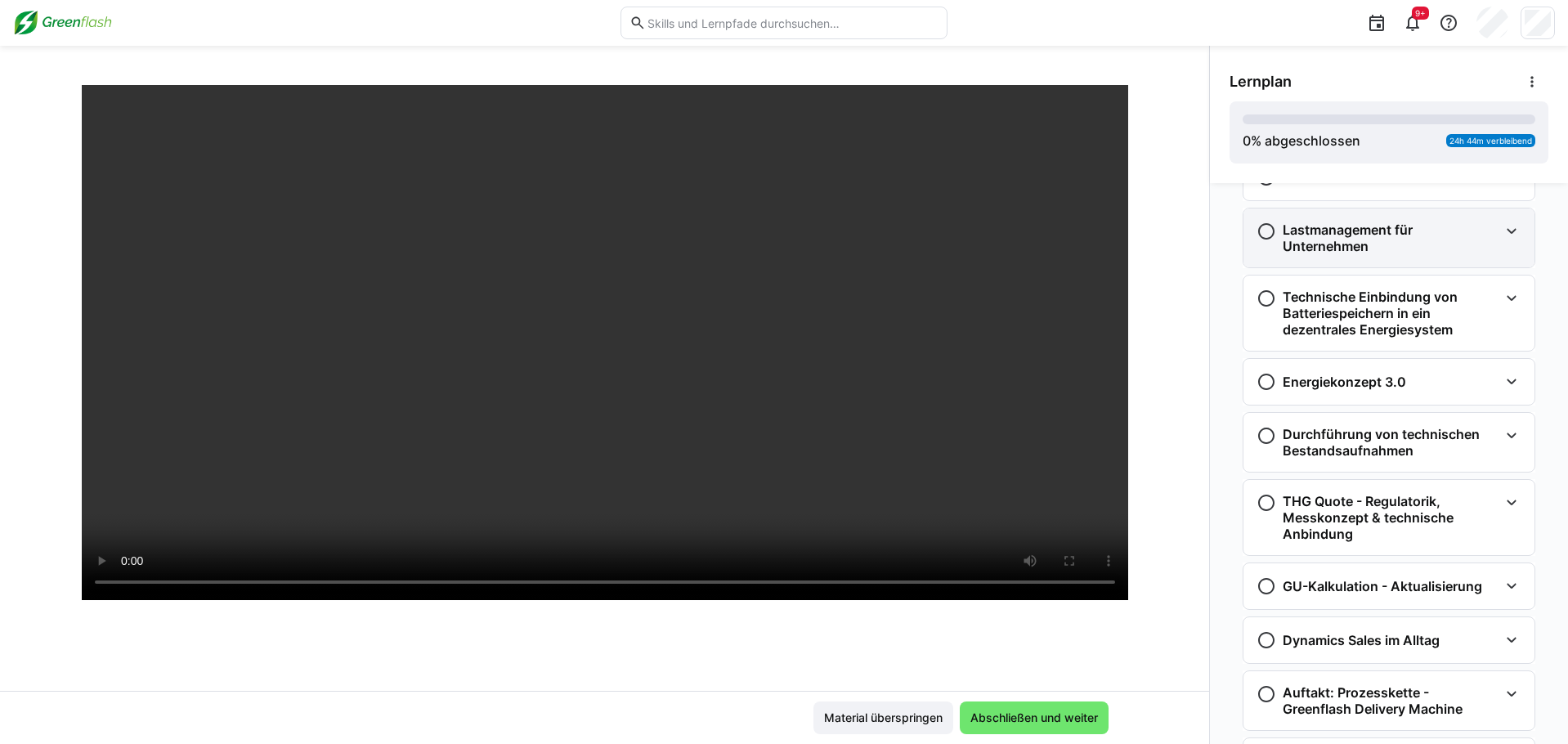
scroll to position [2534, 0]
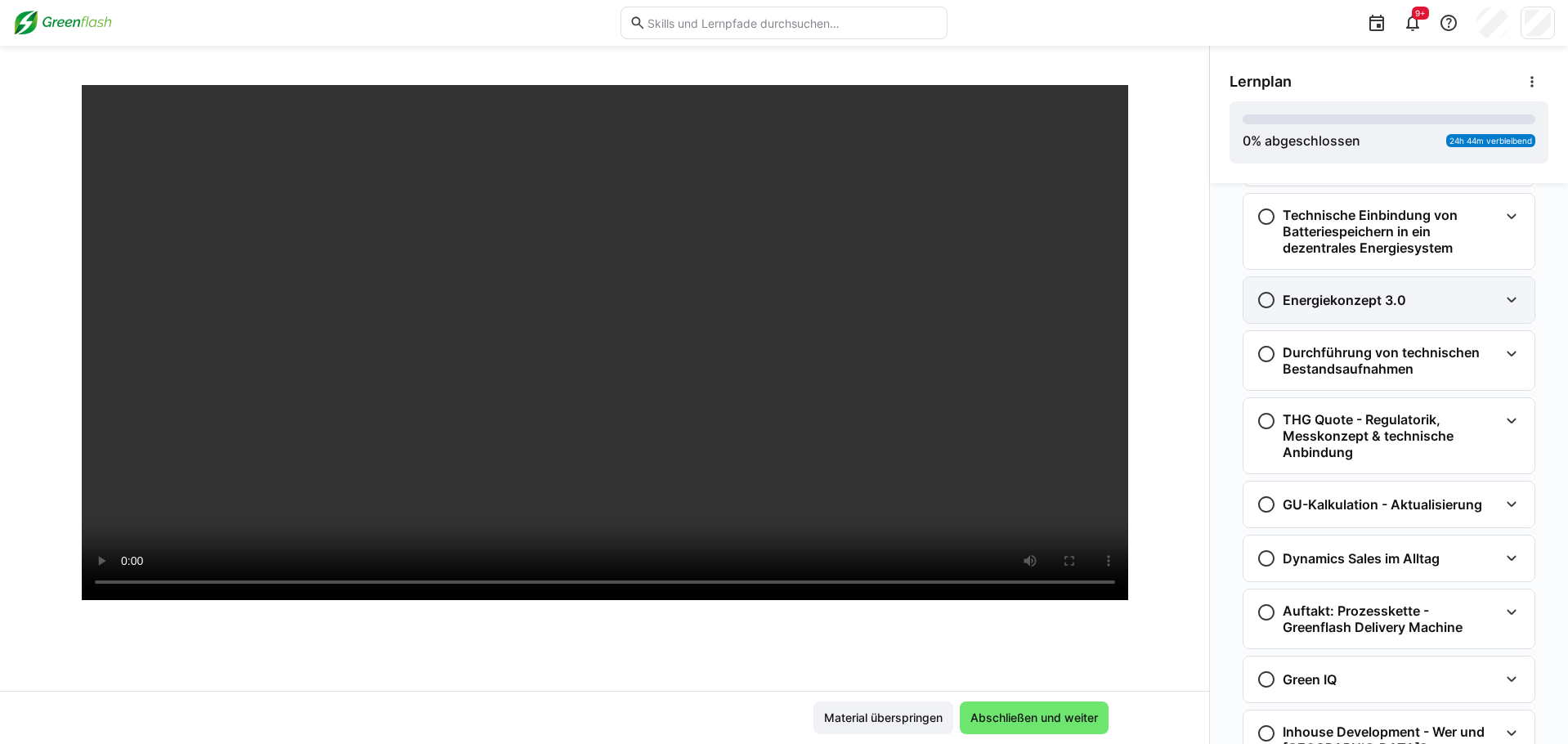
click at [1094, 308] on h3 "Energiekonzept 3.0" at bounding box center [1344, 300] width 123 height 17
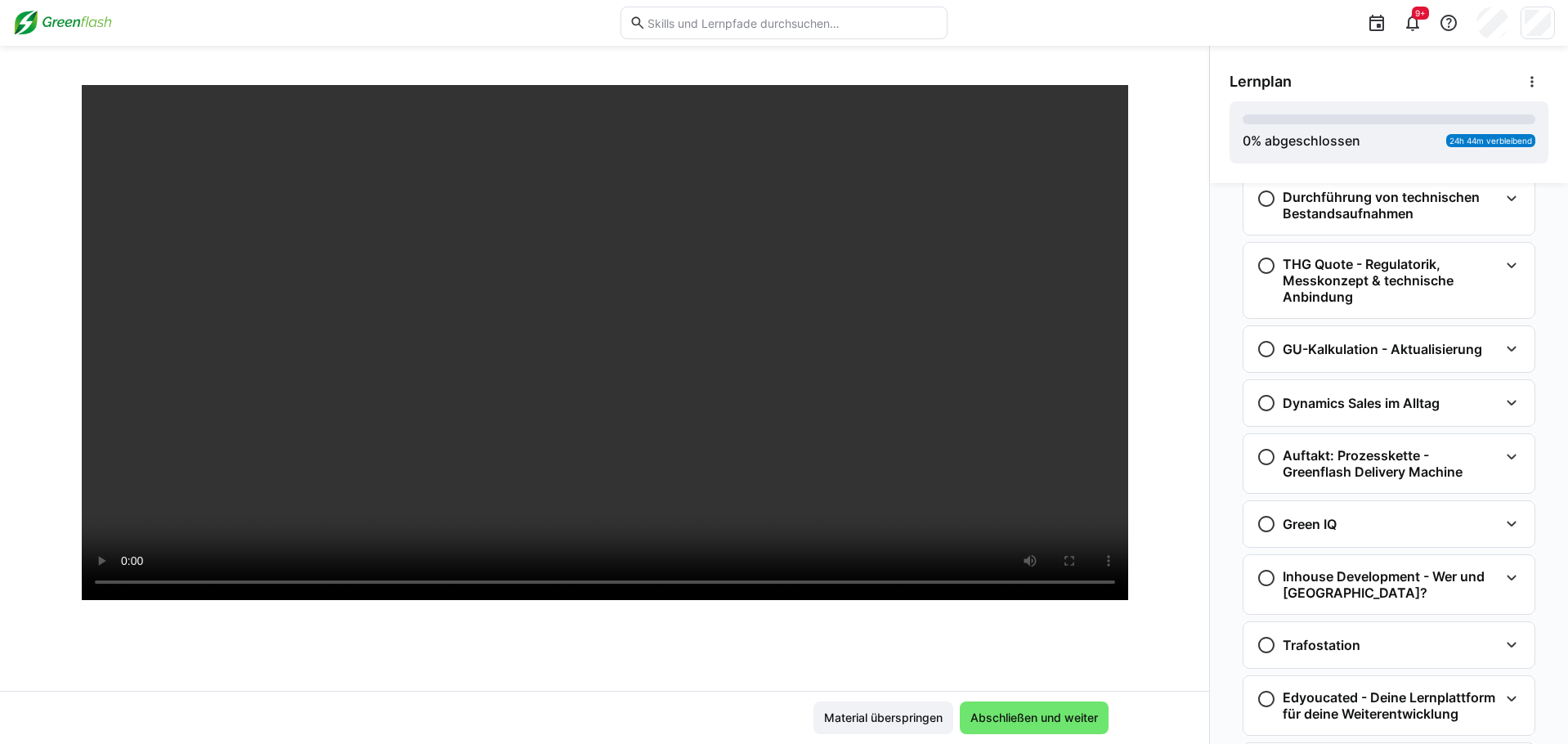
scroll to position [2779, 0]
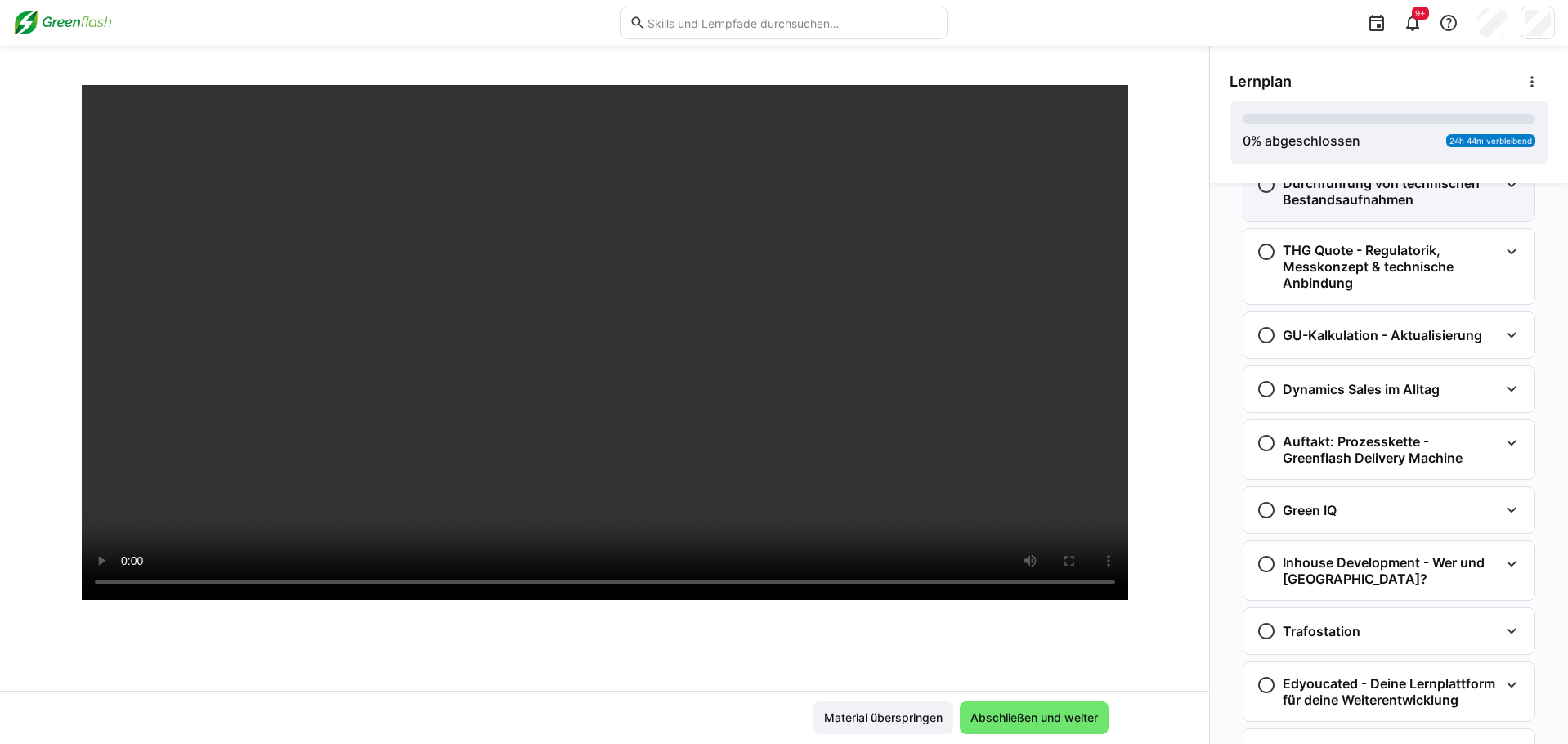
click at [1094, 207] on h3 "Durchführung von technischen Bestandsaufnahmen" at bounding box center [1390, 192] width 215 height 33
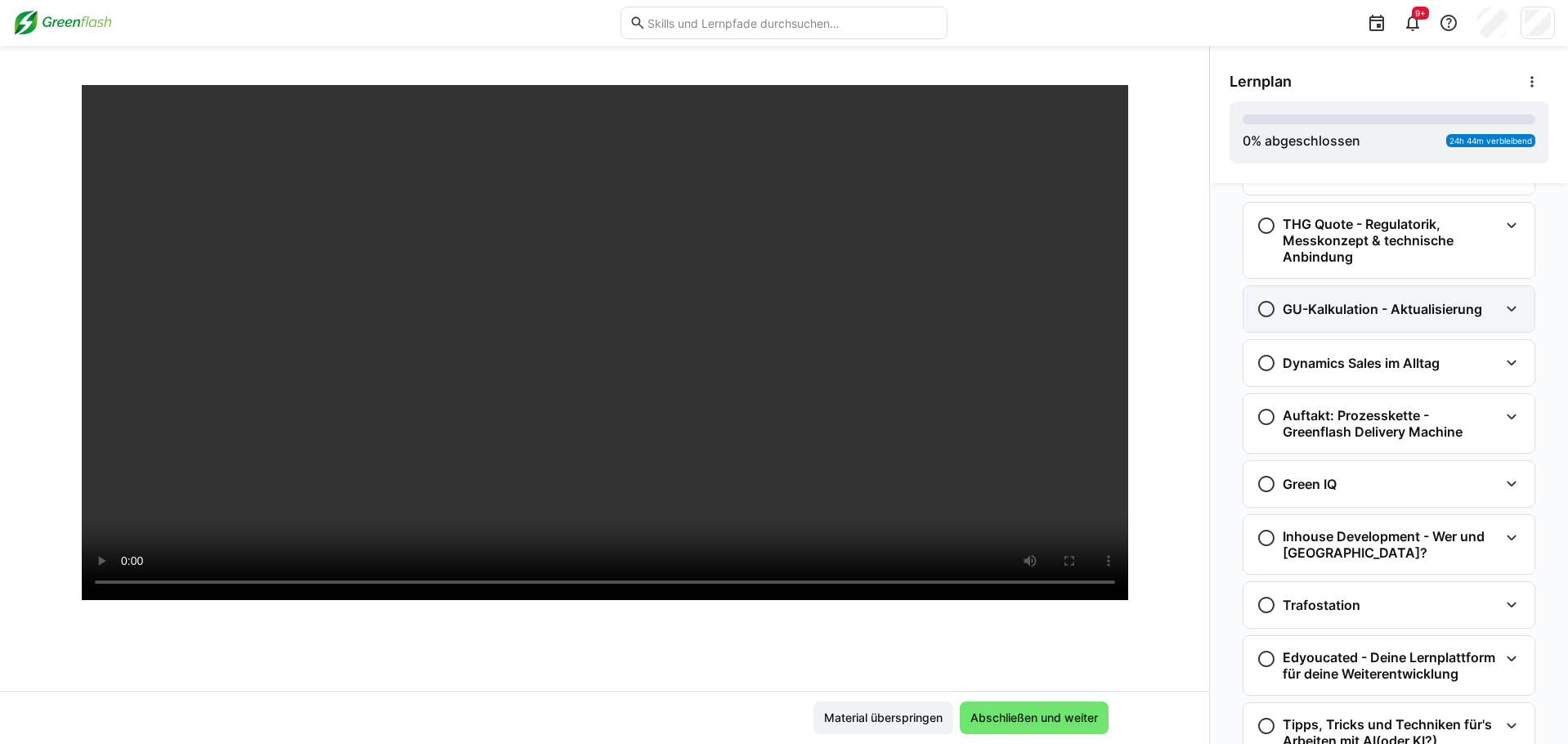
scroll to position [3025, 0]
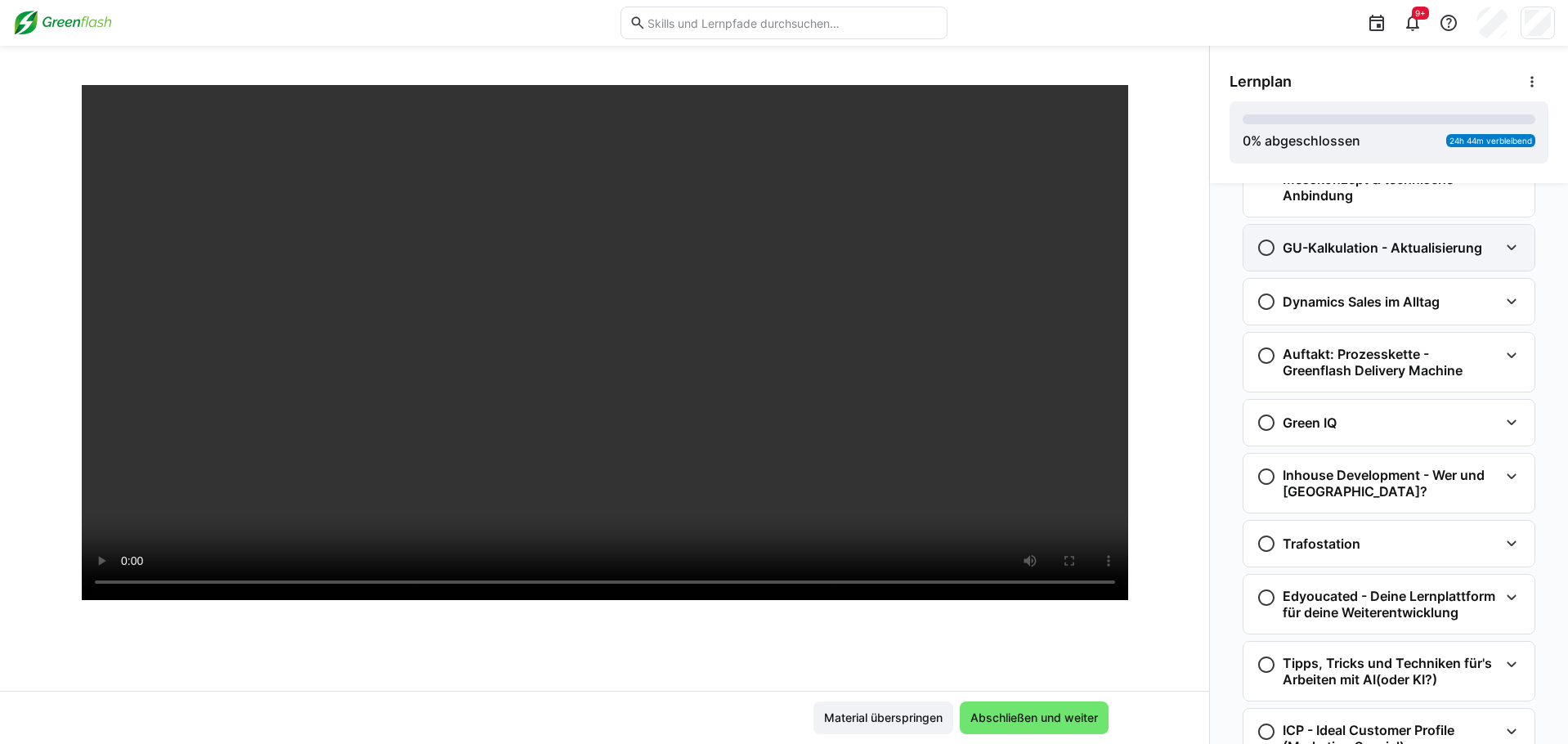
click at [1094, 258] on div "GU-Kalkulation - Aktualisierung" at bounding box center [1368, 247] width 226 height 19
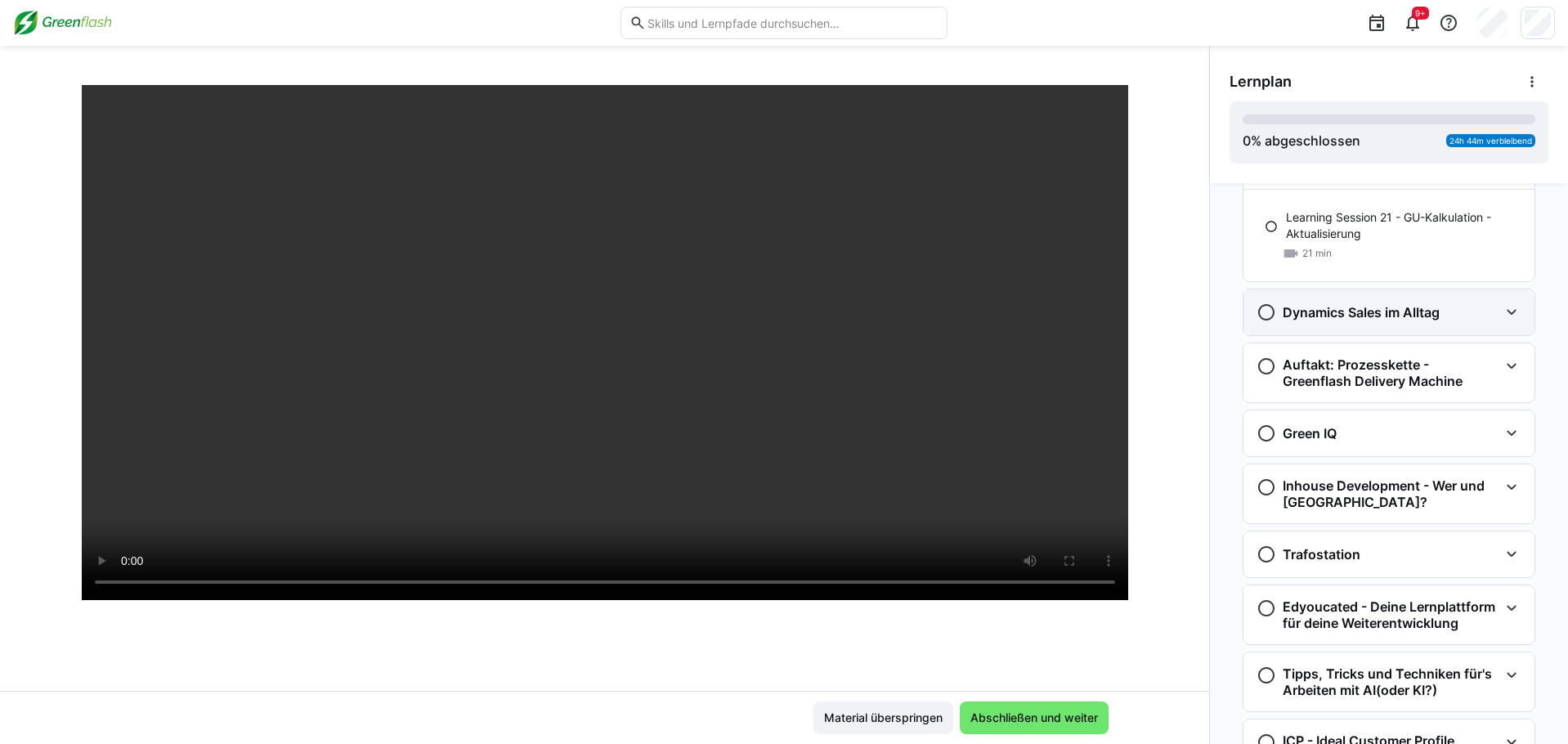
scroll to position [3188, 0]
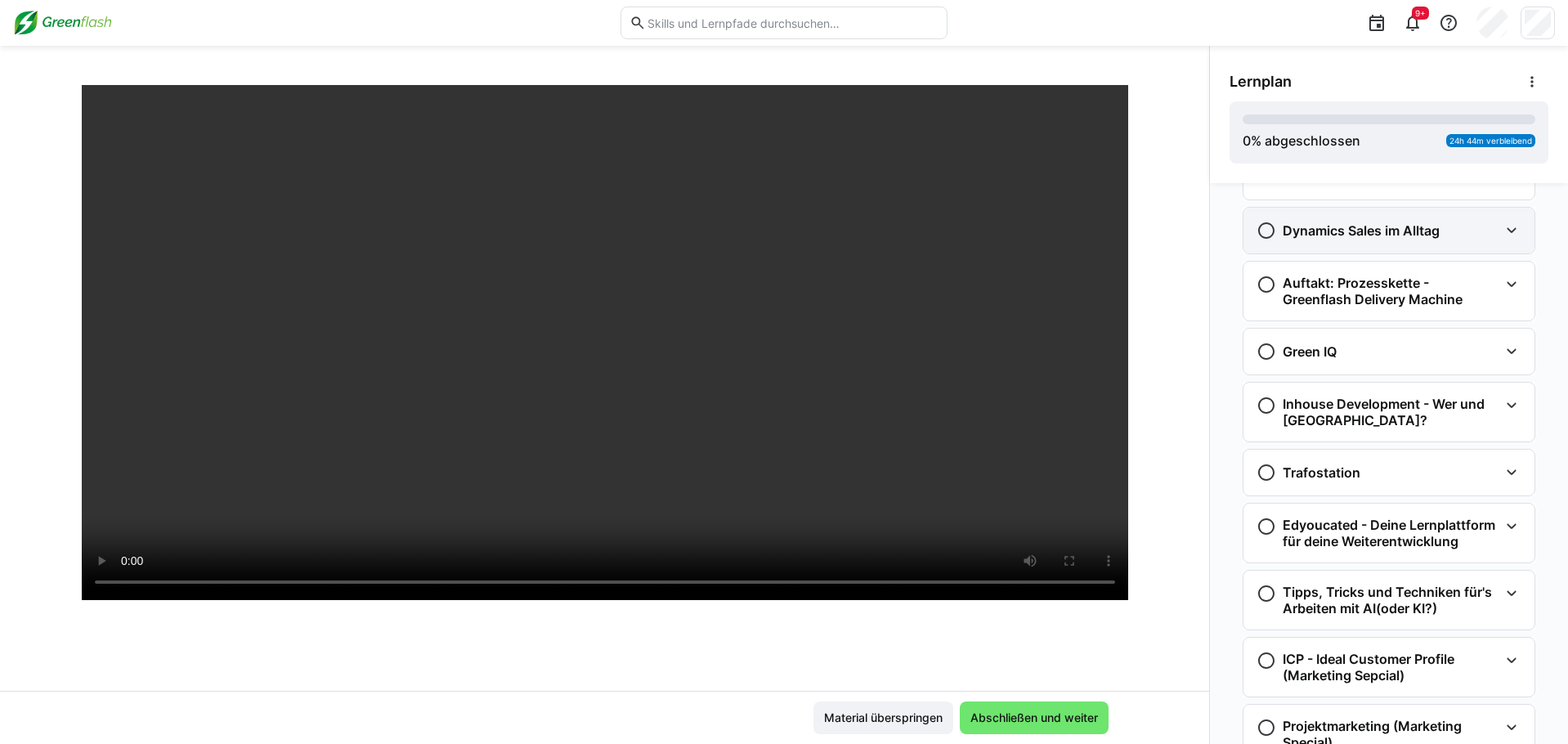
click at [1094, 238] on h3 "Dynamics Sales im Alltag" at bounding box center [1361, 230] width 157 height 17
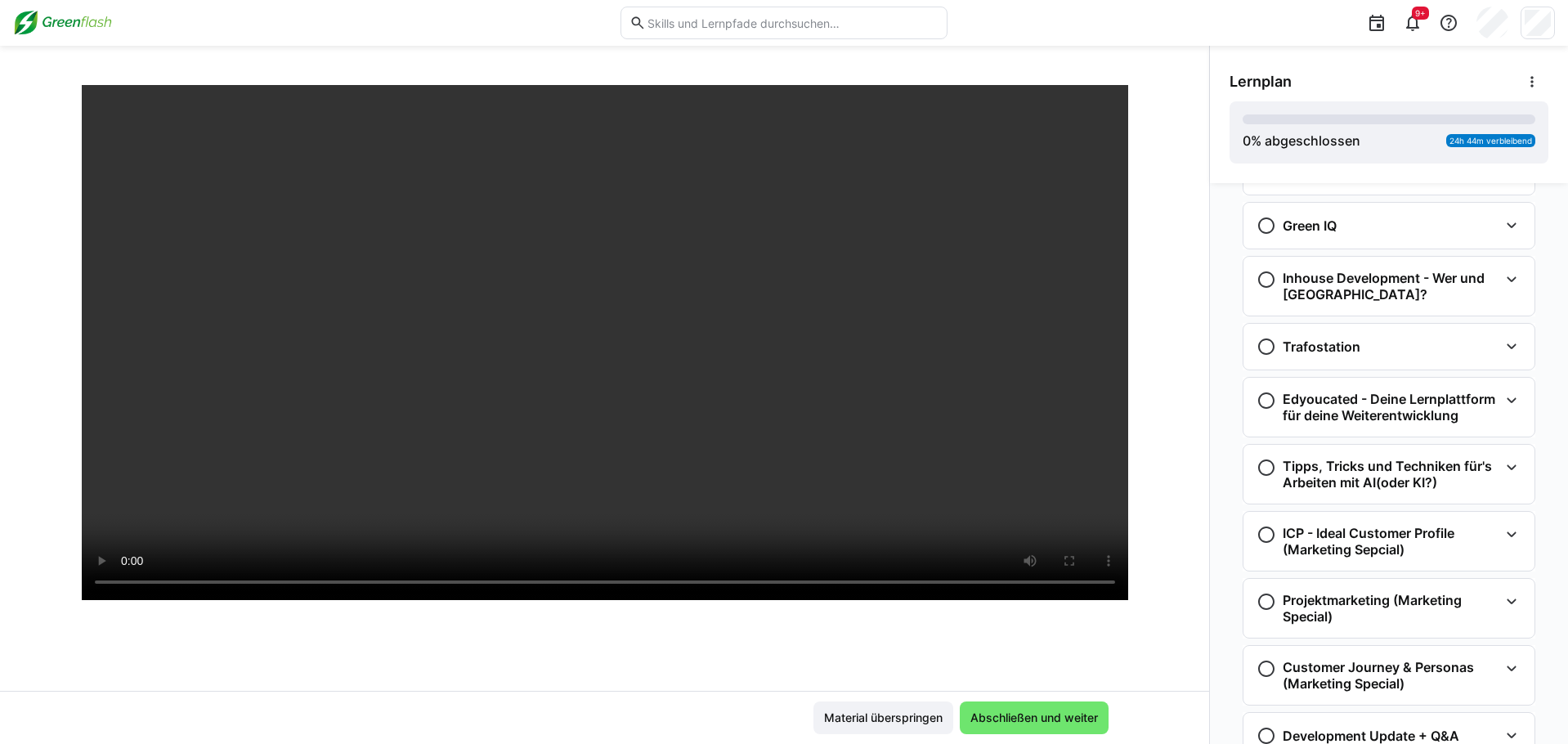
scroll to position [3433, 0]
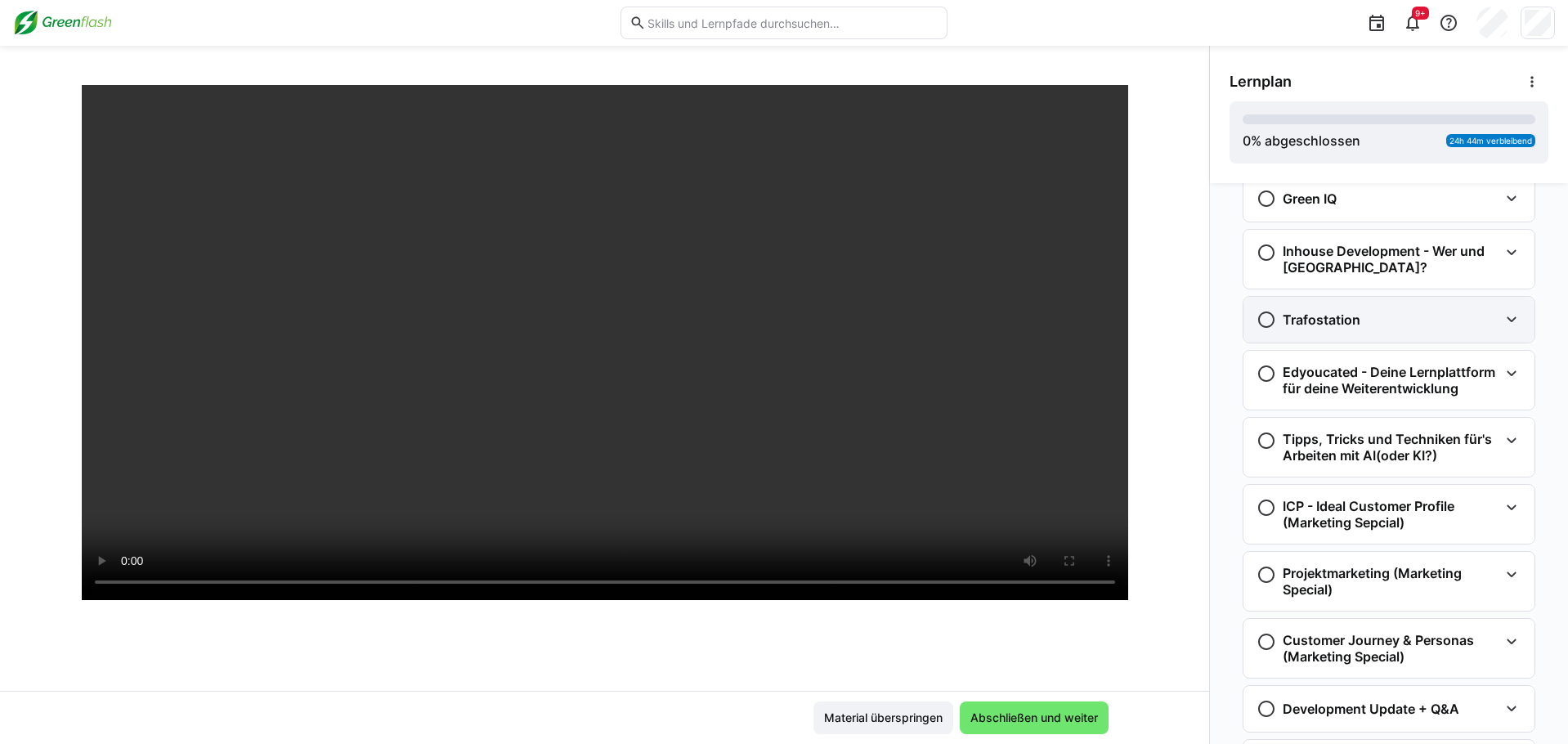
click at [1094, 330] on div "Trafostation" at bounding box center [1376, 319] width 242 height 19
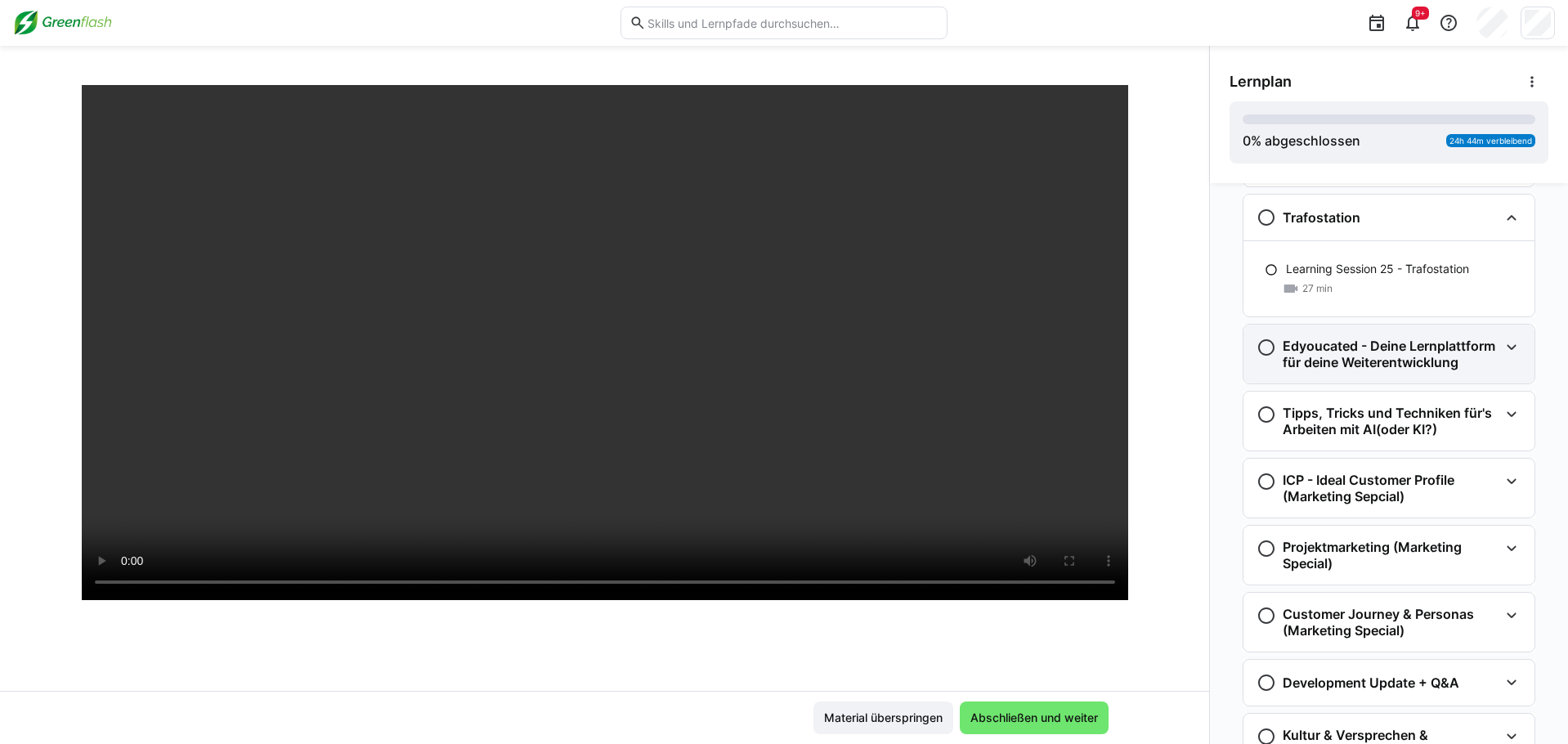
scroll to position [3597, 0]
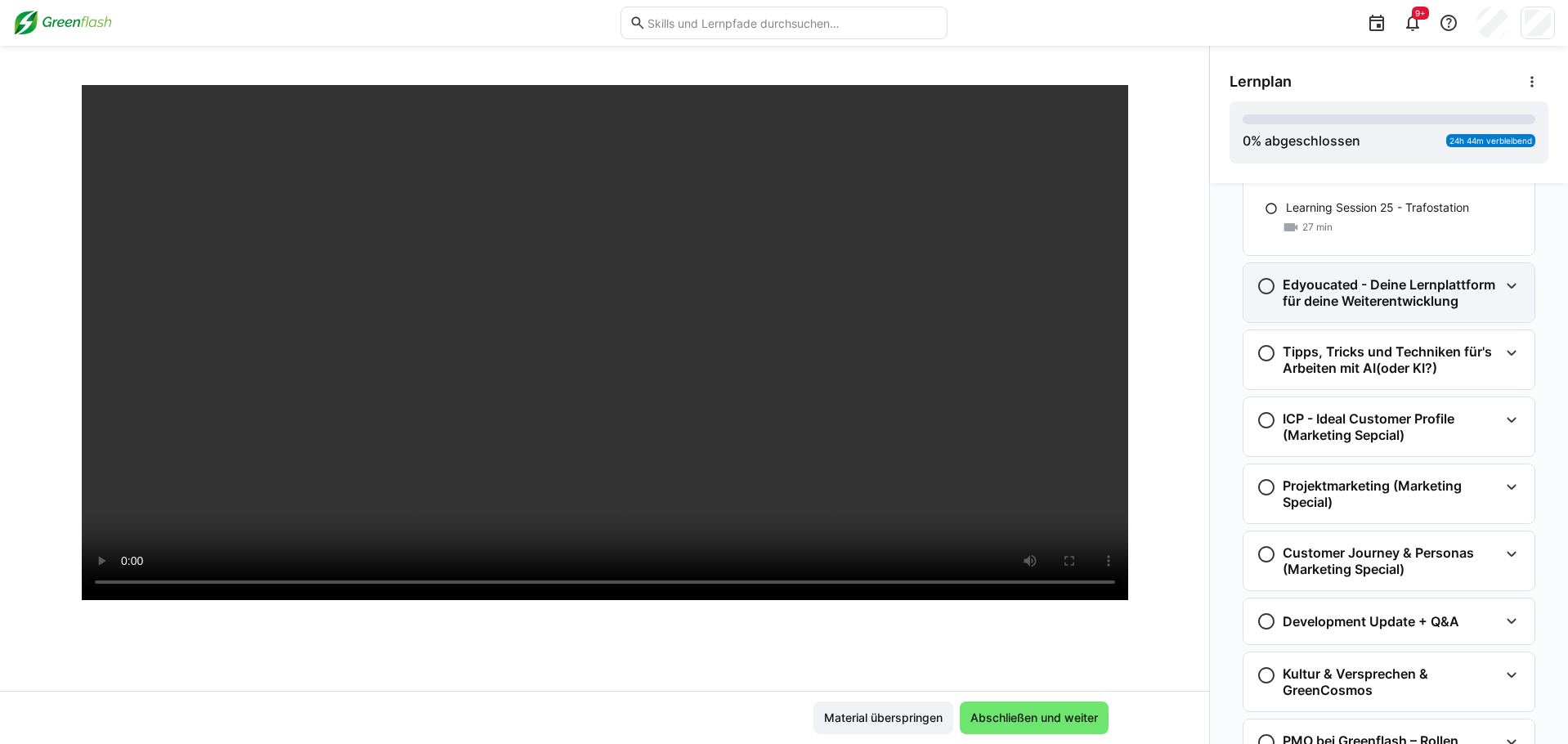
click at [1094, 309] on h3 "Edyoucated - Deine Lernplattform für deine Weiterentwicklung" at bounding box center [1390, 293] width 215 height 33
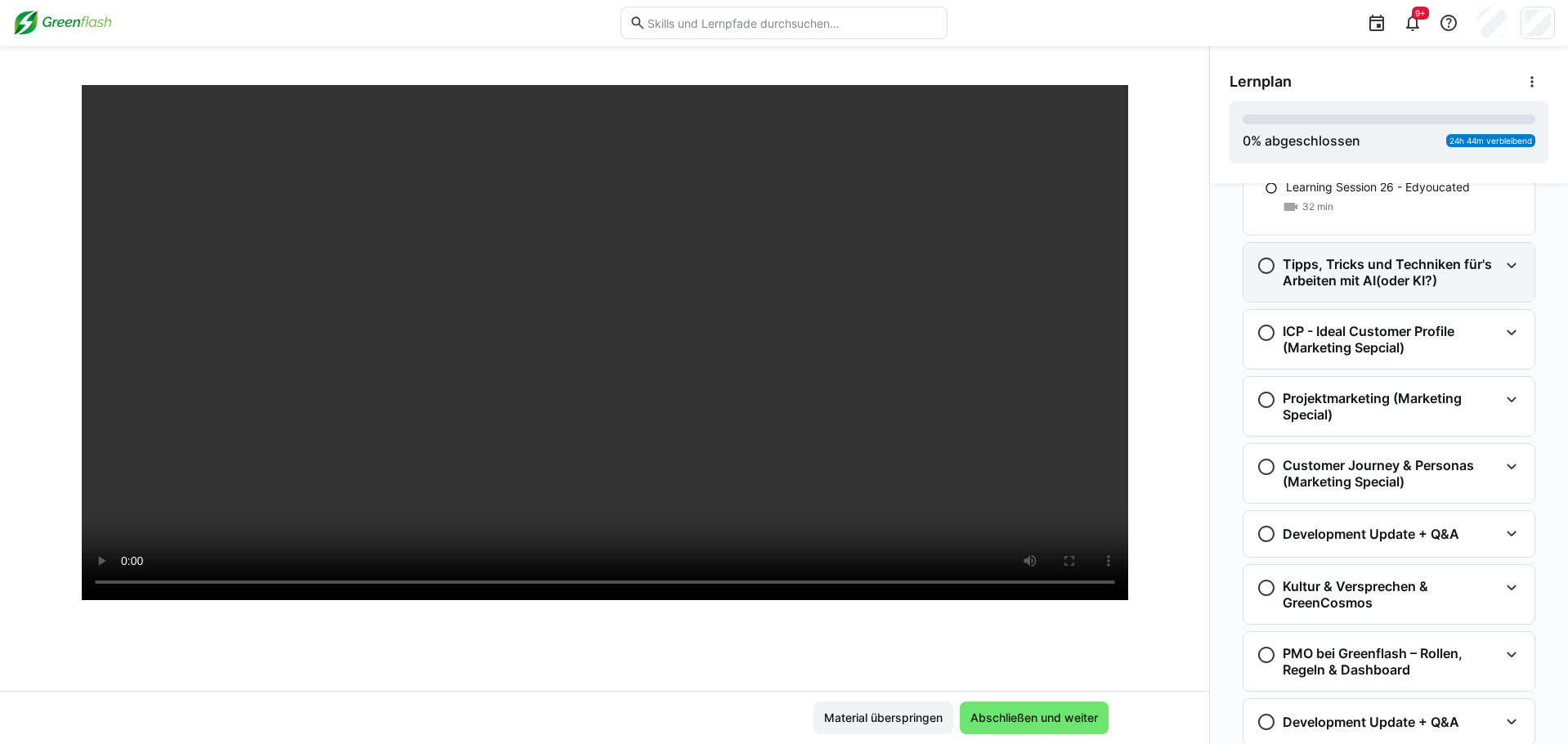
click at [1094, 288] on h3 "Tipps, Tricks und Techniken für's Arbeiten mit AI(oder KI?)" at bounding box center [1390, 273] width 215 height 33
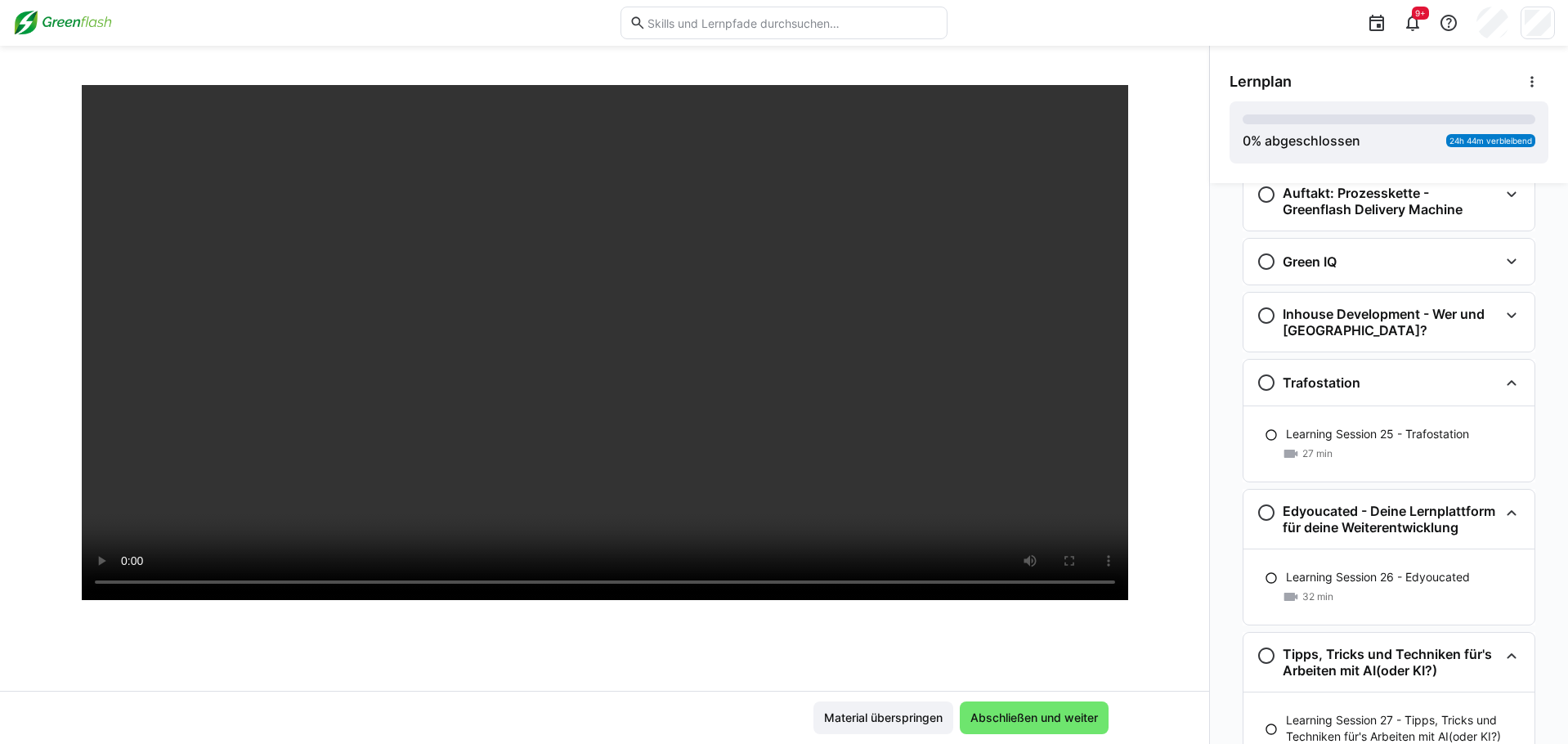
scroll to position [3288, 0]
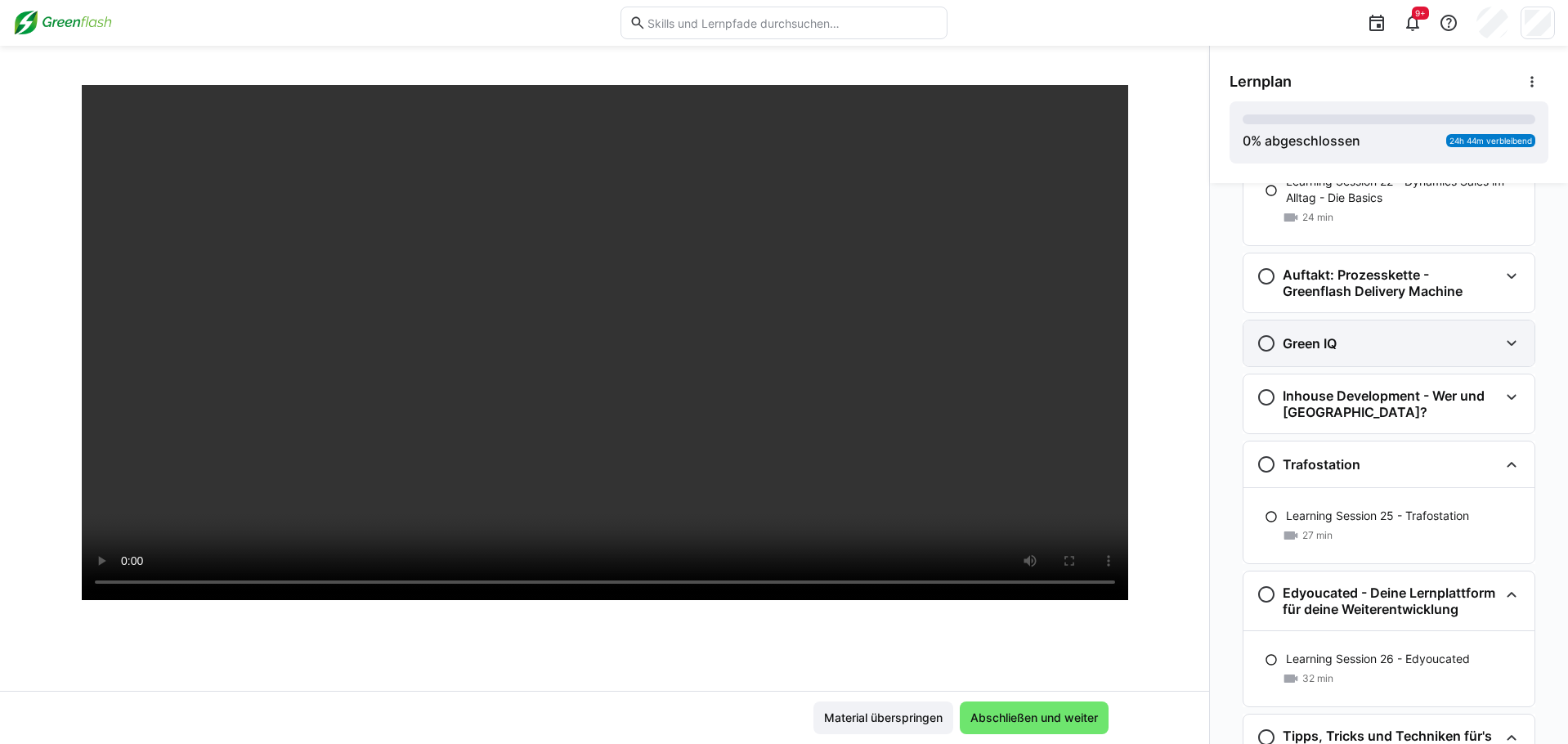
click at [1094, 353] on div "Green IQ" at bounding box center [1376, 343] width 242 height 19
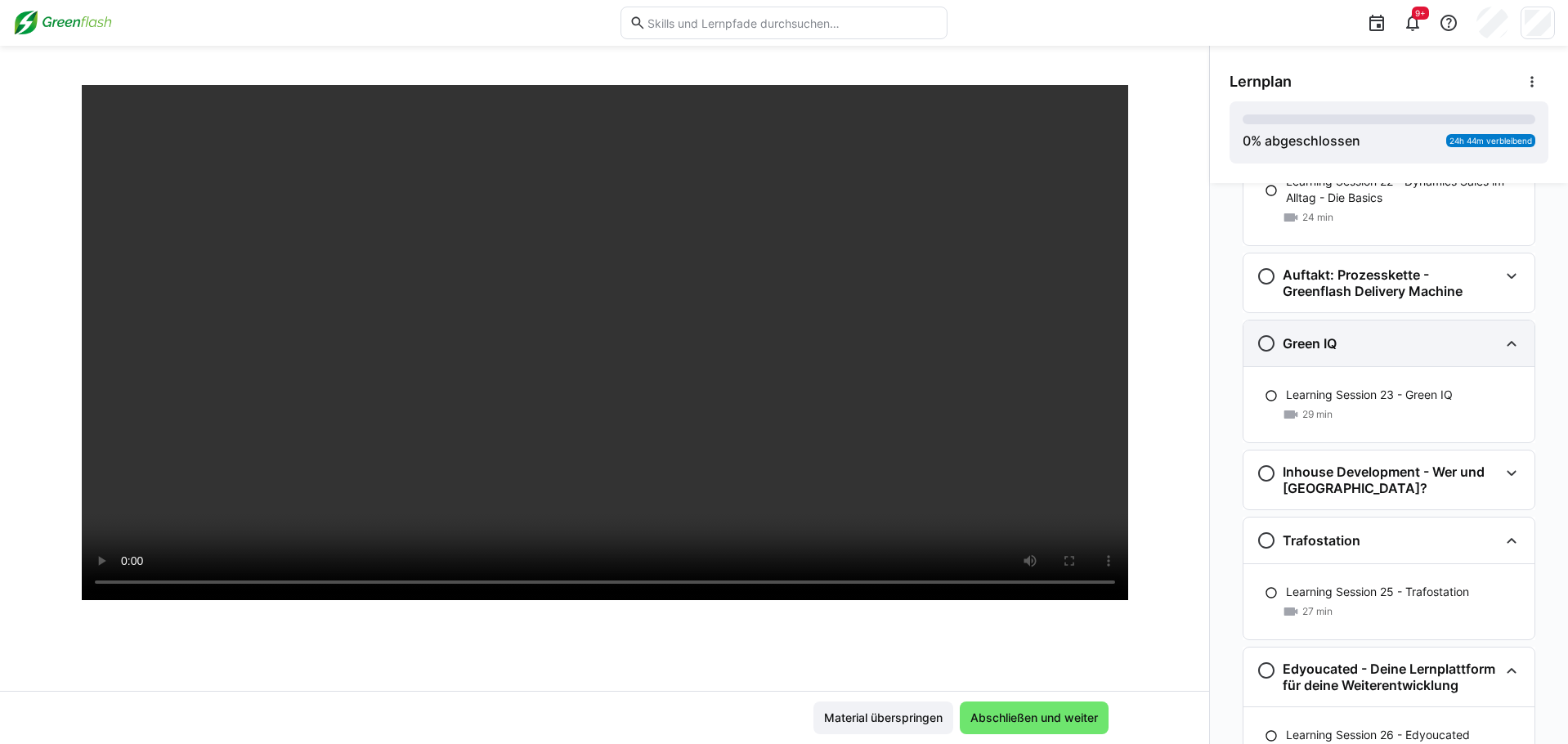
drag, startPoint x: 1353, startPoint y: 351, endPoint x: 1252, endPoint y: 351, distance: 101.0
click at [1094, 347] on div "Green IQ" at bounding box center [1376, 343] width 242 height 19
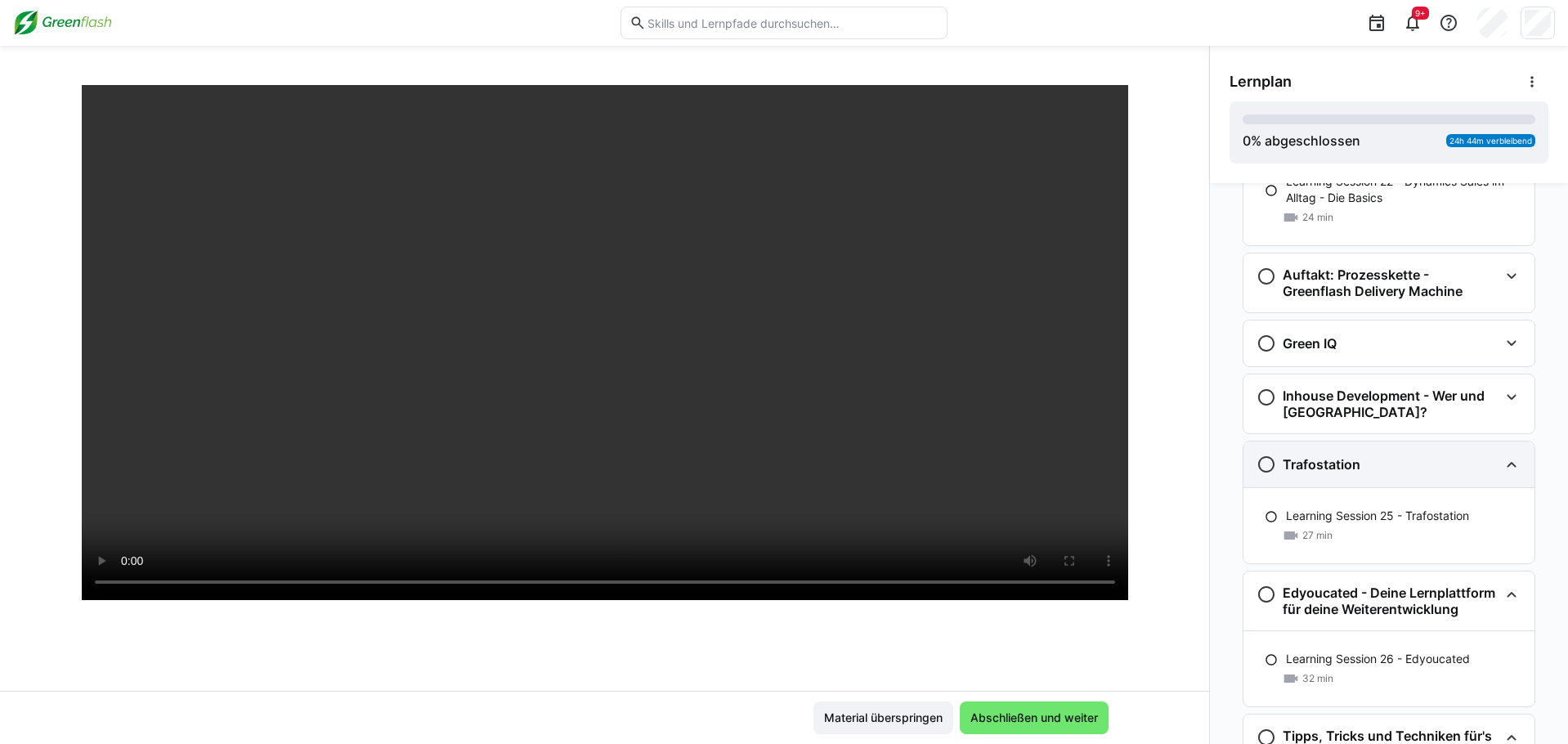
copy h3 "Green IQ"
click at [1094, 413] on div "Learning Sessions: Spotlight Thursdays Learning Session 01 - Elektrotechnik Mit…" at bounding box center [604, 388] width 1209 height 606
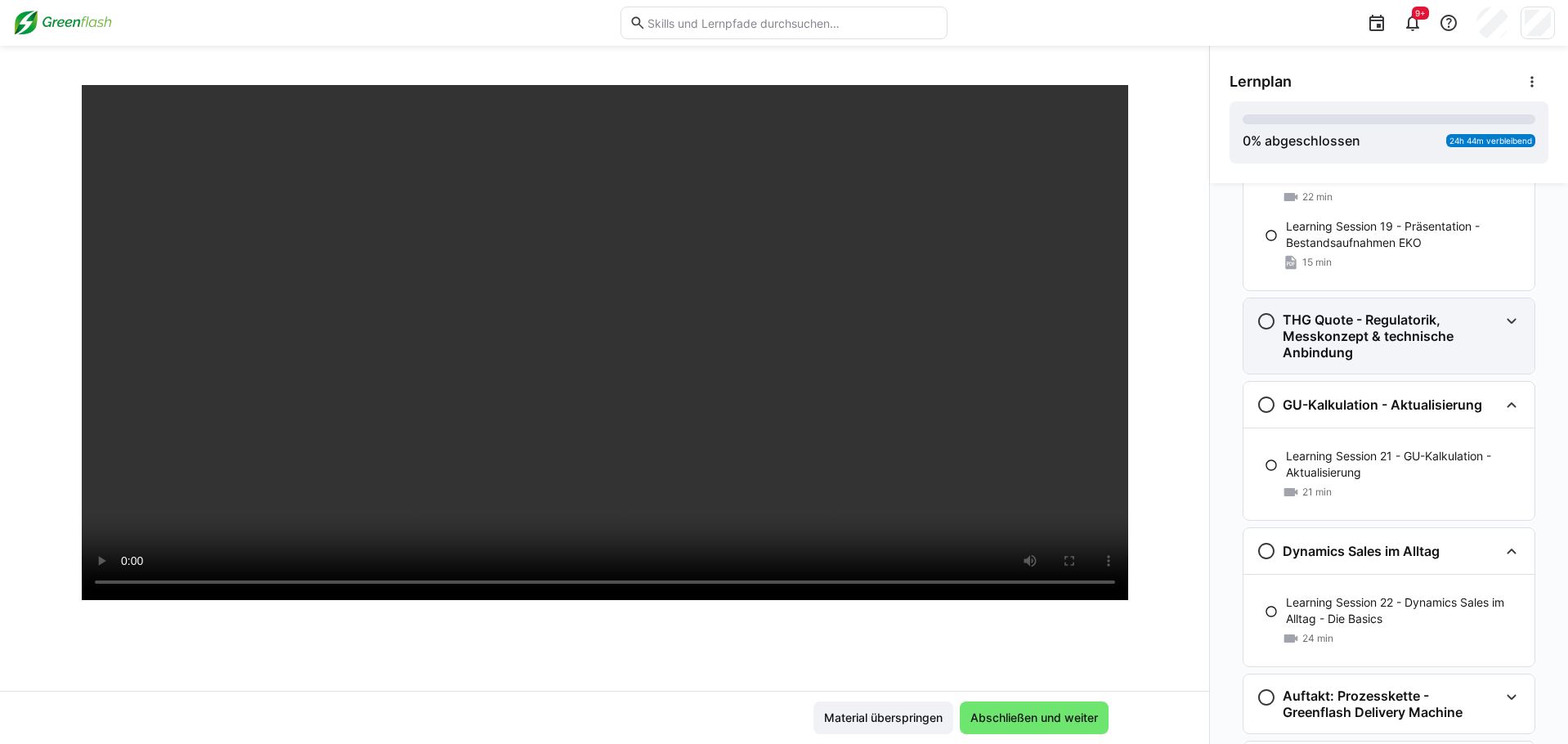
scroll to position [2798, 0]
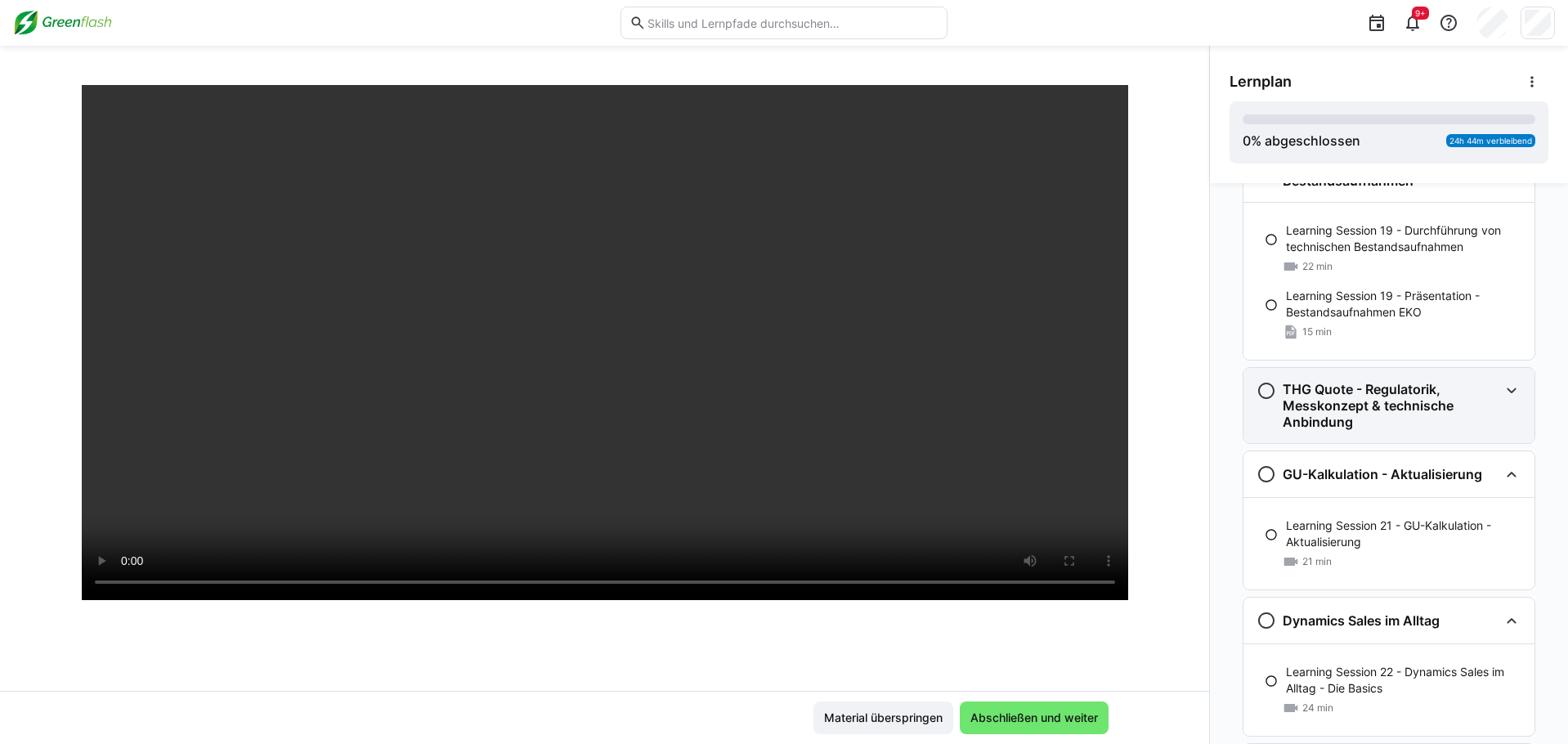
click at [1094, 419] on h3 "THG Quote - Regulatorik, Messkonzept & technische Anbindung" at bounding box center [1390, 405] width 215 height 49
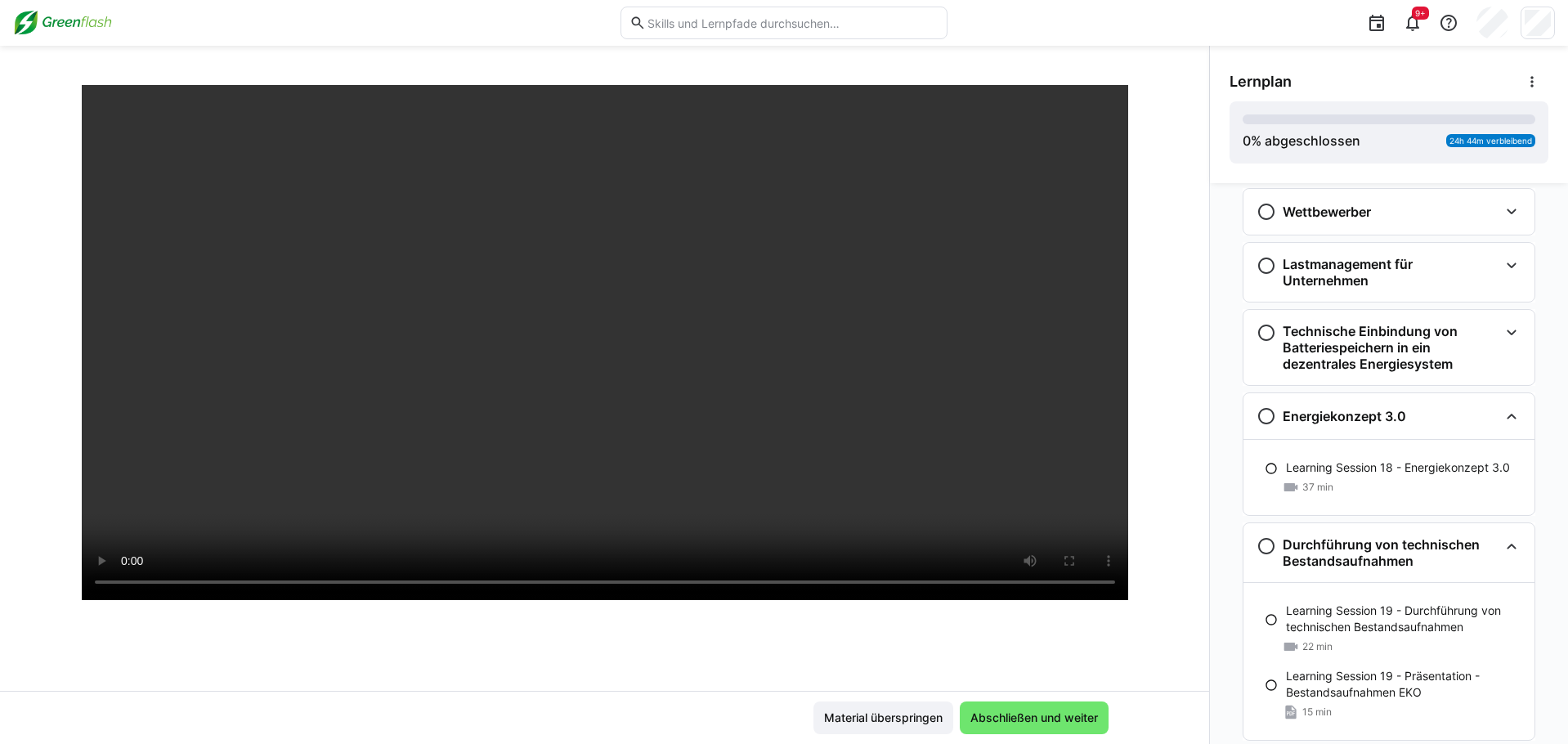
scroll to position [2389, 0]
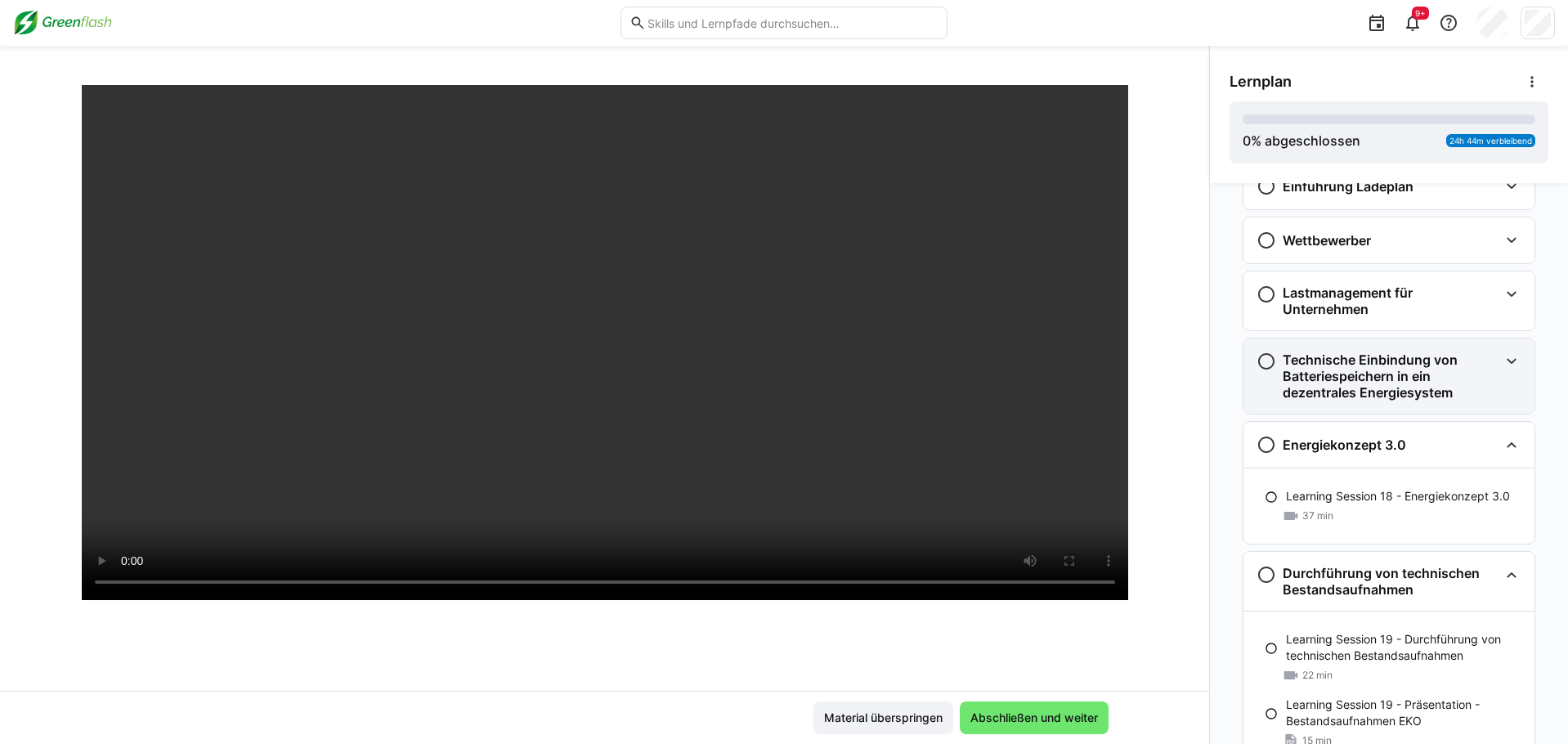
click at [1094, 398] on h3 "Technische Einbindung von Batteriespeichern in ein dezentrales Energiesystem" at bounding box center [1390, 376] width 215 height 49
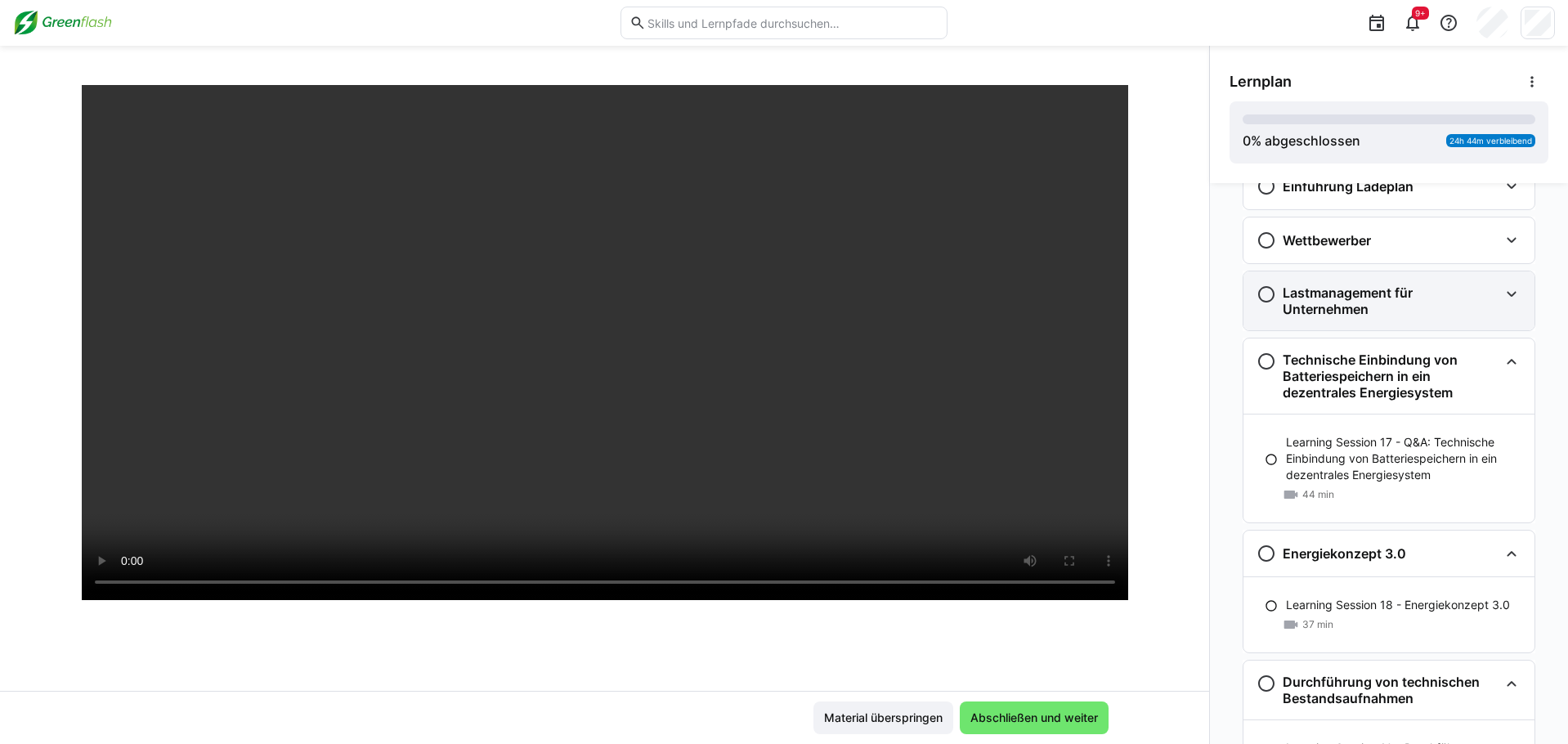
click at [1094, 317] on h3 "Lastmanagement für Unternehmen" at bounding box center [1390, 301] width 215 height 33
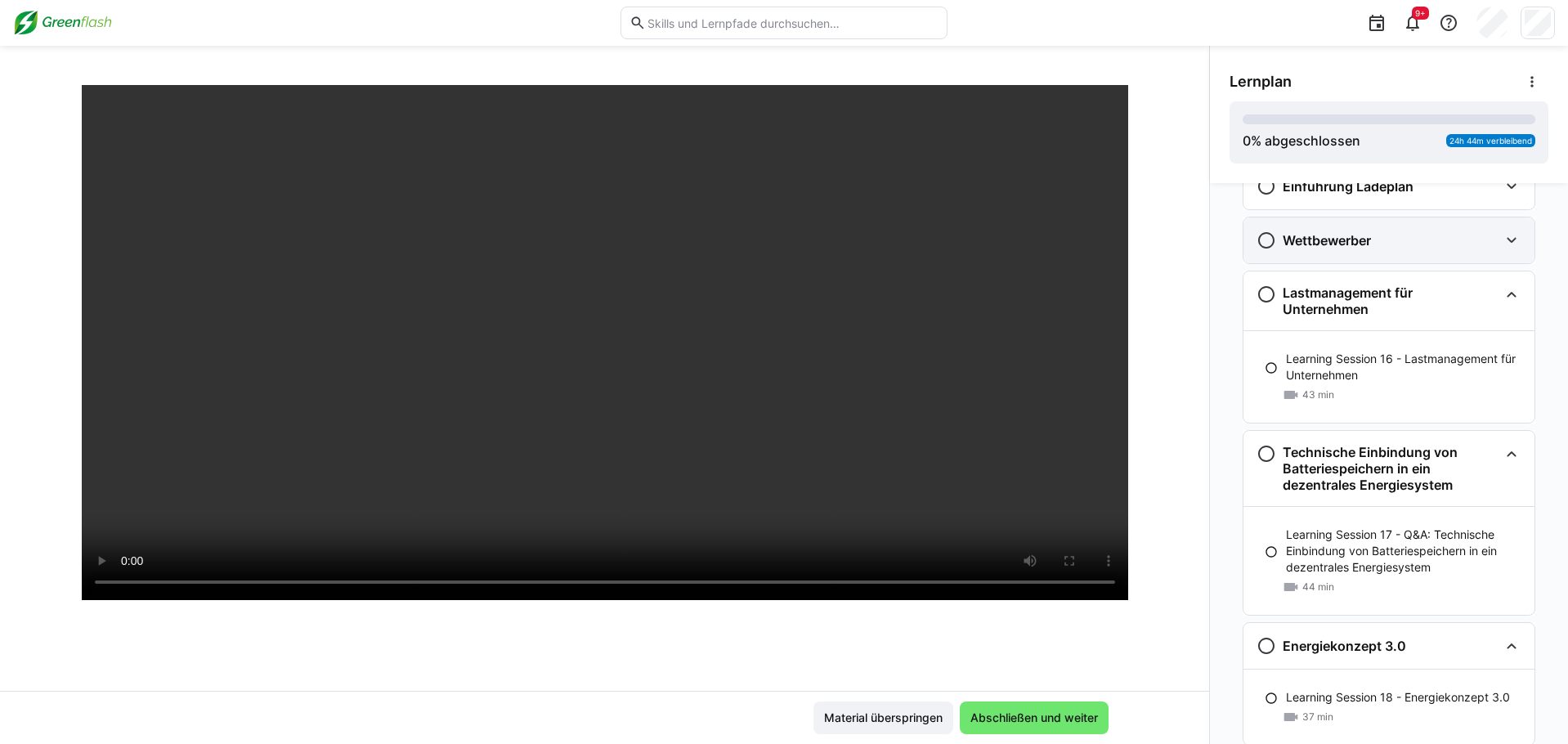
click at [1094, 263] on div "Wettbewerber" at bounding box center [1388, 240] width 291 height 46
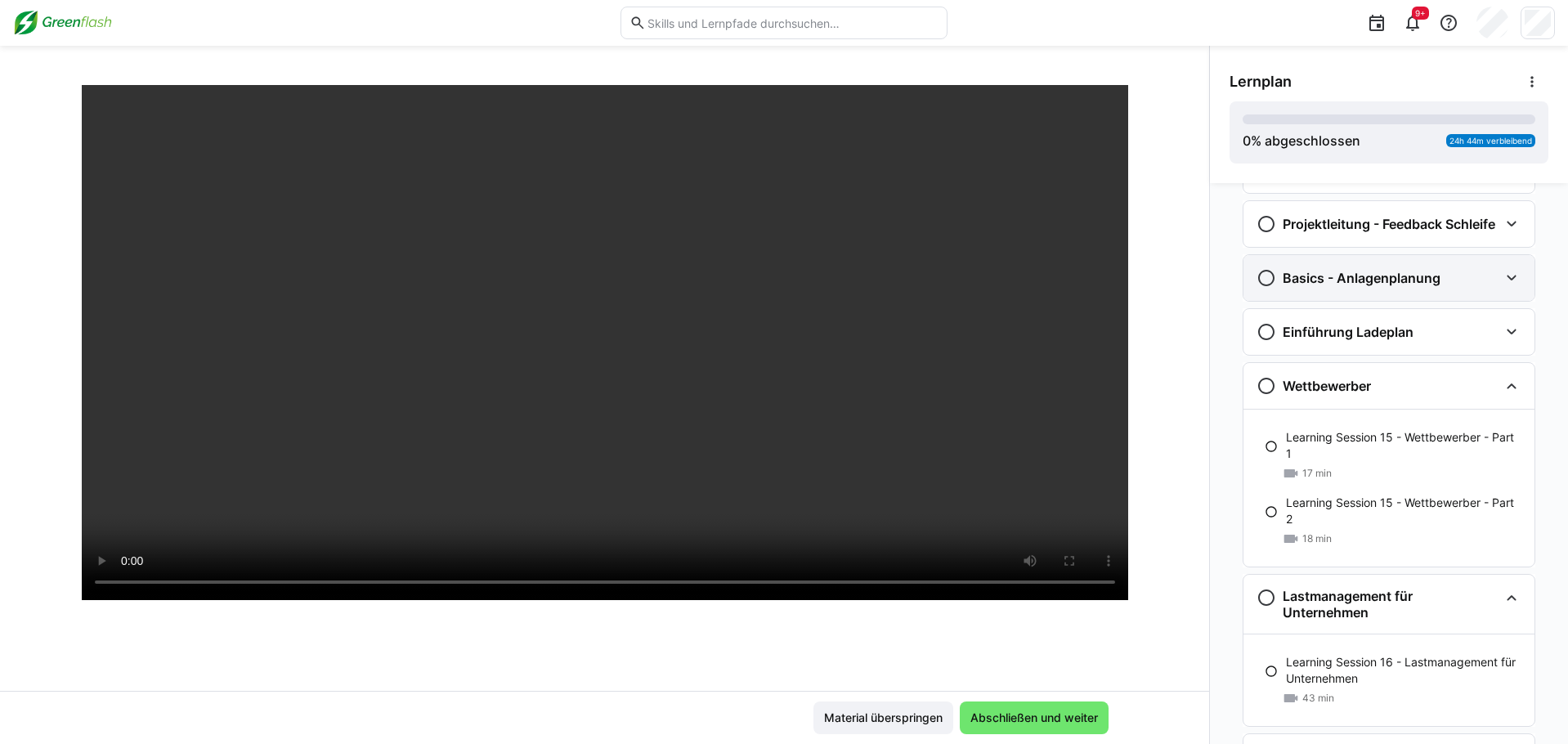
scroll to position [2226, 0]
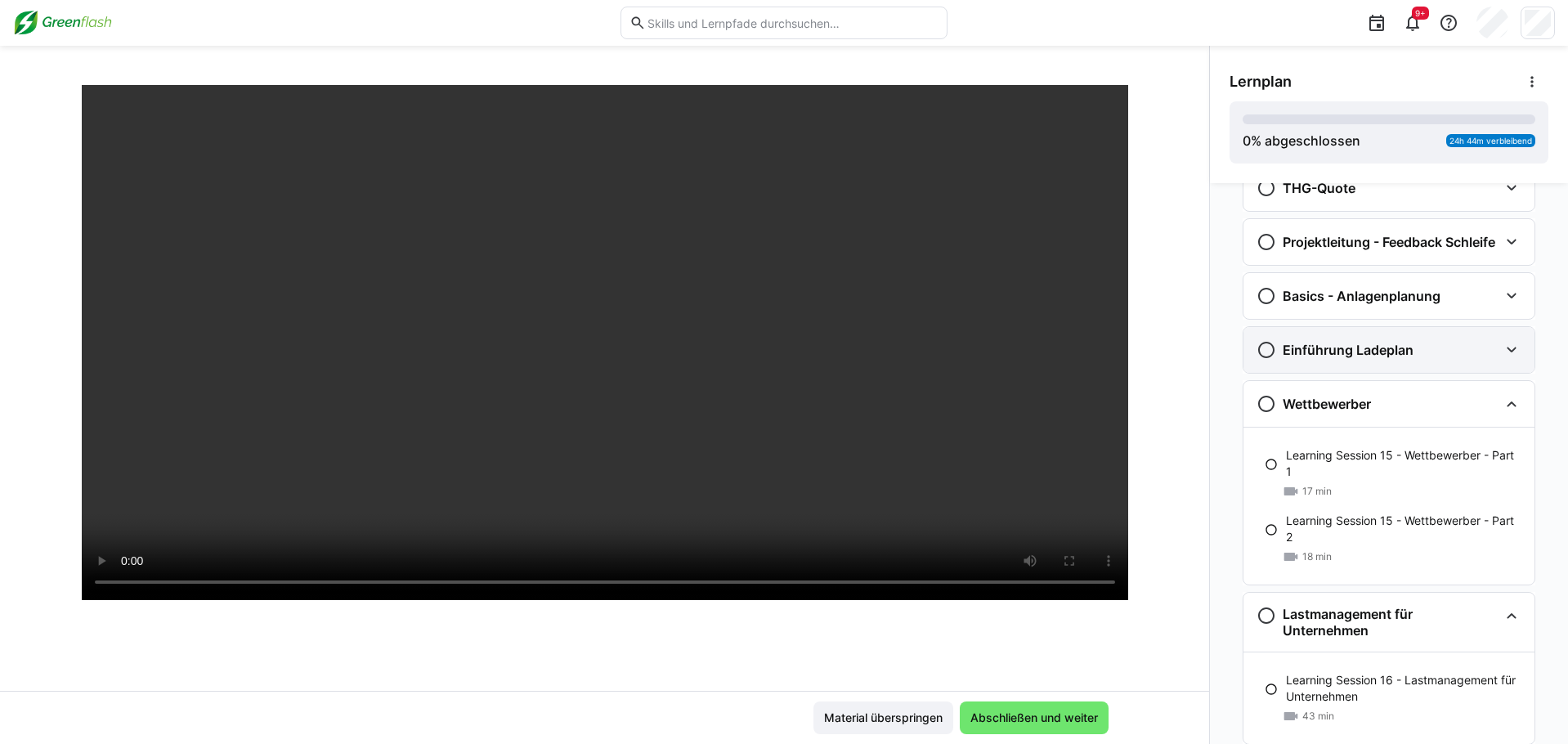
click at [1094, 358] on h3 "Einführung Ladeplan" at bounding box center [1348, 350] width 131 height 17
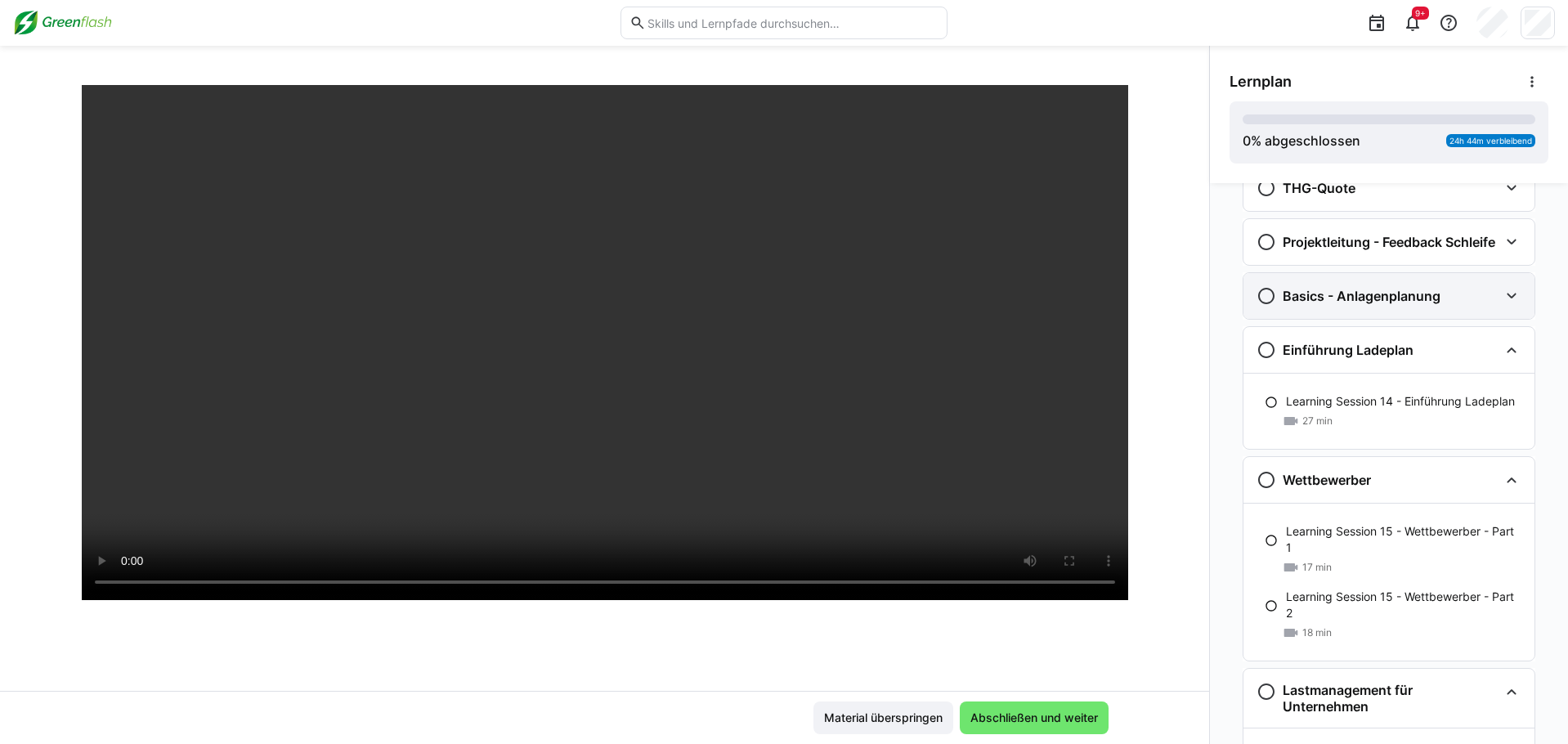
drag, startPoint x: 1363, startPoint y: 326, endPoint x: 1365, endPoint y: 308, distance: 18.1
click at [1094, 319] on div "Basics - Anlagenplanung" at bounding box center [1388, 296] width 291 height 46
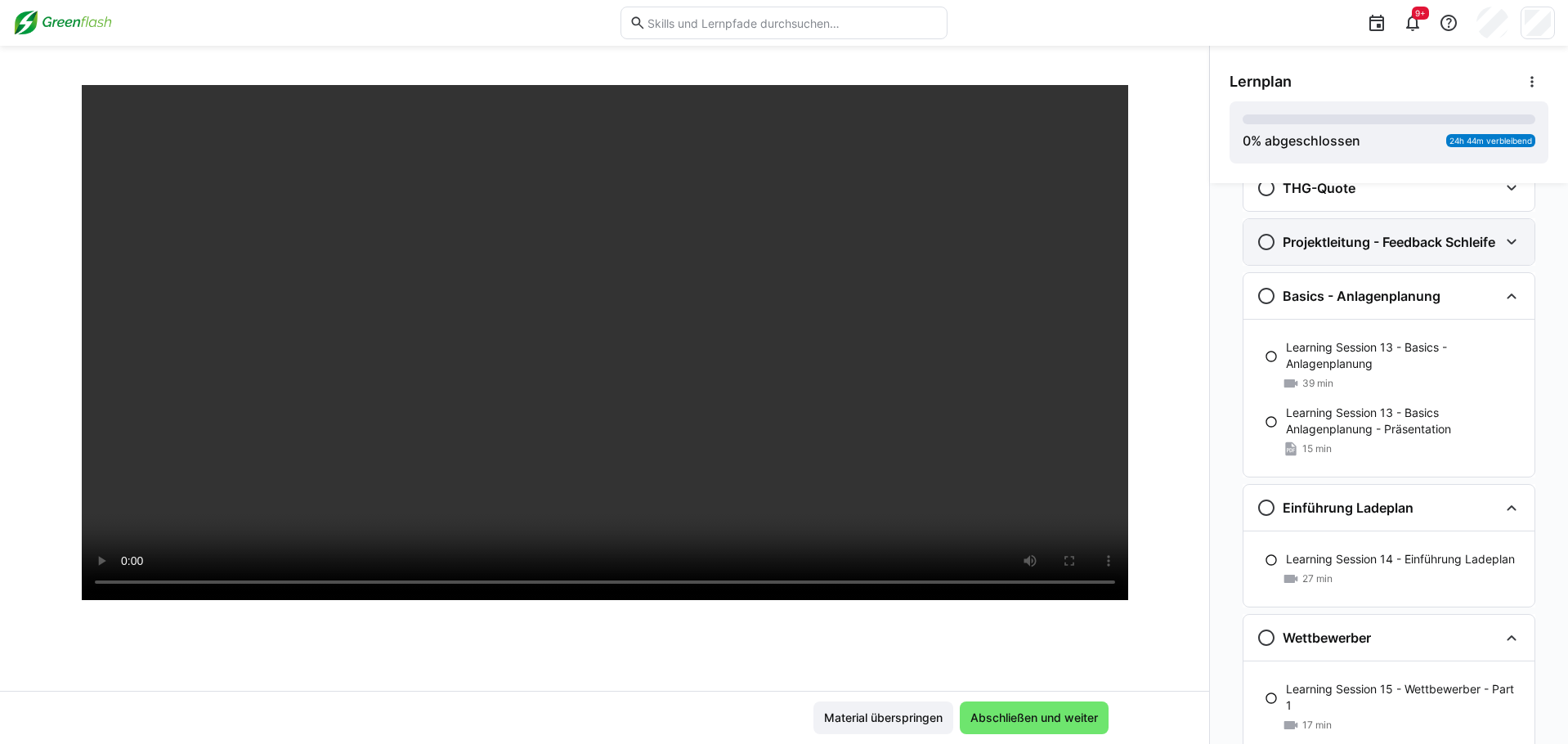
click at [1094, 250] on h3 "Projektleitung - Feedback Schleife" at bounding box center [1388, 242] width 213 height 17
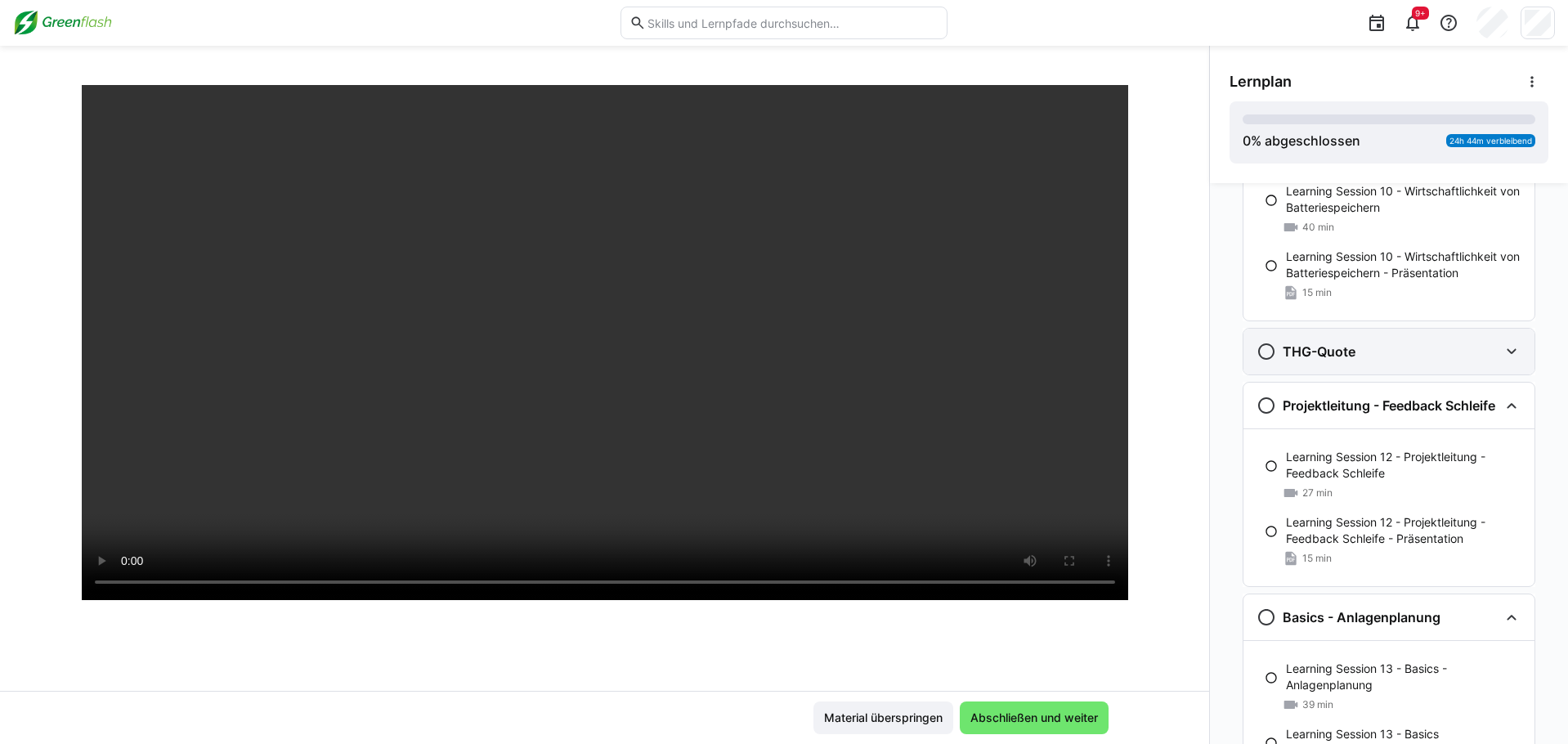
click at [1094, 341] on div "THG-Quote" at bounding box center [1388, 352] width 291 height 46
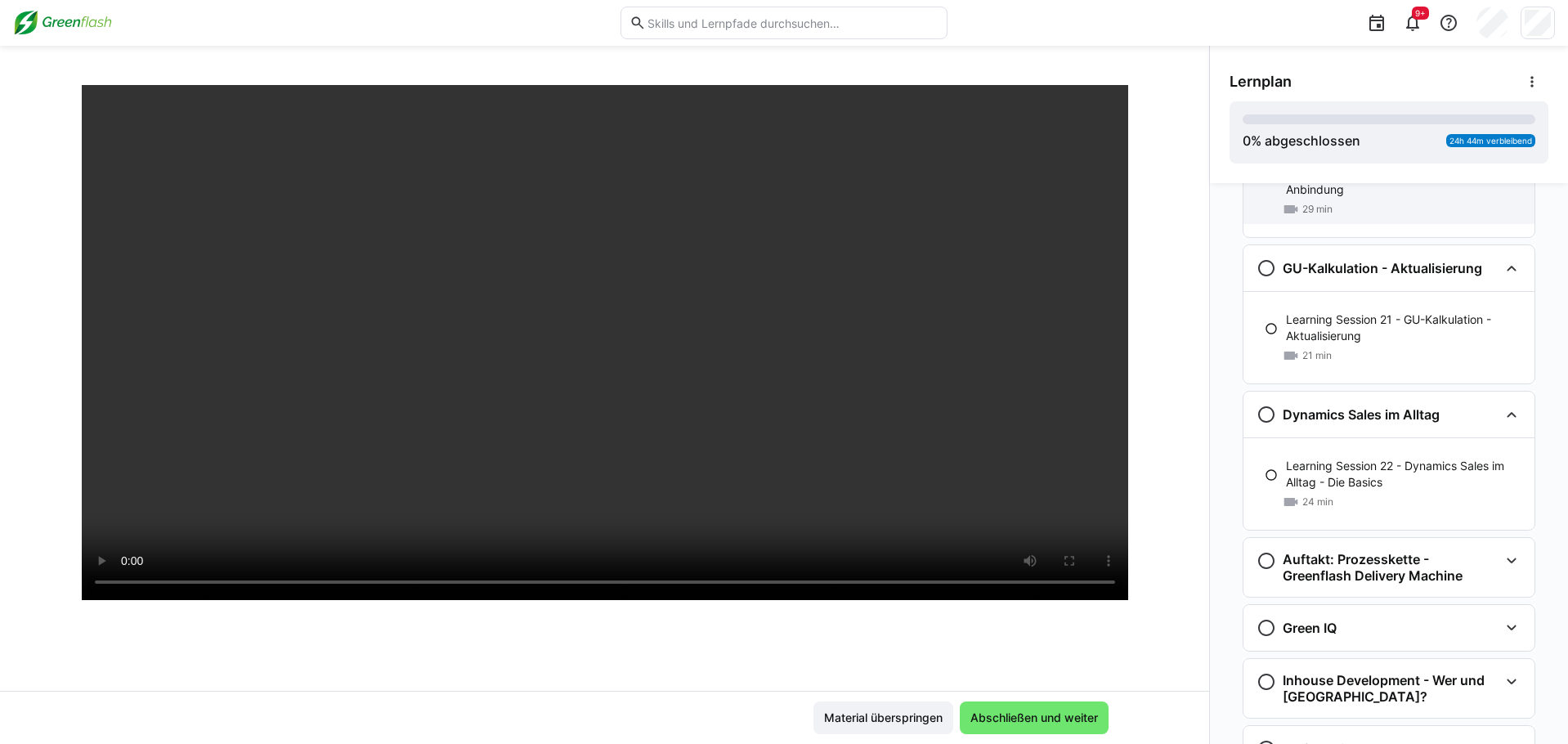
scroll to position [4005, 0]
click at [222, 586] on div at bounding box center [605, 383] width 1046 height 744
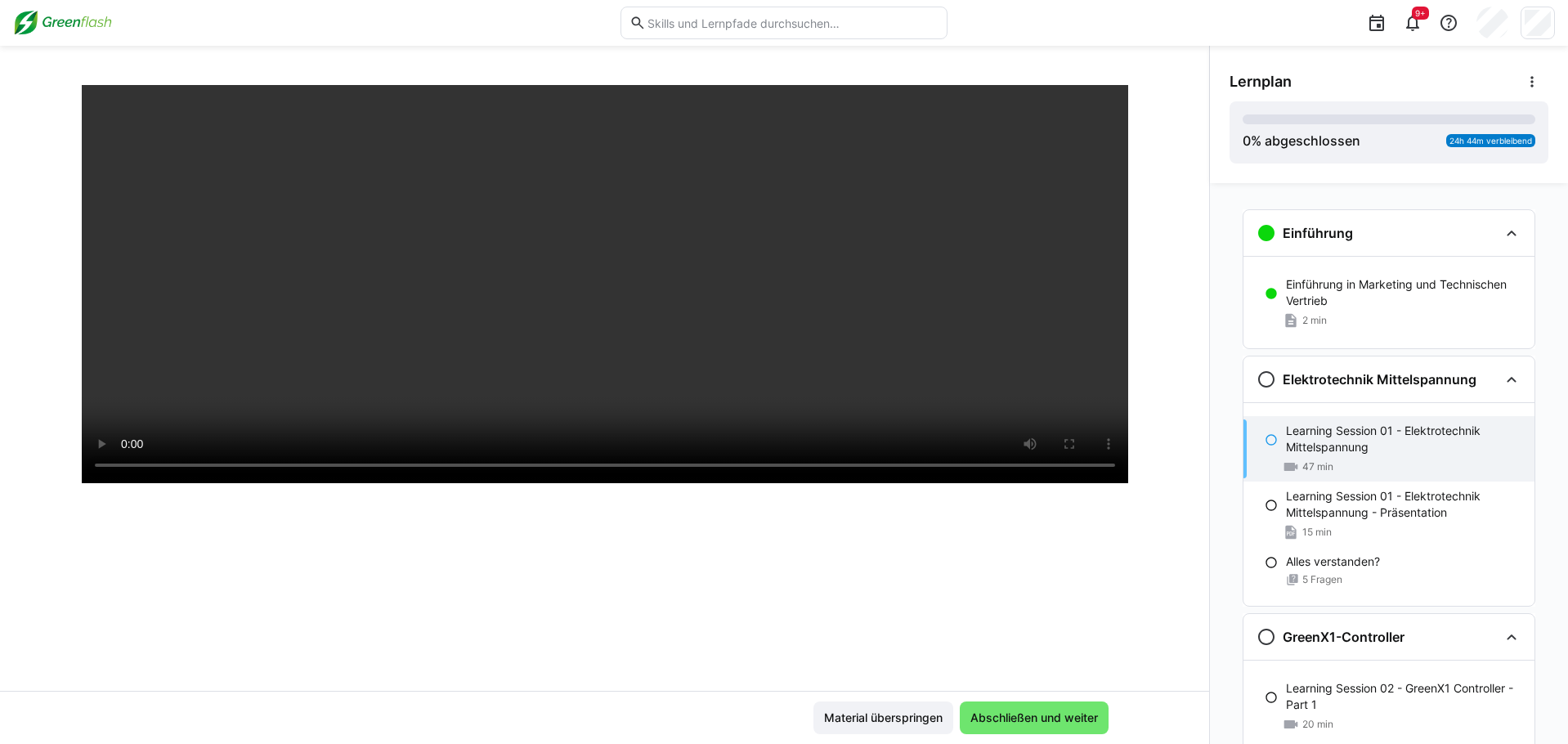
scroll to position [0, 0]
